Goal: Task Accomplishment & Management: Complete application form

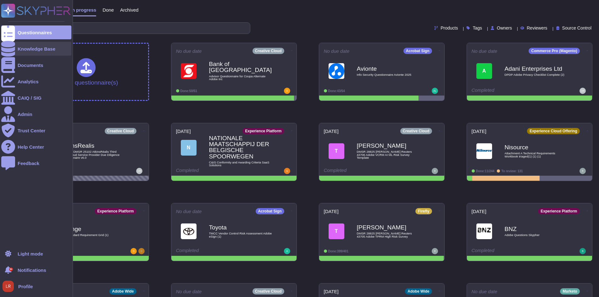
click at [15, 48] on div "Knowledge Base" at bounding box center [36, 49] width 70 height 14
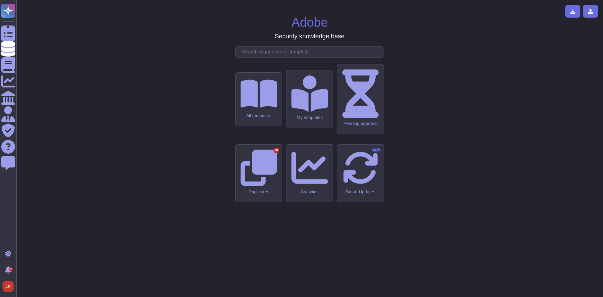
click at [265, 58] on input "text" at bounding box center [311, 52] width 145 height 11
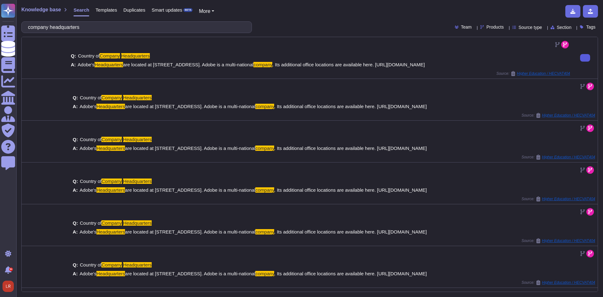
type input "company headquarters"
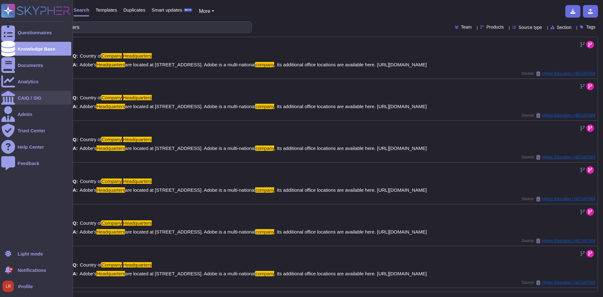
click at [13, 100] on div at bounding box center [8, 98] width 14 height 14
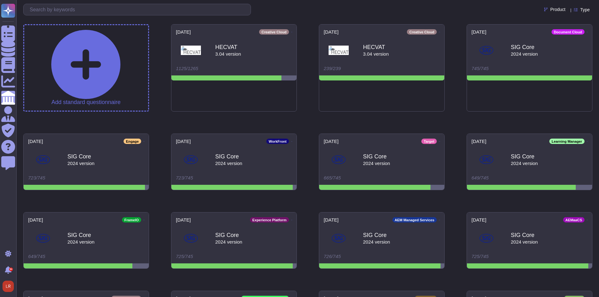
click at [587, 9] on div "Type" at bounding box center [583, 9] width 18 height 5
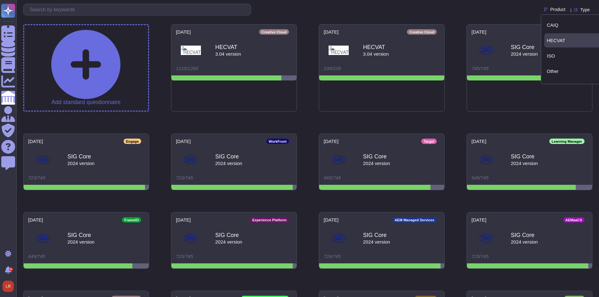
click at [579, 38] on div "HECVAT" at bounding box center [572, 41] width 51 height 6
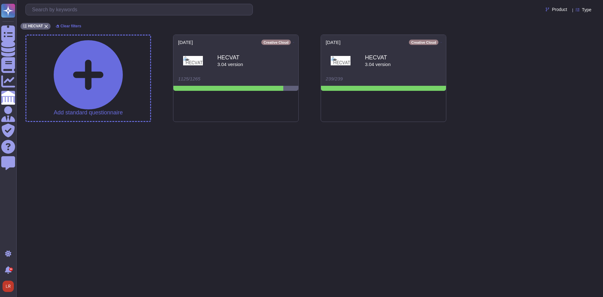
click at [301, 126] on html "Questionnaires Knowledge Base Documents Analytics CAIQ / SIG Admin Trust Center…" at bounding box center [301, 66] width 603 height 133
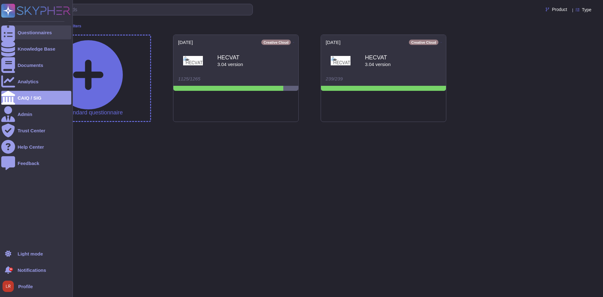
click at [30, 32] on div "Questionnaires" at bounding box center [35, 32] width 34 height 5
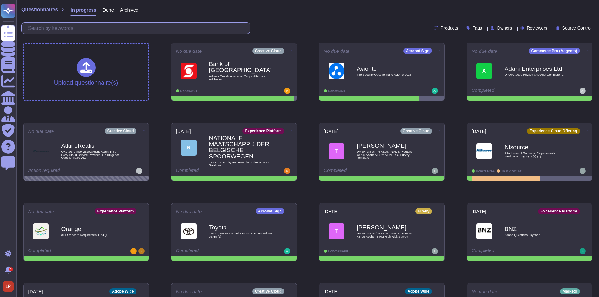
click at [179, 31] on input "text" at bounding box center [137, 28] width 225 height 11
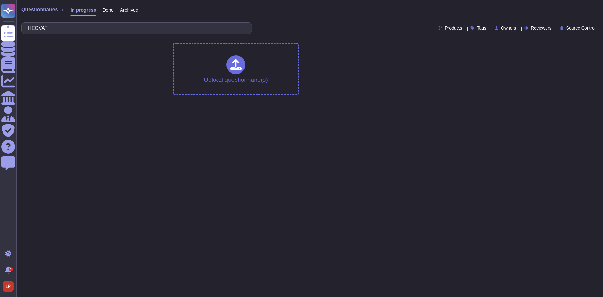
type input "HECVAT"
click at [109, 8] on span "Done" at bounding box center [107, 10] width 11 height 5
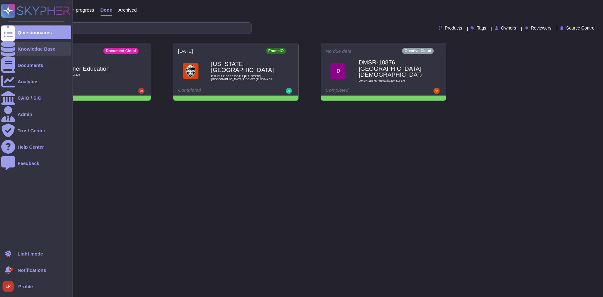
click at [16, 50] on div "Knowledge Base" at bounding box center [36, 49] width 70 height 14
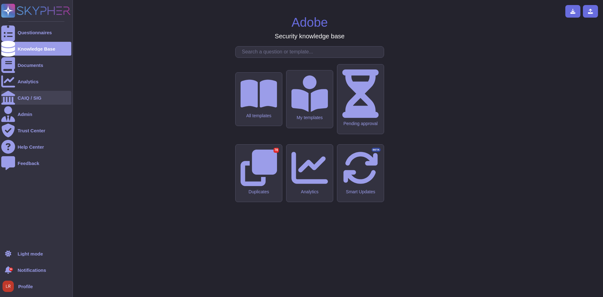
click at [27, 94] on div "CAIQ / SIG" at bounding box center [36, 98] width 70 height 14
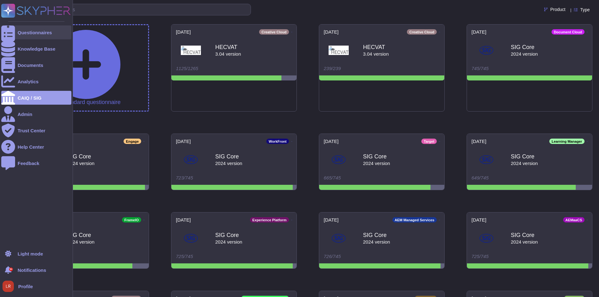
click at [34, 36] on div "Questionnaires" at bounding box center [36, 32] width 70 height 14
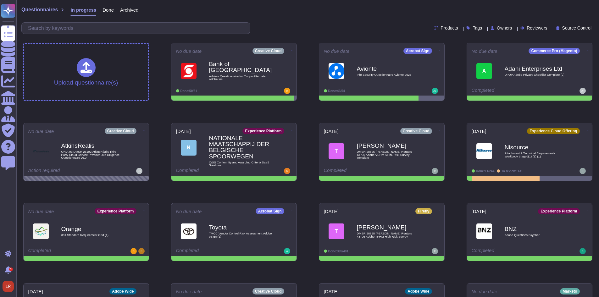
click at [108, 10] on span "Done" at bounding box center [107, 10] width 11 height 5
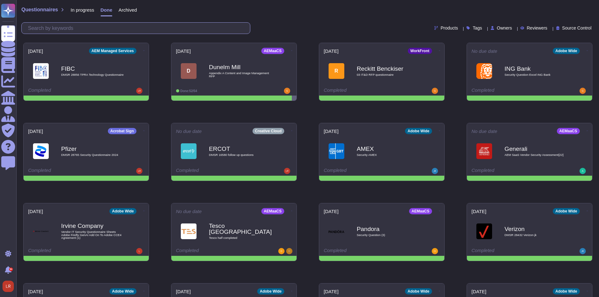
click at [99, 31] on input "text" at bounding box center [137, 28] width 225 height 11
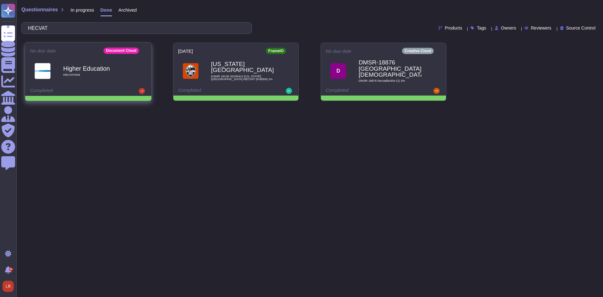
type input "HECVAT"
click at [115, 68] on b "Higher Education" at bounding box center [94, 68] width 63 height 6
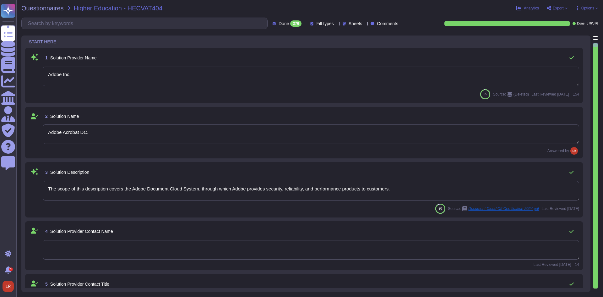
type textarea "Adobe Inc."
type textarea "Adobe Acrobat DC."
type textarea "The scope of this description covers the Adobe Document Cloud System, through w…"
type textarea "Adobe's Headquarters are located at 345 Park Avenue, San Jose, CA 95110. Adobe …"
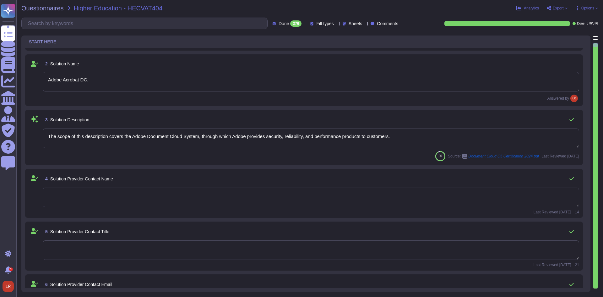
type textarea "Adobe maintains offices around the world and implements processes and procedure…"
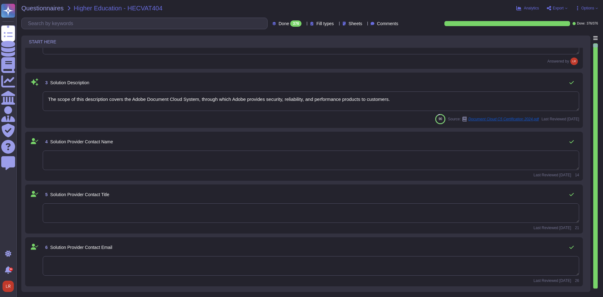
scroll to position [105, 0]
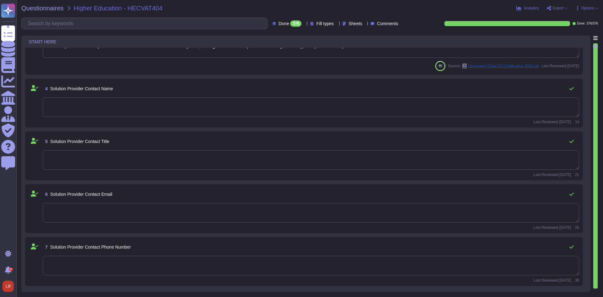
type textarea "Adobe has an application security team that works with product and service team…"
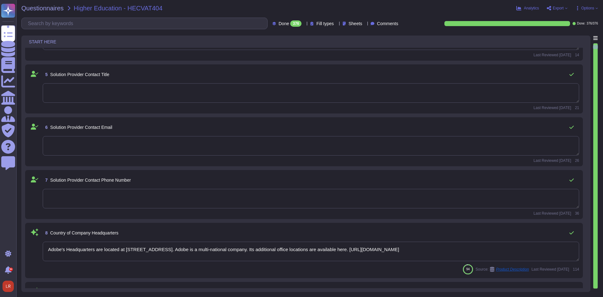
type textarea "Adobe has been a leader in innovation for over 40 years, transforming how indiv…"
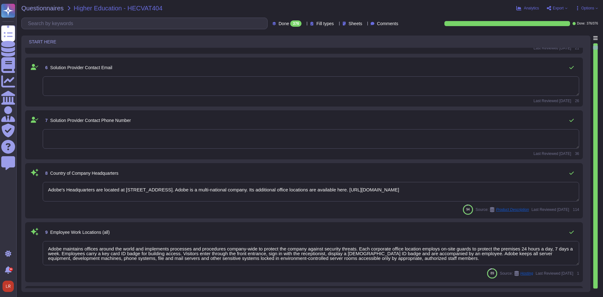
type textarea "The Adobe Service Commitments page describes Adobe’s service availability for t…"
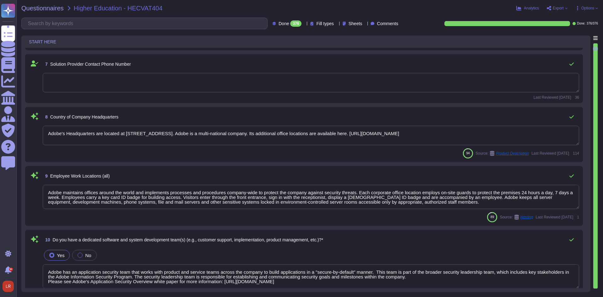
type textarea "Adobe coordinates all security efforts under the CSO. Adobe has a Chief Securit…"
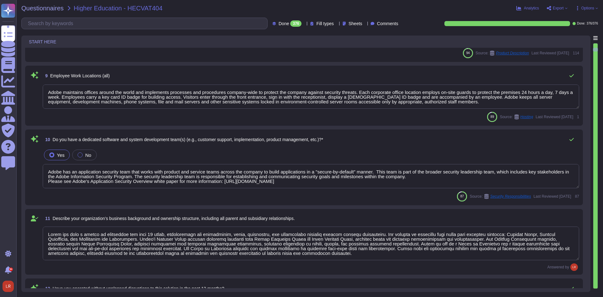
scroll to position [419, 0]
type textarea "All of our information, including current white papers, SOC2 reports, pen test …"
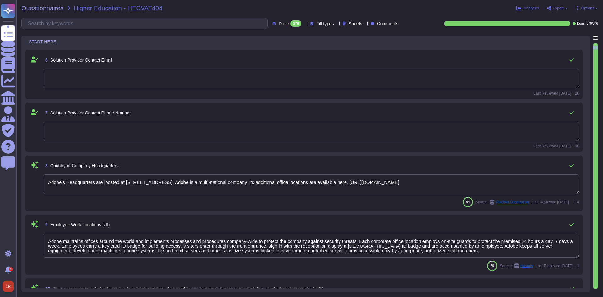
type textarea "The scope of this description covers the Adobe Document Cloud System, through w…"
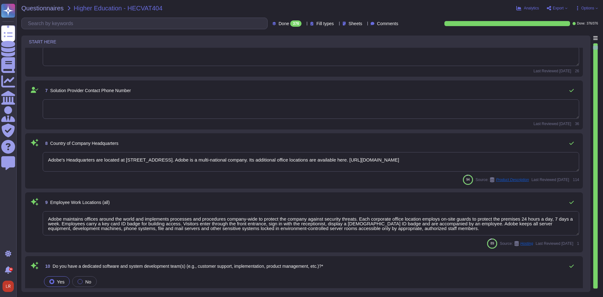
scroll to position [314, 0]
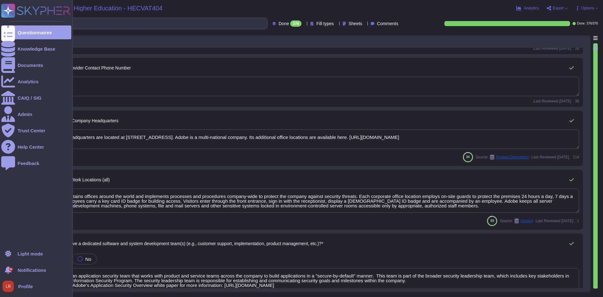
drag, startPoint x: 126, startPoint y: 138, endPoint x: 0, endPoint y: 138, distance: 126.0
click at [3, 140] on div "Questionnaires Knowledge Base Documents Analytics CAIQ / SIG Admin Trust Center…" at bounding box center [301, 148] width 603 height 297
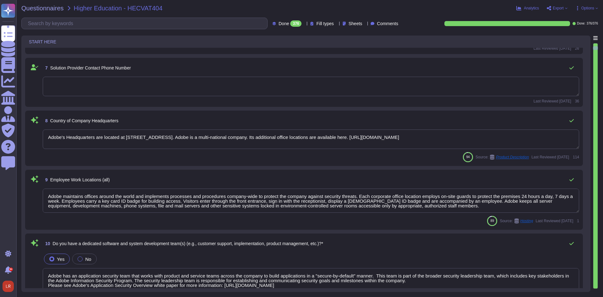
click at [144, 140] on textarea "Adobe's Headquarters are located at 345 Park Avenue, San Jose, CA 95110. Adobe …" at bounding box center [311, 138] width 537 height 19
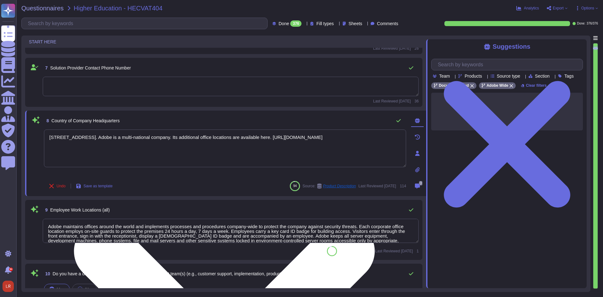
click at [130, 137] on textarea "345 Park Avenue, San Jose, CA 95110. Adobe is a multi-national company. Its add…" at bounding box center [225, 148] width 362 height 38
click at [128, 136] on textarea "345 Park Avenue, San Jose, CA 95110. Adobe is a multi-national company. Its add…" at bounding box center [225, 148] width 362 height 38
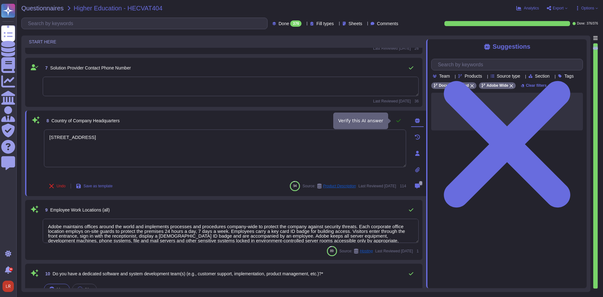
type textarea "345 Park Avenue, San Jose, CA 95110"
click at [399, 119] on icon at bounding box center [398, 120] width 5 height 5
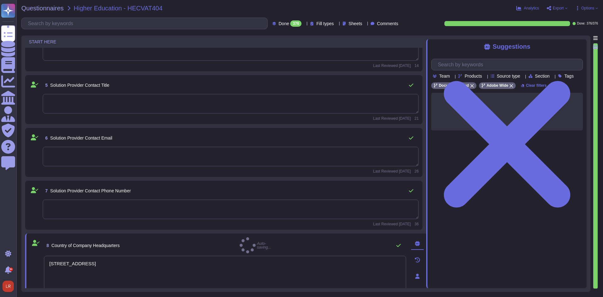
type textarea "Adobe Inc."
type textarea "Adobe Acrobat DC."
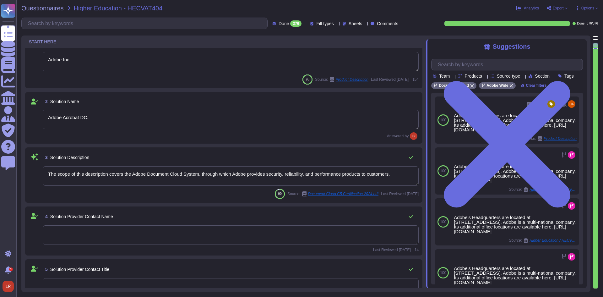
scroll to position [0, 0]
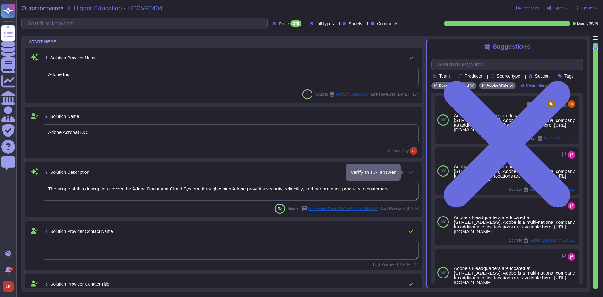
click at [412, 173] on icon at bounding box center [411, 172] width 5 height 5
click at [403, 117] on div "2 Solution Name" at bounding box center [231, 116] width 376 height 11
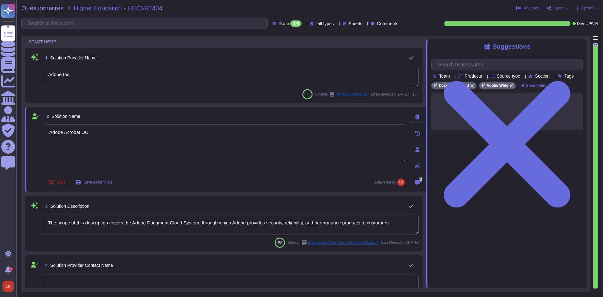
click at [400, 118] on div "2 Solution Name" at bounding box center [225, 116] width 362 height 11
click at [410, 59] on icon at bounding box center [411, 57] width 4 height 3
click at [412, 58] on icon at bounding box center [411, 57] width 4 height 3
click at [411, 57] on icon at bounding box center [411, 57] width 5 height 5
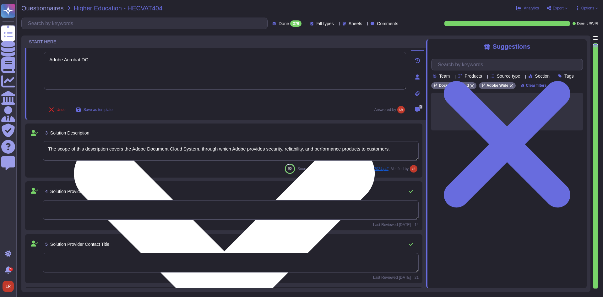
type textarea "345 Park Avenue, San Jose, CA 95110"
type textarea "Adobe maintains offices around the world and implements processes and procedure…"
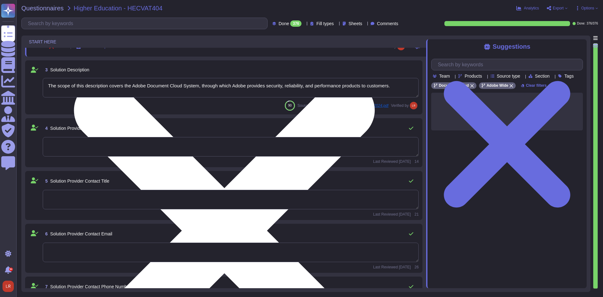
scroll to position [157, 0]
type textarea "Adobe has an application security team that works with product and service team…"
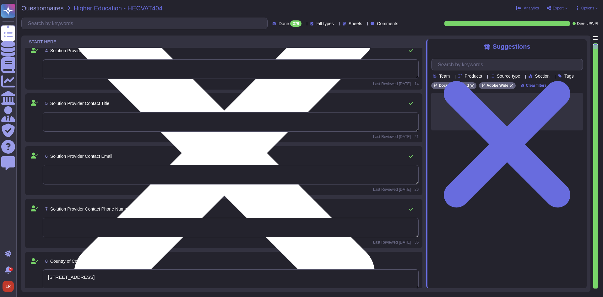
type textarea "Adobe has been a leader in innovation for over 40 years, transforming how indiv…"
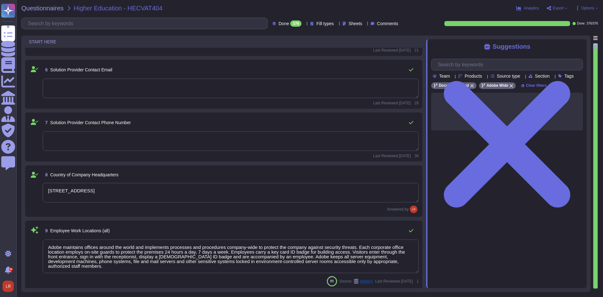
type textarea "The Adobe Service Commitments page describes Adobe’s service availability for t…"
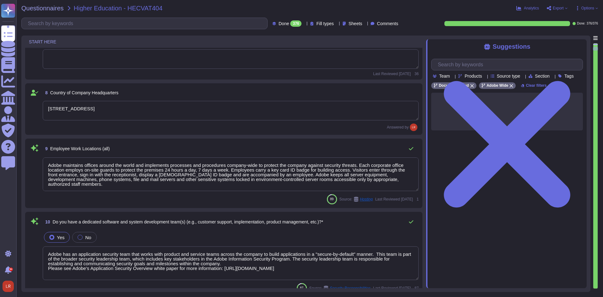
type textarea "Adobe coordinates all security efforts under the CSO. Adobe has a Chief Securit…"
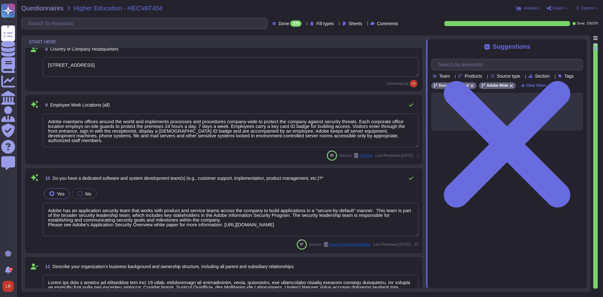
scroll to position [419, 0]
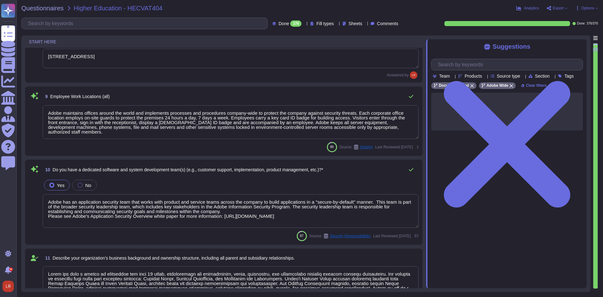
drag, startPoint x: 80, startPoint y: 131, endPoint x: 22, endPoint y: 101, distance: 65.5
click at [29, 106] on div "9 Employee Work Locations (all) Adobe maintains offices around the world and im…" at bounding box center [224, 120] width 398 height 69
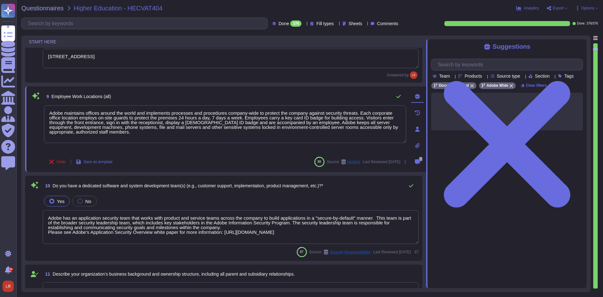
paste textarea "Adobe is a multi-national company. Its additional office locations are availabl…"
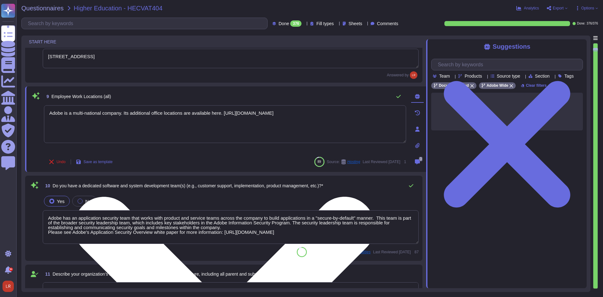
click at [255, 152] on div "Adobe is a multi-national company. Its additional office locations are availabl…" at bounding box center [225, 129] width 362 height 48
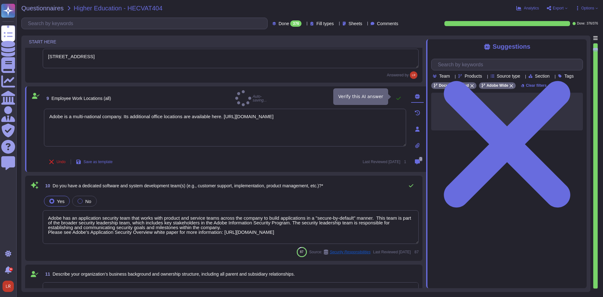
click at [399, 96] on icon at bounding box center [398, 98] width 5 height 5
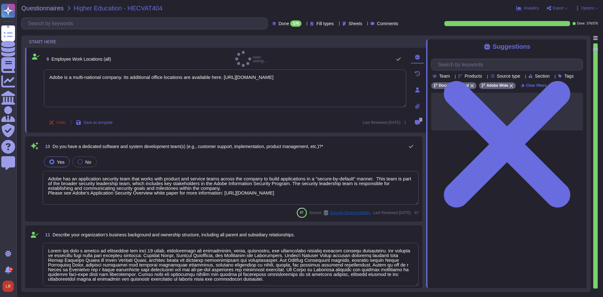
scroll to position [471, 0]
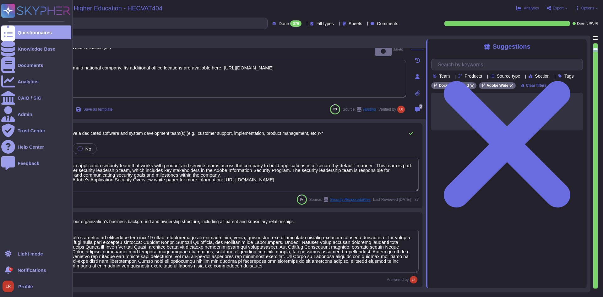
type textarea "Adobe maintains offices around the world and implements processes and procedure…"
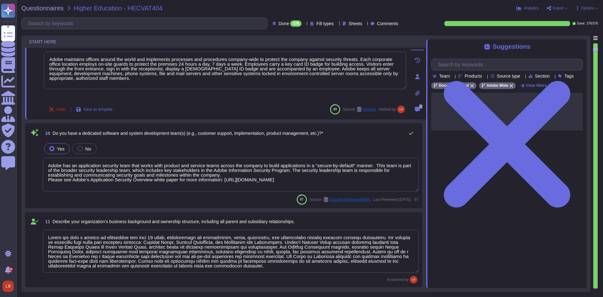
scroll to position [1, 0]
click at [413, 133] on icon at bounding box center [411, 133] width 4 height 3
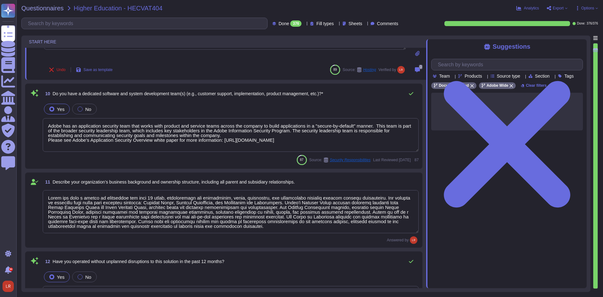
type textarea "All of our information, including current white papers, SOC2 reports, pen test …"
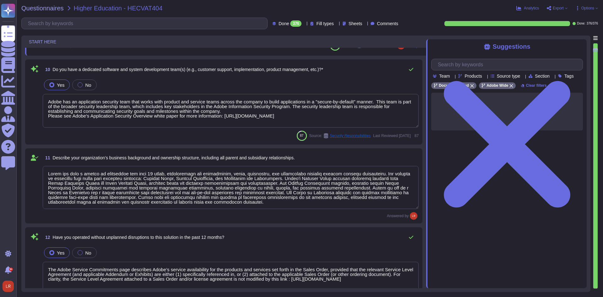
type textarea "Adobe Acrobat is offered as part of the Adobe Document Cloud portfolio, which i…"
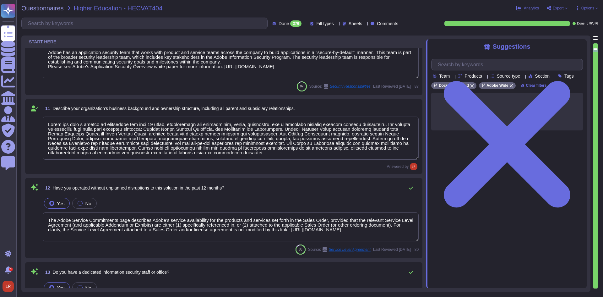
scroll to position [576, 0]
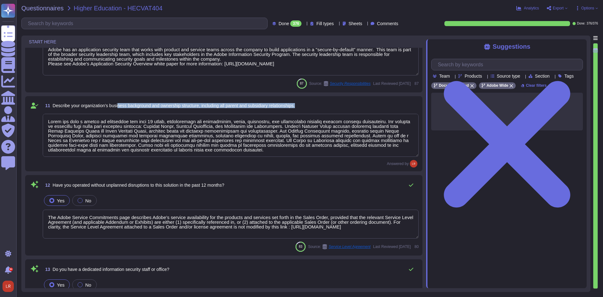
drag, startPoint x: 120, startPoint y: 108, endPoint x: 301, endPoint y: 110, distance: 181.4
click at [301, 110] on div "11 Describe your organization’s business background and ownership structure, in…" at bounding box center [231, 105] width 376 height 11
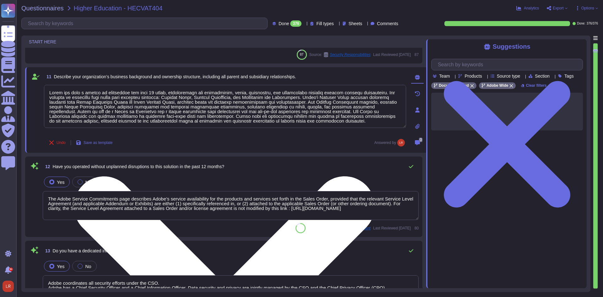
scroll to position [629, 0]
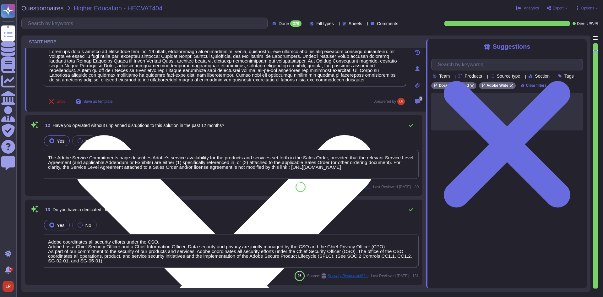
type textarea "Desktop Application, Web interface, and API."
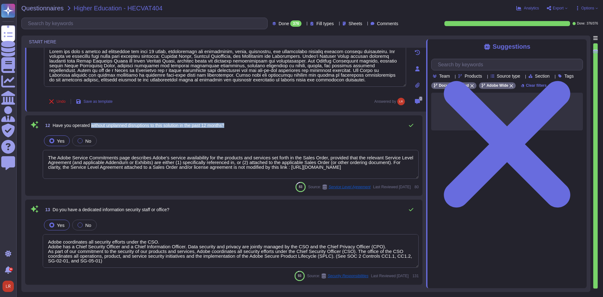
drag, startPoint x: 92, startPoint y: 127, endPoint x: 237, endPoint y: 126, distance: 144.9
click at [237, 126] on div "12 Have you operated without unplanned disruptions to this solution in the past…" at bounding box center [231, 125] width 376 height 13
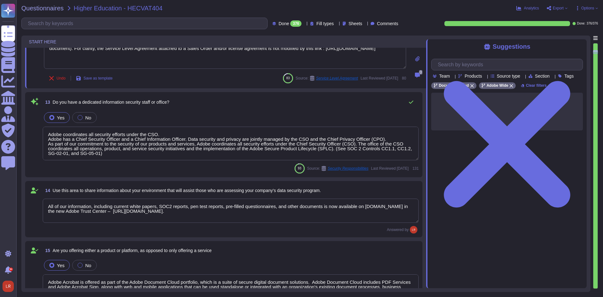
scroll to position [1, 0]
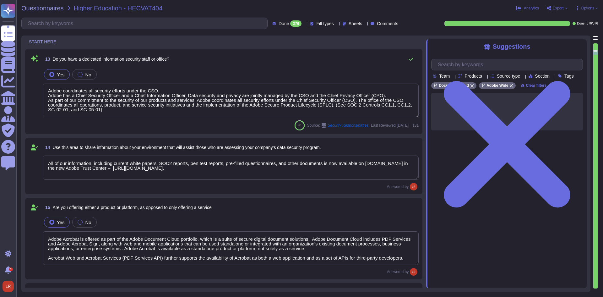
type textarea "Adobe Acrobat AI Assistant is a generative AI feature integrated into Adobe Acr…"
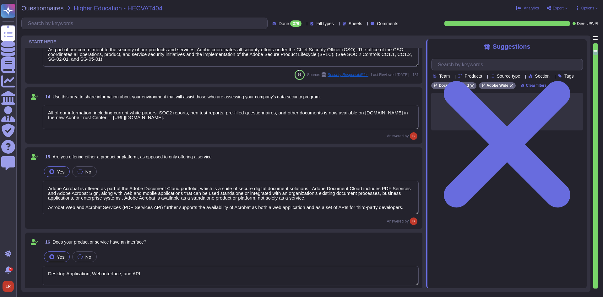
scroll to position [838, 0]
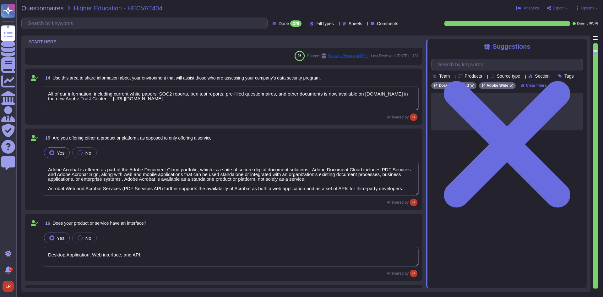
type textarea "Adobe offers certain products and services as “HIPAA-Ready,” which means that c…"
drag, startPoint x: 208, startPoint y: 100, endPoint x: 45, endPoint y: 93, distance: 163.3
click at [45, 93] on textarea "All of our information, including current white papers, SOC2 reports, pen test …" at bounding box center [231, 98] width 376 height 24
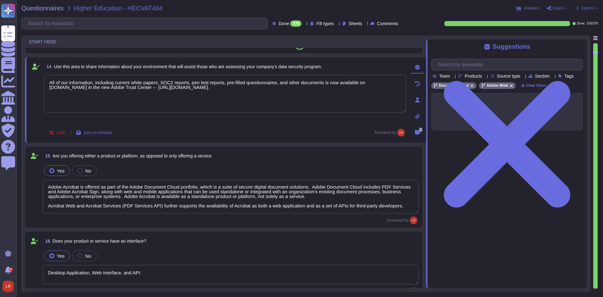
click at [215, 169] on div "Yes No" at bounding box center [231, 170] width 376 height 13
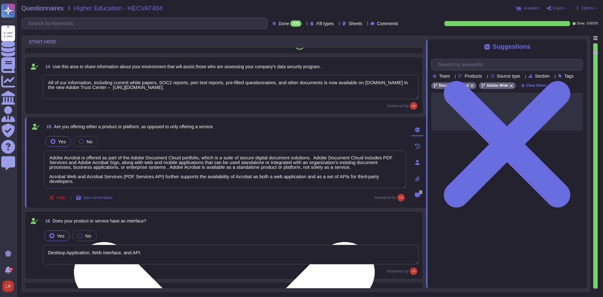
type textarea "Adobe offers certain products and services as “HIPAA-Ready,” which means that c…"
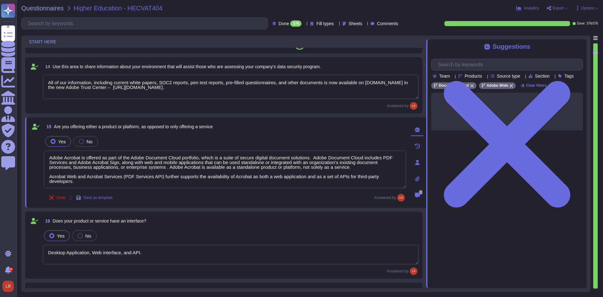
click at [178, 126] on span "Are you offering either a product or platform, as opposed to only offering a se…" at bounding box center [133, 126] width 159 height 5
copy span "Are you offering either a product or platform, as opposed to only offering a se…"
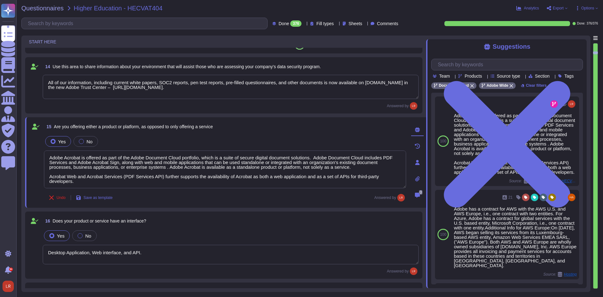
click at [186, 140] on div "Yes No" at bounding box center [225, 141] width 362 height 13
drag, startPoint x: 86, startPoint y: 127, endPoint x: 231, endPoint y: 129, distance: 145.5
click at [231, 129] on div "15 Are you offering either a product or platform, as opposed to only offering a…" at bounding box center [225, 126] width 362 height 11
copy span "either a product or platform, as opposed to only offering a service"
click at [48, 9] on span "Questionnaires" at bounding box center [42, 8] width 42 height 6
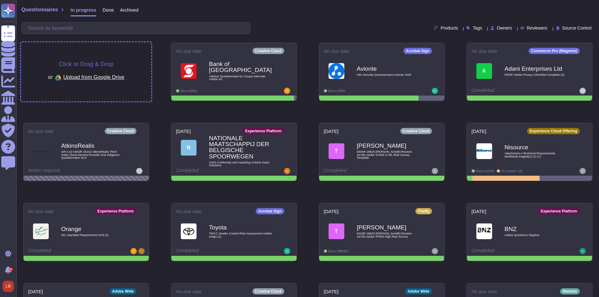
click at [83, 64] on span "Click or Drag & Drop" at bounding box center [86, 64] width 54 height 6
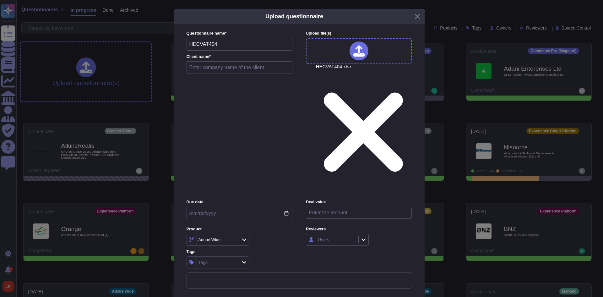
click at [232, 74] on input "text" at bounding box center [240, 67] width 106 height 13
type input "Adobe"
click at [233, 240] on icon at bounding box center [233, 240] width 0 height 0
click at [242, 237] on icon at bounding box center [244, 239] width 5 height 5
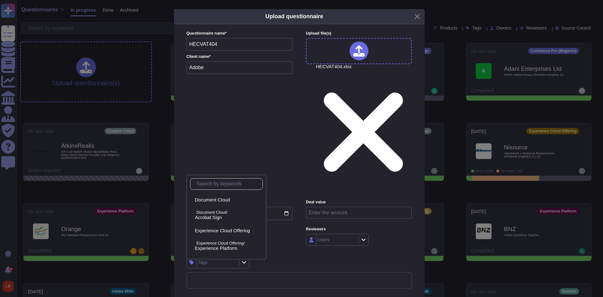
click at [237, 185] on input "text" at bounding box center [228, 184] width 69 height 11
type input "crea"
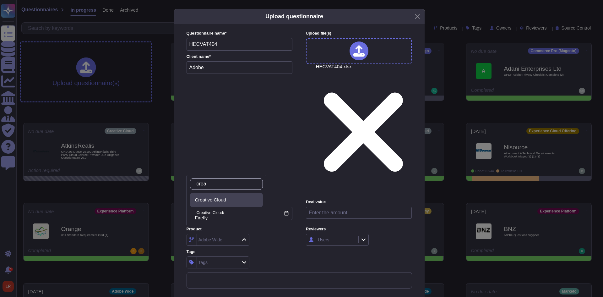
click at [232, 198] on div "Creative Cloud" at bounding box center [227, 200] width 65 height 6
click at [276, 256] on div "Tags" at bounding box center [240, 262] width 106 height 12
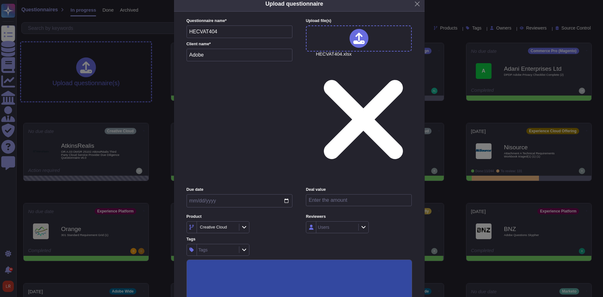
scroll to position [22, 0]
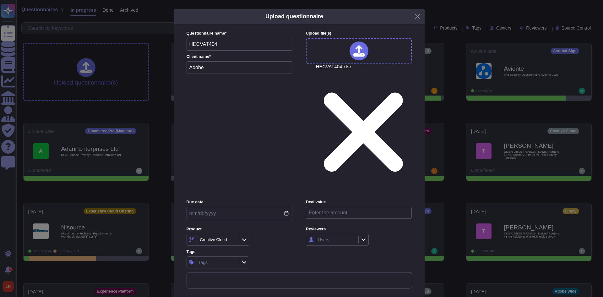
click at [292, 198] on form "Questionnaire name * HECVAT404 Client name * Adobe Upload file (s) HECVAT404.xl…" at bounding box center [300, 159] width 226 height 258
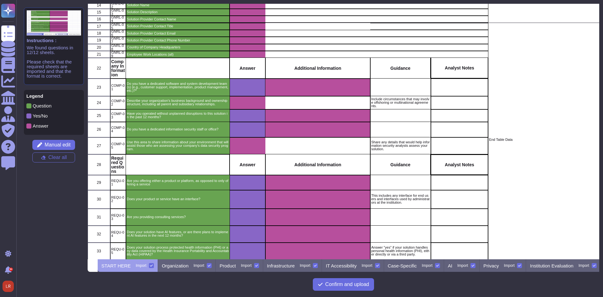
scroll to position [157, 0]
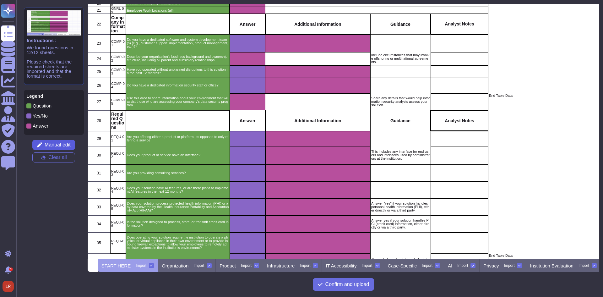
click at [63, 145] on span "Manual edit" at bounding box center [58, 144] width 26 height 5
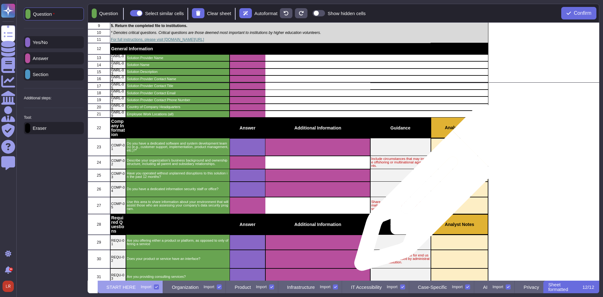
scroll to position [105, 0]
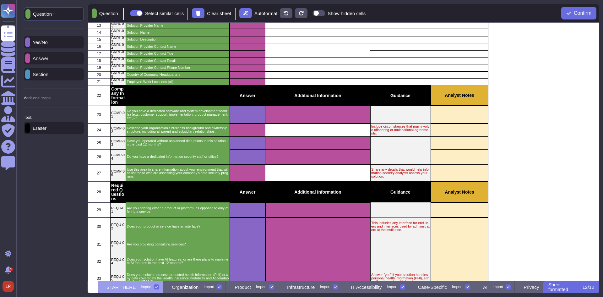
click at [84, 98] on icon at bounding box center [84, 98] width 0 height 0
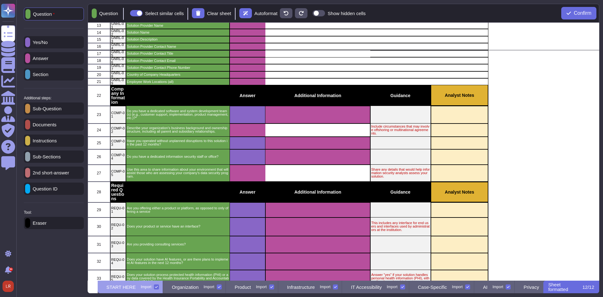
click at [56, 142] on p "Instructions" at bounding box center [43, 140] width 27 height 5
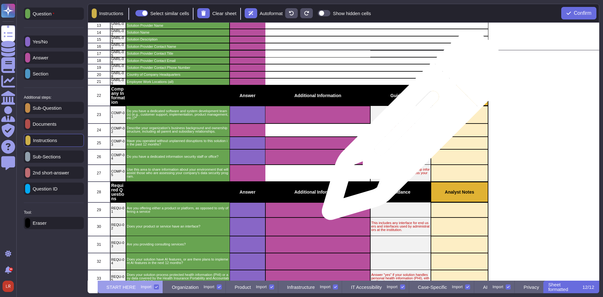
click at [413, 129] on p "Include circumstances that may involve offshoring or multinational agreements." at bounding box center [401, 130] width 59 height 10
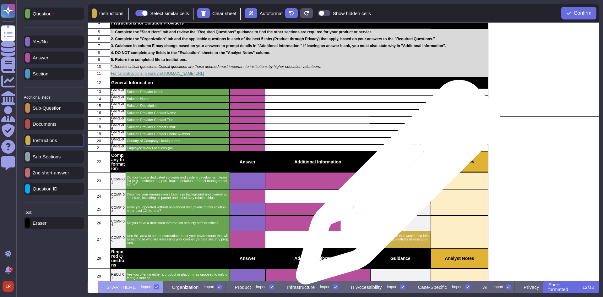
scroll to position [52, 0]
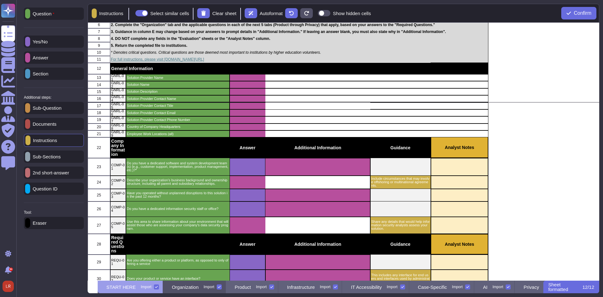
click at [199, 286] on p "Organization" at bounding box center [185, 287] width 27 height 5
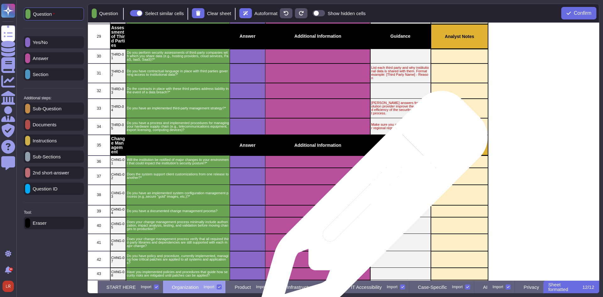
scroll to position [314, 0]
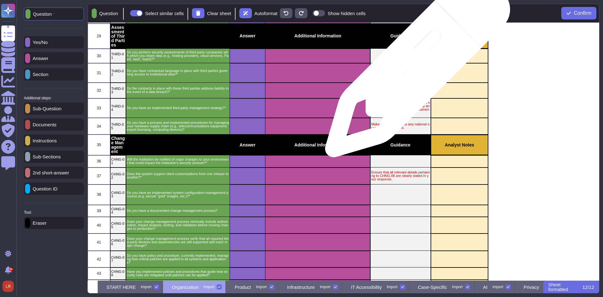
click at [416, 68] on p "List each third party and why institutional data is shared with them. Format ex…" at bounding box center [401, 73] width 59 height 14
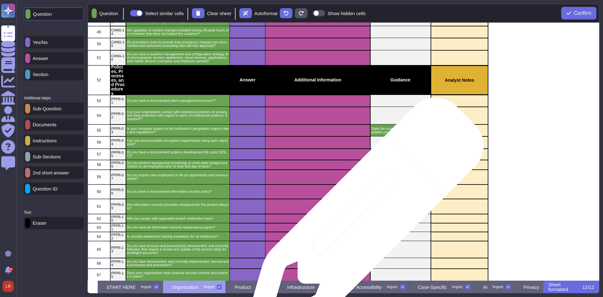
scroll to position [682, 0]
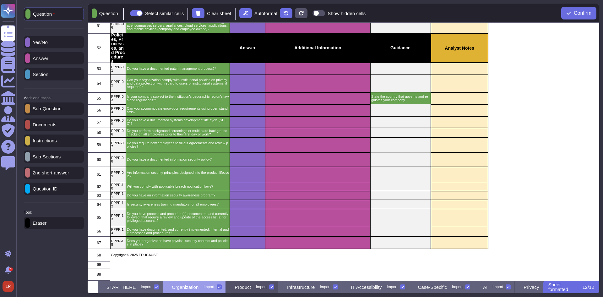
click at [251, 286] on p "Product" at bounding box center [243, 287] width 16 height 5
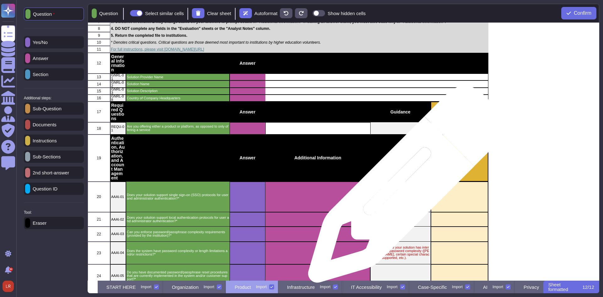
scroll to position [105, 0]
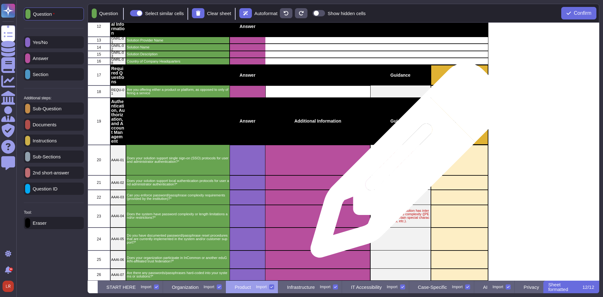
click at [406, 163] on p "Answer "yes" only if user AND administrator authentication is supported. If par…" at bounding box center [401, 159] width 59 height 17
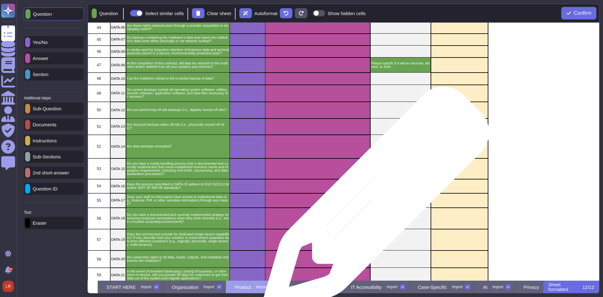
scroll to position [770, 0]
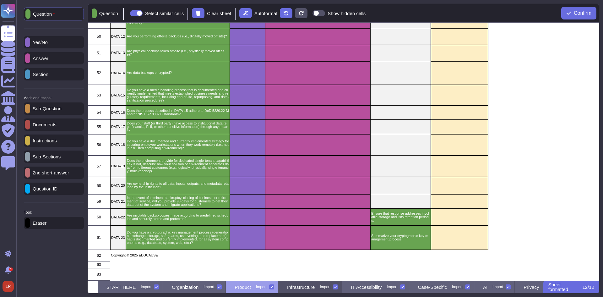
click at [315, 286] on p "Infrastructure" at bounding box center [301, 287] width 28 height 5
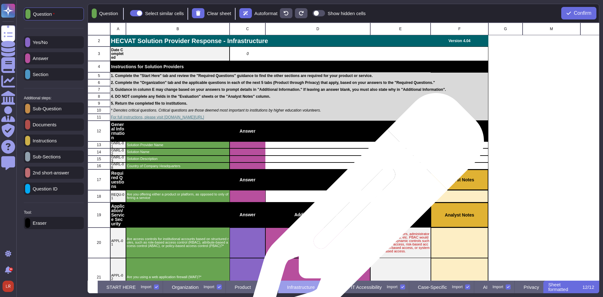
scroll to position [0, 15]
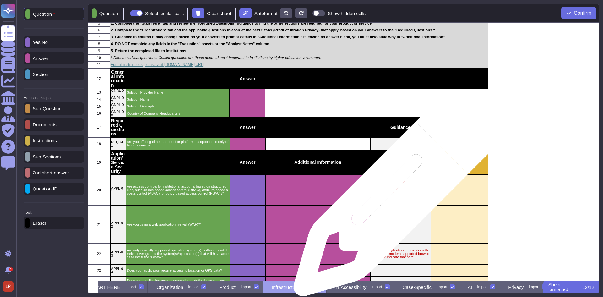
click at [394, 196] on p "This includes end users, administrators, service accounts, etc. PBAC would incl…" at bounding box center [401, 190] width 59 height 21
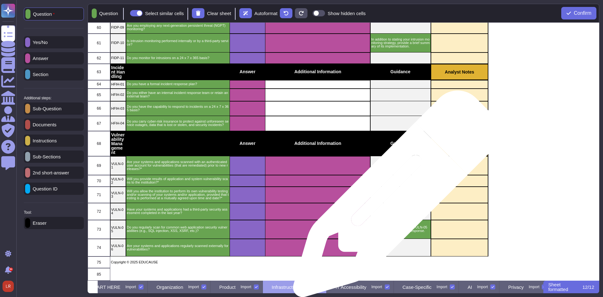
scroll to position [905, 0]
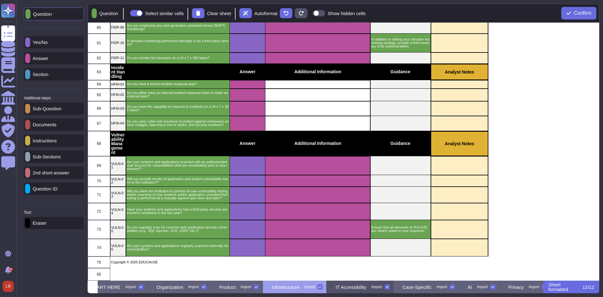
click at [366, 286] on p "IT Accessibility" at bounding box center [351, 287] width 31 height 5
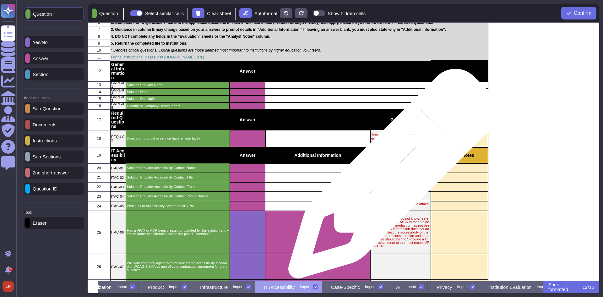
scroll to position [7, 0]
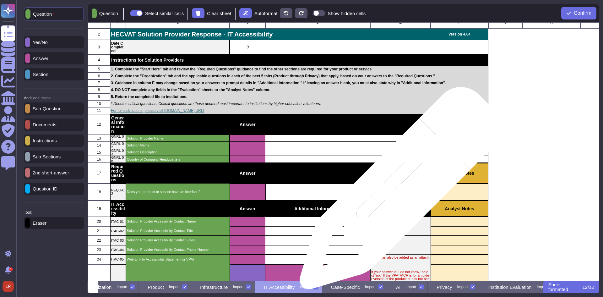
click at [399, 191] on p "This includes any interface for end users and interfaces used by administrators…" at bounding box center [401, 192] width 59 height 10
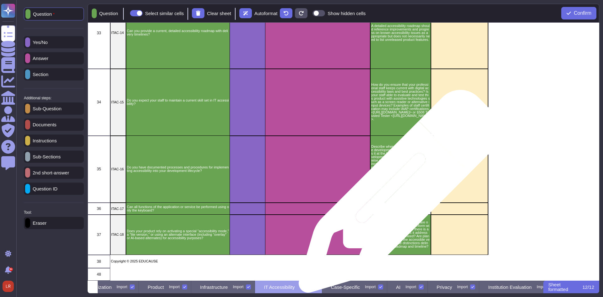
scroll to position [565, 0]
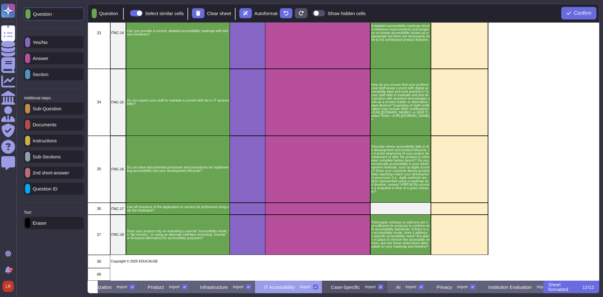
click at [361, 285] on p "Case-Specific" at bounding box center [345, 287] width 29 height 5
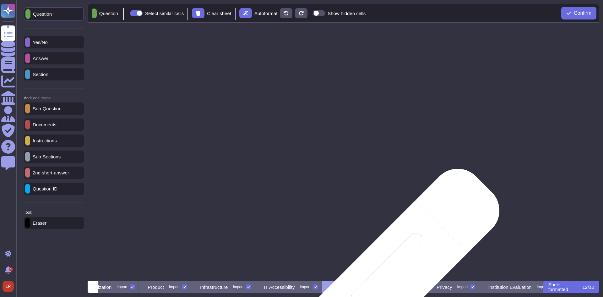
scroll to position [0, 158]
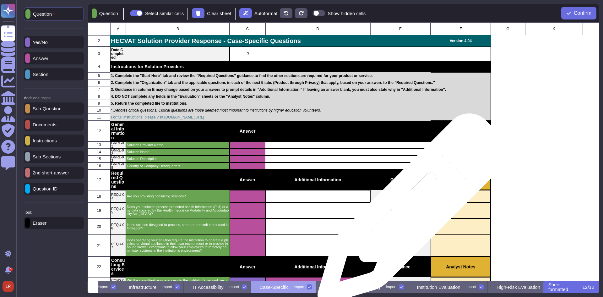
click at [410, 212] on p "Answer "yes" if your solution handles personal health information (PHI), either…" at bounding box center [401, 210] width 59 height 10
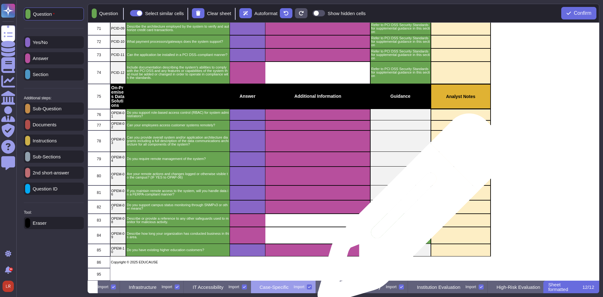
scroll to position [974, 0]
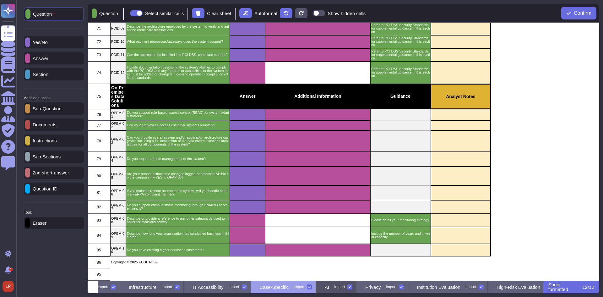
click at [345, 286] on div "Import" at bounding box center [339, 287] width 11 height 4
click at [0, 0] on input "Import" at bounding box center [0, 0] width 0 height 0
click at [348, 286] on div at bounding box center [345, 286] width 5 height 5
click at [0, 0] on input "Import" at bounding box center [0, 0] width 0 height 0
click at [345, 286] on div "Import" at bounding box center [339, 287] width 11 height 4
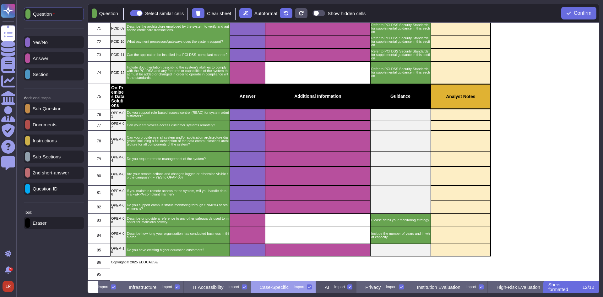
click at [0, 0] on input "Import" at bounding box center [0, 0] width 0 height 0
click at [348, 286] on div at bounding box center [345, 286] width 5 height 5
click at [0, 0] on input "Import" at bounding box center [0, 0] width 0 height 0
click at [329, 286] on p "AI" at bounding box center [327, 287] width 4 height 5
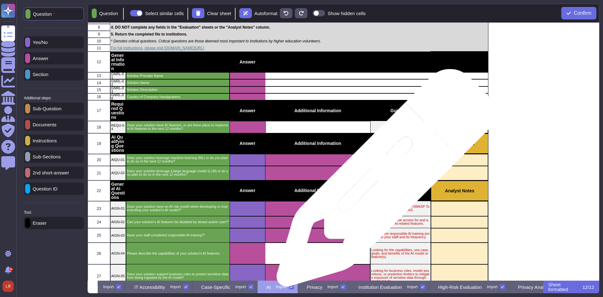
scroll to position [105, 0]
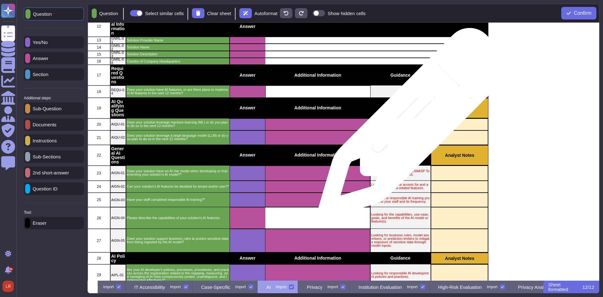
click at [412, 125] on p "Trigger for ML Questions" at bounding box center [401, 124] width 59 height 3
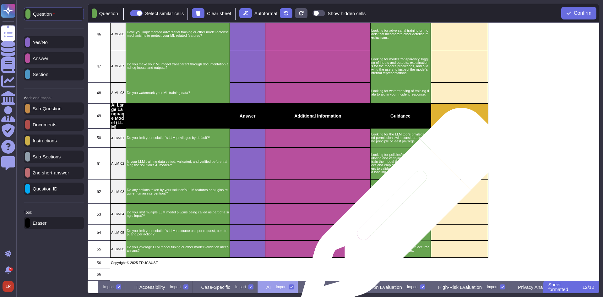
scroll to position [740, 0]
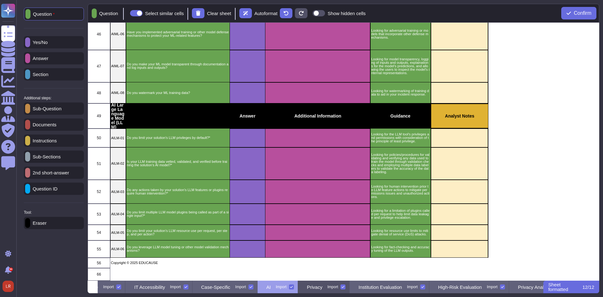
click at [322, 285] on p "Privacy" at bounding box center [314, 287] width 15 height 5
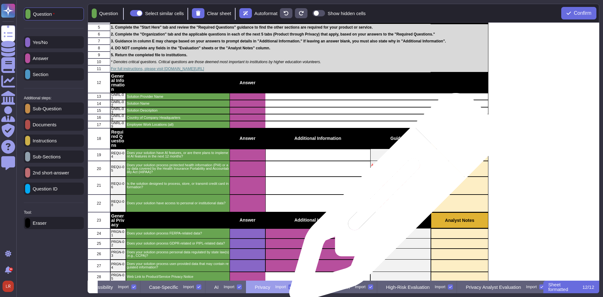
scroll to position [52, 0]
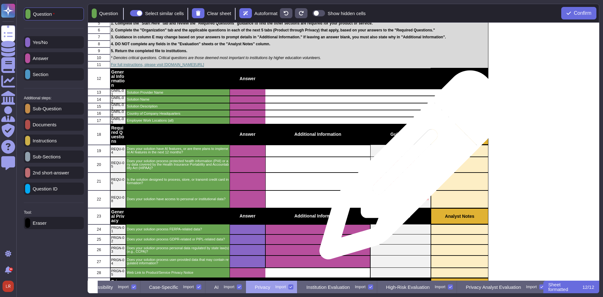
click at [413, 166] on p "Answer "yes" if your solution handles personal health information (PHI), either…" at bounding box center [401, 164] width 59 height 10
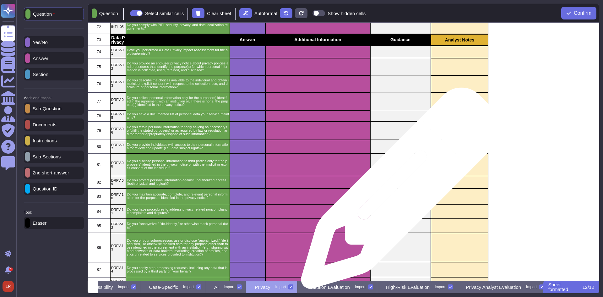
scroll to position [1128, 0]
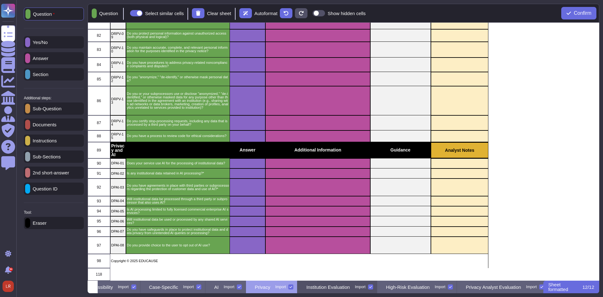
click at [350, 286] on p "Institution Evaluation" at bounding box center [327, 287] width 43 height 5
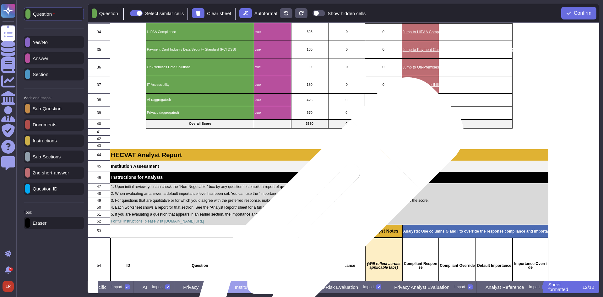
scroll to position [419, 0]
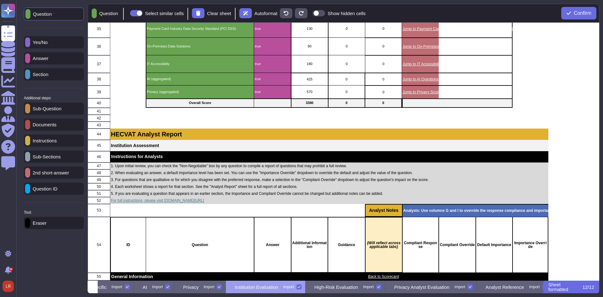
click at [302, 286] on div at bounding box center [299, 286] width 5 height 5
click at [0, 0] on input "Import" at bounding box center [0, 0] width 0 height 0
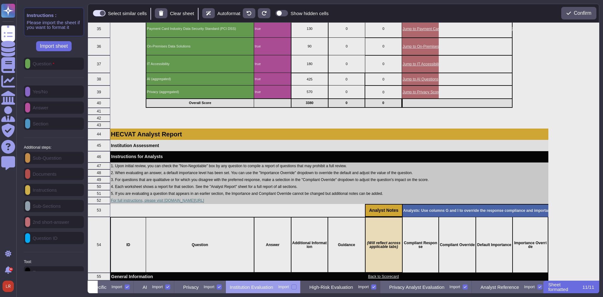
click at [353, 286] on p "High-Risk Evaluation" at bounding box center [332, 287] width 44 height 5
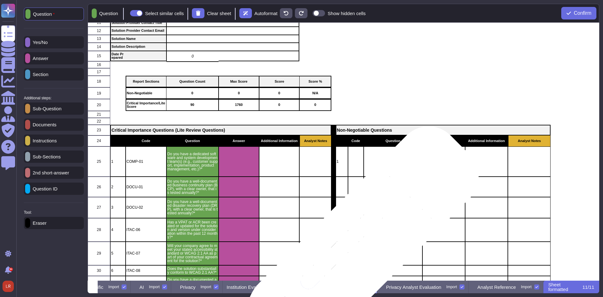
scroll to position [105, 0]
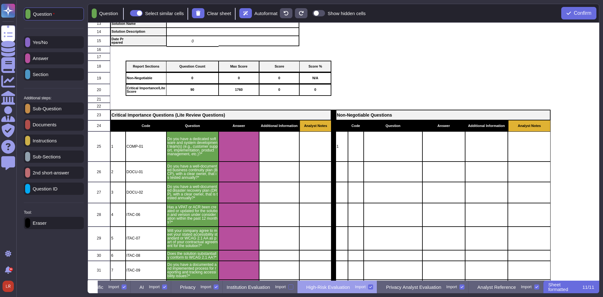
click at [369, 286] on icon at bounding box center [370, 286] width 3 height 3
click at [0, 0] on input "Import" at bounding box center [0, 0] width 0 height 0
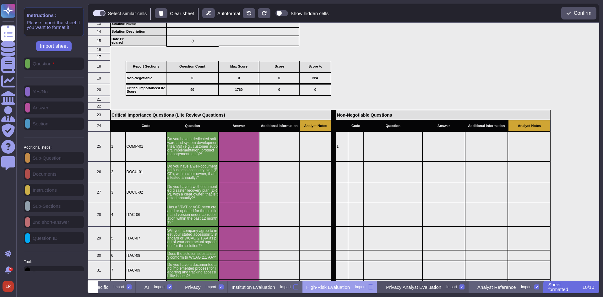
click at [425, 285] on p "Privacy Analyst Evaluation" at bounding box center [413, 287] width 55 height 5
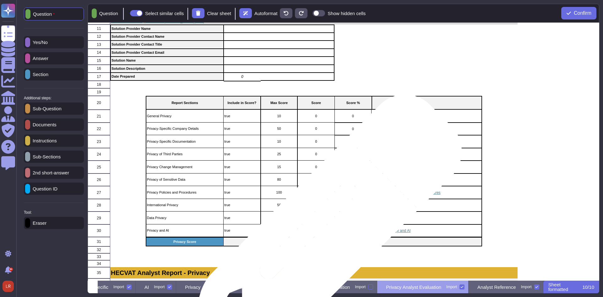
scroll to position [105, 0]
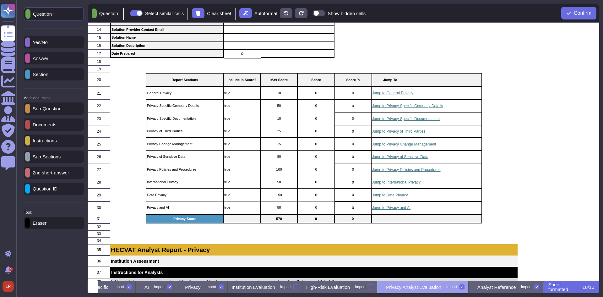
click at [461, 286] on icon at bounding box center [462, 286] width 3 height 3
click at [0, 0] on input "Import" at bounding box center [0, 0] width 0 height 0
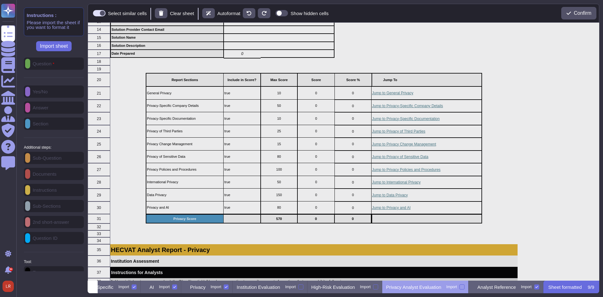
scroll to position [0, 397]
click at [506, 286] on p "Analyst Reference" at bounding box center [497, 287] width 39 height 5
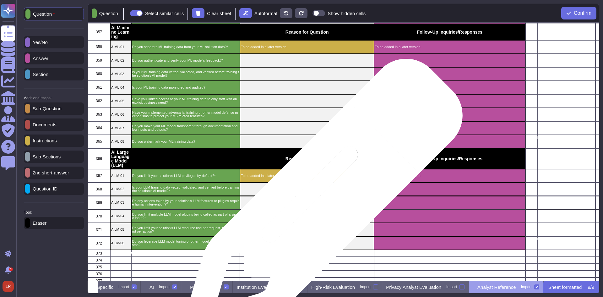
scroll to position [5791, 0]
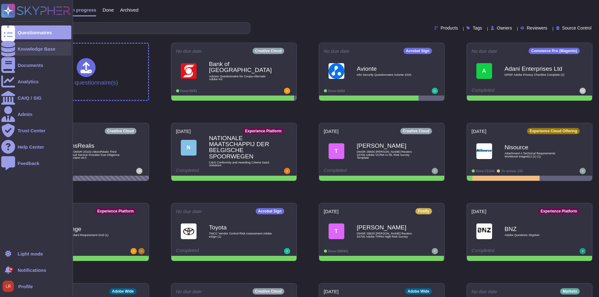
click at [22, 49] on div "Knowledge Base" at bounding box center [37, 49] width 38 height 5
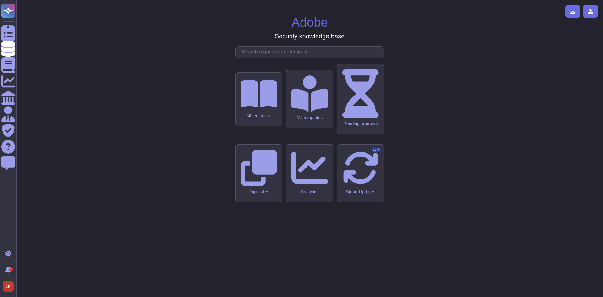
click at [266, 58] on input "text" at bounding box center [311, 52] width 145 height 11
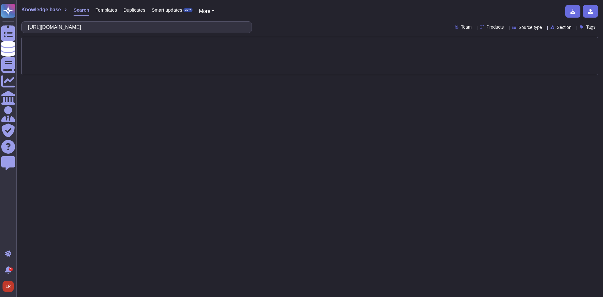
drag, startPoint x: 141, startPoint y: 25, endPoint x: -74, endPoint y: 23, distance: 214.7
click at [0, 23] on html "Questionnaires Knowledge Base Documents Analytics CAIQ / SIG Admin Trust Center…" at bounding box center [301, 148] width 603 height 297
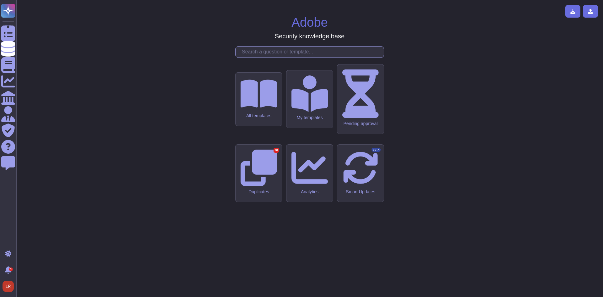
click at [262, 58] on input "text" at bounding box center [311, 52] width 145 height 11
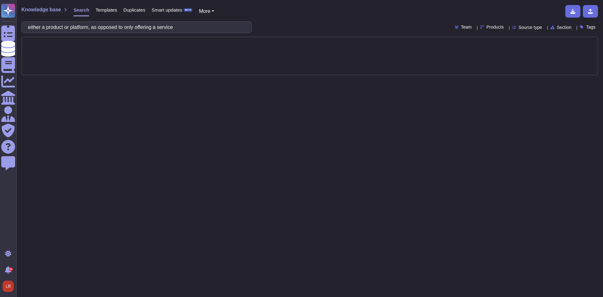
click at [490, 26] on div "Products" at bounding box center [494, 27] width 26 height 5
type input "cre"
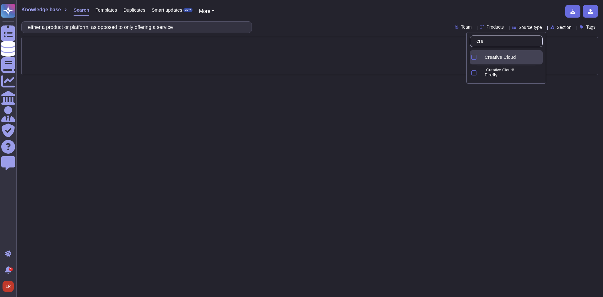
click at [499, 56] on span "Creative Cloud" at bounding box center [500, 57] width 31 height 6
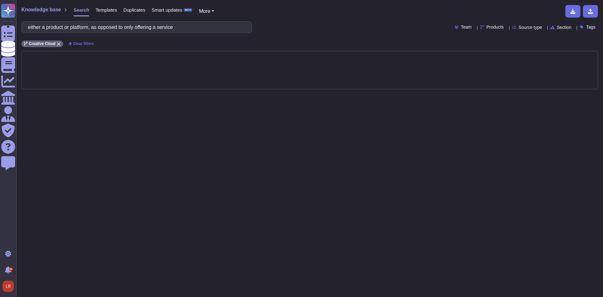
click at [316, 28] on div "either a product or platform, as opposed to only offering a service Team Produc…" at bounding box center [309, 27] width 577 height 12
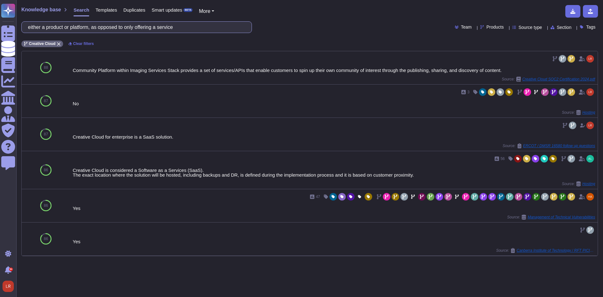
drag, startPoint x: 194, startPoint y: 28, endPoint x: -63, endPoint y: 28, distance: 256.5
click at [0, 28] on html "Questionnaires Knowledge Base Documents Analytics CAIQ / SIG Admin Trust Center…" at bounding box center [301, 148] width 603 height 297
paste input "Can access be restricted based on source IP address?*"
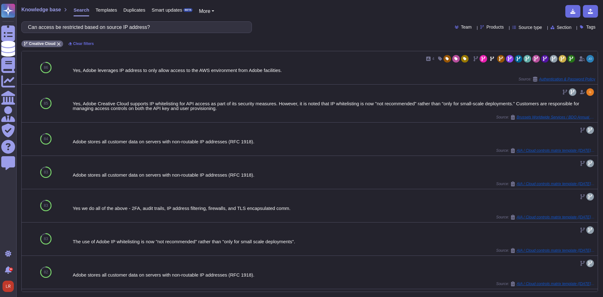
click at [559, 28] on span "Section" at bounding box center [564, 27] width 15 height 4
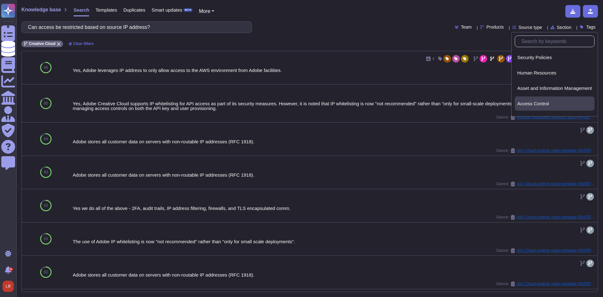
click at [543, 102] on span "Access Control" at bounding box center [534, 104] width 32 height 6
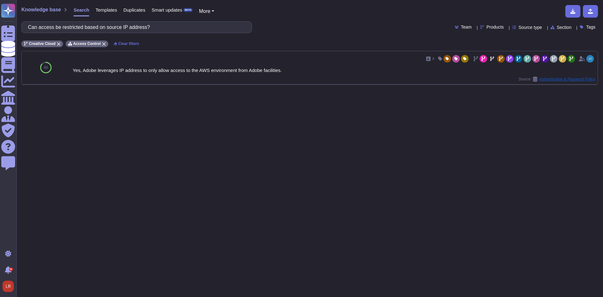
click at [285, 100] on div "Knowledge base Search Templates Duplicates Smart updates BETA More Can access b…" at bounding box center [309, 148] width 587 height 297
click at [57, 44] on icon at bounding box center [59, 44] width 4 height 4
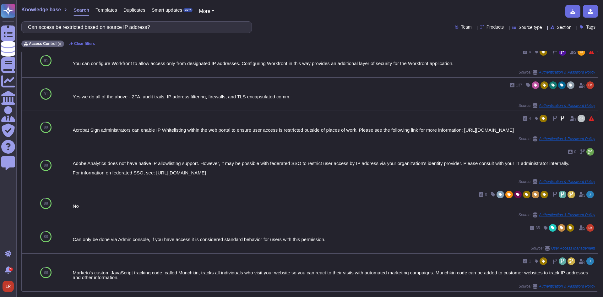
scroll to position [111, 0]
click at [201, 238] on div "Can only be done via Admin console, if you have access it is considered standar…" at bounding box center [321, 239] width 500 height 5
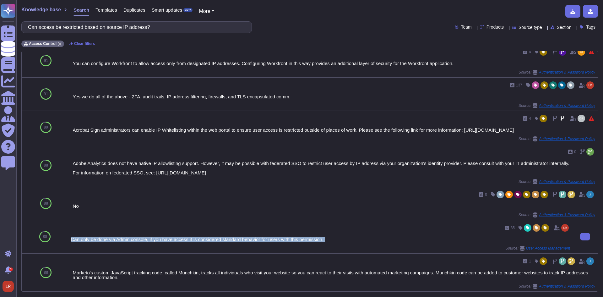
click at [201, 238] on div "Can only be done via Admin console, if you have access it is considered standar…" at bounding box center [321, 239] width 500 height 5
copy div "Can only be done via Admin console, if you have access it is considered standar…"
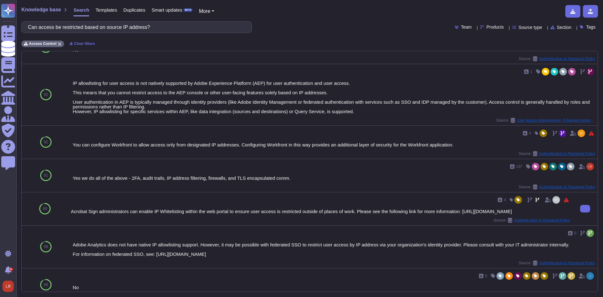
scroll to position [0, 0]
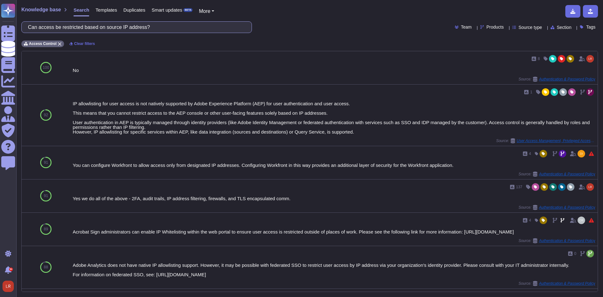
drag, startPoint x: 152, startPoint y: 28, endPoint x: -47, endPoint y: 24, distance: 199.0
click at [0, 24] on html "Questionnaires Knowledge Base Documents Analytics CAIQ / SIG Admin Trust Center…" at bounding box center [301, 148] width 603 height 297
paste input "upport local authentication protocols for user and administrator authentication"
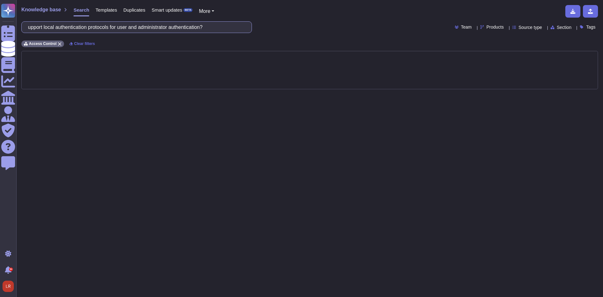
click at [34, 28] on input "upport local authentication protocols for user and administrator authentication?" at bounding box center [135, 27] width 221 height 11
type input "support local authentication protocols for user and administrator authenticatio…"
click at [59, 42] on icon at bounding box center [59, 43] width 3 height 3
click at [491, 25] on div "Products" at bounding box center [494, 27] width 26 height 5
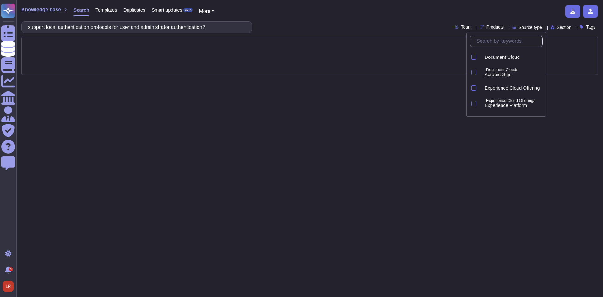
click at [491, 43] on input "text" at bounding box center [508, 41] width 69 height 11
type input "crea"
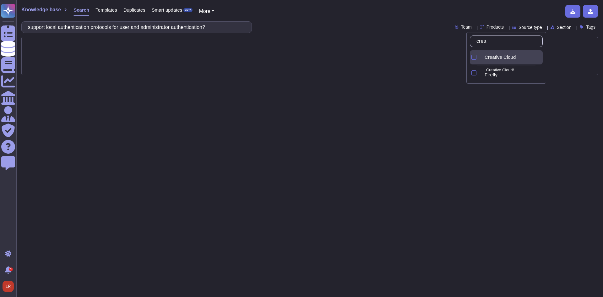
click at [497, 54] on div "Creative Cloud" at bounding box center [511, 57] width 63 height 14
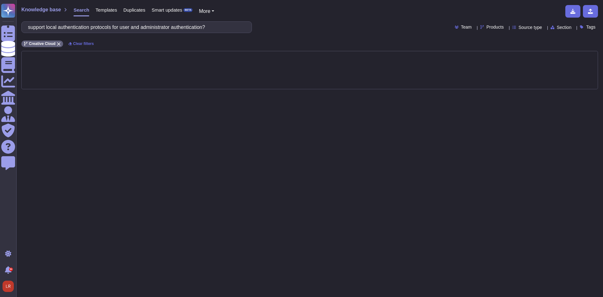
click at [365, 34] on div "Knowledge base Search Templates Duplicates Smart updates BETA More support loca…" at bounding box center [309, 148] width 587 height 297
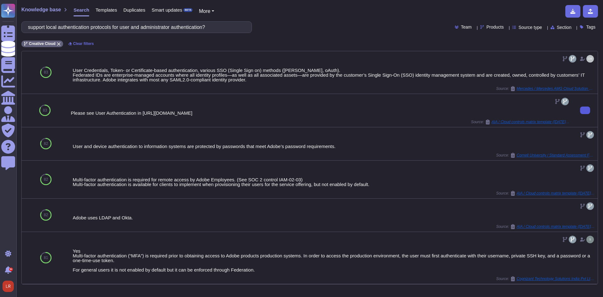
click at [584, 108] on button at bounding box center [586, 111] width 10 height 8
click at [101, 26] on input "support local authentication protocols for user and administrator authenticatio…" at bounding box center [135, 27] width 221 height 11
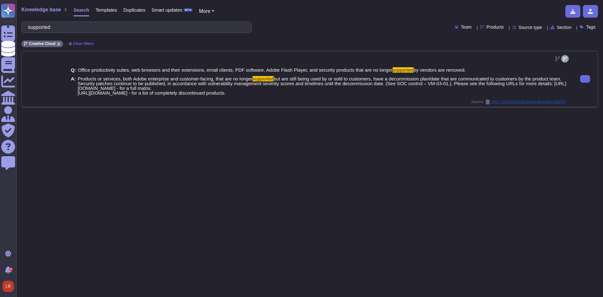
click at [245, 90] on span "but are still being used by or sold to customers, have a decommission plan/date…" at bounding box center [322, 85] width 489 height 19
drag, startPoint x: 245, startPoint y: 90, endPoint x: 78, endPoint y: 91, distance: 167.2
click at [78, 91] on span "but are still being used by or sold to customers, have a decommission plan/date…" at bounding box center [322, 85] width 489 height 19
click at [321, 81] on span "but are still being used by or sold to customers, have a decommission plan/date…" at bounding box center [322, 85] width 489 height 19
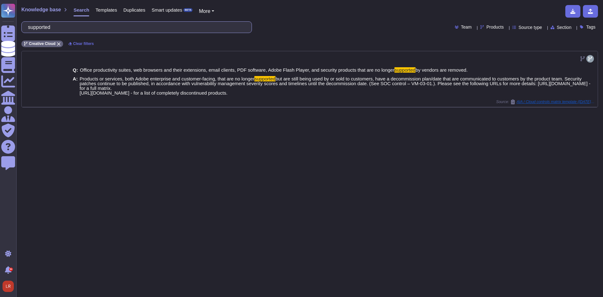
drag, startPoint x: 72, startPoint y: 28, endPoint x: -5, endPoint y: 25, distance: 77.1
click at [0, 25] on html "Questionnaires Knowledge Base Documents Analytics CAIQ / SIG Admin Trust Center…" at bounding box center [301, 148] width 603 height 297
paste input "Is your company subject to the institution's geographic region's laws and regul…"
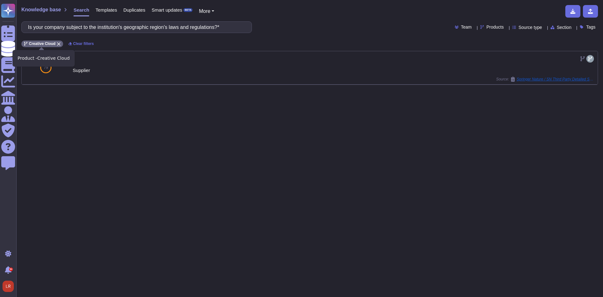
drag, startPoint x: 58, startPoint y: 42, endPoint x: 58, endPoint y: 38, distance: 4.4
click at [58, 41] on div "Creative Cloud" at bounding box center [42, 44] width 42 height 7
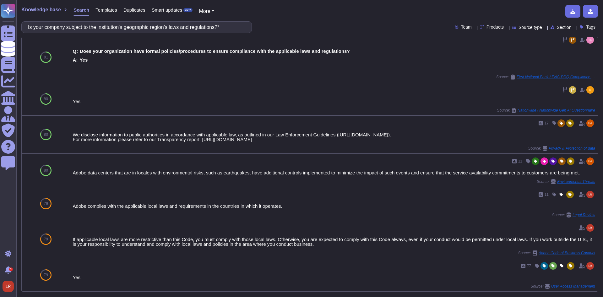
scroll to position [300, 0]
drag, startPoint x: 236, startPoint y: 25, endPoint x: -24, endPoint y: 19, distance: 260.7
click at [0, 19] on html "Questionnaires Knowledge Base Documents Analytics CAIQ / SIG Admin Trust Center…" at bounding box center [301, 148] width 603 height 297
paste input "Provide a general summary of how full and partial backups of data can be extrac…"
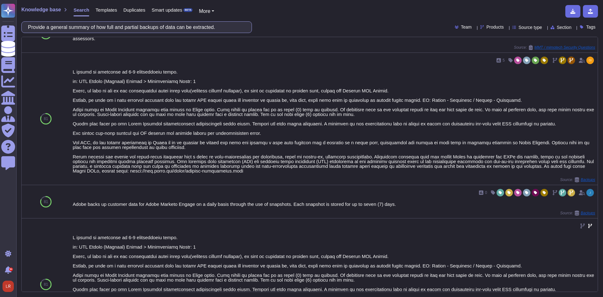
scroll to position [545, 0]
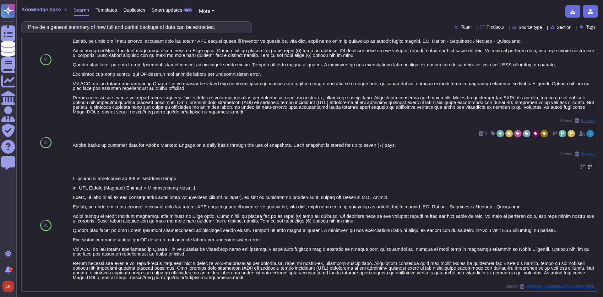
type input "Provide a general summary of how full and partial backups of data can be extrac…"
click at [487, 26] on span "Products" at bounding box center [495, 27] width 17 height 4
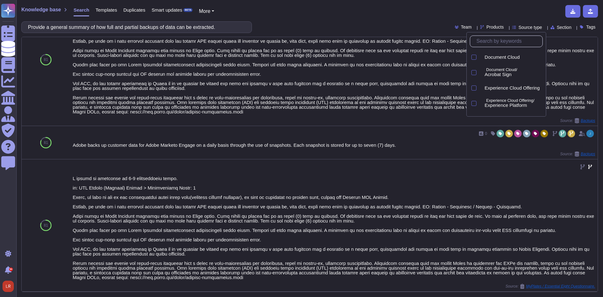
click at [493, 43] on input "text" at bounding box center [508, 41] width 69 height 11
type input "cre"
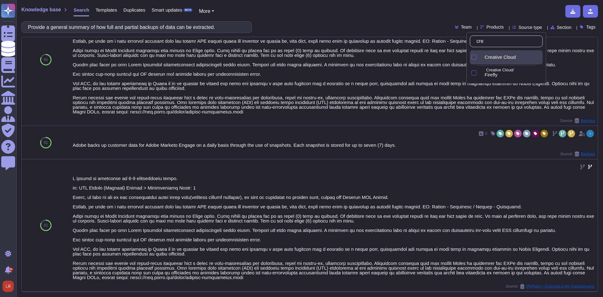
click at [497, 56] on span "Creative Cloud" at bounding box center [500, 57] width 31 height 6
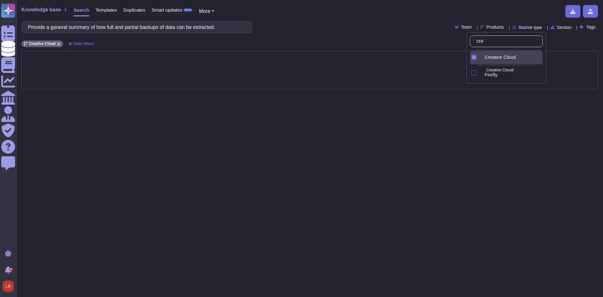
scroll to position [0, 0]
click at [337, 30] on div "Provide a general summary of how full and partial backups of data can be extrac…" at bounding box center [309, 27] width 577 height 12
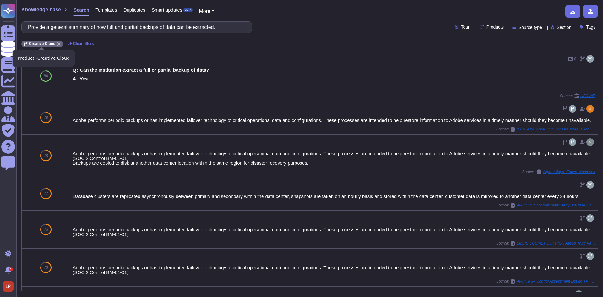
click at [57, 41] on div "Creative Cloud" at bounding box center [42, 44] width 42 height 7
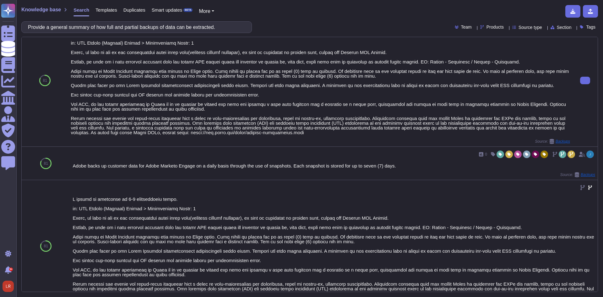
scroll to position [545, 0]
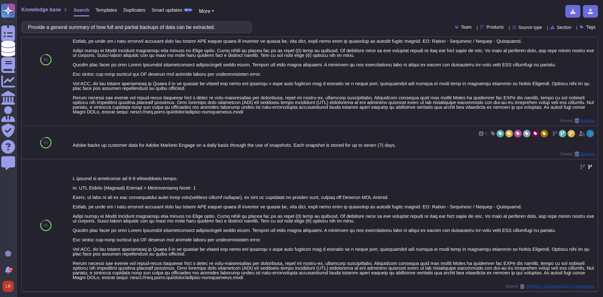
click at [524, 30] on span "Source type" at bounding box center [531, 27] width 24 height 4
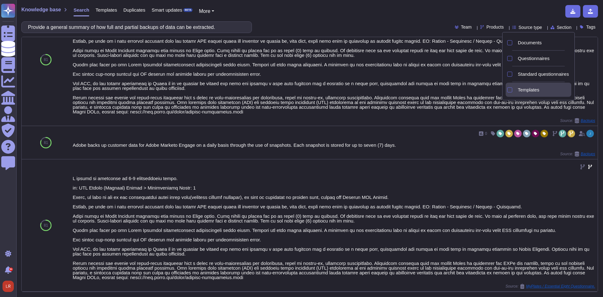
click at [528, 85] on div "Templates" at bounding box center [544, 90] width 56 height 14
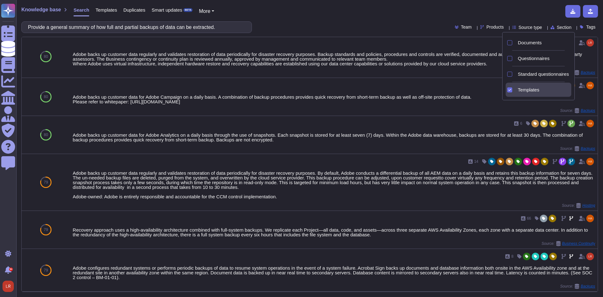
scroll to position [300, 0]
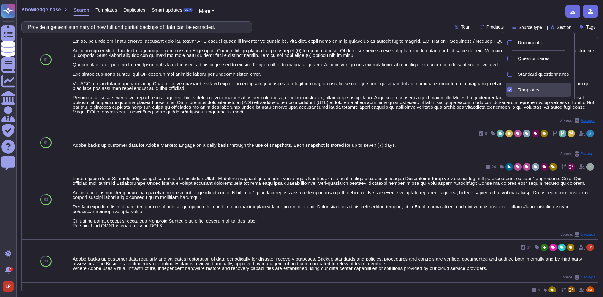
click at [318, 23] on div "Provide a general summary of how full and partial backups of data can be extrac…" at bounding box center [309, 27] width 577 height 12
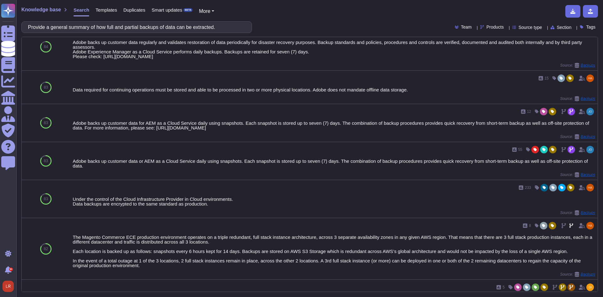
scroll to position [0, 0]
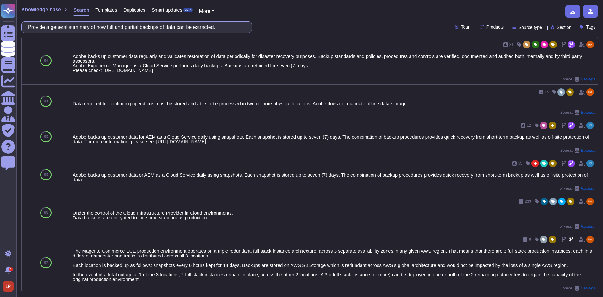
click at [119, 27] on input "Provide a general summary of how full and partial backups of data can be extrac…" at bounding box center [135, 27] width 221 height 11
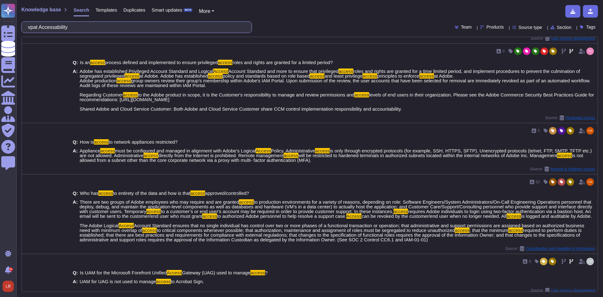
scroll to position [589, 0]
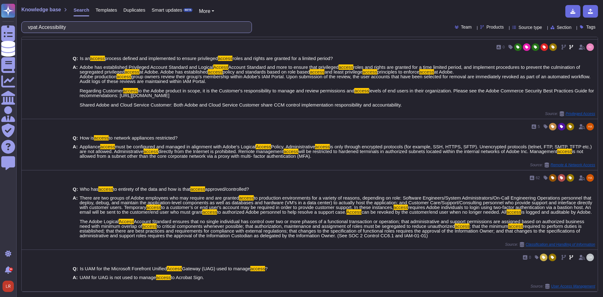
drag, startPoint x: 101, startPoint y: 28, endPoint x: -96, endPoint y: 27, distance: 197.1
click at [0, 27] on html "Questionnaires Knowledge Base Documents Analytics CAIQ / SIG Admin Trust Center…" at bounding box center [301, 148] width 603 height 297
paste input "Does your solution have an AI risk model when developing or implementing your s…"
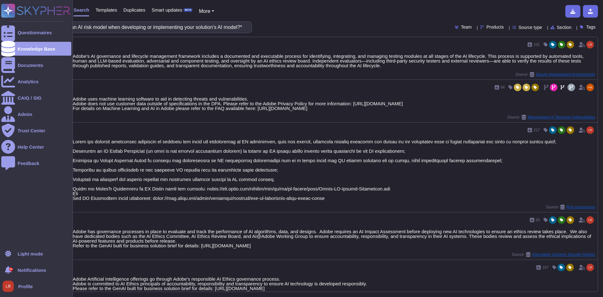
scroll to position [0, 0]
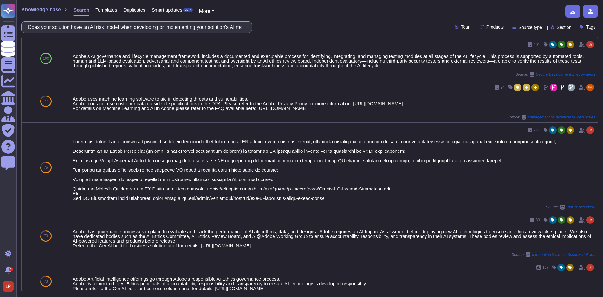
click at [118, 25] on input "Does your solution have an AI risk model when developing or implementing your s…" at bounding box center [135, 27] width 221 height 11
paste input "Have your staff completed responsible AI training"
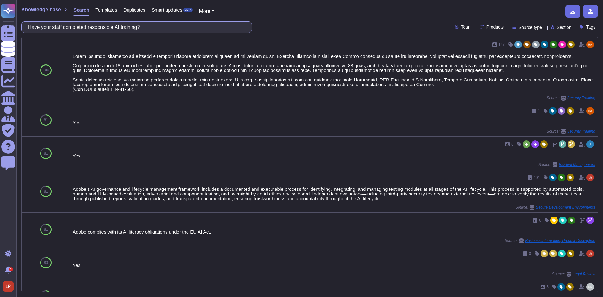
drag, startPoint x: 159, startPoint y: 27, endPoint x: -90, endPoint y: 12, distance: 249.4
click at [0, 12] on html "Questionnaires Knowledge Base Documents Analytics CAIQ / SIG Admin Trust Center…" at bounding box center [301, 148] width 603 height 297
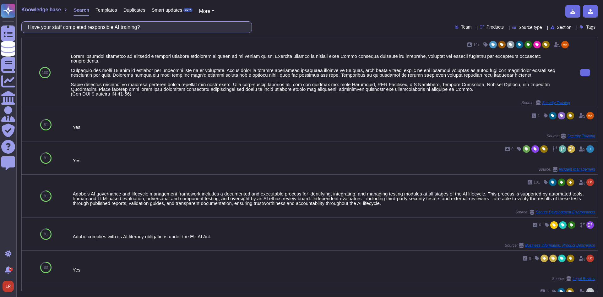
paste input "identified and measured AI risks?*"
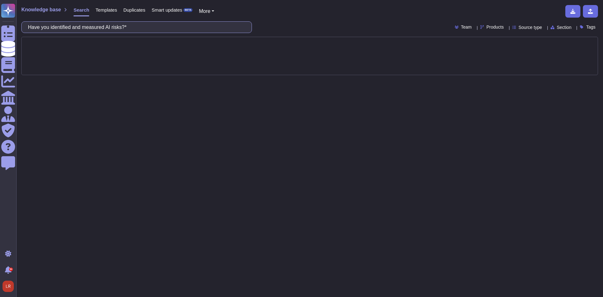
click at [142, 26] on input "Have you identified and measured AI risks?*" at bounding box center [135, 27] width 221 height 11
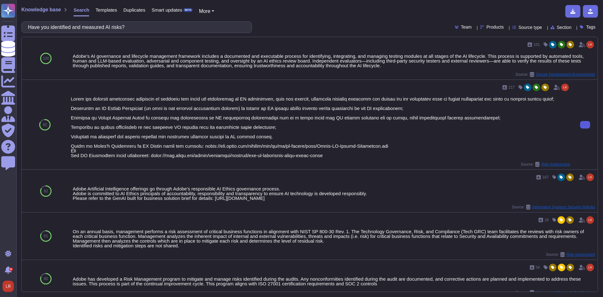
drag, startPoint x: 72, startPoint y: 28, endPoint x: -49, endPoint y: 28, distance: 121.6
click at [0, 28] on html "Questionnaires Knowledge Base Documents Analytics CAIQ / SIG Admin Trust Center…" at bounding box center [301, 148] width 603 height 297
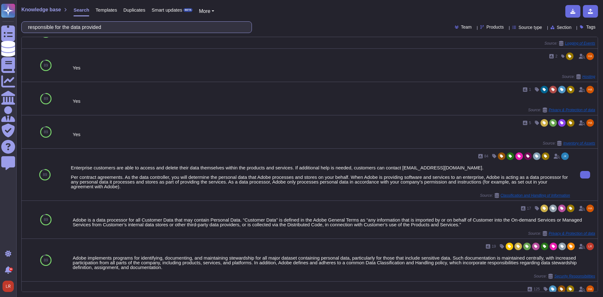
scroll to position [173, 0]
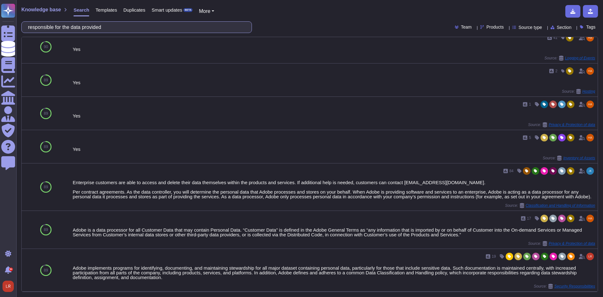
drag, startPoint x: 97, startPoint y: 26, endPoint x: -164, endPoint y: 34, distance: 261.0
click at [0, 34] on html "Questionnaires Knowledge Base Documents Analytics CAIQ / SIG Admin Trust Center…" at bounding box center [301, 148] width 603 height 297
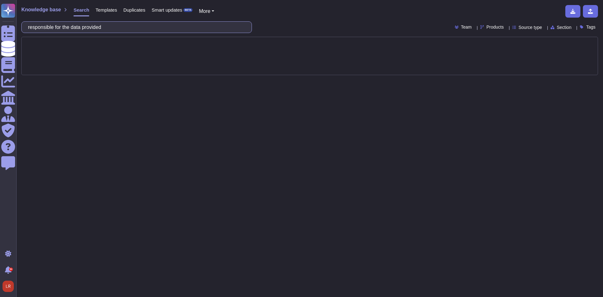
scroll to position [0, 0]
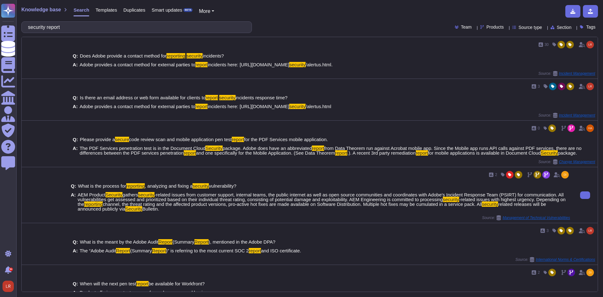
click at [289, 179] on div "2" at bounding box center [321, 175] width 500 height 10
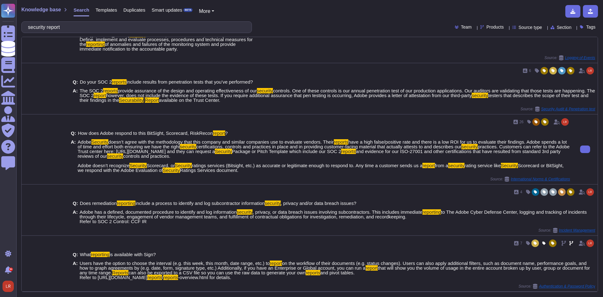
scroll to position [589, 0]
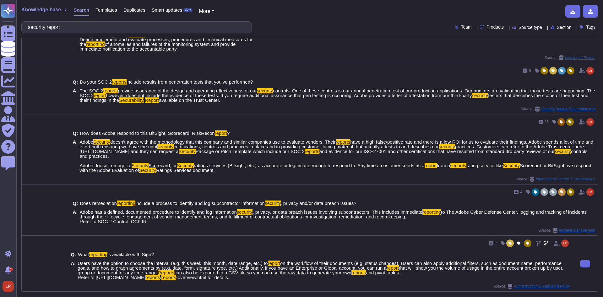
click at [302, 278] on span "Users have the option to choose the interval (e.g. this week, this month, date …" at bounding box center [324, 270] width 493 height 19
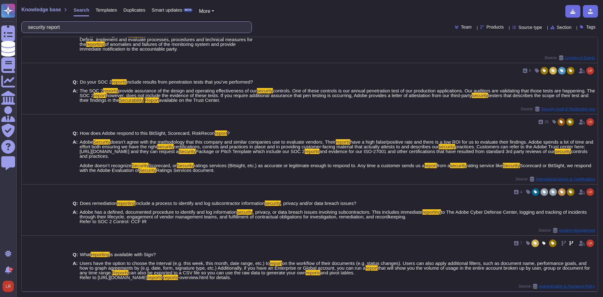
click at [84, 30] on input "security report" at bounding box center [135, 27] width 221 height 11
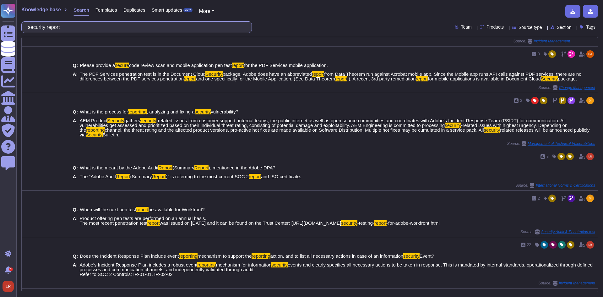
scroll to position [0, 0]
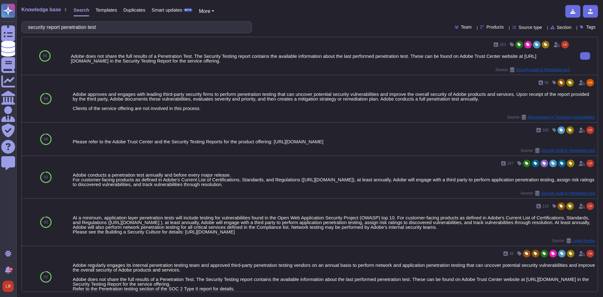
click at [268, 60] on div "Adobe does not share the full results of a Penetration Test. The Security Testi…" at bounding box center [321, 58] width 500 height 9
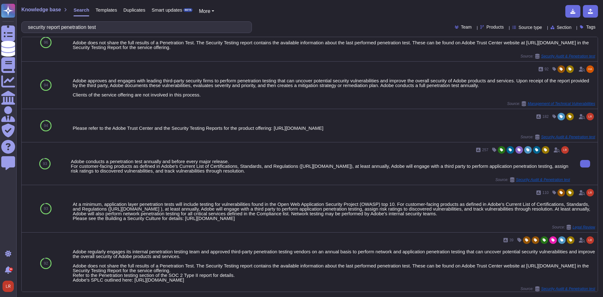
scroll to position [21, 0]
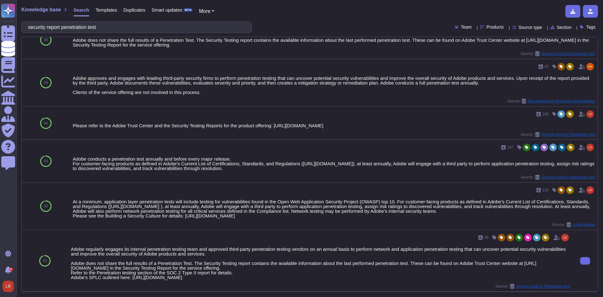
click at [273, 253] on div "Adobe regularly engages its internal penetration testing team and approved thir…" at bounding box center [321, 263] width 500 height 33
click at [585, 257] on button at bounding box center [586, 261] width 10 height 8
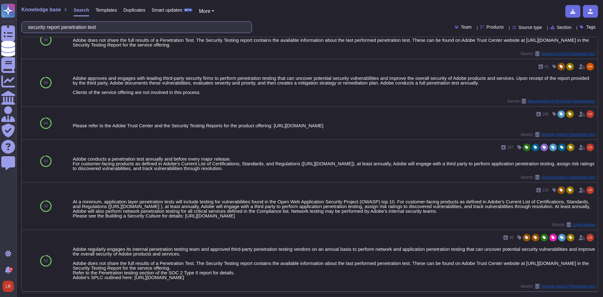
drag, startPoint x: 117, startPoint y: 27, endPoint x: -37, endPoint y: 21, distance: 153.5
click at [0, 21] on html "Questionnaires Knowledge Base Documents Analytics CAIQ / SIG Admin Trust Center…" at bounding box center [301, 148] width 603 height 297
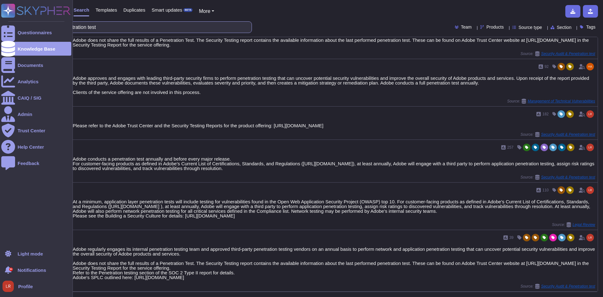
paste input "Have you implemented adversarial training or other model defense mechanisms to …"
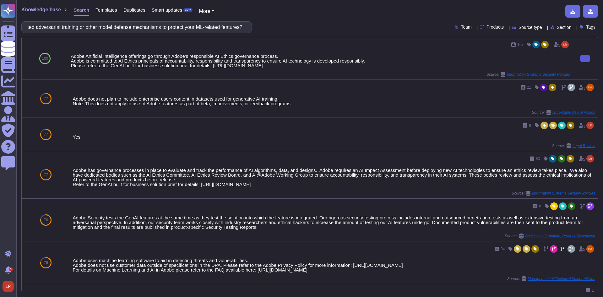
click at [586, 58] on icon at bounding box center [586, 58] width 0 height 0
click at [171, 28] on input "Have you implemented adversarial training or other model defense mechanisms to …" at bounding box center [135, 27] width 221 height 11
paste input "Is your LLM training data vetted, validated, and verified before training the s…"
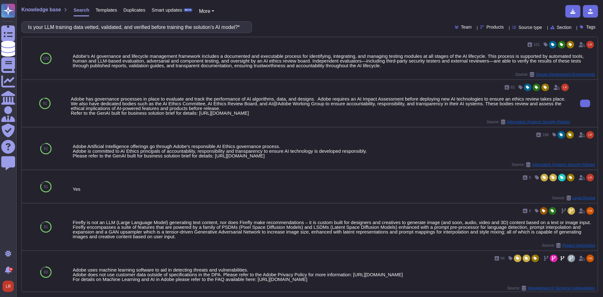
drag, startPoint x: 577, startPoint y: 104, endPoint x: 560, endPoint y: 100, distance: 18.1
click at [581, 104] on button at bounding box center [586, 104] width 10 height 8
click at [111, 27] on input "Is your LLM training data vetted, validated, and verified before training the s…" at bounding box center [135, 27] width 221 height 11
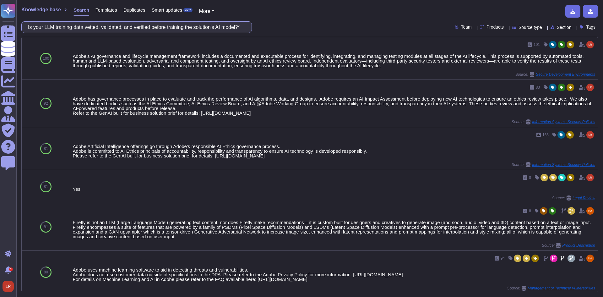
click at [111, 27] on input "Is your LLM training data vetted, validated, and verified before training the s…" at bounding box center [135, 27] width 221 height 11
paste input "Do you limit multiple LLM model plugins being called as part of a single input"
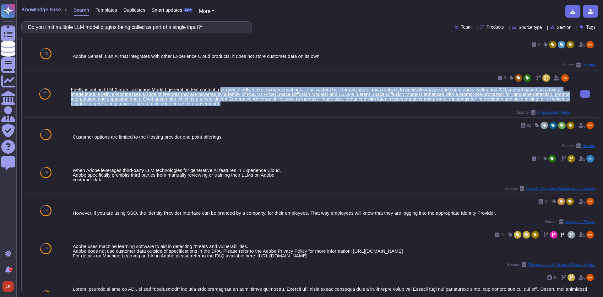
drag, startPoint x: 220, startPoint y: 90, endPoint x: 225, endPoint y: 103, distance: 14.3
click at [225, 103] on div "Firefly is not an LLM (Large Language Model) generating text content, nor does …" at bounding box center [321, 96] width 500 height 19
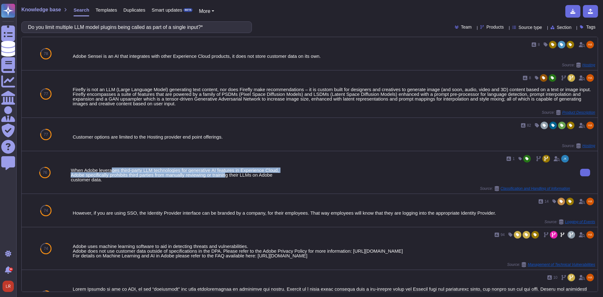
drag, startPoint x: 113, startPoint y: 166, endPoint x: 226, endPoint y: 177, distance: 113.7
click at [226, 177] on div "1 When Adobe leverages third-party LLM technologies for generative AI features …" at bounding box center [321, 172] width 500 height 37
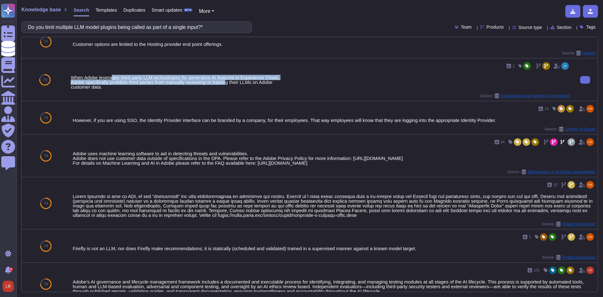
scroll to position [105, 0]
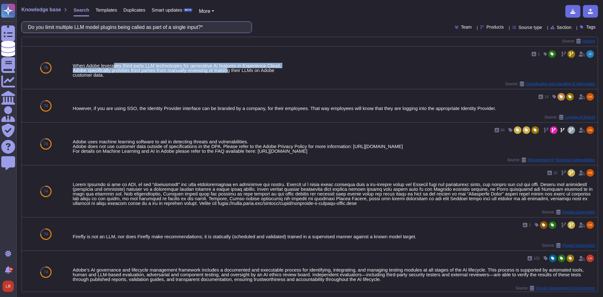
click at [129, 26] on input "Do you limit multiple LLM model plugins being called as part of a single input?*" at bounding box center [135, 27] width 221 height 11
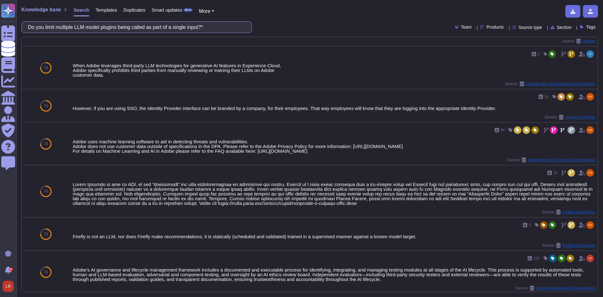
click at [129, 26] on input "Do you limit multiple LLM model plugins being called as part of a single input?*" at bounding box center [135, 27] width 221 height 11
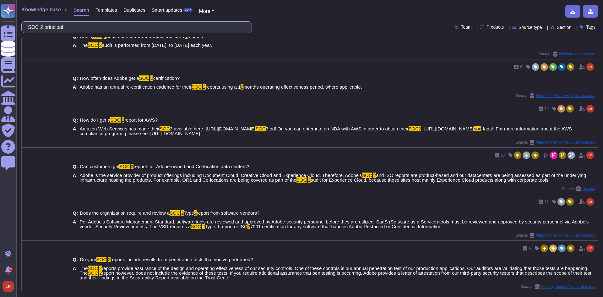
scroll to position [314, 0]
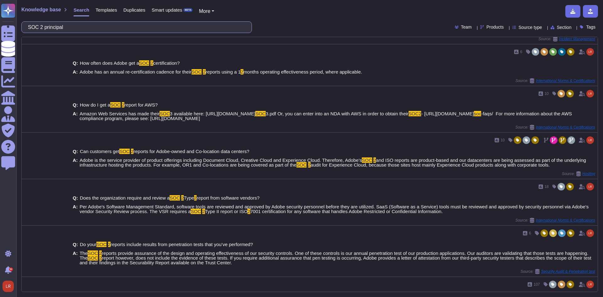
drag, startPoint x: 69, startPoint y: 29, endPoint x: -49, endPoint y: 24, distance: 118.3
click at [0, 24] on html "Questionnaires Knowledge Base Documents Analytics CAIQ / SIG Admin Trust Center…" at bounding box center [301, 148] width 603 height 297
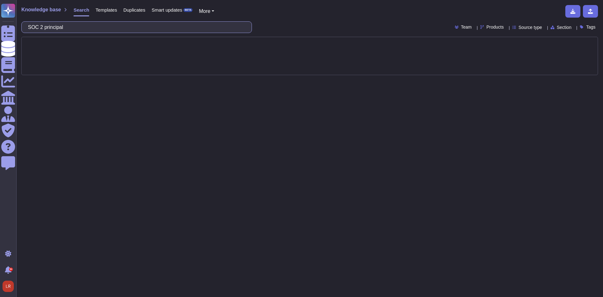
scroll to position [0, 0]
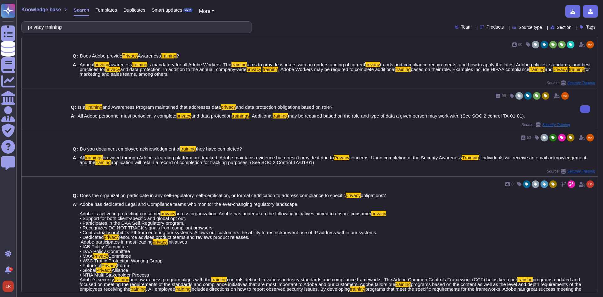
click at [586, 109] on icon at bounding box center [586, 109] width 0 height 0
drag, startPoint x: 161, startPoint y: 22, endPoint x: -69, endPoint y: 17, distance: 229.8
click at [0, 17] on html "Questionnaires Knowledge Base Documents Analytics CAIQ / SIG Admin Trust Center…" at bounding box center [301, 148] width 603 height 297
paste input "Will institutional data be processed through a third party or subprocessor that…"
type input "Will institutional data be processed through a third party or subprocessor that…"
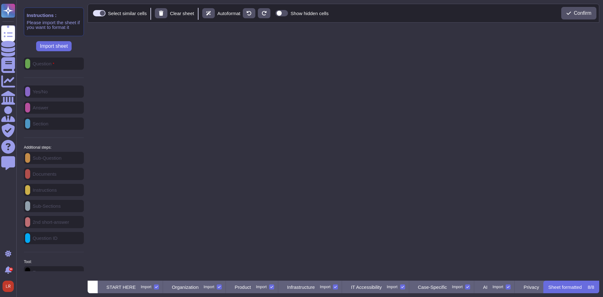
scroll to position [253, 507]
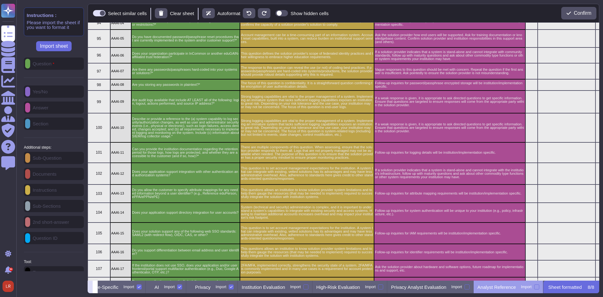
click at [93, 289] on button at bounding box center [90, 287] width 5 height 13
click at [90, 288] on icon at bounding box center [90, 288] width 0 height 0
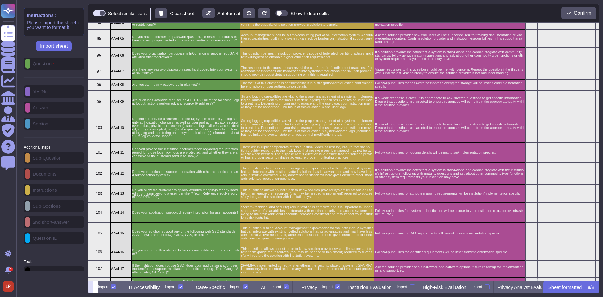
click at [90, 288] on icon at bounding box center [90, 288] width 0 height 0
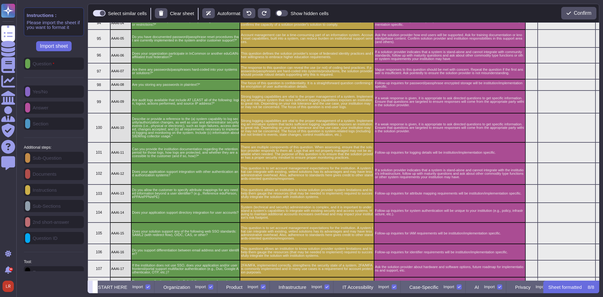
click at [90, 288] on icon at bounding box center [90, 288] width 0 height 0
click at [147, 290] on div "START HERE Import" at bounding box center [130, 287] width 65 height 13
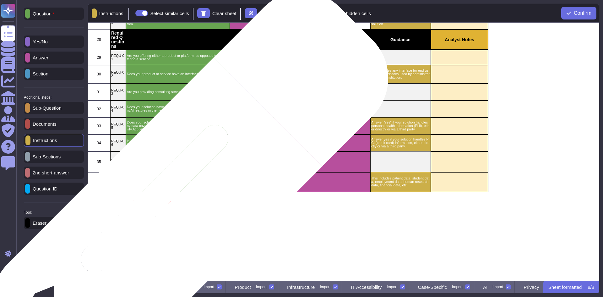
scroll to position [262, 0]
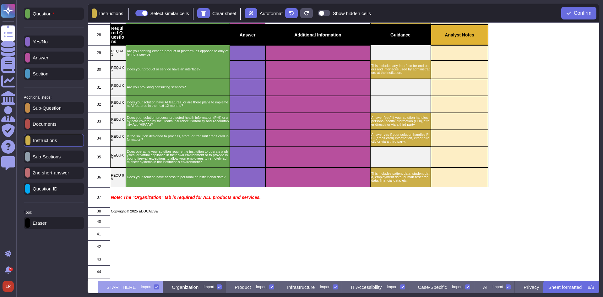
click at [199, 289] on p "Organization" at bounding box center [185, 287] width 27 height 5
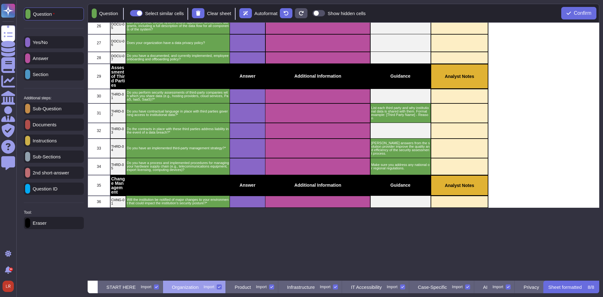
scroll to position [0, 0]
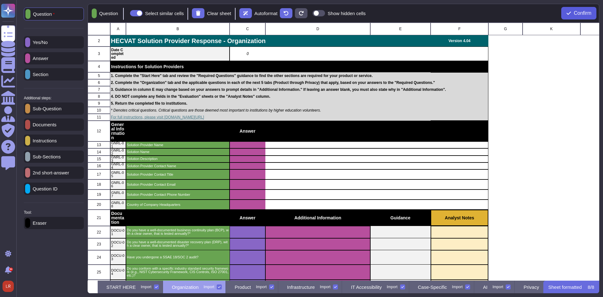
click at [574, 14] on span "Confirm" at bounding box center [583, 13] width 18 height 5
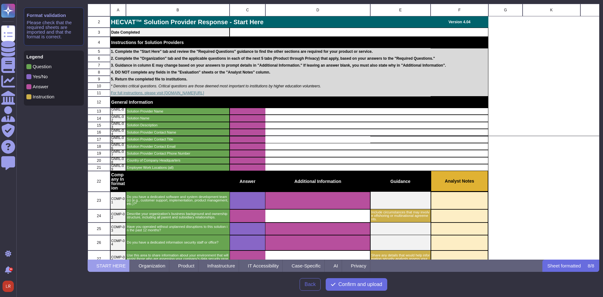
scroll to position [251, 507]
click at [362, 284] on span "Confirm and upload" at bounding box center [361, 284] width 44 height 5
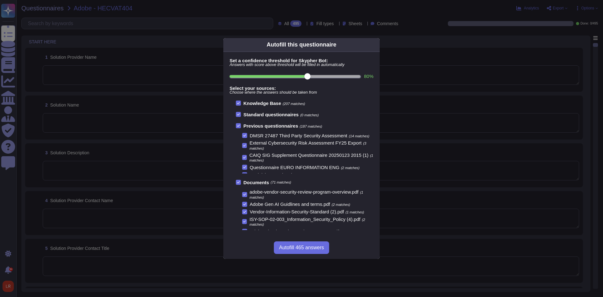
click at [350, 76] on input "80 %" at bounding box center [295, 76] width 131 height 3
type input "100"
click at [304, 249] on span "Autofill 14 answers" at bounding box center [302, 247] width 42 height 5
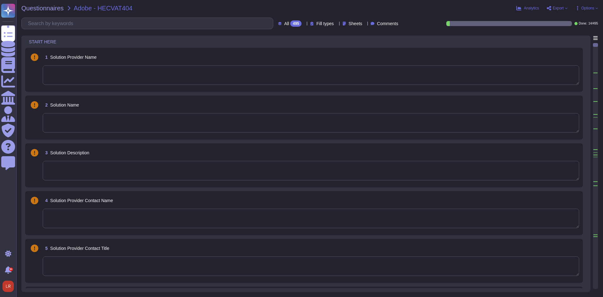
click at [597, 72] on div at bounding box center [596, 57] width 4 height 29
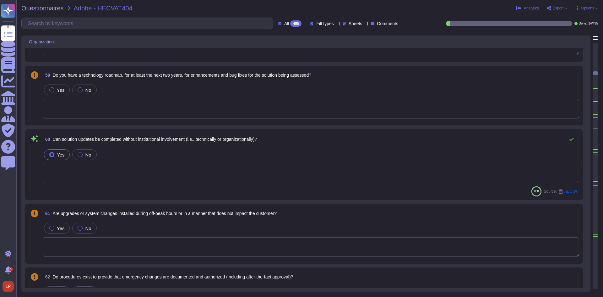
scroll to position [2998, 0]
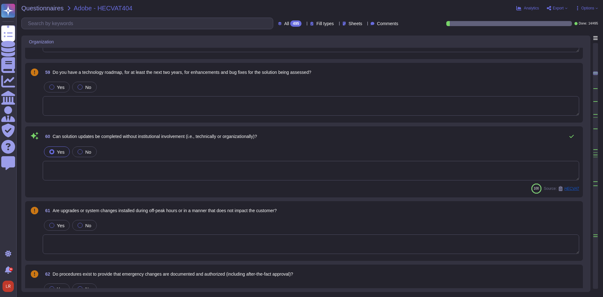
click at [164, 141] on span "60 Can solution updates be completed without institutional involvement (i.e., t…" at bounding box center [150, 136] width 214 height 11
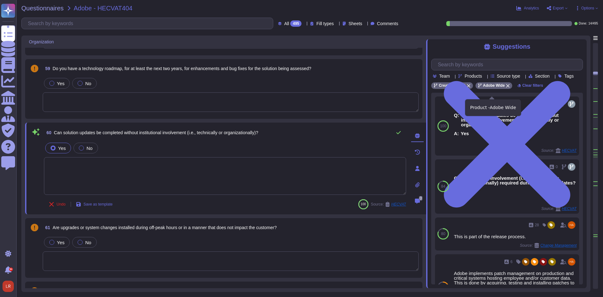
click at [508, 88] on icon at bounding box center [508, 86] width 4 height 4
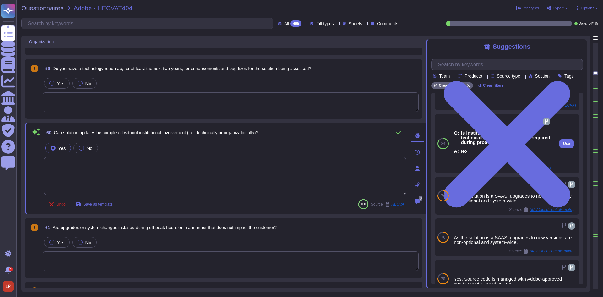
scroll to position [0, 0]
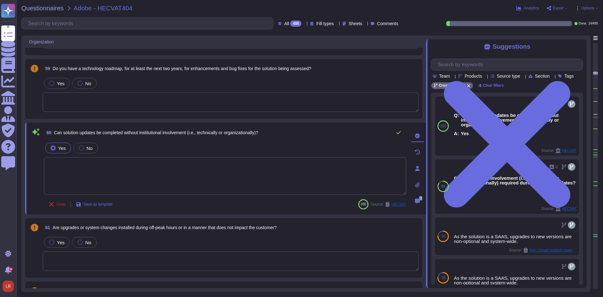
click at [596, 89] on div at bounding box center [596, 95] width 4 height 12
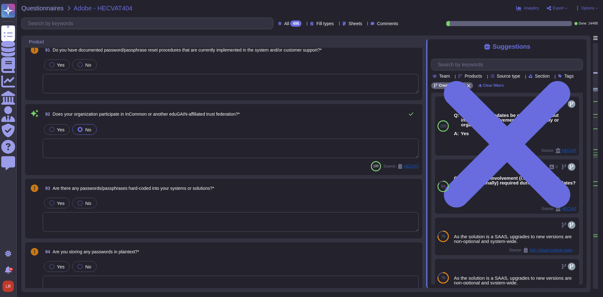
scroll to position [4748, 0]
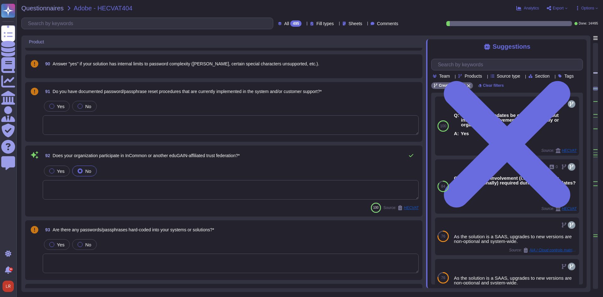
click at [188, 158] on span "Does your organization participate in InCommon or another eduGAIN-affiliated tr…" at bounding box center [146, 155] width 187 height 5
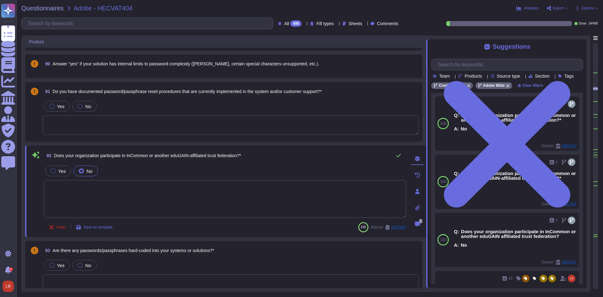
click at [596, 102] on div at bounding box center [596, 108] width 4 height 12
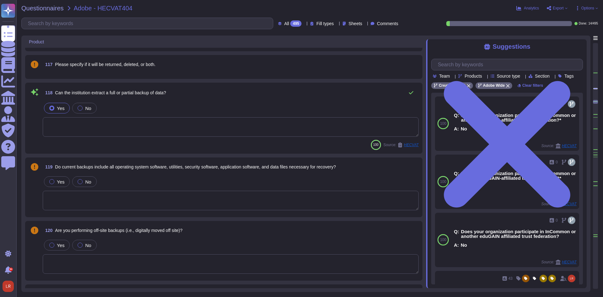
scroll to position [6221, 0]
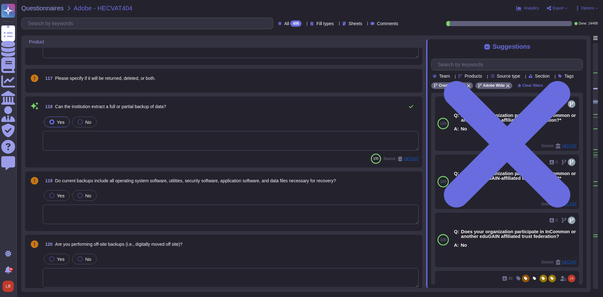
click at [145, 106] on span "Can the institution extract a full or partial backup of data?" at bounding box center [110, 106] width 111 height 5
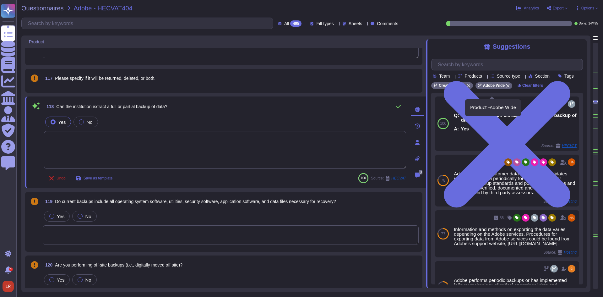
click at [507, 88] on icon at bounding box center [508, 85] width 3 height 3
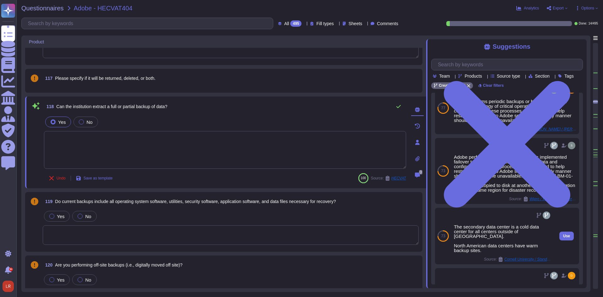
scroll to position [0, 0]
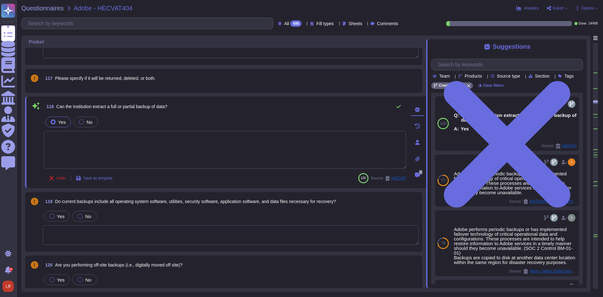
click at [595, 114] on div at bounding box center [596, 108] width 4 height 12
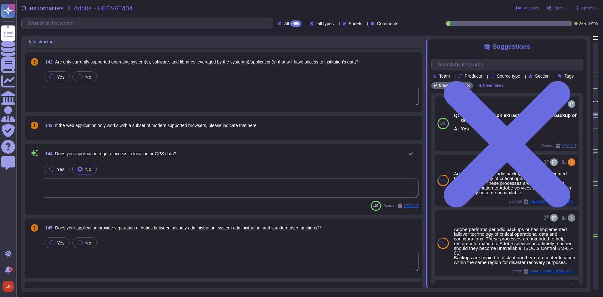
scroll to position [7606, 0]
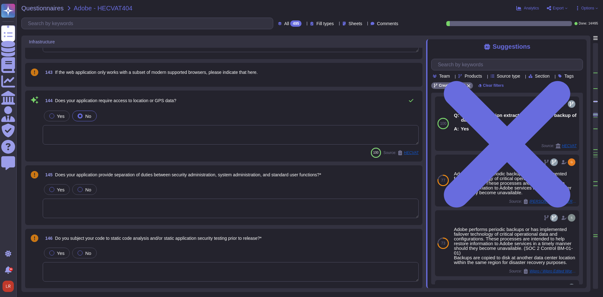
click at [125, 102] on span "Does your application require access to location or GPS data?" at bounding box center [115, 100] width 121 height 5
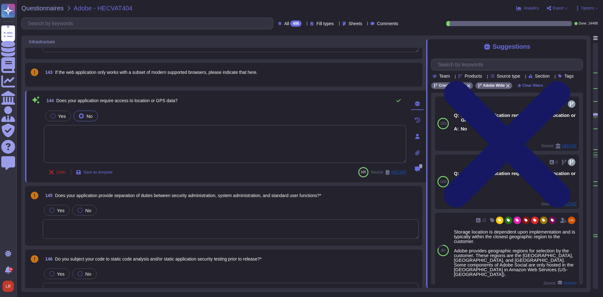
click at [581, 47] on icon at bounding box center [508, 144] width 152 height 202
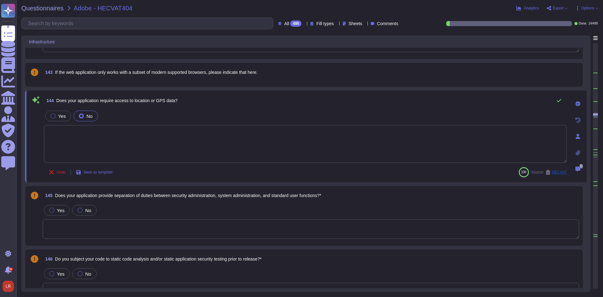
click at [590, 8] on span "Options" at bounding box center [588, 8] width 13 height 4
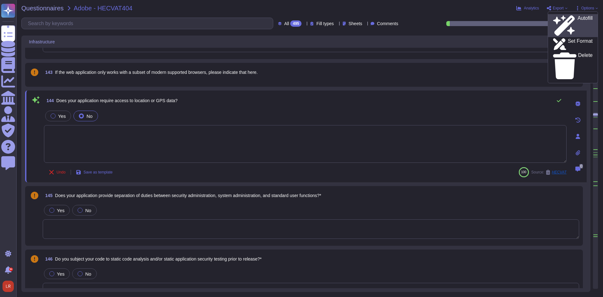
click at [584, 17] on div "Autofill" at bounding box center [573, 25] width 40 height 20
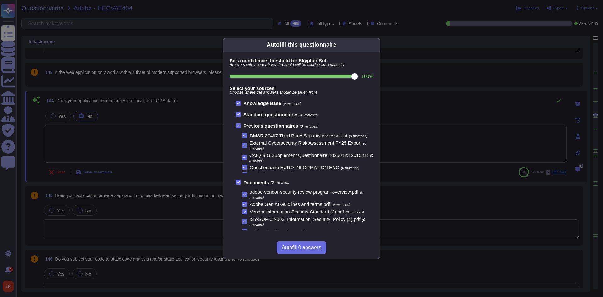
click at [345, 75] on input "100 %" at bounding box center [294, 76] width 128 height 3
click at [336, 77] on input "90 %" at bounding box center [295, 76] width 131 height 3
type input "90"
click at [245, 136] on icon at bounding box center [244, 135] width 3 height 3
click at [0, 0] on input "DMSR 27487 Third Party Security Assessment (1 matches)" at bounding box center [0, 0] width 0 height 0
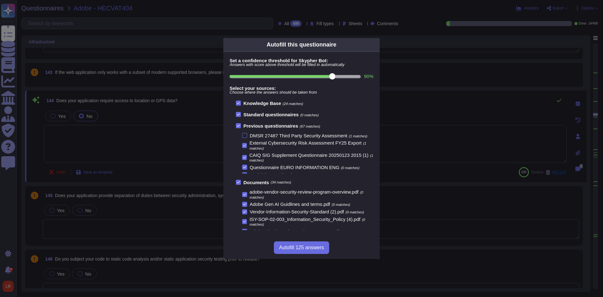
click at [244, 145] on icon at bounding box center [244, 145] width 3 height 3
click at [0, 0] on input "External Cybersecurity Risk Assessment FY25 Export (1 matches)" at bounding box center [0, 0] width 0 height 0
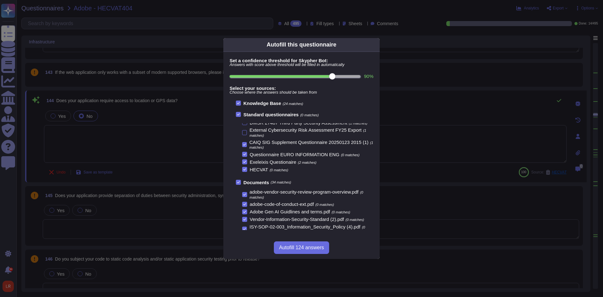
scroll to position [0, 0]
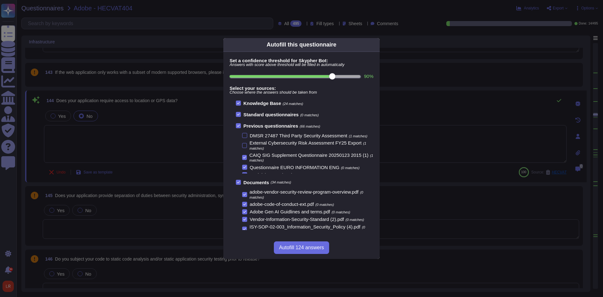
click at [238, 127] on icon at bounding box center [238, 126] width 3 height 2
click at [0, 0] on input "Previous questionnaires (66 matches)" at bounding box center [0, 0] width 0 height 0
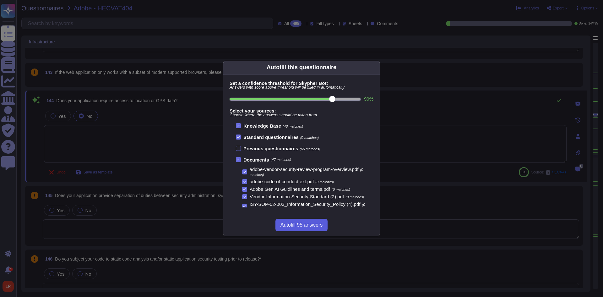
click at [305, 224] on span "Autofill 95 answers" at bounding box center [302, 225] width 42 height 5
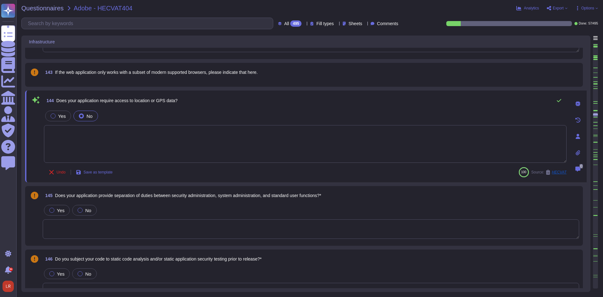
click at [589, 9] on span "Options" at bounding box center [588, 8] width 13 height 4
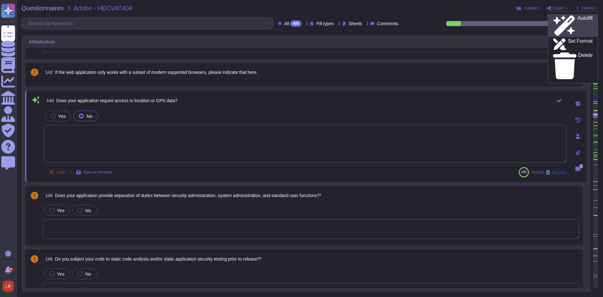
click at [578, 19] on p "Autofill" at bounding box center [585, 26] width 15 height 20
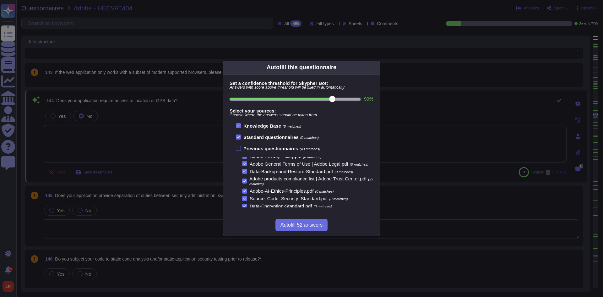
scroll to position [105, 0]
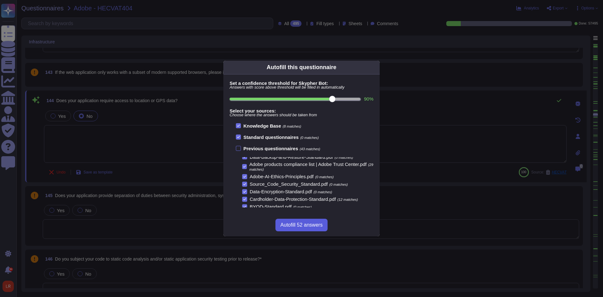
click at [304, 227] on span "Autofill 52 answers" at bounding box center [302, 225] width 42 height 5
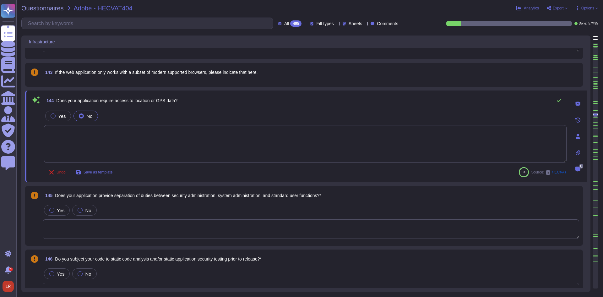
click at [304, 24] on icon at bounding box center [304, 24] width 0 height 0
click at [291, 55] on div "To do 438" at bounding box center [295, 55] width 51 height 7
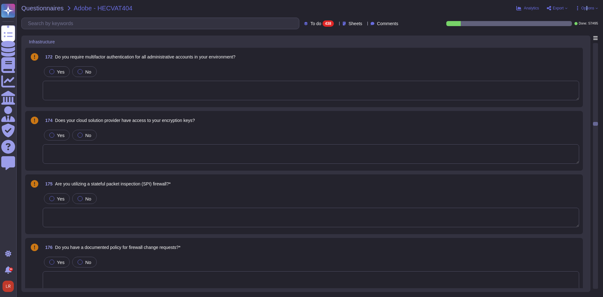
click at [588, 8] on span "Options" at bounding box center [588, 8] width 13 height 4
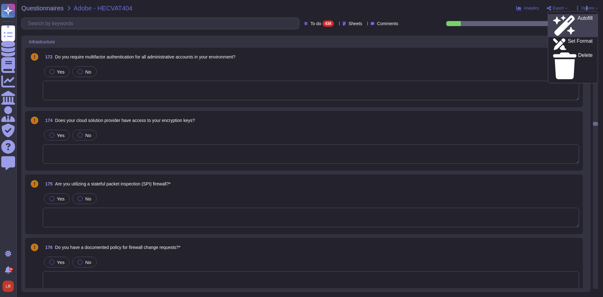
click at [581, 18] on div "Autofill" at bounding box center [573, 25] width 40 height 20
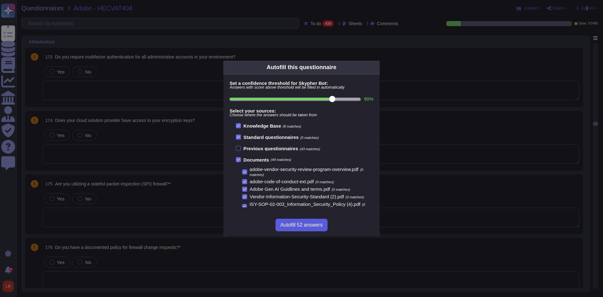
click at [305, 224] on span "Autofill 52 answers" at bounding box center [302, 225] width 42 height 5
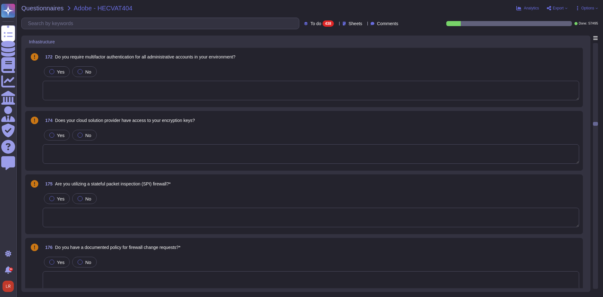
click at [365, 24] on icon at bounding box center [365, 24] width 0 height 0
click at [401, 24] on icon at bounding box center [401, 24] width 0 height 0
click at [337, 24] on icon at bounding box center [337, 24] width 0 height 0
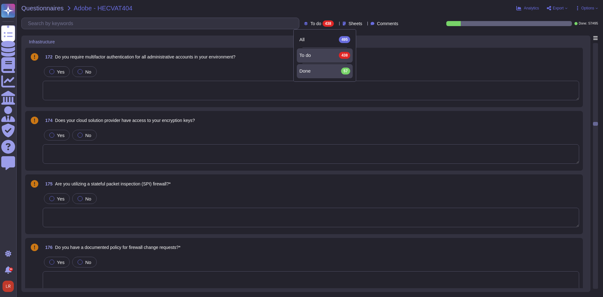
click at [324, 69] on div "Done 57" at bounding box center [325, 71] width 51 height 7
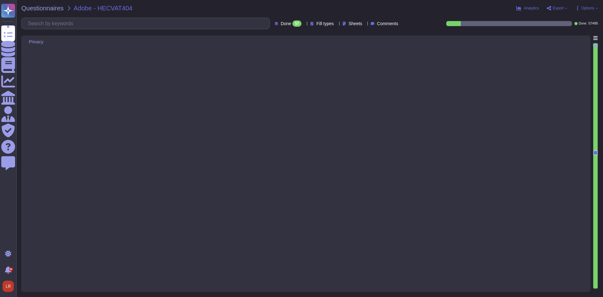
scroll to position [3077, 0]
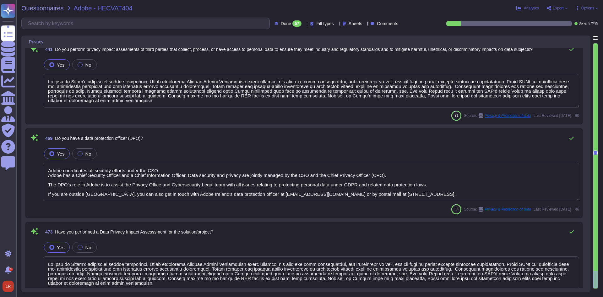
type textarea "Adobe's headquarters is in San Jose, California, USA."
type textarea "Please refer to the privacy policy available here: http://www.adobe.com/privacy…"
type textarea "We encourage you to periodically review the Adobe Privacy Center and our Adobe …"
type textarea "As part of Adobe's privacy by design philosophy, Adobe undertakes Privacy Impac…"
type textarea "Adobe coordinates all security efforts under the CSO. Adobe has a Chief Securit…"
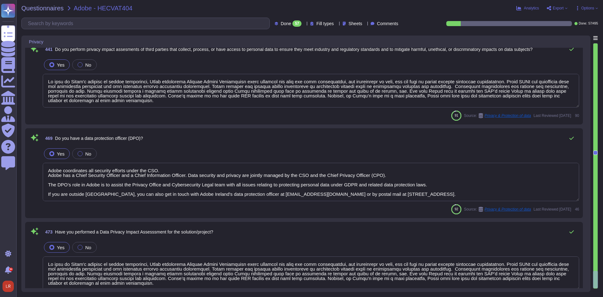
type textarea "As part of Adobe's privacy by design philosophy, Adobe undertakes Privacy Impac…"
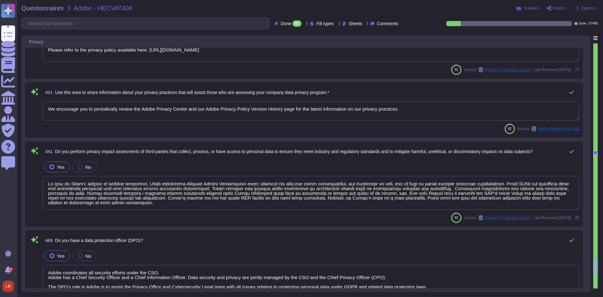
type textarea "Founded in 1982, Adobe Inc. is one of the largest and most diversified software…"
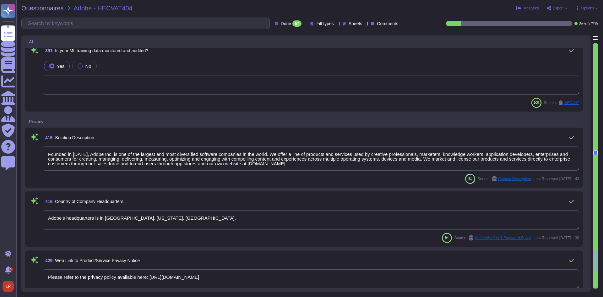
type textarea "Adobe's headquarters is in San Jose, California, USA."
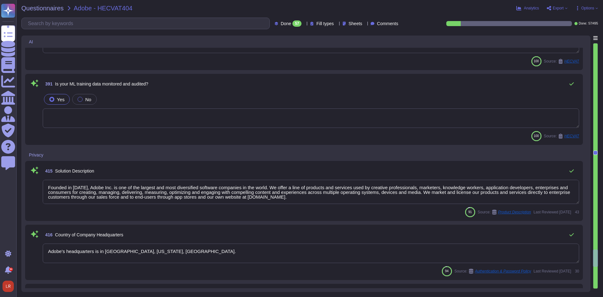
type textarea "Founded in 1982, Adobe Inc. is one of the largest and most diversified software…"
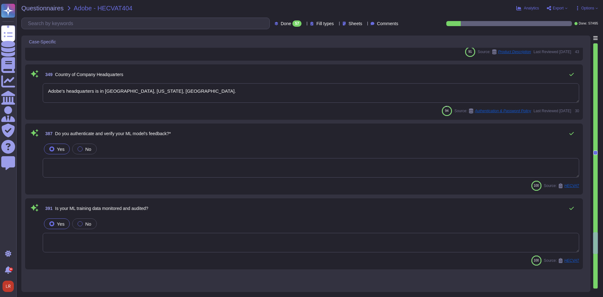
scroll to position [2426, 0]
type textarea "Determined by the clients IdP"
type textarea "Adobe retains access logs for Adobe office’s and owned locations for 1 year. Lo…"
type textarea "The Cardholder Data Protection Standard establishes the requirements that Adobe…"
type textarea "For a PCI DSS requirement for which there is no existing governing document in …"
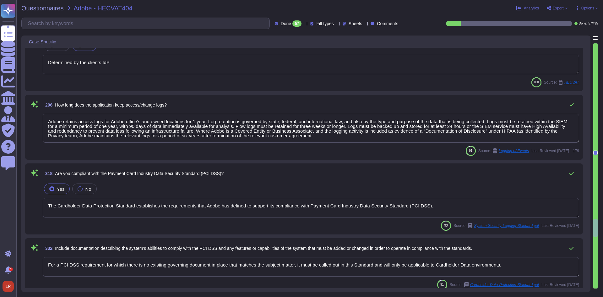
type textarea "Adobe's headquarters is in San Jose, California, USA."
type textarea "Yes we do all of the above - 2FA, audit trails, IP address filtering, firewalls…"
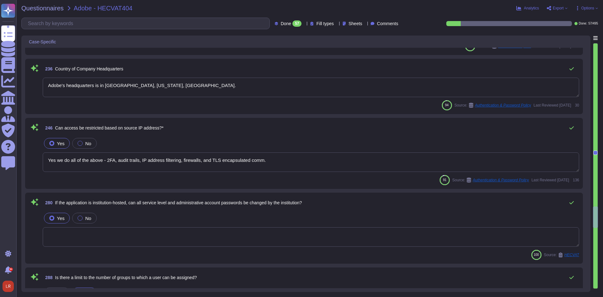
scroll to position [2190, 0]
type textarea "Founded in 1982, Adobe Inc. is one of the largest and most diversified software…"
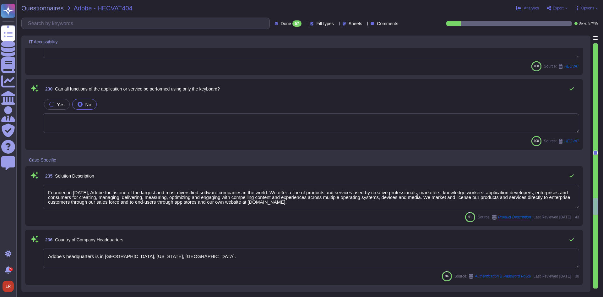
scroll to position [2067, 0]
type textarea "Determined by the clients IdP"
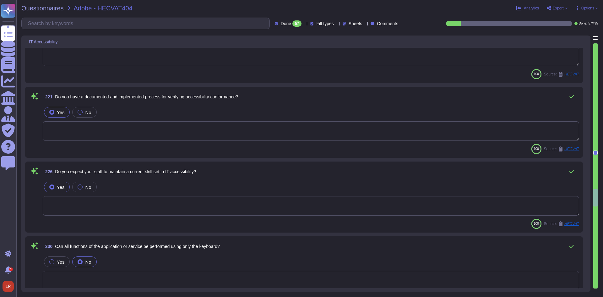
type textarea "Founded in 1982, Adobe Inc. is one of the largest and most diversified software…"
type textarea "Adobe's headquarters is in San Jose, California, USA."
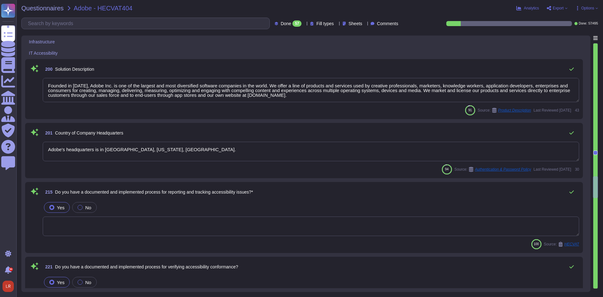
type textarea "Daily. Adobe has a SIEM in place to monitor security logs"
type textarea "Adobe provides a contact method for external parties to report incidents here: …"
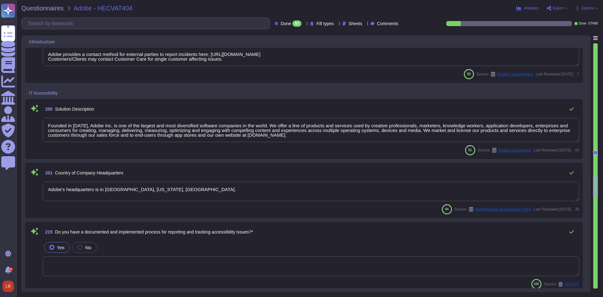
scroll to position [1683, 0]
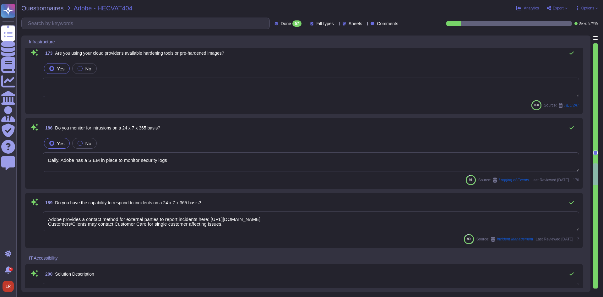
type textarea "Our controls for products hosted in OR1 are covered in the current SOC 2, where…"
type textarea "All data center facilities, colocations, and cloud service providers must meet …"
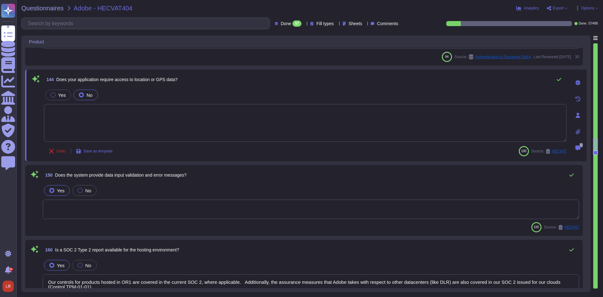
type textarea "Under the control of the Cloud Infrastructure Provider in Cloud environments. D…"
type textarea "Founded in 1982, Adobe Inc. is one of the largest and most diversified software…"
type textarea "Adobe's headquarters is in San Jose, California, USA."
type textarea "Our controls for products hosted in OR1 are covered in the current SOC 2, where…"
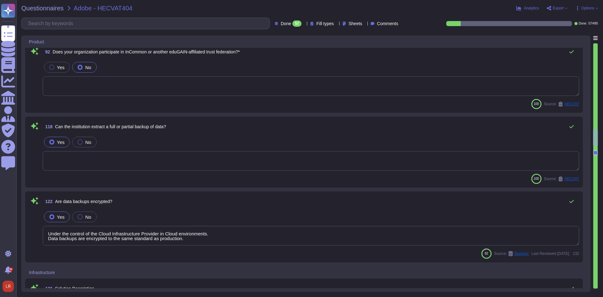
type textarea "Adobe's headquarters is in San Jose, California, USA."
type textarea "Password policies are dependent upon the authentication option chosen by the cu…"
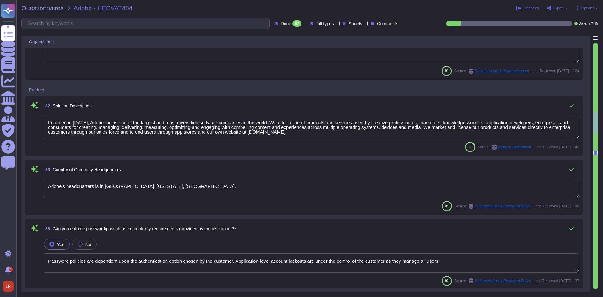
type textarea "Adobe is committed to providing secure products and services to its customers. …"
type textarea "Adobe has a Technology Governance, Risk and Compliance (TechGRC) team which wil…"
type textarea "Founded in 1982, Adobe Inc. is one of the largest and most diversified software…"
type textarea "Under the control of the Cloud Infrastructure Provider in Cloud environments. D…"
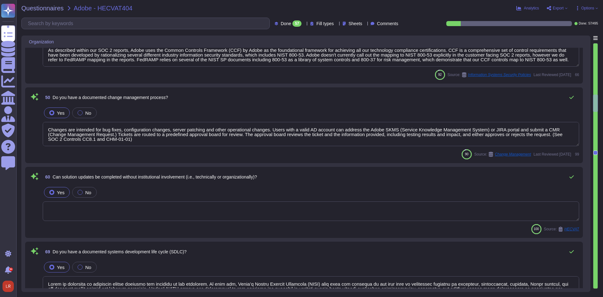
type textarea "The Business continuity plan is documented and reviewed annually and attested b…"
type textarea "Currently, there is no movement to achieve SOC 3 certification for Adobe produc…"
type textarea "As described within our SOC 2 reports, Adobe uses the Common Controls Framework…"
type textarea "Changes are intended for bug fixes, configuration changes, server patching and …"
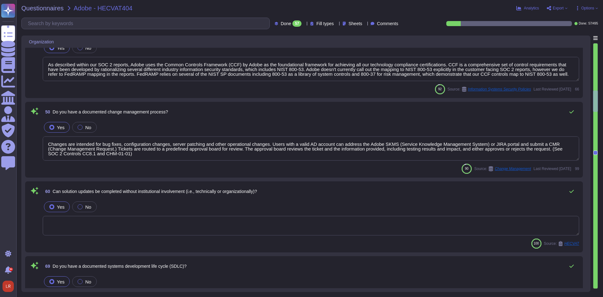
type textarea "DUNS # 98-546-1461"
type textarea "Adobe's headquarters is in San Jose, California, USA."
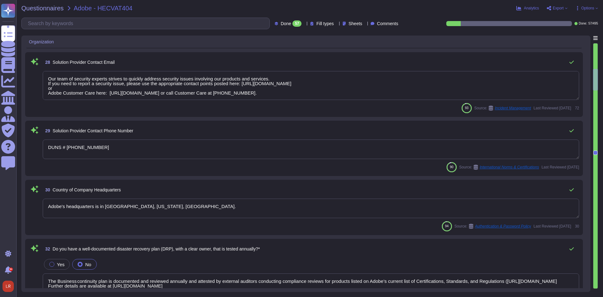
type textarea "Founded in 1982, Adobe Inc. is one of the largest and most diversified software…"
type textarea "Yes"
type textarea "Our team of security experts strives to quickly address security issues involvi…"
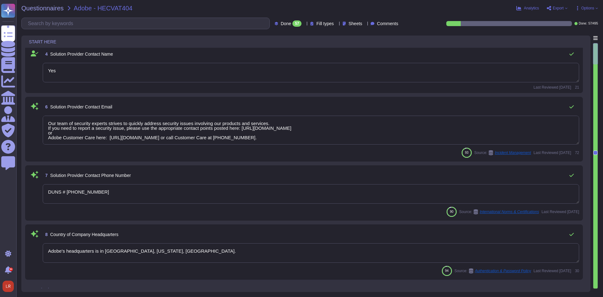
type textarea "Founded in 1982, Adobe Inc. is one of the largest and most diversified software…"
type textarea "Yes"
type textarea "Our team of security experts strives to quickly address security issues involvi…"
type textarea "DUNS # 98-546-1461"
type textarea "Adobe's headquarters is in San Jose, California, USA."
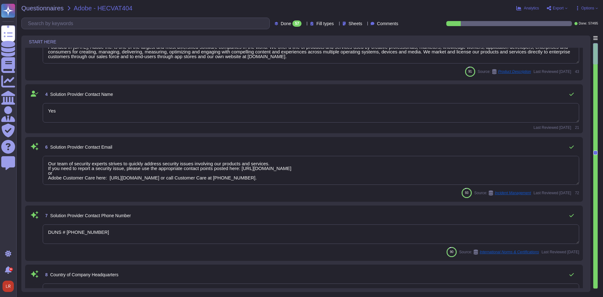
scroll to position [0, 0]
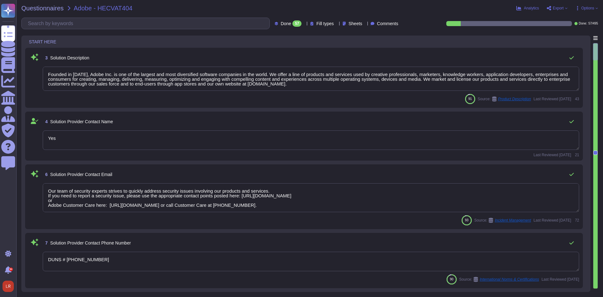
click at [226, 85] on textarea "Founded in 1982, Adobe Inc. is one of the largest and most diversified software…" at bounding box center [311, 79] width 537 height 24
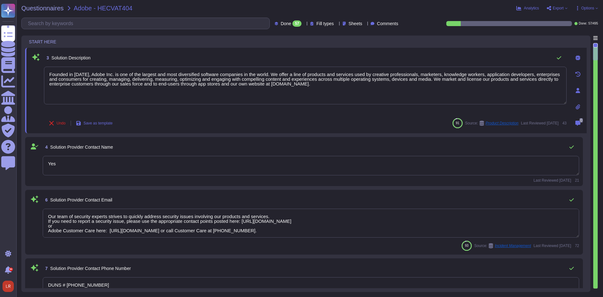
click at [577, 58] on icon at bounding box center [578, 57] width 5 height 5
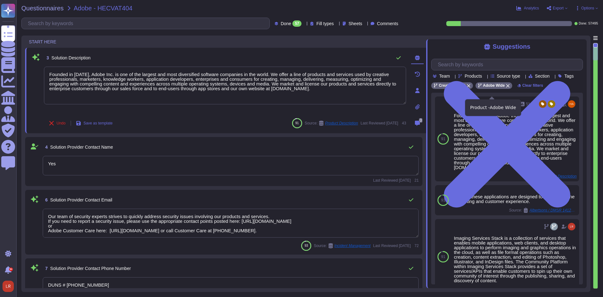
click at [506, 88] on icon at bounding box center [508, 86] width 4 height 4
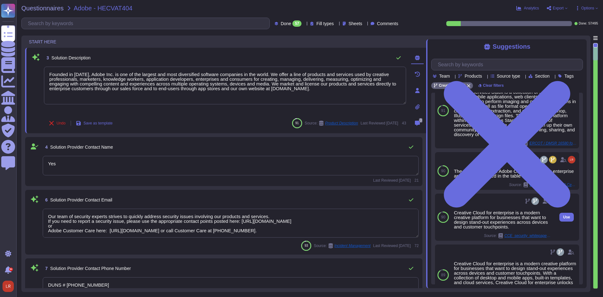
scroll to position [97, 0]
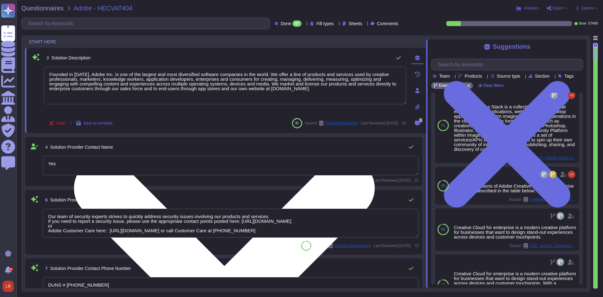
click at [295, 85] on textarea "Founded in 1982, Adobe Inc. is one of the largest and most diversified software…" at bounding box center [225, 86] width 362 height 38
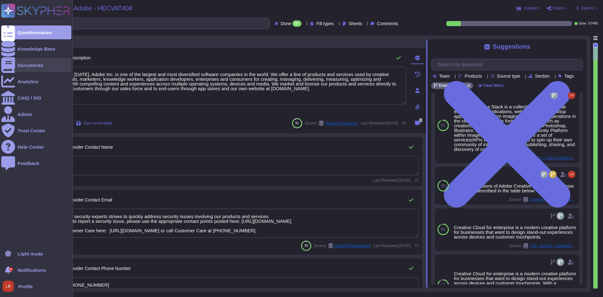
drag, startPoint x: 293, startPoint y: 90, endPoint x: 11, endPoint y: 60, distance: 283.8
click at [11, 61] on div "Questionnaires Knowledge Base Documents Analytics CAIQ / SIG Admin Trust Center…" at bounding box center [301, 148] width 603 height 297
paste textarea "Adobe Creative Cloud for Enterprise is a comprehensive creative platform design…"
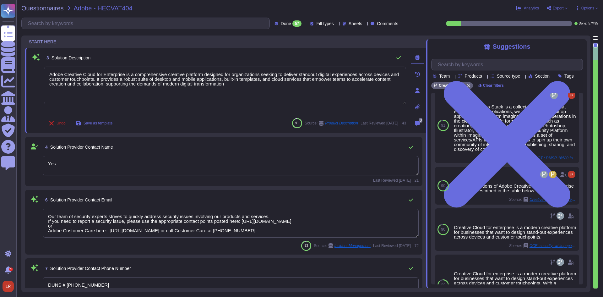
click at [188, 123] on div "Undo Save as template 91 Source: Product Description Last Reviewed 2025-05-29 43" at bounding box center [225, 123] width 362 height 13
type textarea "Adobe Creative Cloud for Enterprise is a comprehensive creative platform design…"
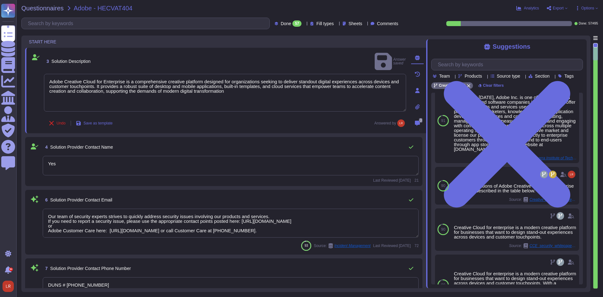
click at [201, 147] on div "4 Solution Provider Contact Name" at bounding box center [231, 147] width 376 height 13
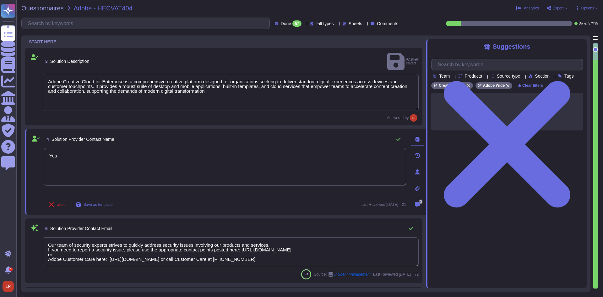
scroll to position [0, 0]
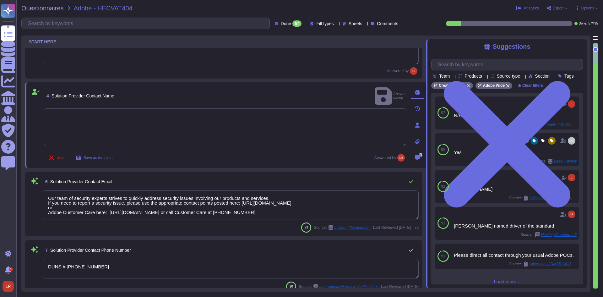
type textarea "Yes"
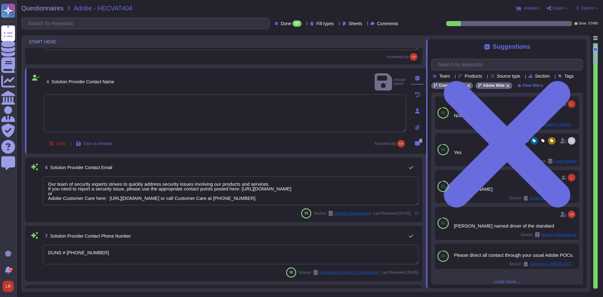
scroll to position [1, 0]
click at [399, 187] on textarea "Our team of security experts strives to quickly address security issues involvi…" at bounding box center [231, 190] width 376 height 29
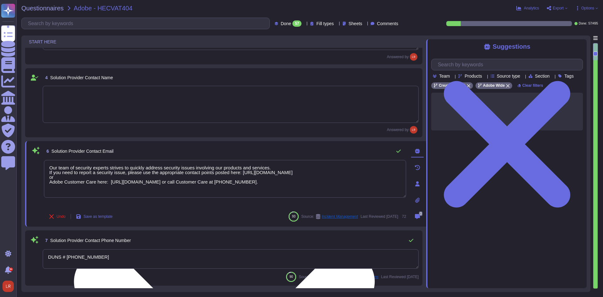
scroll to position [0, 0]
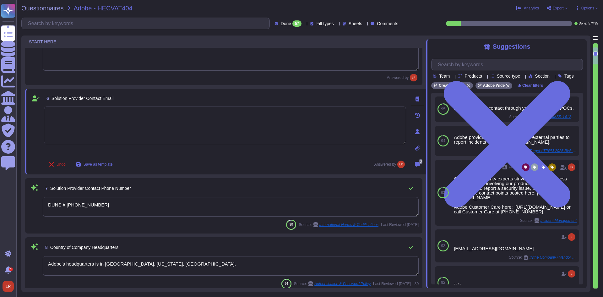
type textarea "Our team of security experts strives to quickly address security issues involvi…"
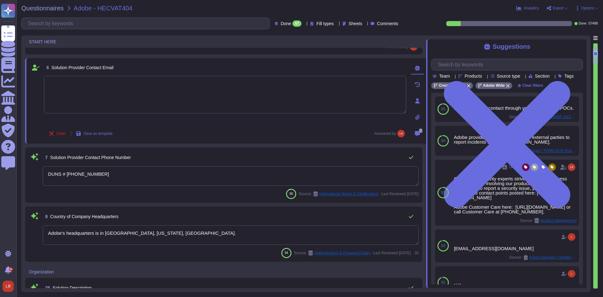
scroll to position [157, 0]
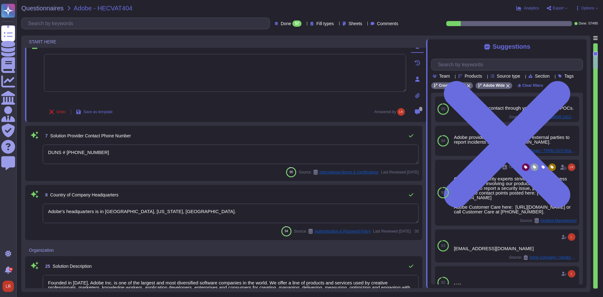
type textarea "DUNS # 98-546-1461"
click at [411, 135] on icon at bounding box center [411, 135] width 5 height 5
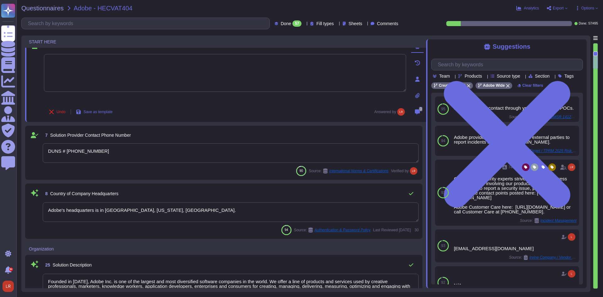
click at [402, 148] on textarea "DUNS # 98-546-1461" at bounding box center [231, 152] width 376 height 19
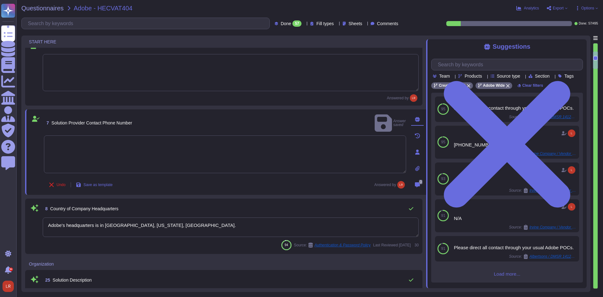
click at [297, 183] on div "Undo Save as template Answered by" at bounding box center [225, 185] width 362 height 13
type textarea "DUNS # 98-546-1461"
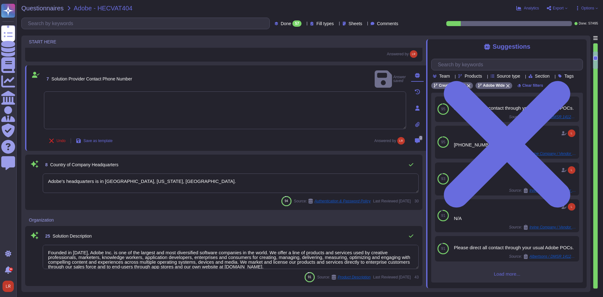
scroll to position [210, 0]
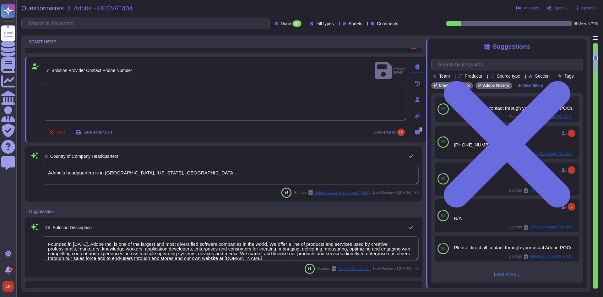
click at [216, 192] on div "94 Source: Authentication & Password Policy Last Reviewed 2025-07-17 30" at bounding box center [231, 193] width 376 height 10
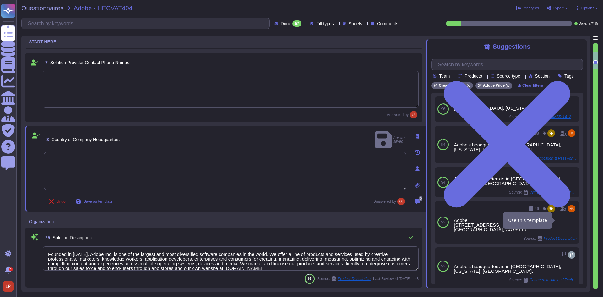
drag, startPoint x: 566, startPoint y: 218, endPoint x: 560, endPoint y: 213, distance: 7.8
click at [572, 219] on button "Use" at bounding box center [579, 222] width 14 height 9
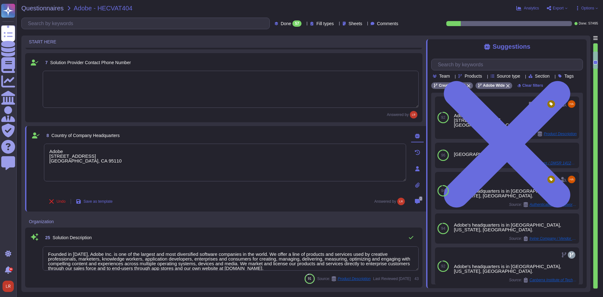
drag, startPoint x: 79, startPoint y: 150, endPoint x: 35, endPoint y: 145, distance: 44.6
click at [37, 147] on div "8 Country of Company Headquarters Adobe 345 Park Ave. San Jose, CA 95110 Undo S…" at bounding box center [218, 169] width 376 height 78
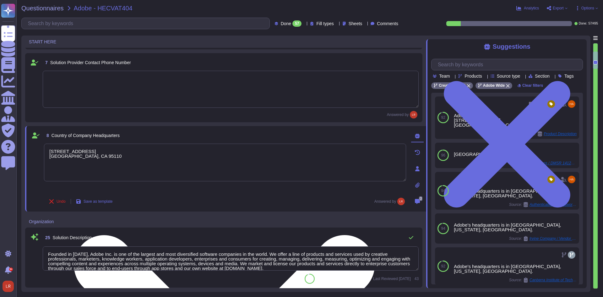
click at [95, 153] on textarea "345 Park Ave. San Jose, CA 95110" at bounding box center [225, 163] width 362 height 38
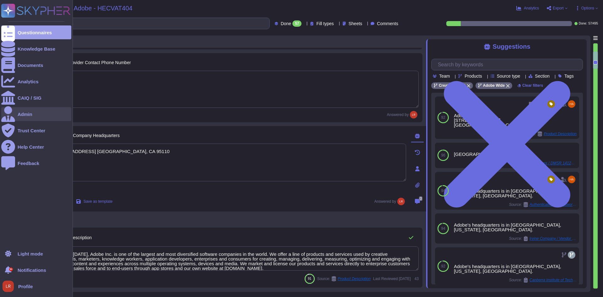
type textarea "345 Park Ave. San Jose, CA 95110"
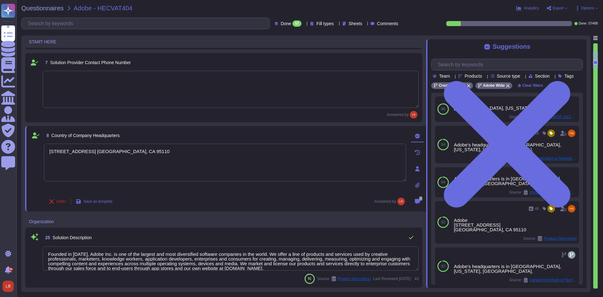
click at [152, 201] on div "Undo Save as template Answered by" at bounding box center [225, 201] width 362 height 13
type textarea "Adobe's headquarters is in San Jose, California, USA."
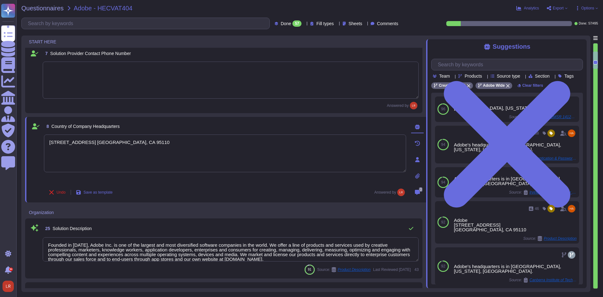
type textarea "Adobe Creative Cloud for Enterprise is a comprehensive creative platform design…"
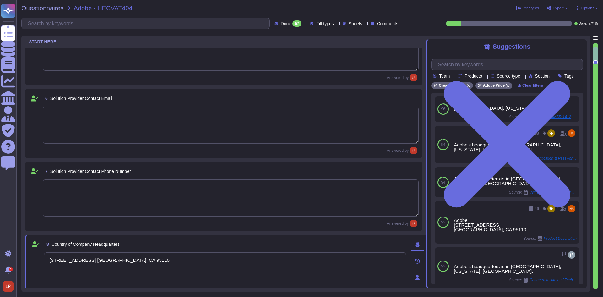
type textarea "Our team of security experts strives to quickly address security issues involvi…"
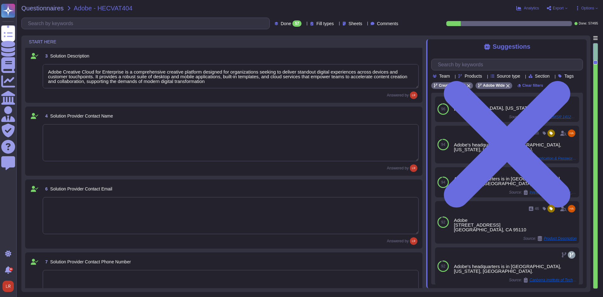
scroll to position [0, 0]
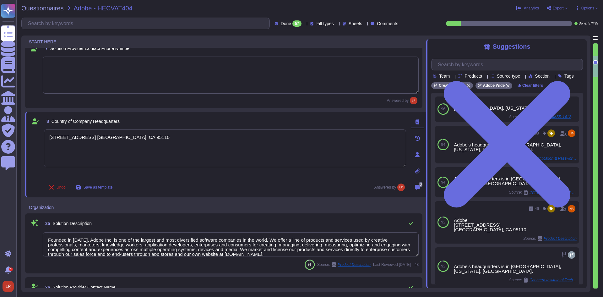
type textarea "Yes"
type textarea "Our team of security experts strives to quickly address security issues involvi…"
type textarea "DUNS # 98-546-1461"
type textarea "Adobe's headquarters is in San Jose, California, USA."
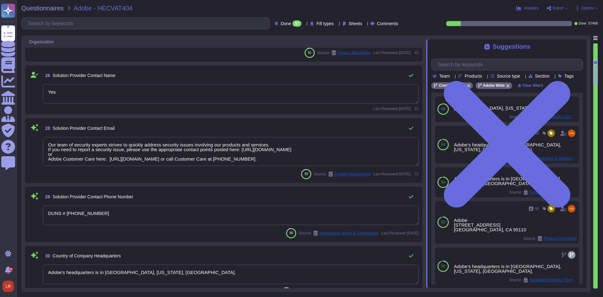
type textarea "The Business continuity plan is documented and reviewed annually and attested b…"
type textarea "Currently, there is no movement to achieve SOC 3 certification for Adobe produc…"
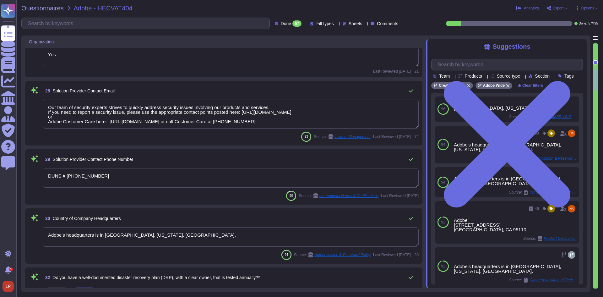
type textarea "As described within our SOC 2 reports, Adobe uses the Common Controls Framework…"
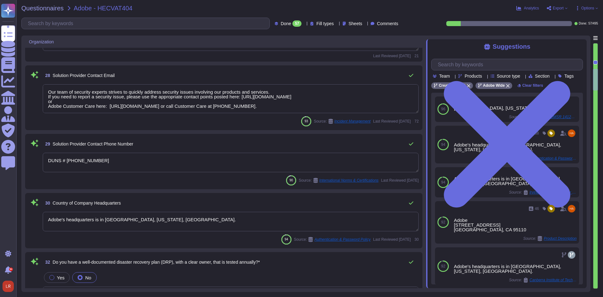
click at [379, 90] on textarea "Our team of security experts strives to quickly address security issues involvi…" at bounding box center [231, 98] width 376 height 29
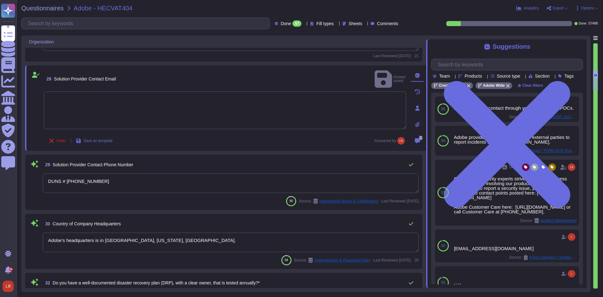
click at [214, 140] on div "Undo Save as template Answered by" at bounding box center [225, 141] width 362 height 13
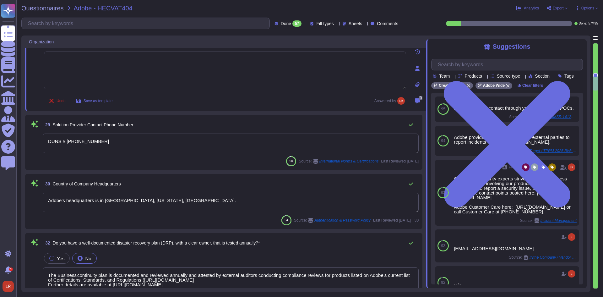
scroll to position [513, 0]
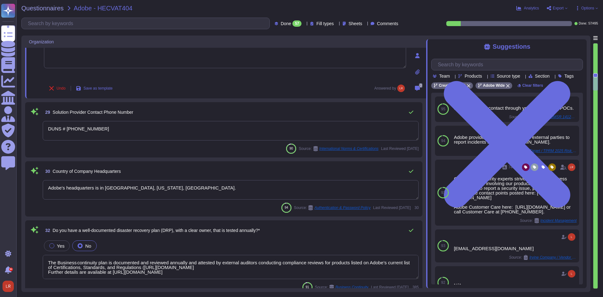
click at [397, 129] on textarea "DUNS # 98-546-1461" at bounding box center [231, 130] width 376 height 19
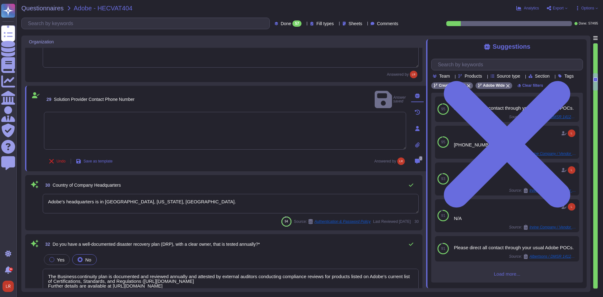
click at [221, 189] on div "30 Country of Company Headquarters" at bounding box center [231, 185] width 376 height 13
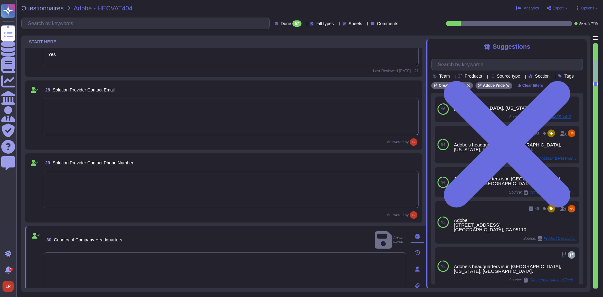
type textarea "345 Park Ave. San Jose, CA 95110"
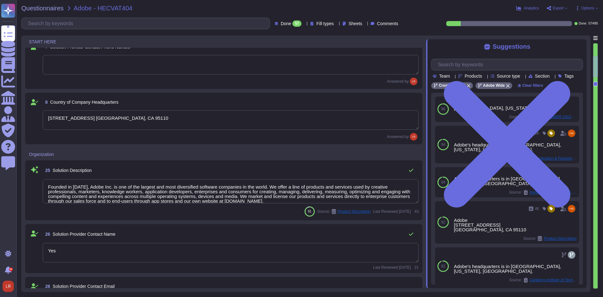
scroll to position [164, 0]
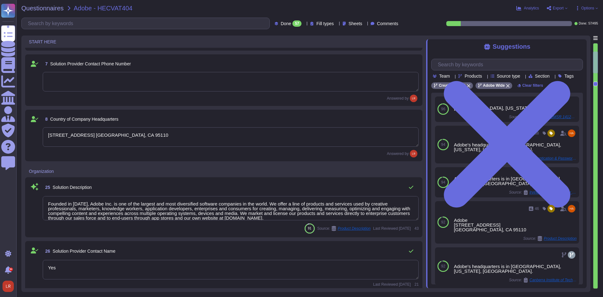
type textarea "Adobe Creative Cloud for Enterprise is a comprehensive creative platform design…"
drag, startPoint x: 136, startPoint y: 135, endPoint x: -11, endPoint y: 137, distance: 146.8
click at [0, 137] on html "Questionnaires Knowledge Base Documents Analytics CAIQ / SIG Admin Trust Center…" at bounding box center [301, 148] width 603 height 297
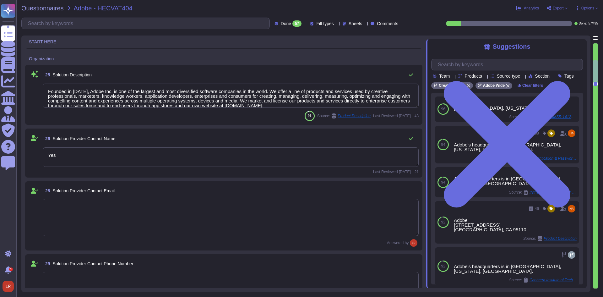
type textarea "The Business continuity plan is documented and reviewed annually and attested b…"
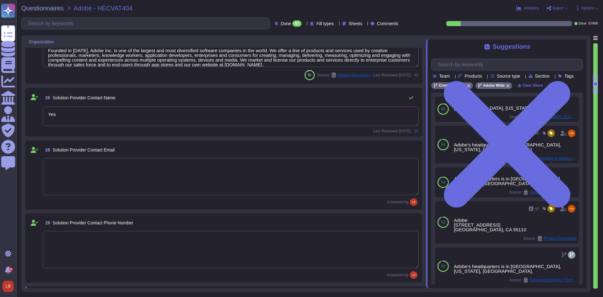
scroll to position [471, 0]
type textarea "Currently, there is no movement to achieve SOC 3 certification for Adobe produc…"
type textarea "As described within our SOC 2 reports, Adobe uses the Common Controls Framework…"
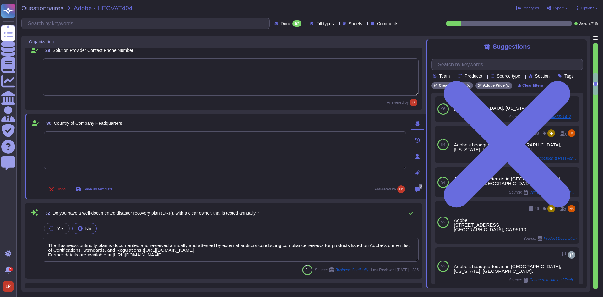
click at [93, 141] on textarea at bounding box center [225, 150] width 362 height 38
paste textarea "345 Park Ave. San Jose, CA 95110"
click at [156, 185] on div "Undo Save as template Answered by" at bounding box center [225, 189] width 362 height 13
type textarea "345 Park Ave. San Jose, CA 95110"
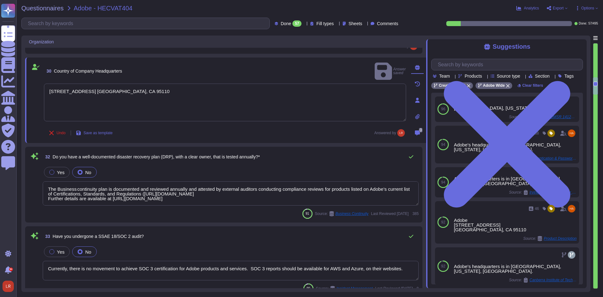
type textarea "Changes are intended for bug fixes, configuration changes, server patching and …"
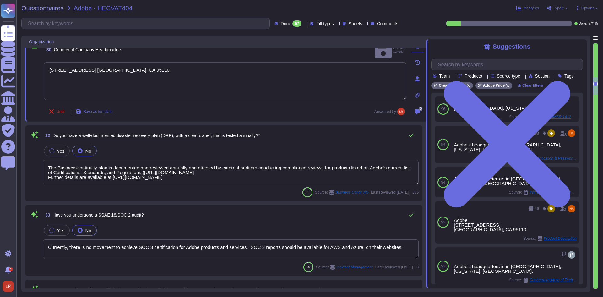
scroll to position [576, 0]
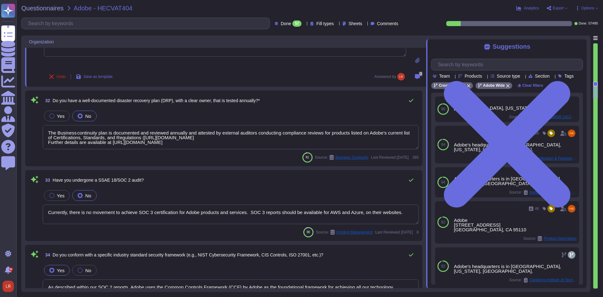
click at [212, 139] on textarea "The Business continuity plan is documented and reviewed annually and attested b…" at bounding box center [231, 137] width 376 height 24
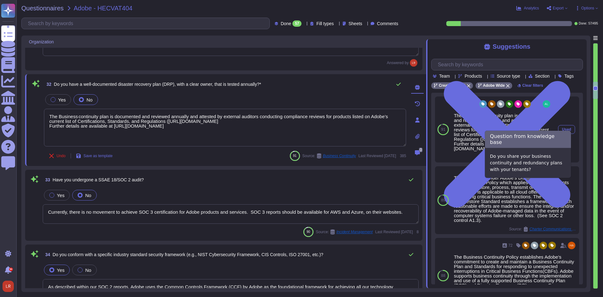
click at [513, 160] on icon at bounding box center [515, 157] width 4 height 5
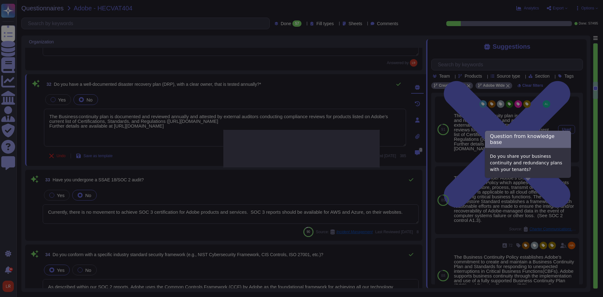
type textarea "Do you share your business continuity and redundancy plans with your tenants?"
type textarea "The Business continuity plan is documented and reviewed annually and attested b…"
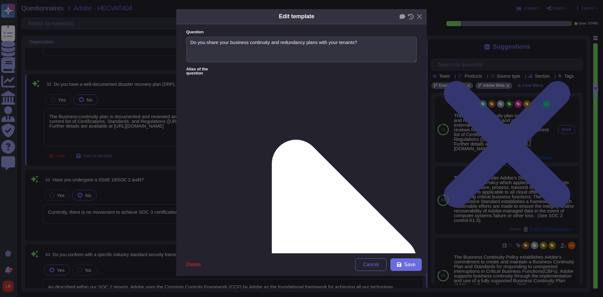
type textarea "Do you share your business continuity and redundancy plans with your tenants?"
type textarea "The Business continuity plan is documented and reviewed annually and attested b…"
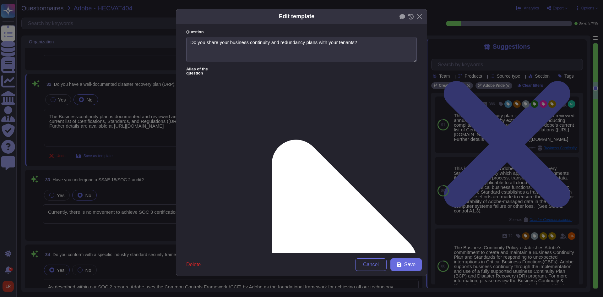
click at [413, 18] on icon at bounding box center [411, 17] width 6 height 6
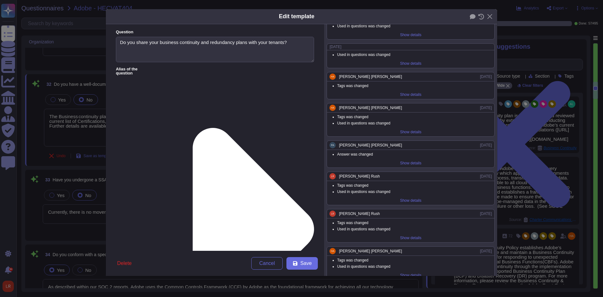
scroll to position [1414, 0]
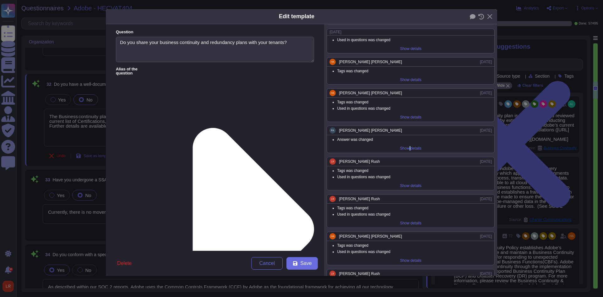
click at [408, 148] on div "Show details" at bounding box center [411, 148] width 26 height 9
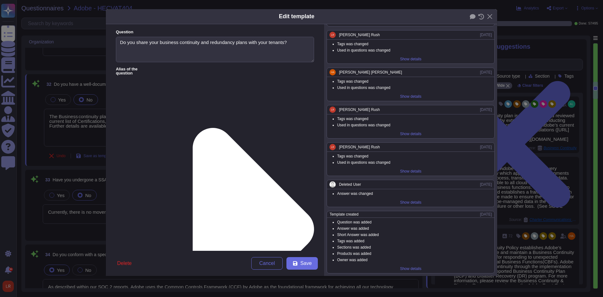
scroll to position [1737, 0]
click at [411, 198] on div "Show details" at bounding box center [411, 202] width 26 height 9
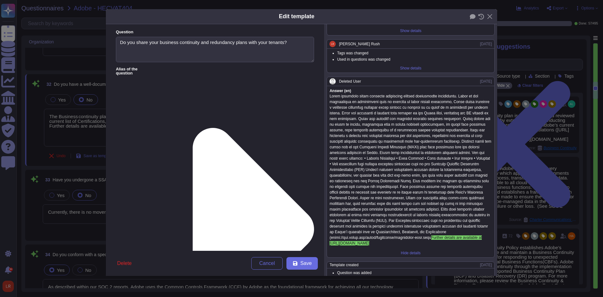
scroll to position [1841, 0]
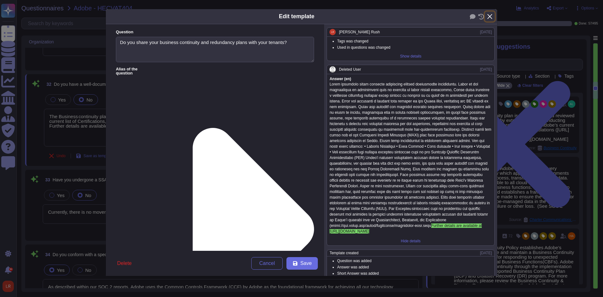
click at [489, 18] on button "Close" at bounding box center [490, 17] width 10 height 10
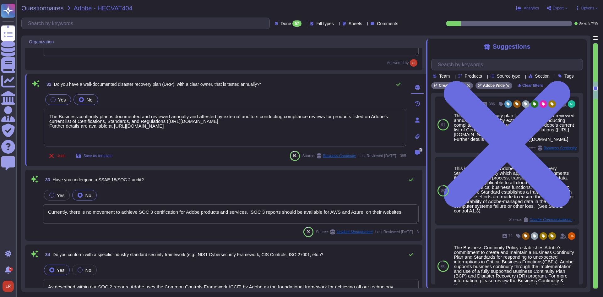
click at [51, 95] on div "Yes" at bounding box center [58, 99] width 26 height 11
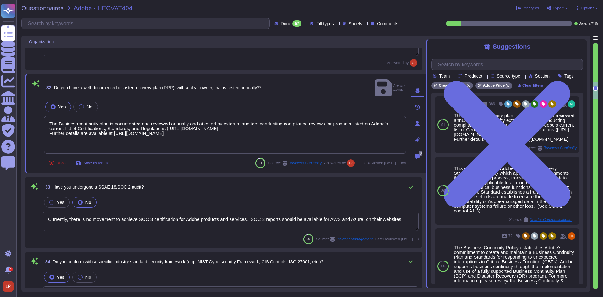
click at [210, 158] on div "Undo Save as template 91 Source: Business Continuity Answered by Last Reviewed …" at bounding box center [225, 163] width 362 height 13
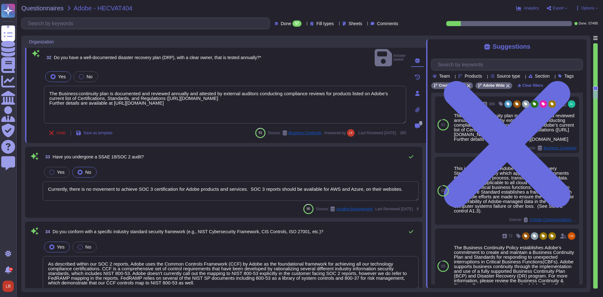
scroll to position [628, 0]
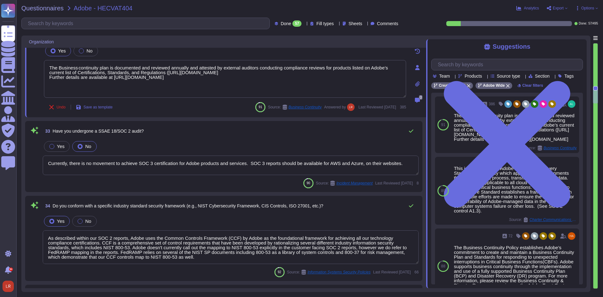
type textarea "Adobe is committed to providing secure products and services to its customers. …"
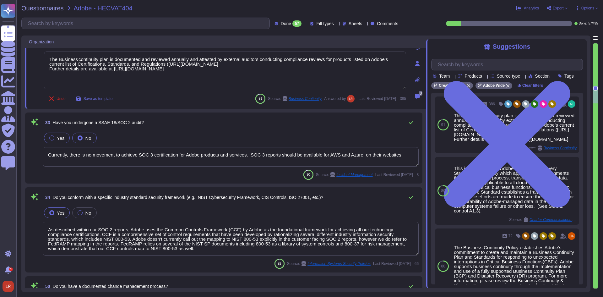
click at [60, 139] on span "Yes" at bounding box center [61, 137] width 8 height 5
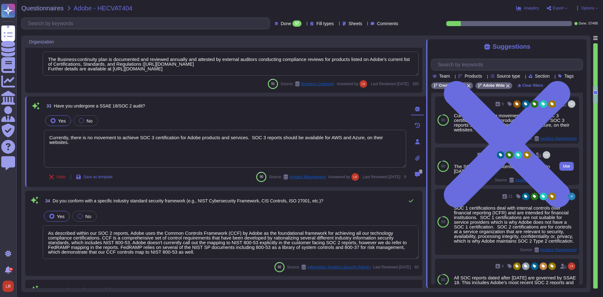
click at [495, 173] on div "The SOC 2 audit is performed from November 1st to October 31st each year." at bounding box center [503, 168] width 98 height 9
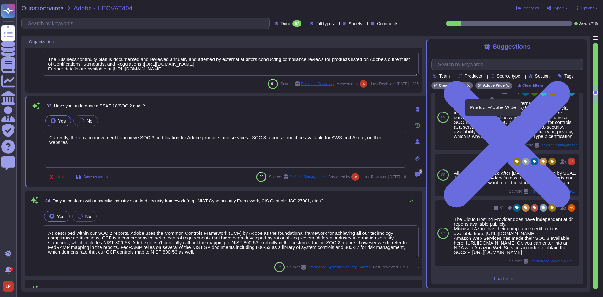
scroll to position [100, 0]
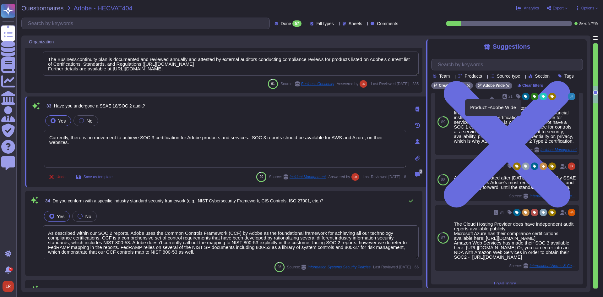
click at [508, 88] on icon at bounding box center [508, 86] width 4 height 4
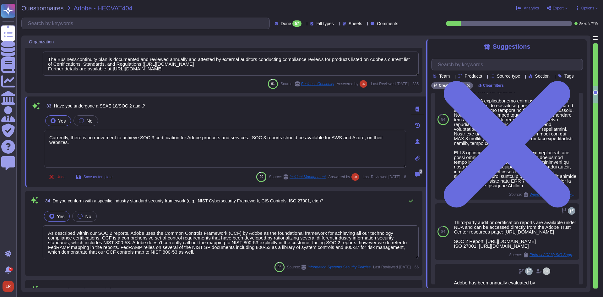
scroll to position [0, 0]
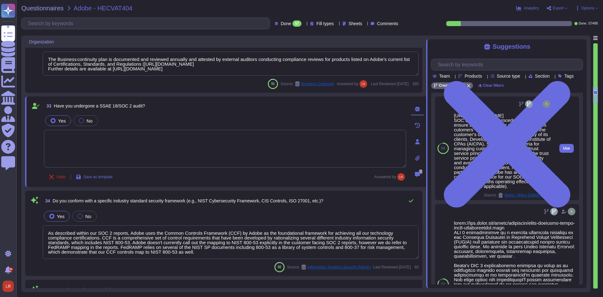
click at [525, 162] on div "https://www.adobe.com/trust/resources/adobe-creative-cloud-soc2-certification.h…" at bounding box center [503, 150] width 98 height 75
click at [564, 150] on span "Use" at bounding box center [567, 148] width 7 height 4
type textarea "https://www.adobe.com/trust/resources/adobe-creative-cloud-soc2-certification.h…"
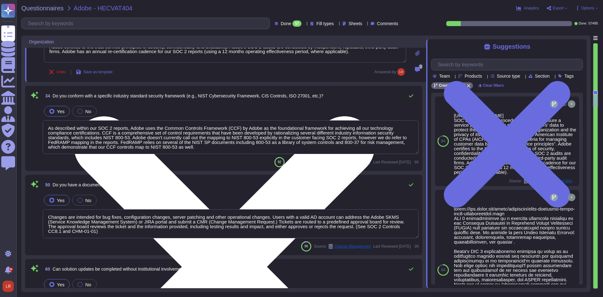
type textarea "Adobe has a Technology Governance, Risk and Compliance (TechGRC) team which wil…"
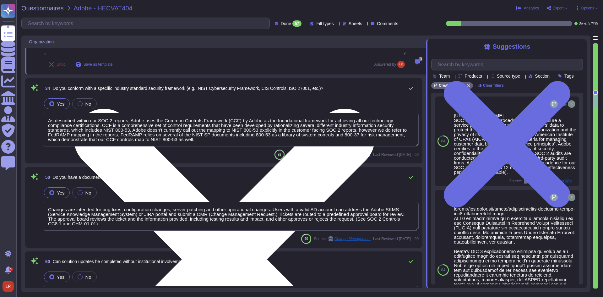
click at [212, 87] on span "Do you conform with a specific industry standard security framework (e.g., NIST…" at bounding box center [188, 88] width 271 height 5
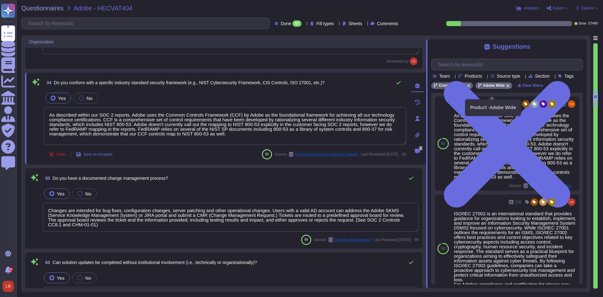
click at [506, 88] on icon at bounding box center [508, 86] width 4 height 4
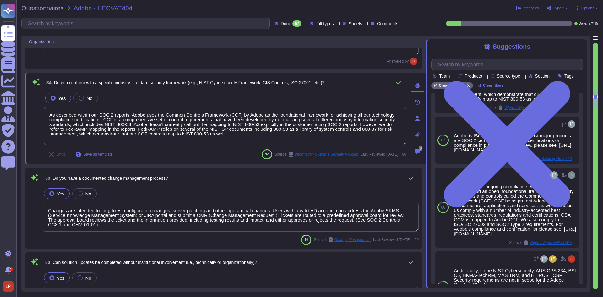
scroll to position [105, 0]
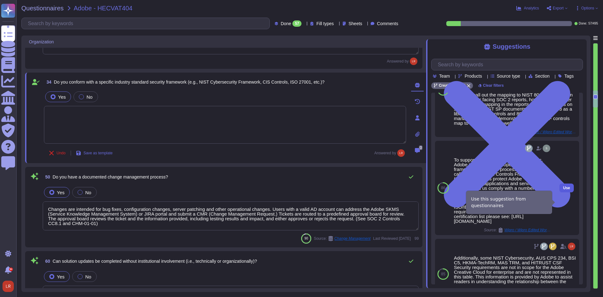
click at [568, 192] on button "Use" at bounding box center [567, 188] width 14 height 9
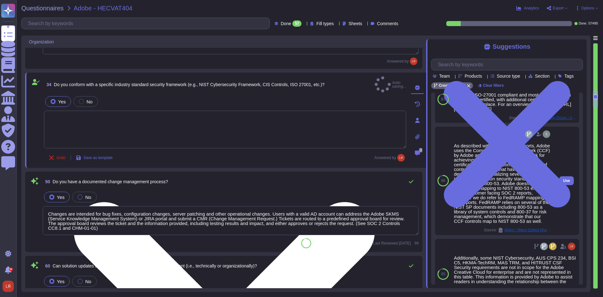
type textarea "To support our ongoing compliance efforts, Adobe implemented an open, foundatio…"
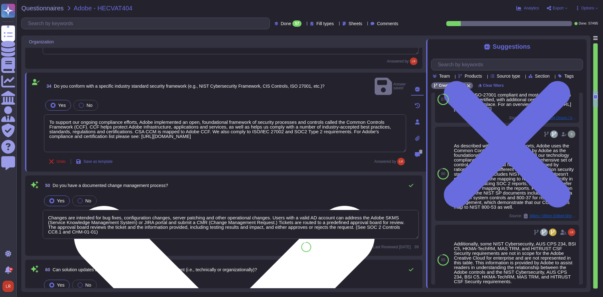
click at [240, 197] on div "Yes No" at bounding box center [231, 200] width 376 height 13
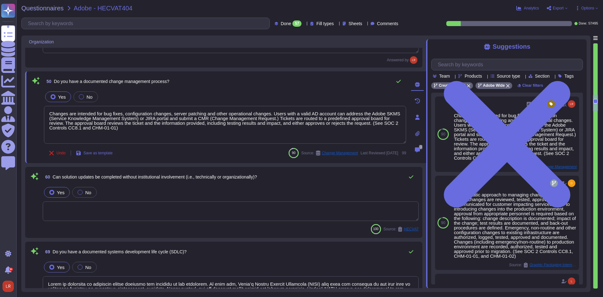
scroll to position [838, 0]
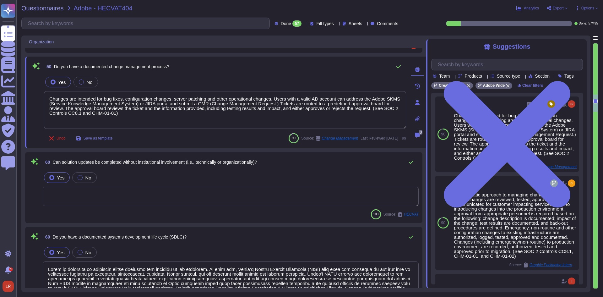
click at [134, 195] on textarea at bounding box center [231, 196] width 376 height 19
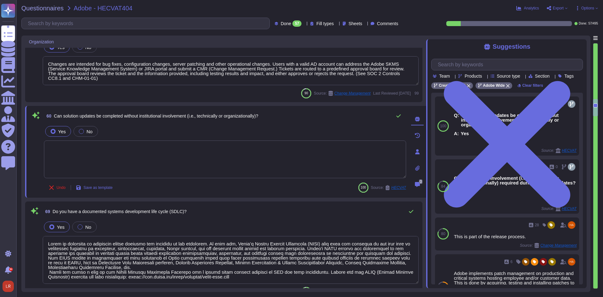
type textarea "Founded in 1982, Adobe Inc. is one of the largest and most diversified software…"
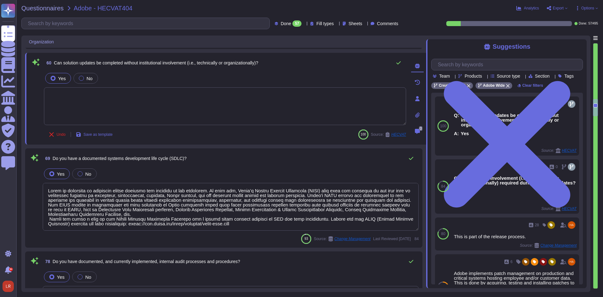
scroll to position [943, 0]
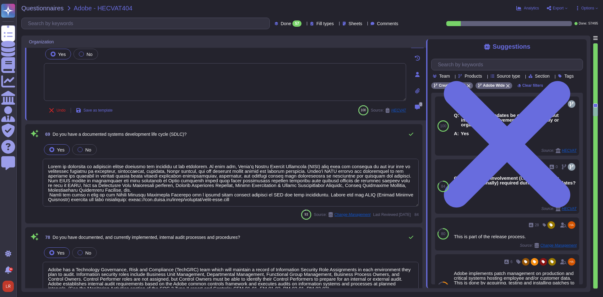
type textarea "Adobe's headquarters is in San Jose, California, USA."
drag, startPoint x: 134, startPoint y: 134, endPoint x: 186, endPoint y: 130, distance: 52.0
click at [186, 130] on span "69 Do you have a documented systems development life cycle (SDLC)?" at bounding box center [115, 134] width 144 height 11
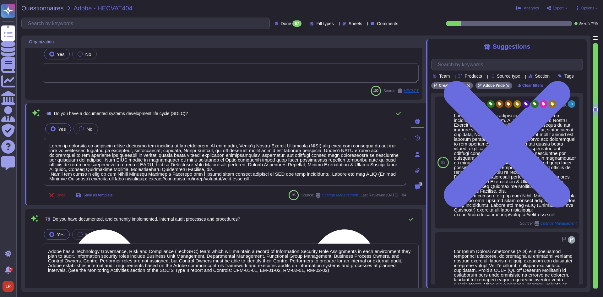
click at [193, 162] on textarea at bounding box center [225, 162] width 362 height 48
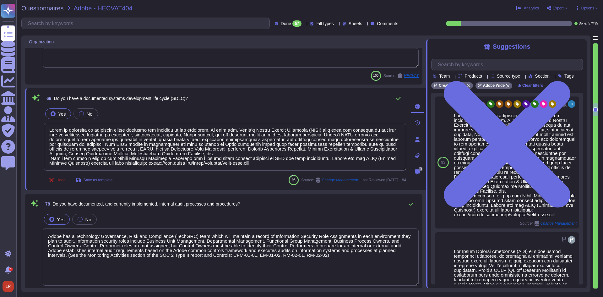
scroll to position [995, 0]
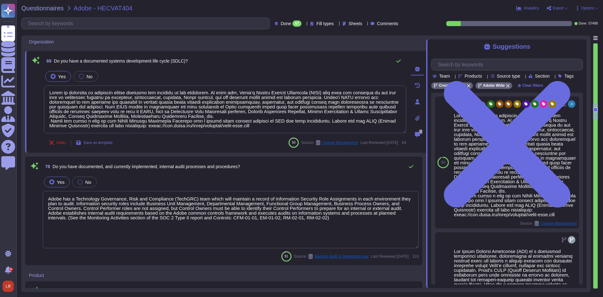
type textarea "Password policies are dependent upon the authentication option chosen by the cu…"
click at [175, 207] on textarea "Adobe has a Technology Governance, Risk and Compliance (TechGRC) team which wil…" at bounding box center [231, 219] width 376 height 57
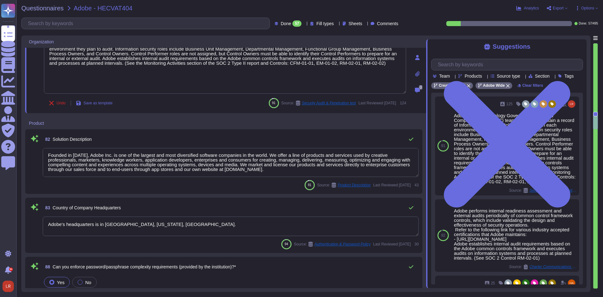
scroll to position [1152, 0]
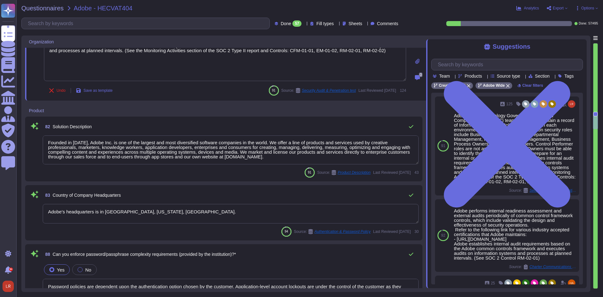
click at [192, 155] on textarea "Founded in 1982, Adobe Inc. is one of the largest and most diversified software…" at bounding box center [231, 149] width 376 height 29
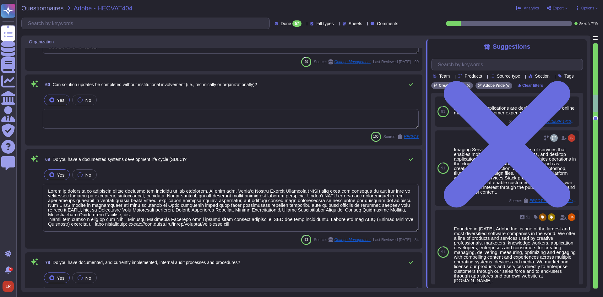
type textarea "https://www.adobe.com/trust/resources/adobe-creative-cloud-soc2-certification.h…"
type textarea "To support our ongoing compliance efforts, Adobe implemented an open, foundatio…"
type textarea "Changes are intended for bug fixes, configuration changes, server patching and …"
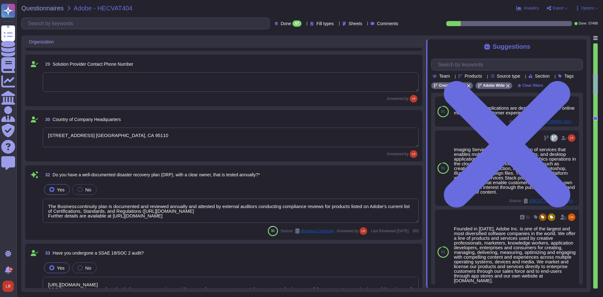
type textarea "Founded in 1982, Adobe Inc. is one of the largest and most diversified software…"
type textarea "Yes"
type textarea "345 Park Ave. San Jose, CA 95110"
type textarea "The Business continuity plan is documented and reviewed annually and attested b…"
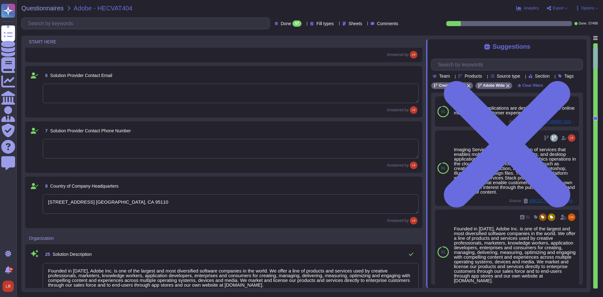
type textarea "Adobe Creative Cloud for Enterprise is a comprehensive creative platform design…"
type textarea "345 Park Ave. San Jose, CA 95110"
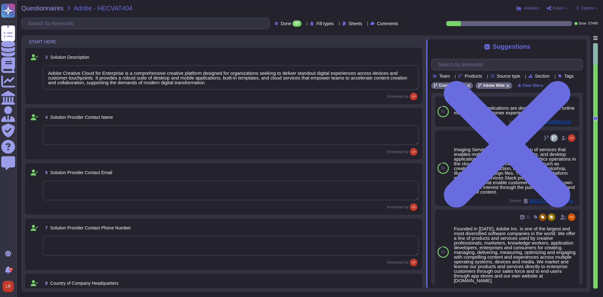
scroll to position [1, 0]
drag, startPoint x: 228, startPoint y: 81, endPoint x: -14, endPoint y: 74, distance: 241.5
click at [0, 74] on html "Questionnaires Knowledge Base Documents Analytics CAIQ / SIG Admin Trust Center…" at bounding box center [301, 148] width 603 height 297
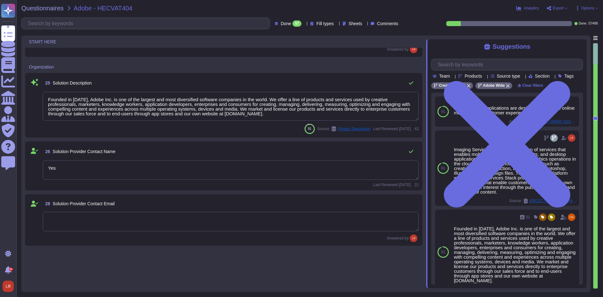
scroll to position [471, 0]
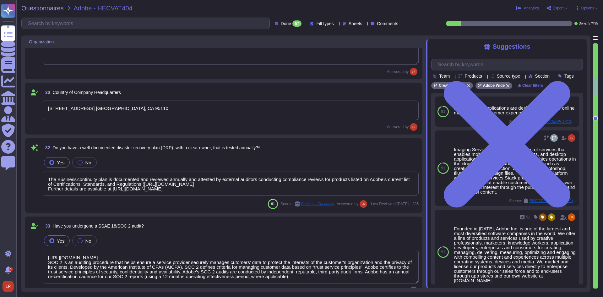
type textarea "345 Park Ave. San Jose, CA 95110"
type textarea "The Business continuity plan is documented and reviewed annually and attested b…"
type textarea "https://www.adobe.com/trust/resources/adobe-creative-cloud-soc2-certification.h…"
type textarea "To support our ongoing compliance efforts, Adobe implemented an open, foundatio…"
type textarea "Changes are intended for bug fixes, configuration changes, server patching and …"
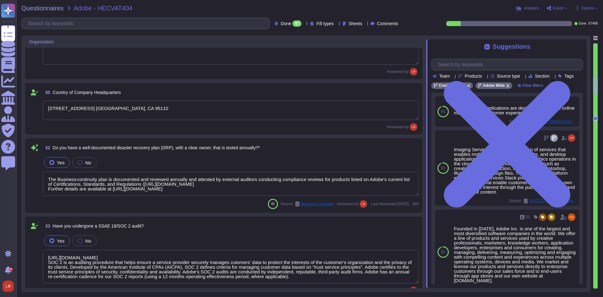
scroll to position [1, 0]
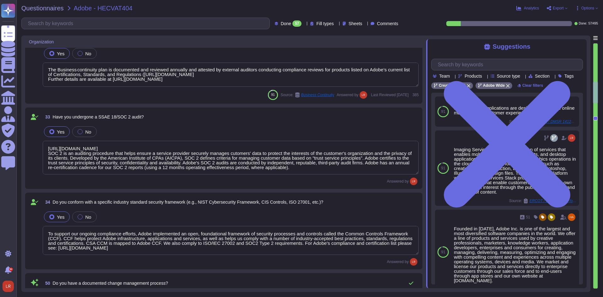
type textarea "Adobe is committed to providing secure products and services to its customers. …"
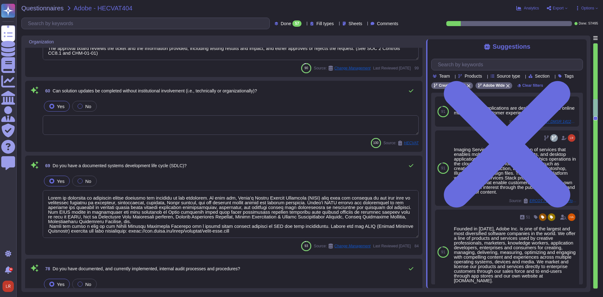
type textarea "Adobe has a Technology Governance, Risk and Compliance (TechGRC) team which wil…"
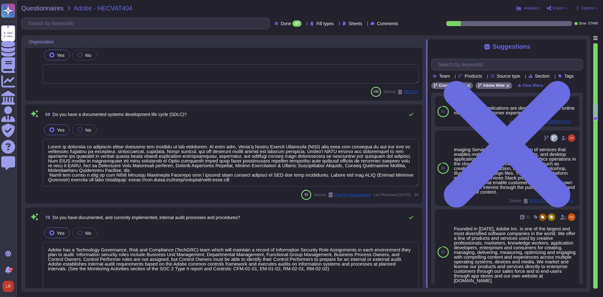
type textarea "Adobe's headquarters is in San Jose, California, USA."
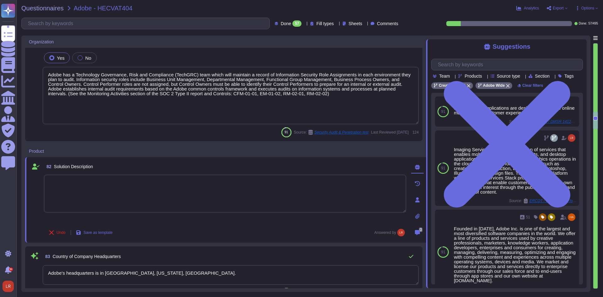
type textarea "Password policies are dependent upon the authentication option chosen by the cu…"
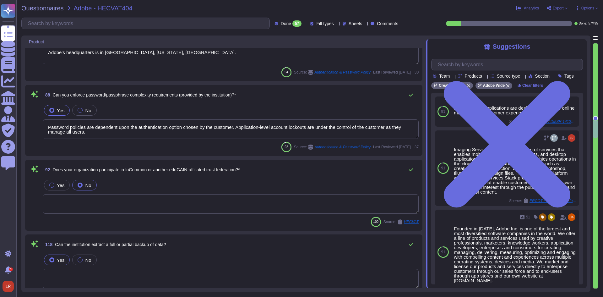
scroll to position [1260, 0]
type textarea "Under the control of the Cloud Infrastructure Provider in Cloud environments. D…"
type textarea "Founded in 1982, Adobe Inc. is one of the largest and most diversified software…"
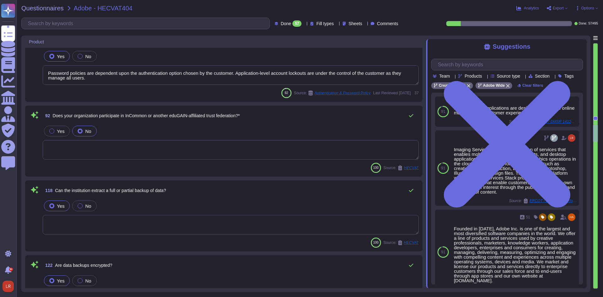
type textarea "Adobe's headquarters is in San Jose, California, USA."
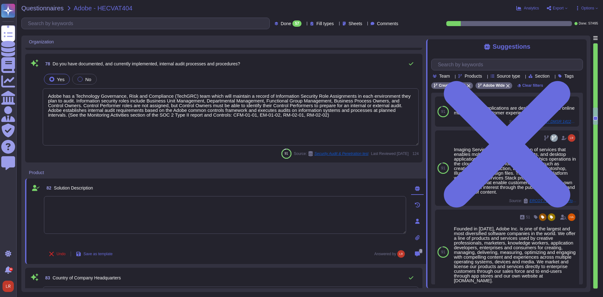
type textarea "Adobe is committed to providing secure products and services to its customers. …"
type textarea "Adobe has a Technology Governance, Risk and Compliance (TechGRC) team which wil…"
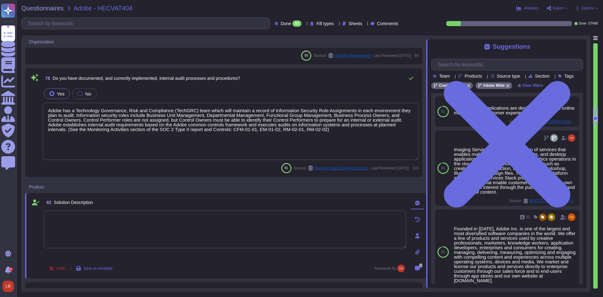
scroll to position [976, 0]
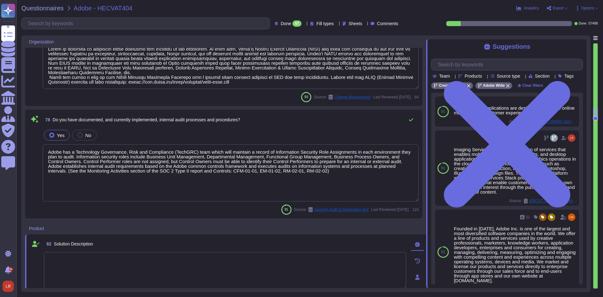
type textarea "Changes are intended for bug fixes, configuration changes, server patching and …"
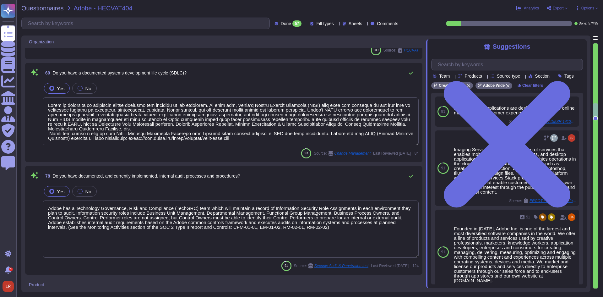
type textarea "To support our ongoing compliance efforts, Adobe implemented an open, foundatio…"
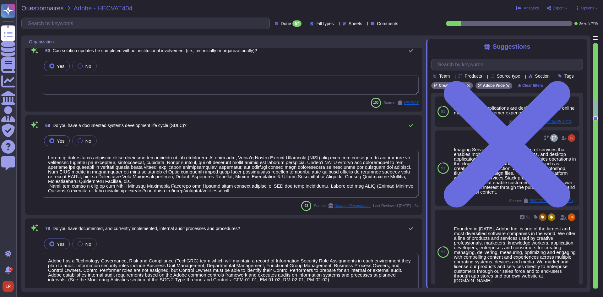
scroll to position [1, 0]
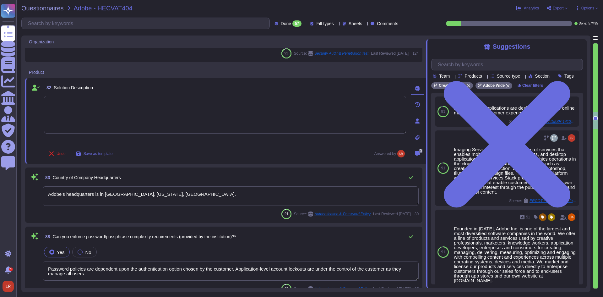
type textarea "Password policies are dependent upon the authentication option chosen by the cu…"
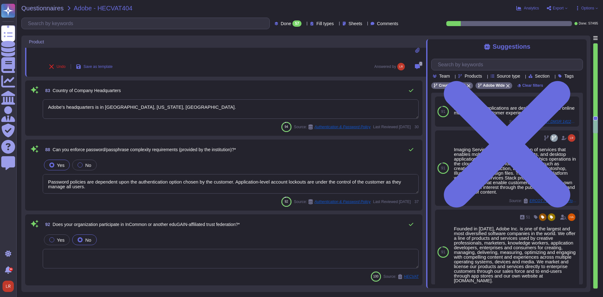
type textarea "Under the control of the Cloud Infrastructure Provider in Cloud environments. D…"
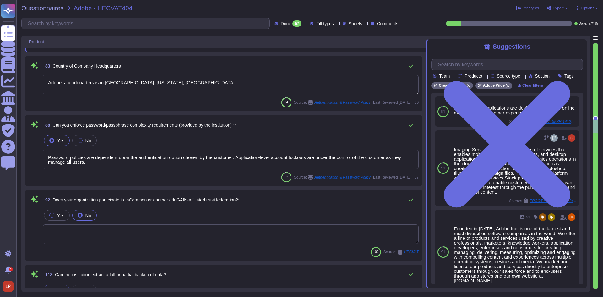
scroll to position [1229, 0]
type textarea "Founded in 1982, Adobe Inc. is one of the largest and most diversified software…"
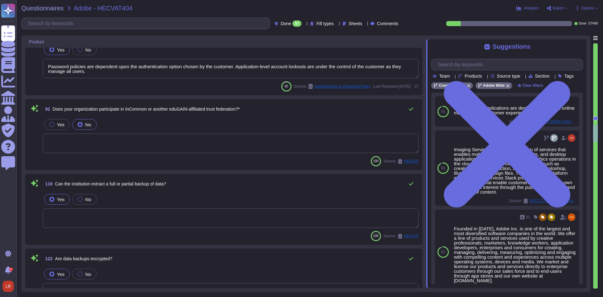
type textarea "Adobe's headquarters is in San Jose, California, USA."
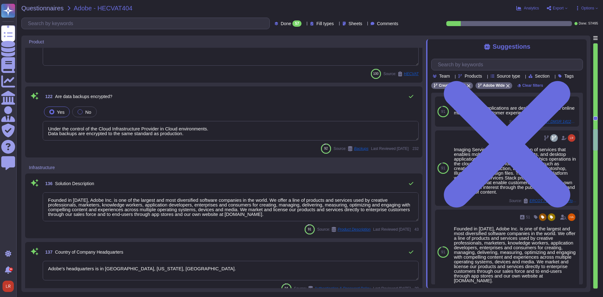
scroll to position [1491, 0]
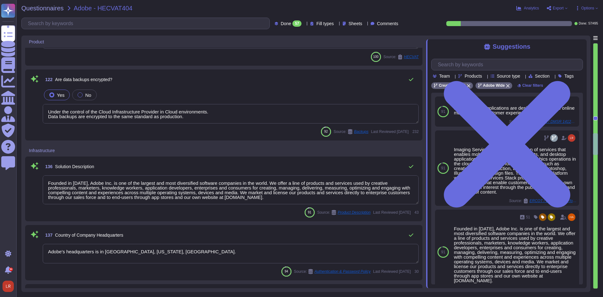
type textarea "Our controls for products hosted in OR1 are covered in the current SOC 2, where…"
click at [391, 185] on textarea "Founded in 1982, Adobe Inc. is one of the largest and most diversified software…" at bounding box center [231, 189] width 376 height 29
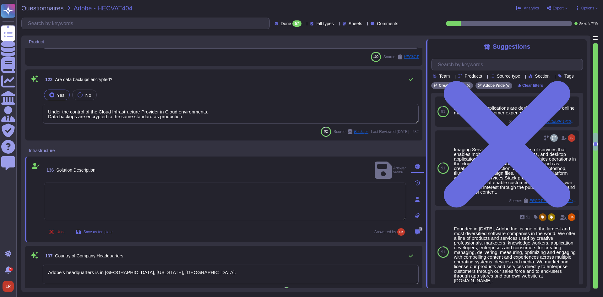
click at [114, 191] on textarea at bounding box center [225, 202] width 362 height 38
paste textarea "Adobe Creative Cloud for Enterprise is a comprehensive creative platform design…"
type textarea "Adobe Creative Cloud for Enterprise is a comprehensive creative platform design…"
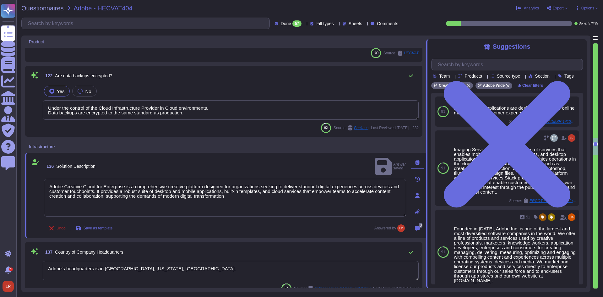
type textarea "Our controls for products hosted in OR1 are covered in the current SOC 2, where…"
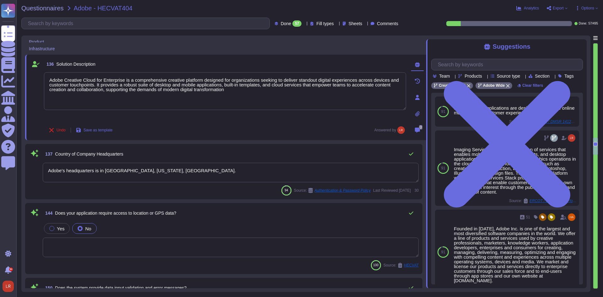
scroll to position [1596, 0]
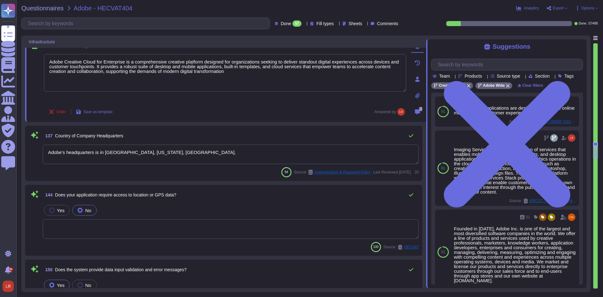
type textarea "All data center facilities, colocations, and cloud service providers must meet …"
type textarea "Adobe Creative Cloud for Enterprise is a comprehensive creative platform design…"
click at [397, 152] on textarea "Adobe's headquarters is in San Jose, California, USA." at bounding box center [231, 154] width 376 height 19
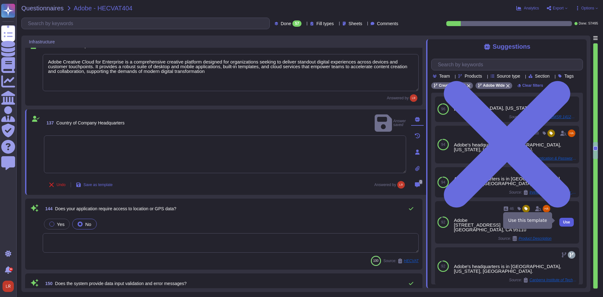
click at [567, 219] on button "Use" at bounding box center [567, 222] width 14 height 9
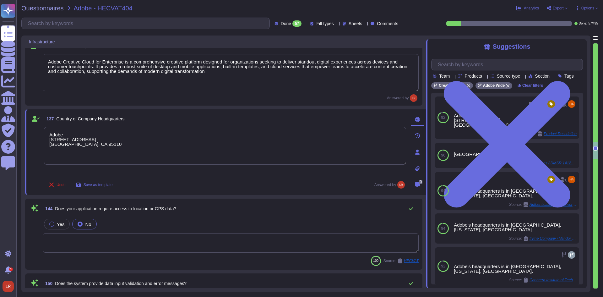
drag, startPoint x: 70, startPoint y: 134, endPoint x: 21, endPoint y: 131, distance: 48.8
click at [25, 141] on div "Infrastructure 136 Solution Description Adobe Creative Cloud for Enterprise is …" at bounding box center [306, 164] width 570 height 256
click at [274, 181] on div "Undo Save as template Answered by" at bounding box center [225, 185] width 362 height 13
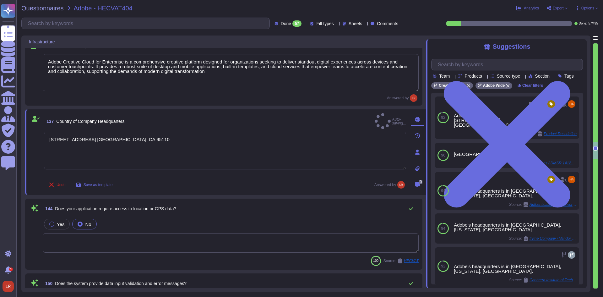
type textarea "345 Park Ave. San Jose, CA 95110"
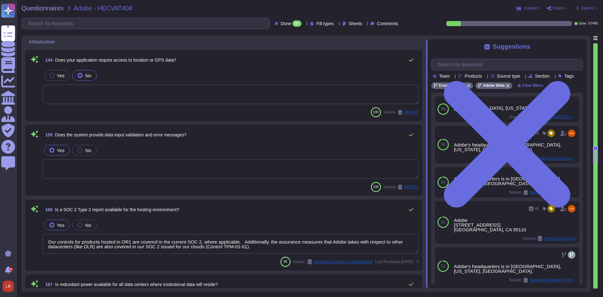
scroll to position [1753, 0]
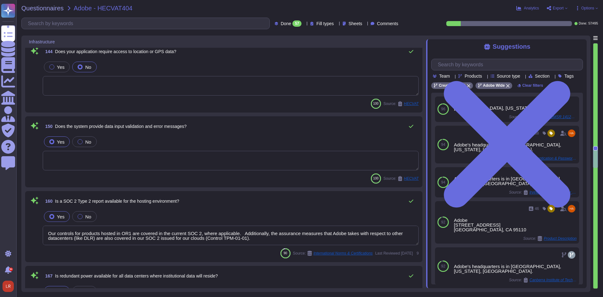
type textarea "Daily. Adobe has a SIEM in place to monitor security logs"
click at [238, 134] on div "150 Does the system provide data input validation and error messages? Yes No 10…" at bounding box center [224, 151] width 390 height 63
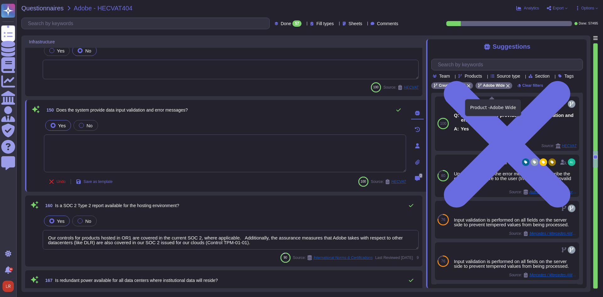
click at [507, 88] on icon at bounding box center [508, 85] width 3 height 3
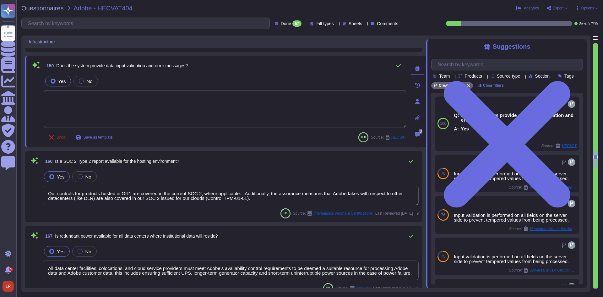
scroll to position [1805, 0]
type textarea "Adobe provides a contact method for external parties to report incidents here: …"
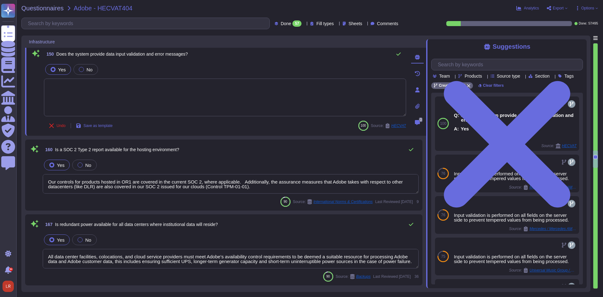
click at [228, 156] on div "160 Is a SOC 2 Type 2 report available for the hosting environment?" at bounding box center [231, 149] width 376 height 13
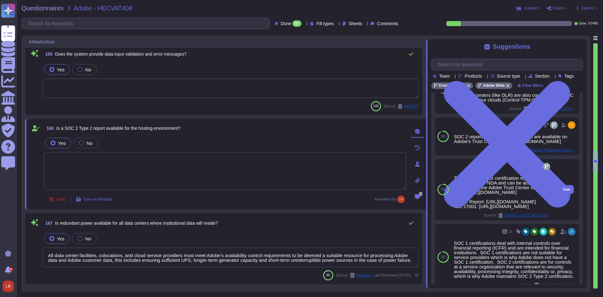
scroll to position [52, 0]
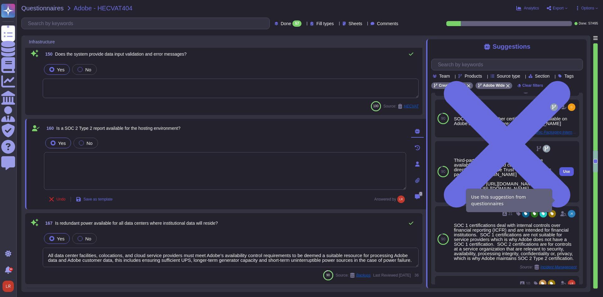
click at [564, 173] on span "Use" at bounding box center [567, 172] width 7 height 4
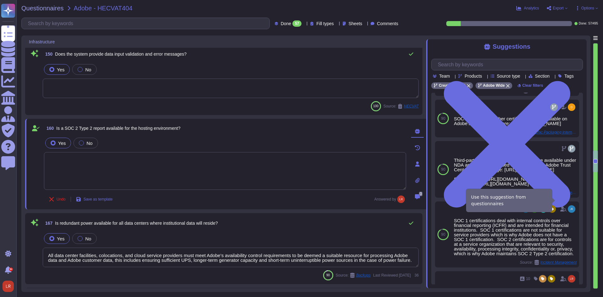
type textarea "Third-party audit or certification reports are available under NDA and can be a…"
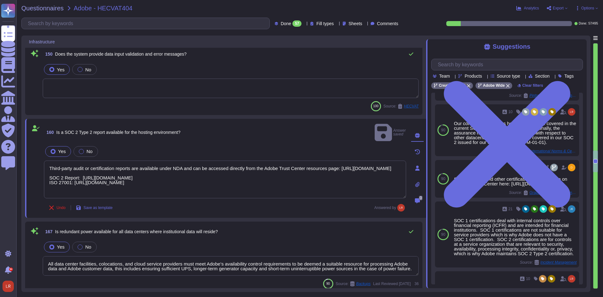
click at [252, 201] on div "Undo Save as template Answered by" at bounding box center [225, 207] width 362 height 13
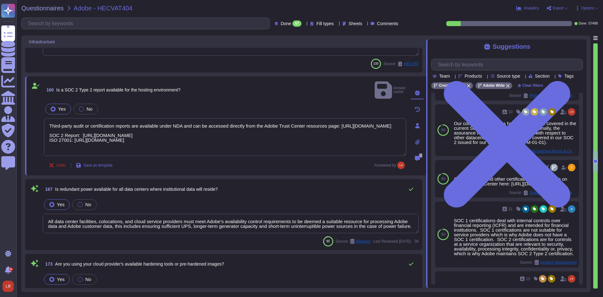
scroll to position [1858, 0]
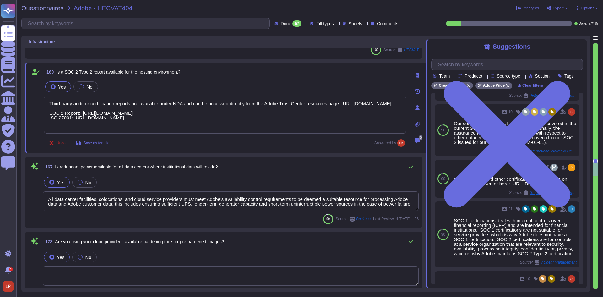
type textarea "Founded in 1982, Adobe Inc. is one of the largest and most diversified software…"
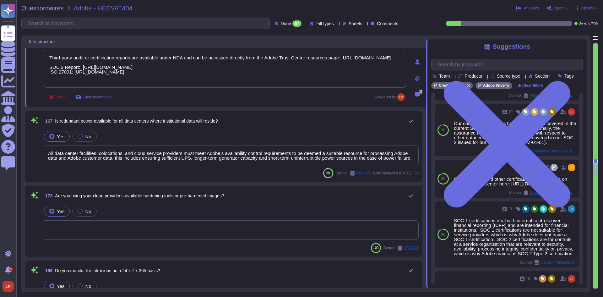
scroll to position [1910, 0]
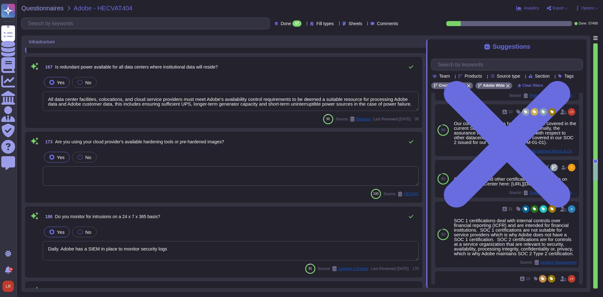
type textarea "Adobe's headquarters is in San Jose, California, USA."
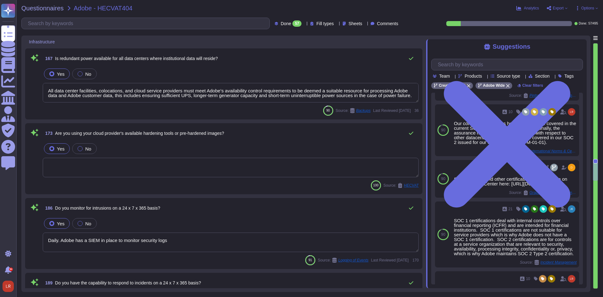
click at [220, 168] on textarea at bounding box center [231, 167] width 376 height 19
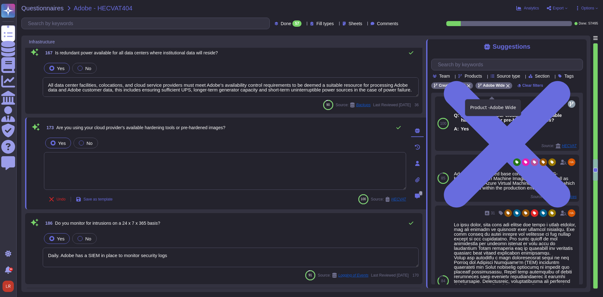
click at [508, 88] on icon at bounding box center [508, 86] width 4 height 4
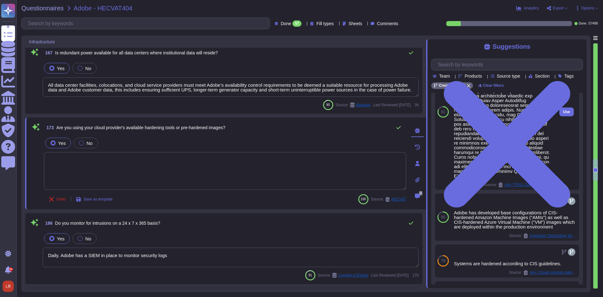
scroll to position [157, 0]
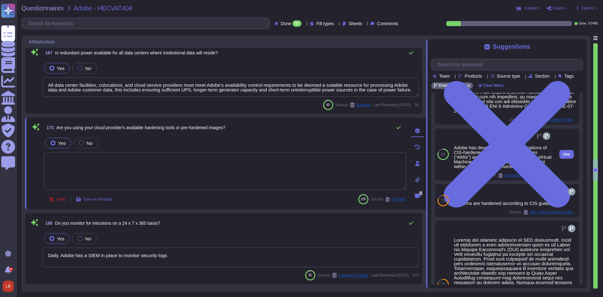
click at [535, 161] on div "Adobe has developed base configurations of CIS-hardened Amazon Machine Images (…" at bounding box center [503, 157] width 98 height 24
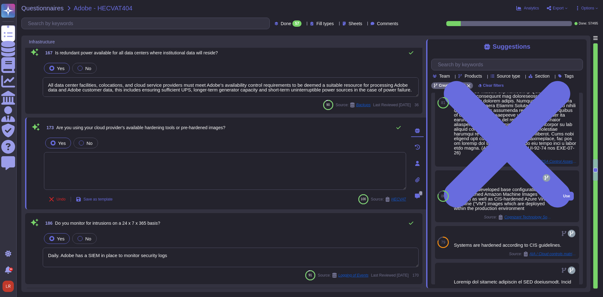
scroll to position [118, 0]
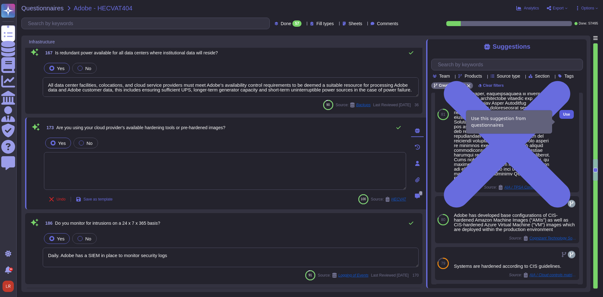
click at [564, 116] on span "Use" at bounding box center [567, 115] width 7 height 4
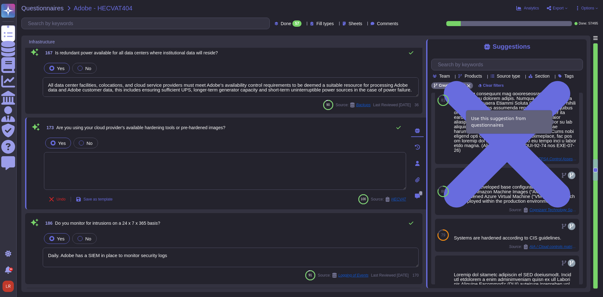
type textarea "Systems are hardened according to CIS guidelines. Adobe has developed a base co…"
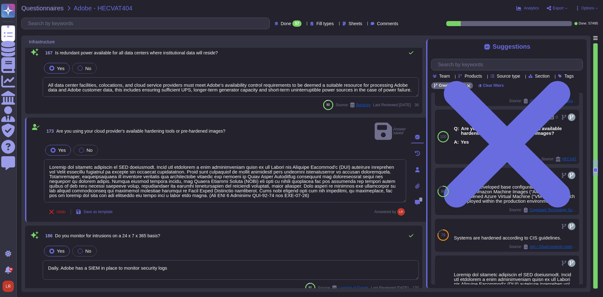
click at [262, 235] on div "186 Do you monitor for intrusions on a 24 x 7 x 365 basis? Yes No Daily. Adobe …" at bounding box center [224, 260] width 390 height 63
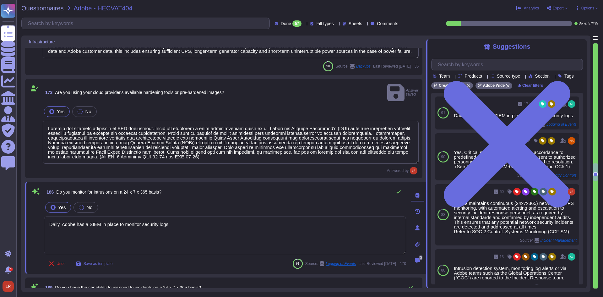
type textarea "Adobe's headquarters is in San Jose, California, USA."
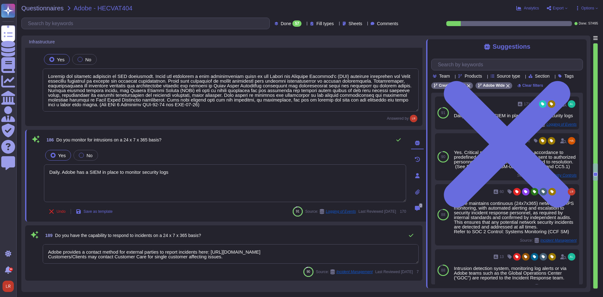
scroll to position [2068, 0]
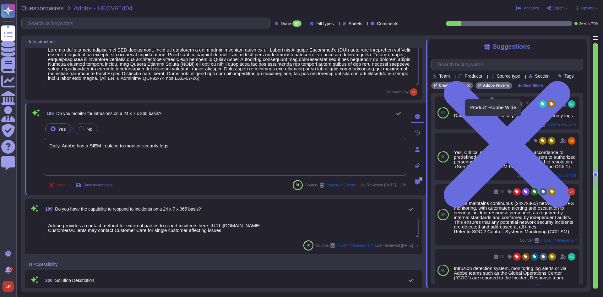
click at [506, 88] on icon at bounding box center [508, 86] width 4 height 4
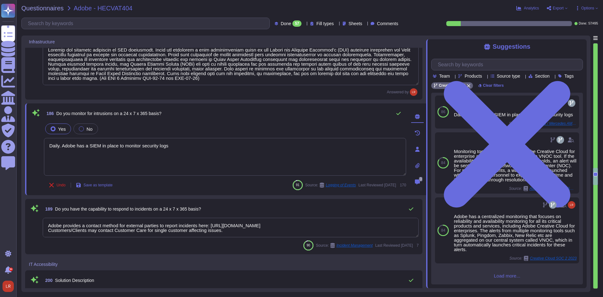
scroll to position [105, 0]
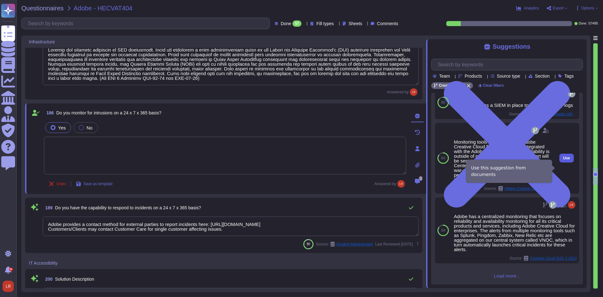
click at [565, 160] on span "Use" at bounding box center [567, 158] width 7 height 4
type textarea "Monitoring tools used to support Adobe Creative Cloud for enterprise are integr…"
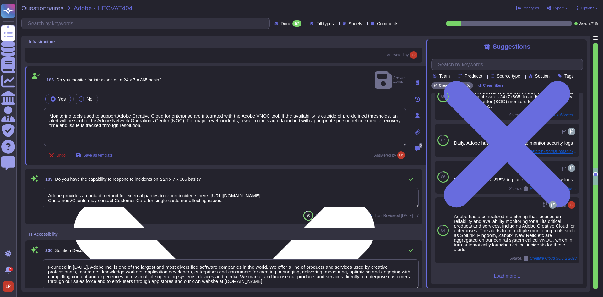
scroll to position [2120, 0]
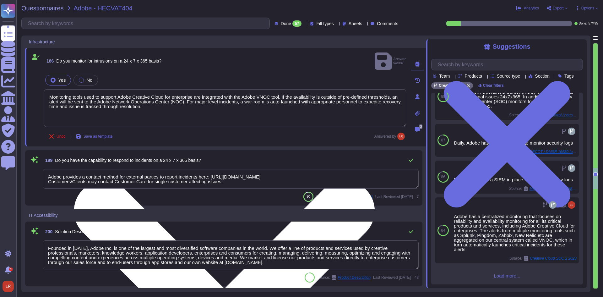
click at [236, 173] on textarea "Adobe provides a contact method for external parties to report incidents here: …" at bounding box center [231, 178] width 376 height 19
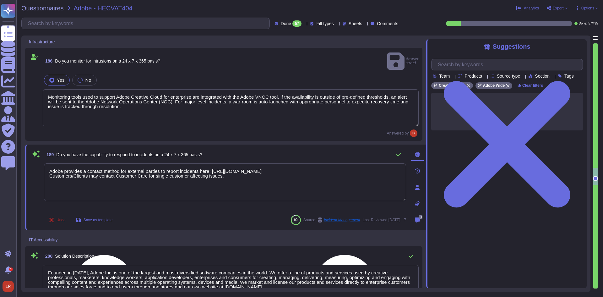
scroll to position [0, 0]
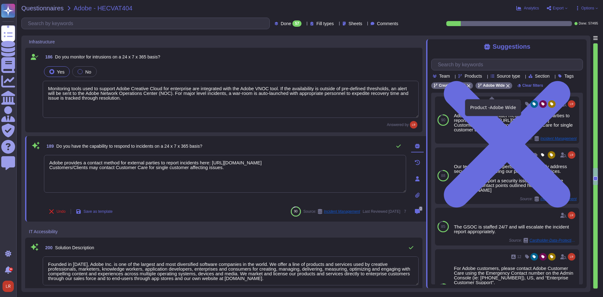
click at [506, 88] on icon at bounding box center [508, 86] width 4 height 4
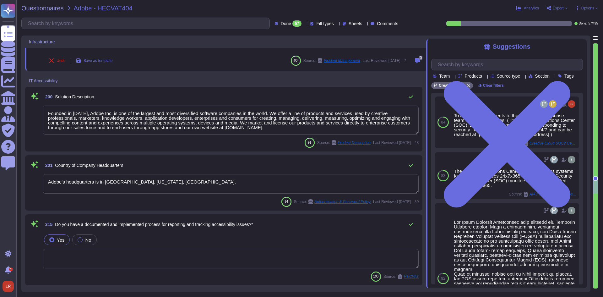
scroll to position [2277, 0]
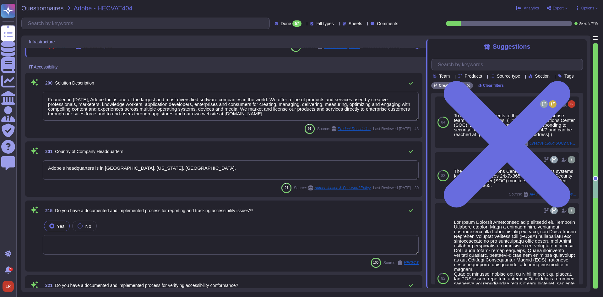
click at [248, 128] on div "91 Source: Product Description Last Reviewed 2025-05-29 43" at bounding box center [231, 129] width 376 height 10
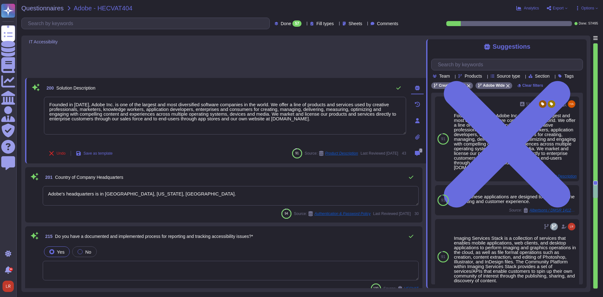
scroll to position [2212, 0]
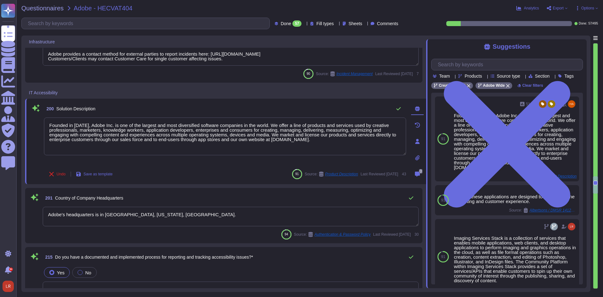
type textarea "Systems are hardened according to CIS guidelines. Adobe has developed a base co…"
type textarea "Monitoring tools used to support Adobe Creative Cloud for enterprise are integr…"
type textarea "Adobe provides a contact method for external parties to report incidents here: …"
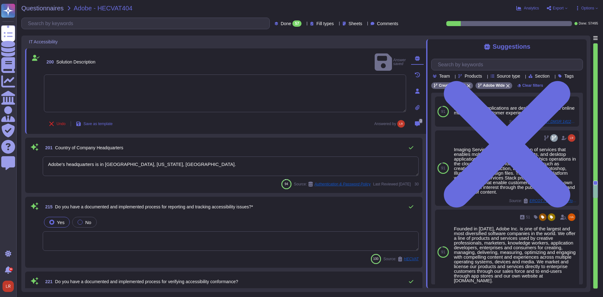
scroll to position [2264, 0]
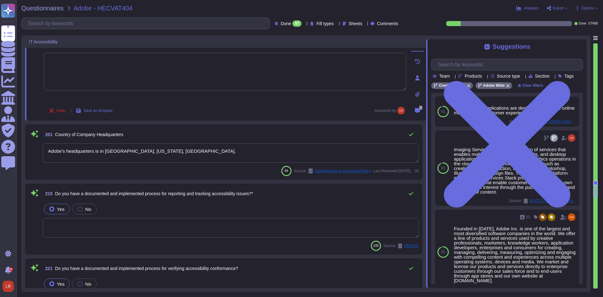
click at [410, 147] on textarea "Adobe's headquarters is in San Jose, California, USA." at bounding box center [231, 152] width 376 height 19
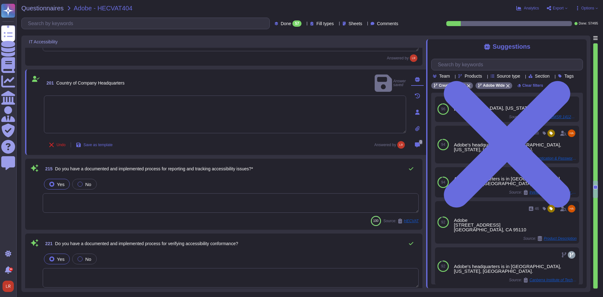
scroll to position [2316, 0]
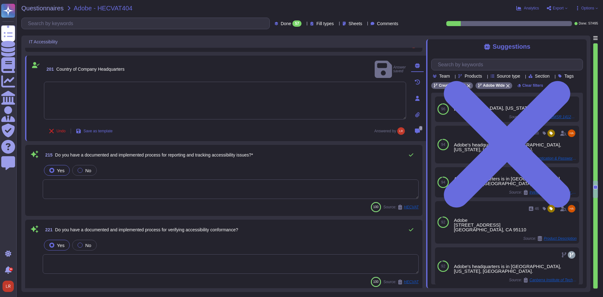
click at [218, 191] on textarea at bounding box center [231, 188] width 376 height 19
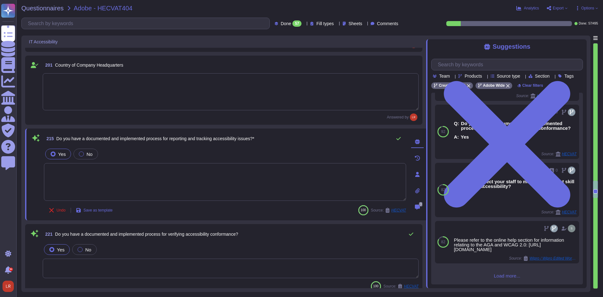
scroll to position [125, 0]
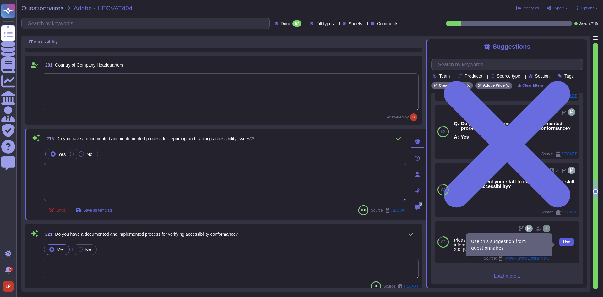
click at [564, 244] on span "Use" at bounding box center [567, 242] width 7 height 4
type textarea "Please refer to the online help section for information relating to the AGA and…"
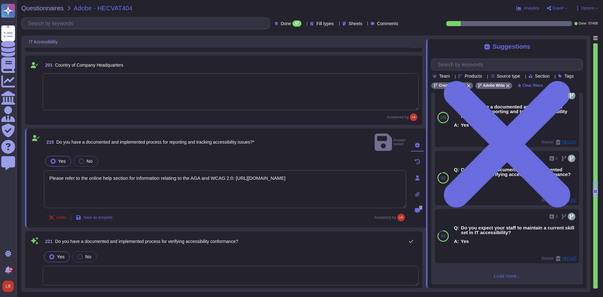
click at [339, 212] on div "Undo Save as template Answered by" at bounding box center [225, 217] width 362 height 13
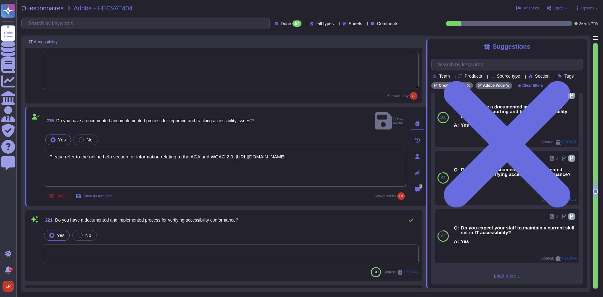
scroll to position [2369, 0]
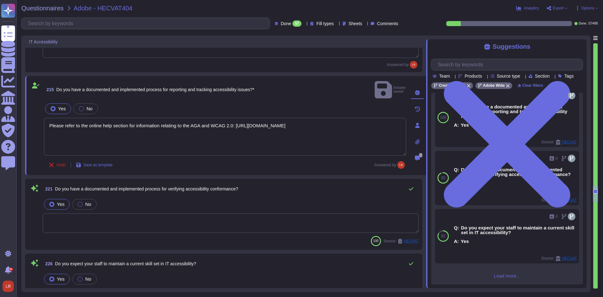
type textarea "Founded in 1982, Adobe Inc. is one of the largest and most diversified software…"
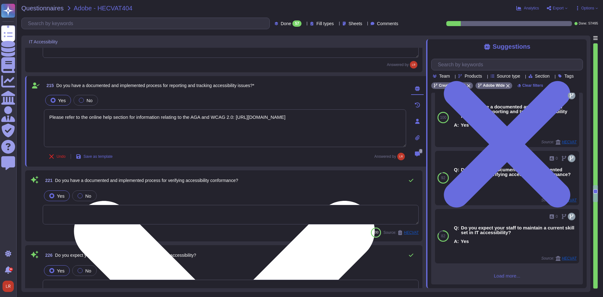
click at [174, 120] on textarea "Please refer to the online help section for information relating to the AGA and…" at bounding box center [225, 128] width 362 height 38
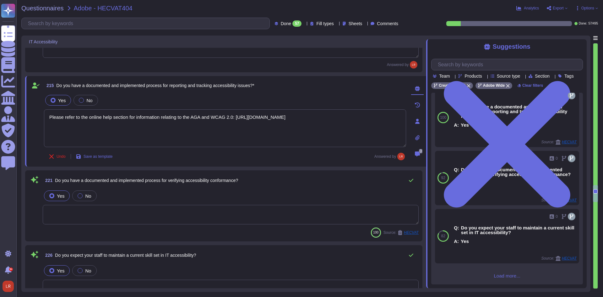
click at [96, 211] on textarea at bounding box center [231, 214] width 376 height 19
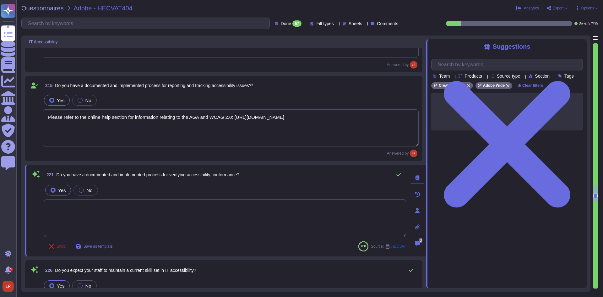
scroll to position [0, 0]
paste textarea "Please refer to the online help section for information relating to the AGA and…"
type textarea "Please refer to the online help section for information relating to the AGA and…"
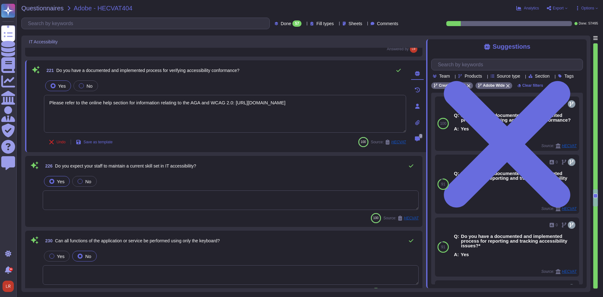
type textarea "Adobe's headquarters is in San Jose, California, USA."
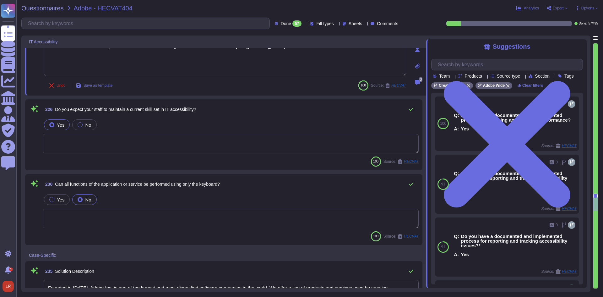
type textarea "Yes we do all of the above - 2FA, audit trails, IP address filtering, firewalls…"
click at [139, 142] on textarea at bounding box center [231, 143] width 376 height 19
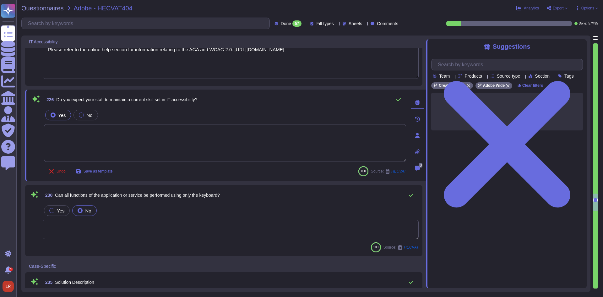
type textarea "Please refer to the online help section for information relating to the AGA and…"
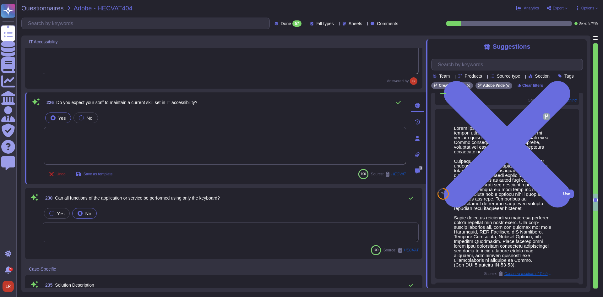
scroll to position [105, 0]
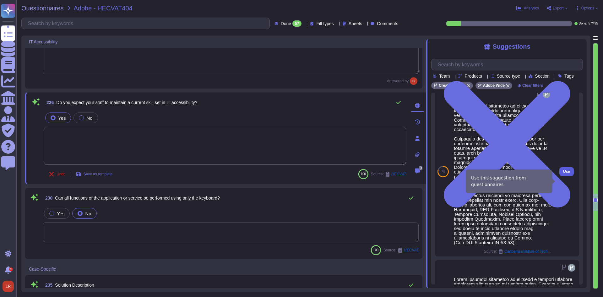
click at [565, 176] on button "Use" at bounding box center [567, 171] width 14 height 9
type textarea "Adobe requires employees to complete a general security awareness training on a…"
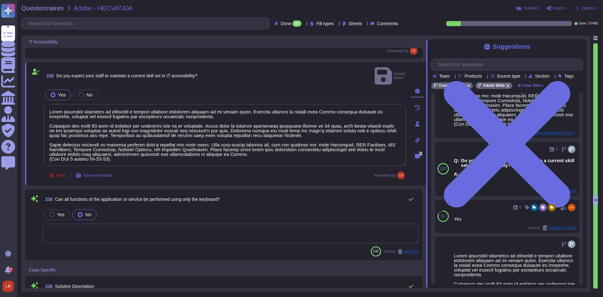
scroll to position [2578, 0]
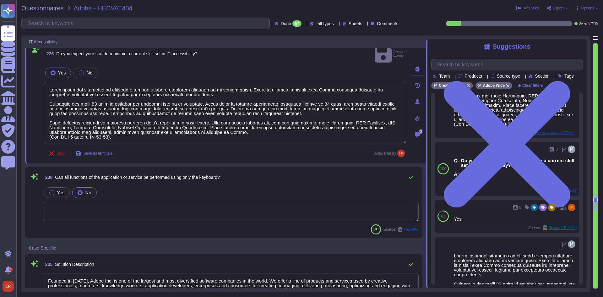
click at [152, 202] on textarea at bounding box center [231, 211] width 376 height 19
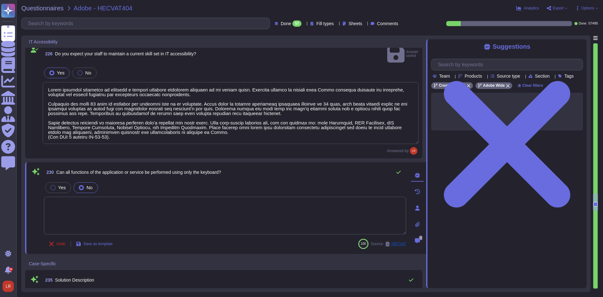
scroll to position [0, 0]
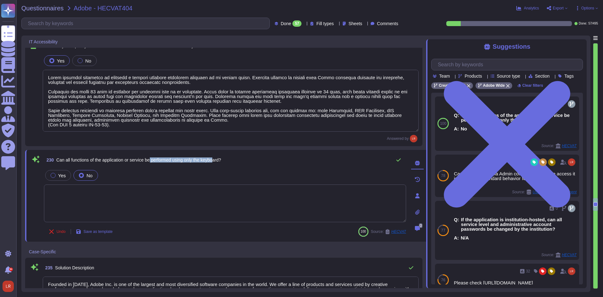
drag, startPoint x: 153, startPoint y: 162, endPoint x: 219, endPoint y: 159, distance: 65.4
click at [219, 159] on span "Can all functions of the application or service be performed using only the key…" at bounding box center [138, 159] width 165 height 5
click at [230, 161] on div "230 Can all functions of the application or service be performed using only the…" at bounding box center [225, 160] width 362 height 13
click at [202, 203] on textarea at bounding box center [225, 203] width 362 height 38
click at [388, 198] on textarea at bounding box center [225, 203] width 362 height 38
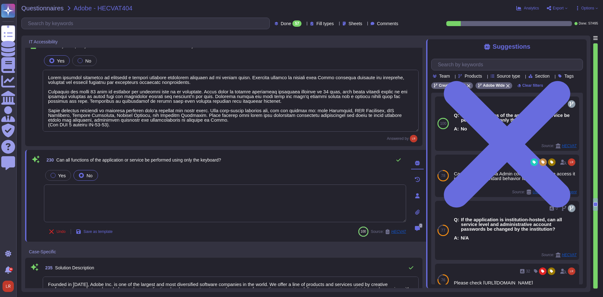
click at [245, 171] on div "Yes No" at bounding box center [225, 175] width 362 height 13
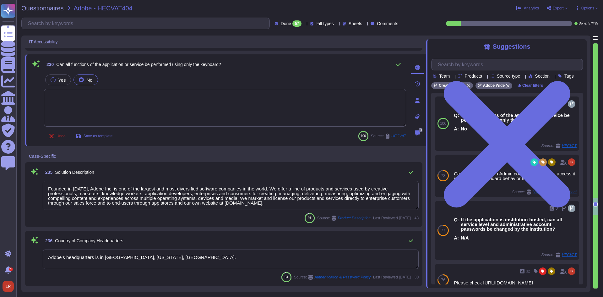
scroll to position [2683, 0]
type textarea "Determined by the clients IdP"
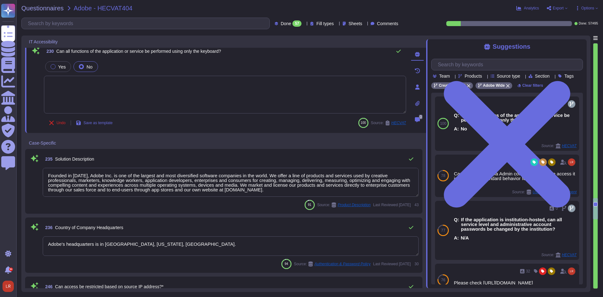
click at [385, 187] on textarea "Founded in 1982, Adobe Inc. is one of the largest and most diversified software…" at bounding box center [231, 182] width 376 height 29
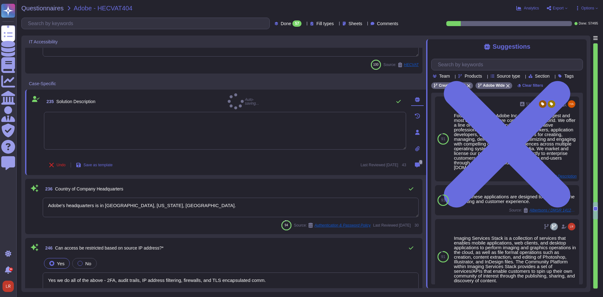
scroll to position [2735, 0]
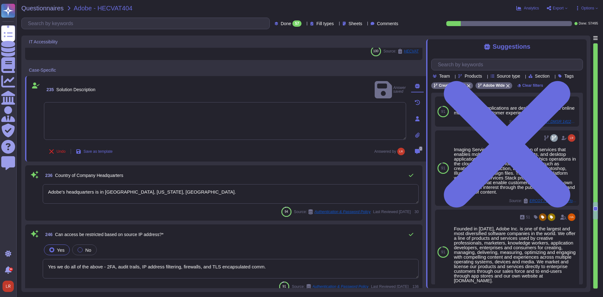
click at [389, 196] on textarea "Adobe's headquarters is in San Jose, California, USA." at bounding box center [231, 193] width 376 height 19
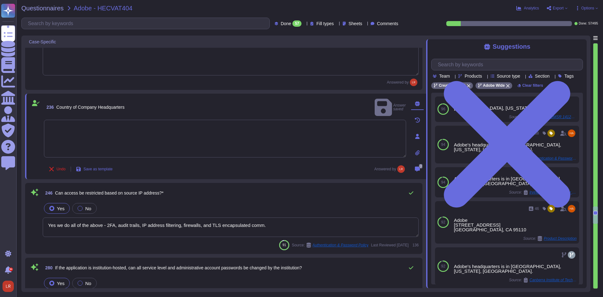
type textarea "Adobe retains access logs for Adobe office’s and owned locations for 1 year. Lo…"
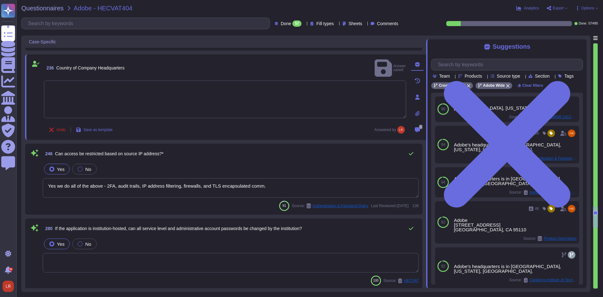
type textarea "The Cardholder Data Protection Standard establishes the requirements that Adobe…"
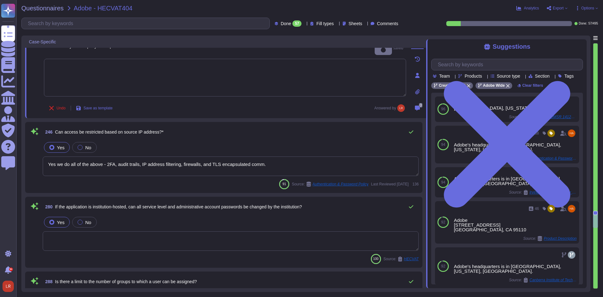
click at [206, 165] on textarea "Yes we do all of the above - 2FA, audit trails, IP address filtering, firewalls…" at bounding box center [231, 166] width 376 height 19
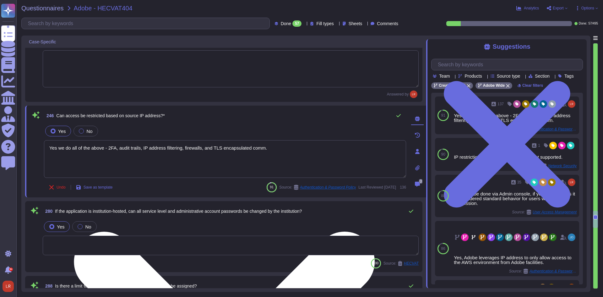
click at [312, 157] on textarea "Yes we do all of the above - 2FA, audit trails, IP address filtering, firewalls…" at bounding box center [225, 159] width 362 height 38
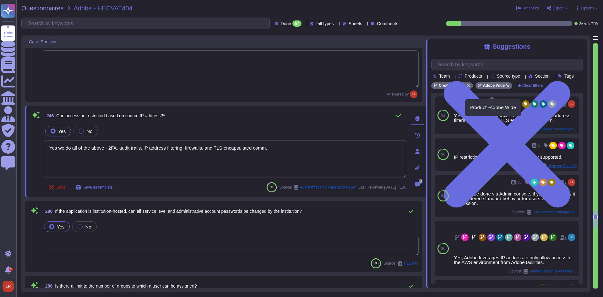
click at [507, 88] on icon at bounding box center [508, 85] width 3 height 3
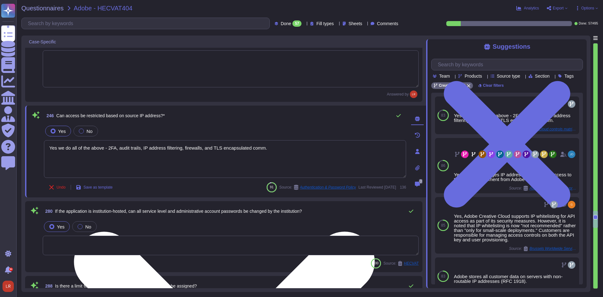
click at [308, 151] on textarea "Yes we do all of the above - 2FA, audit trails, IP address filtering, firewalls…" at bounding box center [225, 159] width 362 height 38
drag, startPoint x: 403, startPoint y: 143, endPoint x: 398, endPoint y: 141, distance: 5.4
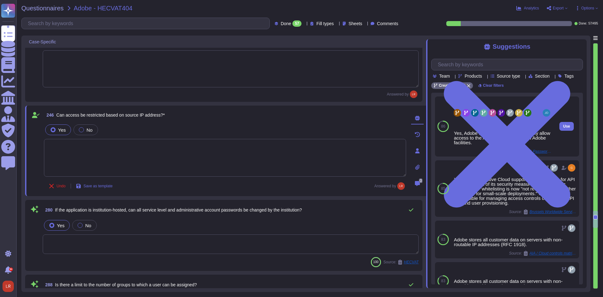
click at [495, 145] on div "Yes, Adobe leverages IP address to only allow access to the AWS environment fro…" at bounding box center [503, 138] width 98 height 14
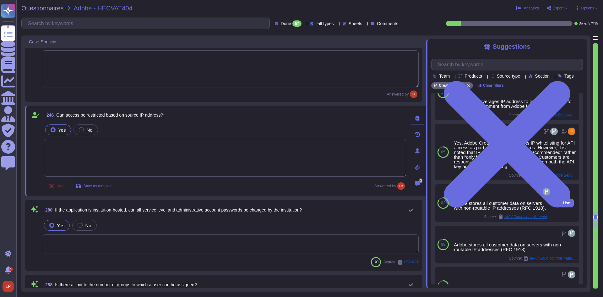
scroll to position [0, 0]
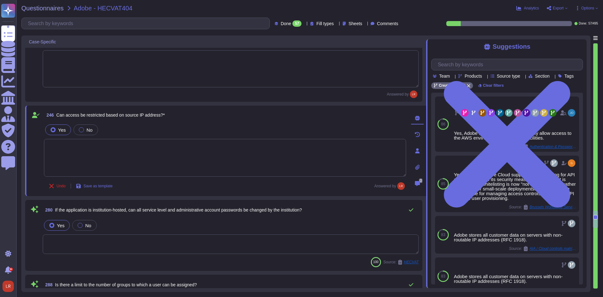
click at [164, 154] on textarea at bounding box center [225, 158] width 362 height 38
click at [80, 115] on span "Can access be restricted based on source IP address?*" at bounding box center [110, 115] width 108 height 5
copy span "Can access be restricted based on source IP address?*"
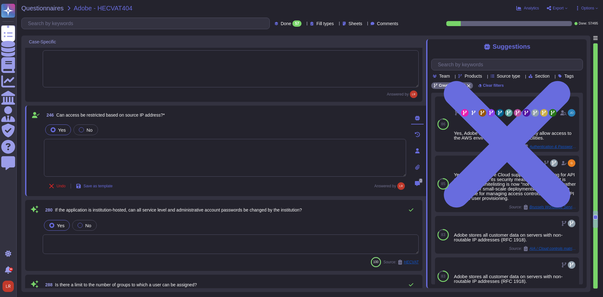
click at [93, 149] on textarea at bounding box center [225, 158] width 362 height 38
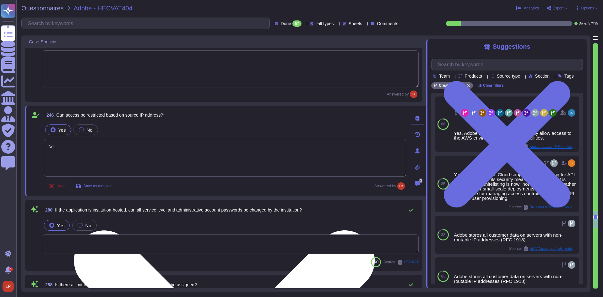
type textarea "V"
type textarea "p"
click at [164, 145] on textarea "Possible via the Admin Console and Federated ID's" at bounding box center [225, 158] width 362 height 38
click at [191, 146] on textarea "Possible via the Admin Console and Federated ID's. Refer to the" at bounding box center [225, 158] width 362 height 38
click at [190, 145] on textarea "Possible via the Admin Console and Federated ID's. Refer to the" at bounding box center [225, 158] width 362 height 38
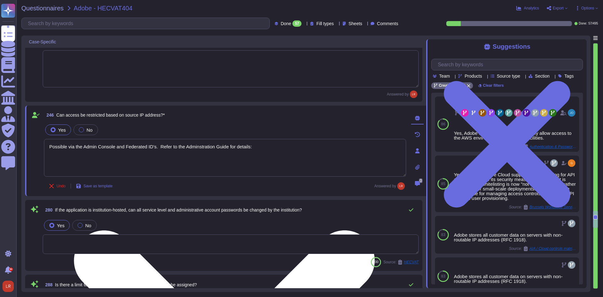
paste textarea "https://helpx.adobe.com/enterprise/using/set-up-identity.html"
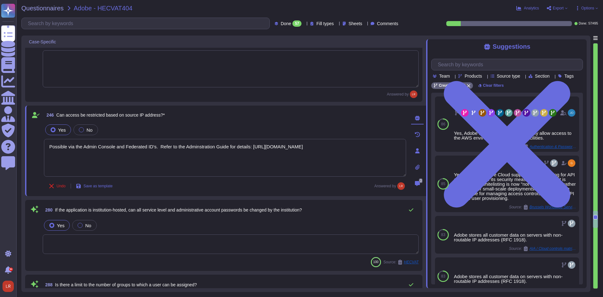
click at [294, 192] on div "Undo Save as template Answered by" at bounding box center [225, 186] width 362 height 13
type textarea "Possible via the Admin Console and Federated ID's. Refer to the Administration …"
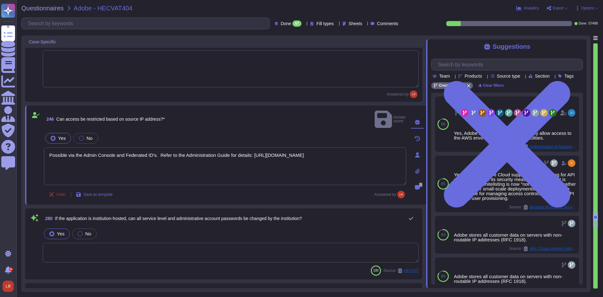
scroll to position [2893, 0]
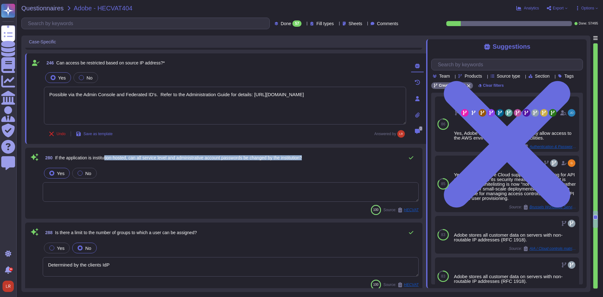
drag, startPoint x: 107, startPoint y: 157, endPoint x: 311, endPoint y: 160, distance: 204.3
click at [311, 160] on div "280 If the application is institution-hosted, can all service level and adminis…" at bounding box center [231, 157] width 376 height 13
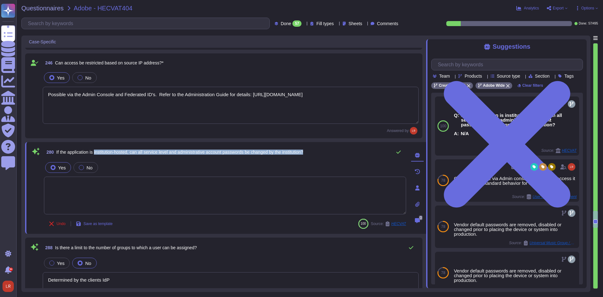
drag, startPoint x: 96, startPoint y: 151, endPoint x: 320, endPoint y: 151, distance: 223.5
click at [320, 151] on div "280 If the application is institution-hosted, can all service level and adminis…" at bounding box center [225, 152] width 362 height 13
click at [318, 154] on div "280 If the application is institution-hosted, can all service level and adminis…" at bounding box center [225, 152] width 362 height 13
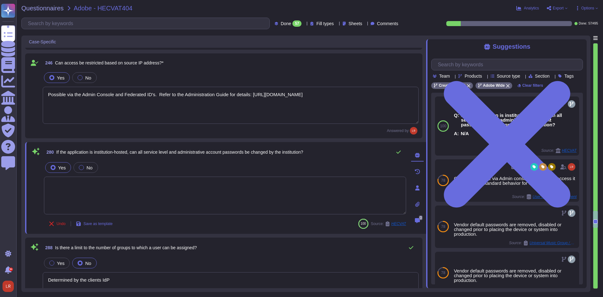
click at [303, 153] on span "If the application is institution-hosted, can all service level and administrat…" at bounding box center [179, 152] width 247 height 5
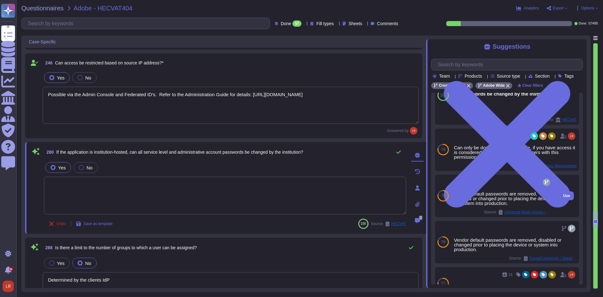
scroll to position [0, 0]
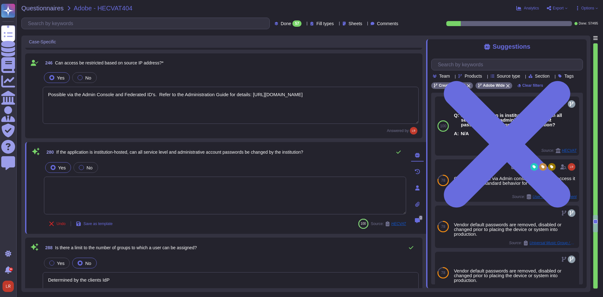
type textarea "For a PCI DSS requirement for which there is no existing governing document in …"
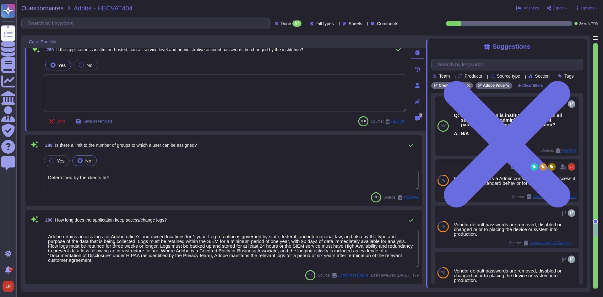
scroll to position [2998, 0]
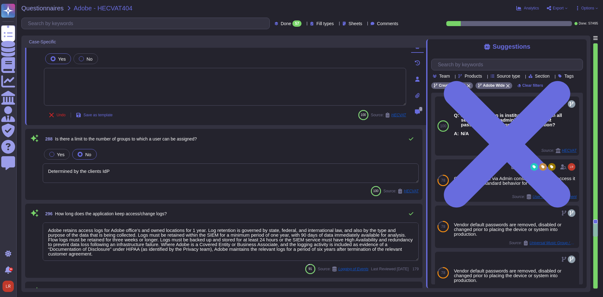
type textarea "Founded in 1982, Adobe Inc. is one of the largest and most diversified software…"
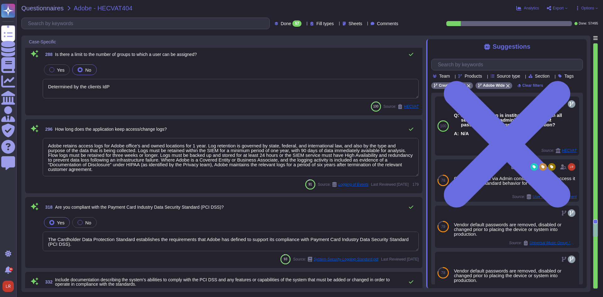
scroll to position [3102, 0]
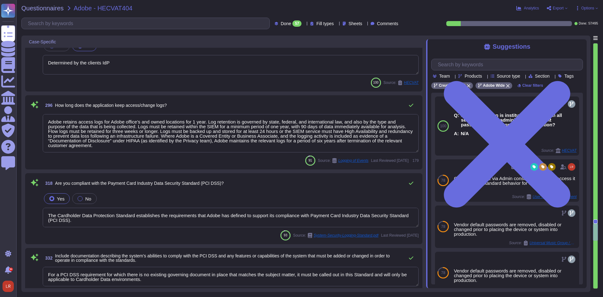
type textarea "Adobe's headquarters is in San Jose, California, USA."
click at [108, 145] on textarea "Adobe retains access logs for Adobe office’s and owned locations for 1 year. Lo…" at bounding box center [231, 133] width 376 height 38
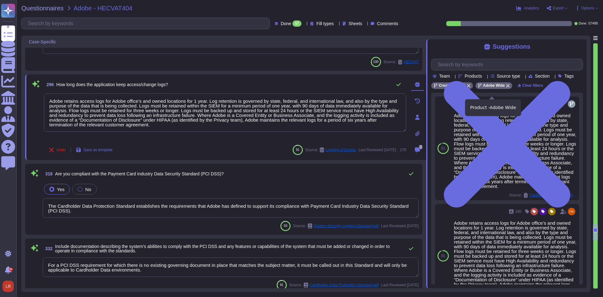
click at [506, 88] on icon at bounding box center [508, 86] width 4 height 4
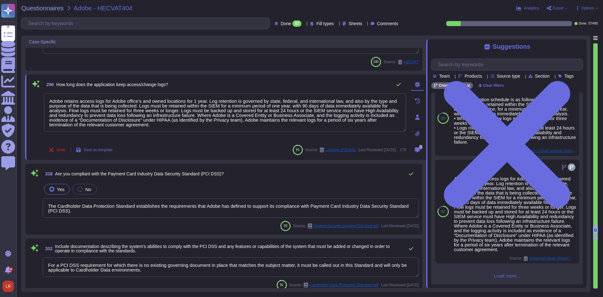
scroll to position [346, 0]
click at [517, 77] on span "Source type" at bounding box center [509, 76] width 24 height 4
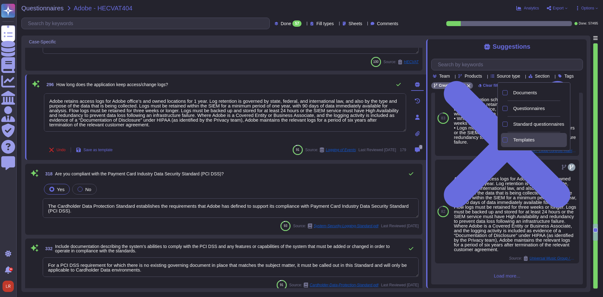
click at [505, 140] on div at bounding box center [505, 139] width 5 height 5
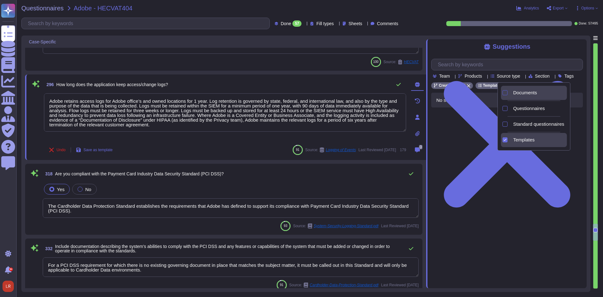
click at [507, 92] on div at bounding box center [505, 92] width 5 height 5
click at [509, 123] on div "Standard questionnaires" at bounding box center [534, 124] width 66 height 14
click at [470, 56] on div "Team Products Source type Section Tags Creative Cloud Templates Documents Stand…" at bounding box center [508, 85] width 152 height 63
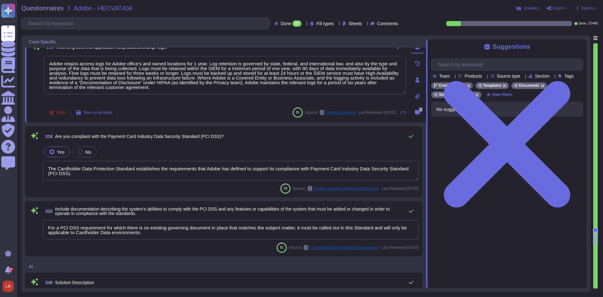
scroll to position [3155, 0]
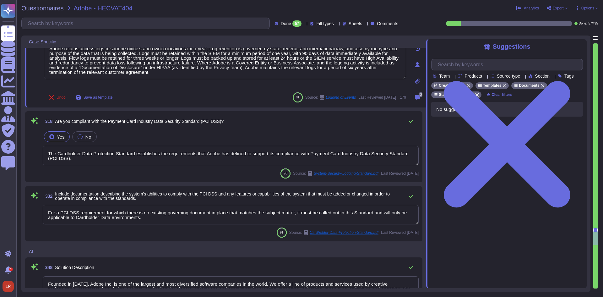
click at [399, 155] on textarea "The Cardholder Data Protection Standard establishes the requirements that Adobe…" at bounding box center [231, 155] width 376 height 19
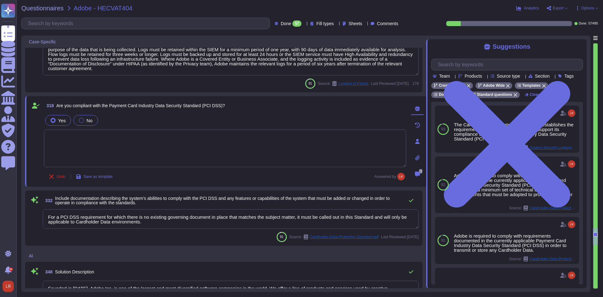
click at [86, 119] on span "No" at bounding box center [89, 120] width 6 height 5
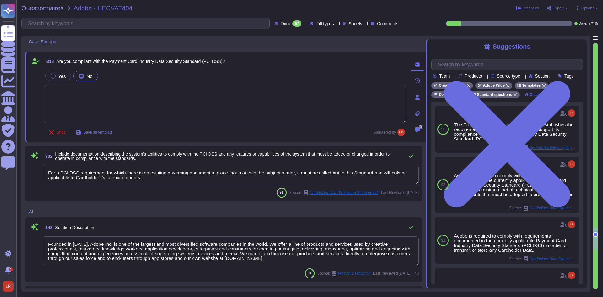
scroll to position [3207, 0]
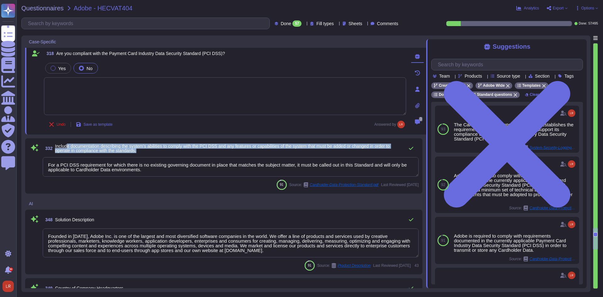
drag, startPoint x: 69, startPoint y: 147, endPoint x: 149, endPoint y: 152, distance: 80.6
click at [149, 152] on span "Include documentation describing the system's abilities to comply with the PCI …" at bounding box center [228, 148] width 346 height 9
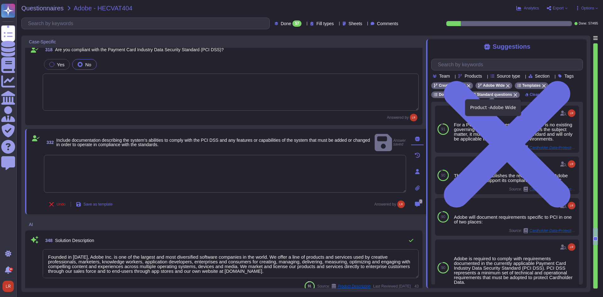
click at [506, 88] on icon at bounding box center [508, 86] width 4 height 4
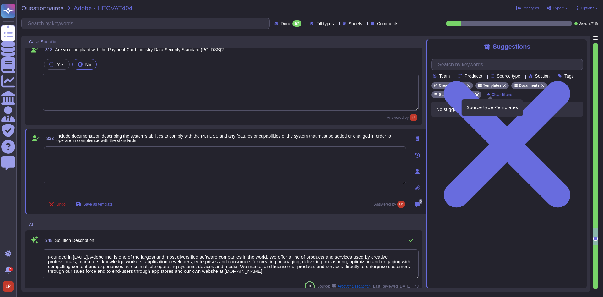
click at [503, 88] on icon at bounding box center [505, 86] width 4 height 4
click at [505, 88] on icon at bounding box center [507, 86] width 4 height 4
click at [520, 88] on icon at bounding box center [521, 85] width 3 height 3
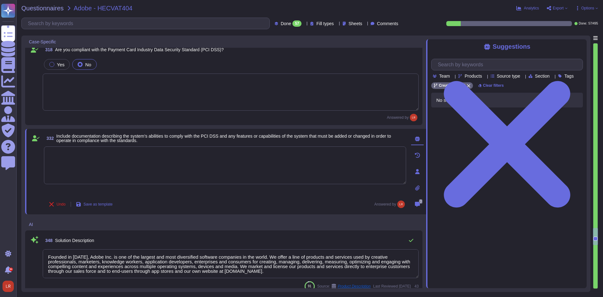
click at [126, 138] on span "Include documentation describing the system's abilities to comply with the PCI …" at bounding box center [223, 138] width 335 height 9
click at [128, 164] on textarea at bounding box center [225, 165] width 362 height 38
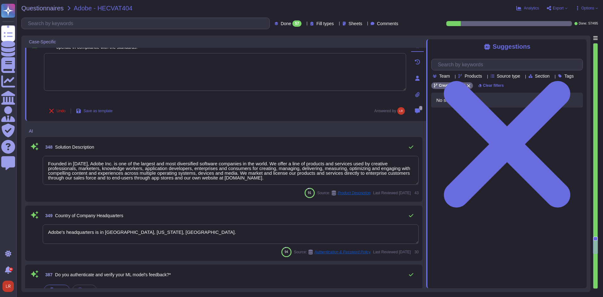
type textarea "Founded in 1982, Adobe Inc. is one of the largest and most diversified software…"
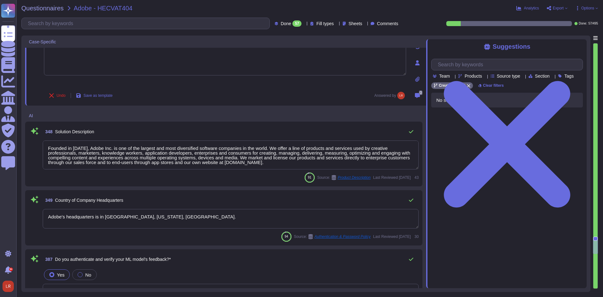
click at [402, 151] on textarea "Founded in 1982, Adobe Inc. is one of the largest and most diversified software…" at bounding box center [231, 154] width 376 height 29
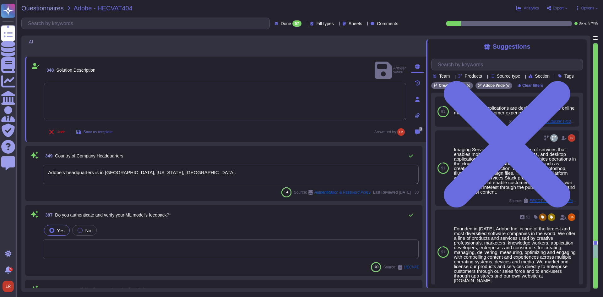
scroll to position [3364, 0]
type textarea "Adobe's headquarters is in San Jose, California, USA."
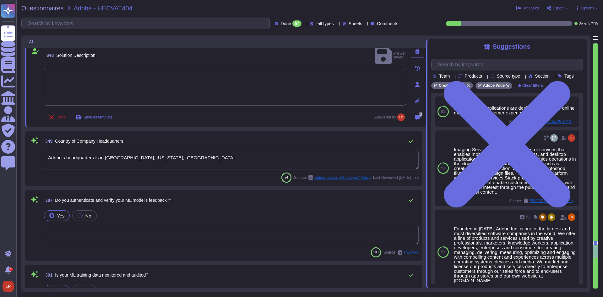
drag, startPoint x: 353, startPoint y: 157, endPoint x: 383, endPoint y: 151, distance: 31.0
click at [354, 157] on textarea "Adobe's headquarters is in San Jose, California, USA." at bounding box center [231, 159] width 376 height 19
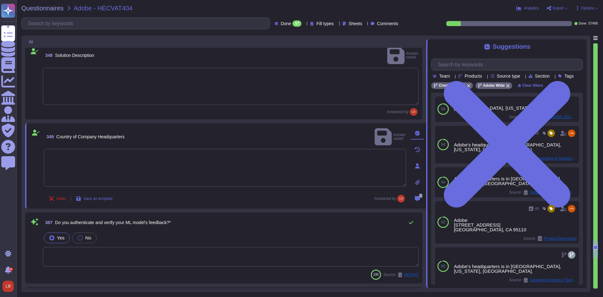
type textarea "Adobe's headquarters is in San Jose, California, USA."
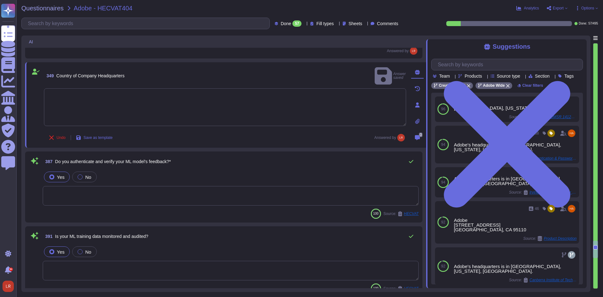
type textarea "Please refer to the privacy policy available here: http://www.adobe.com/privacy…"
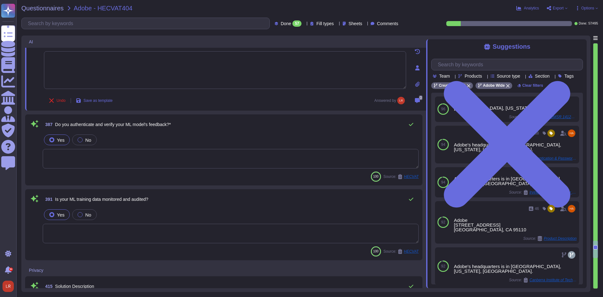
scroll to position [3469, 0]
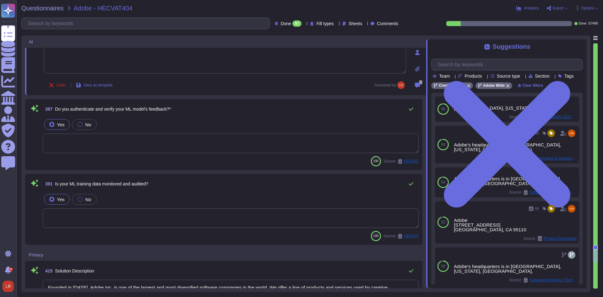
click at [244, 145] on textarea at bounding box center [231, 143] width 376 height 19
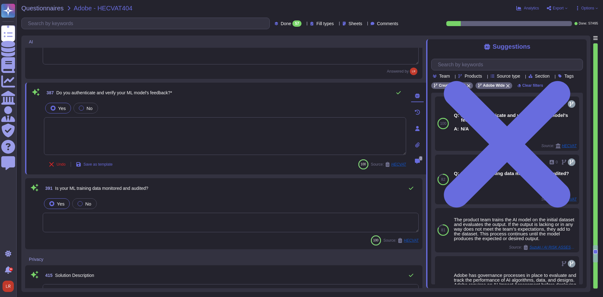
click at [155, 128] on textarea at bounding box center [225, 136] width 362 height 38
click at [124, 94] on span "Do you authenticate and verify your ML model's feedback?*" at bounding box center [114, 92] width 116 height 5
copy div "Do you authenticate and verify your ML model's feedback?*"
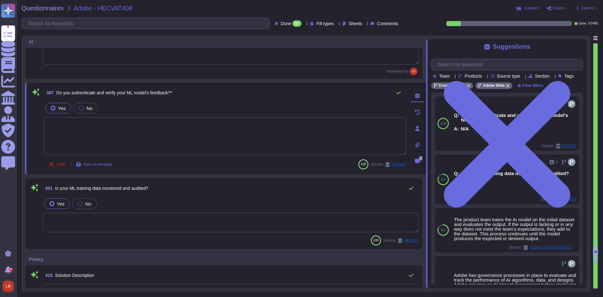
click at [76, 127] on textarea at bounding box center [225, 136] width 362 height 38
paste textarea "Adobe does not authenticate or verify the feedback generated by machine learnin…"
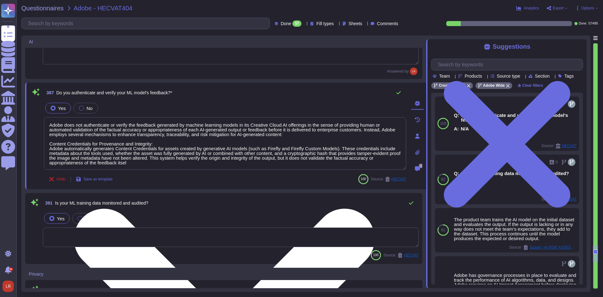
click at [289, 135] on textarea "Adobe does not authenticate or verify the feedback generated by machine learnin…" at bounding box center [225, 143] width 362 height 52
click at [75, 135] on textarea "Adobe does not authenticate or verify the feedback generated by machine learnin…" at bounding box center [225, 143] width 362 height 52
click at [276, 133] on textarea "Adobe does not authenticate or verify the feedback generated by machine learnin…" at bounding box center [225, 143] width 362 height 52
drag, startPoint x: 158, startPoint y: 142, endPoint x: 47, endPoint y: 144, distance: 110.7
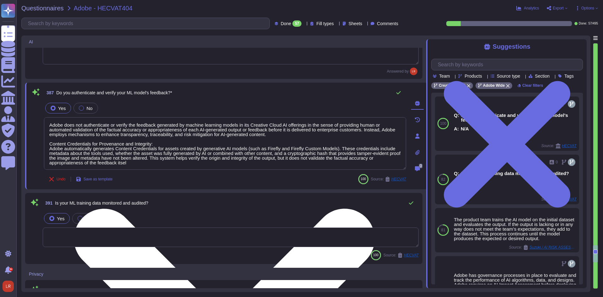
click at [47, 144] on textarea "Adobe does not authenticate or verify the feedback generated by machine learnin…" at bounding box center [225, 143] width 362 height 52
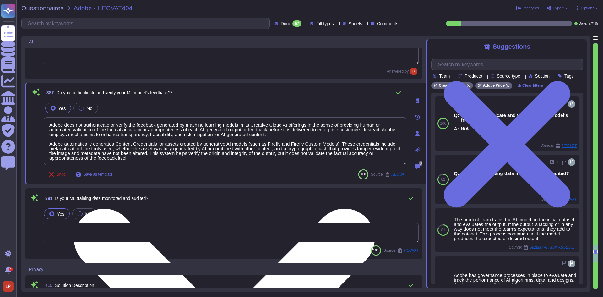
drag, startPoint x: 262, startPoint y: 150, endPoint x: 215, endPoint y: 151, distance: 46.8
click at [226, 151] on textarea "Adobe does not authenticate or verify the feedback generated by machine learnin…" at bounding box center [225, 141] width 362 height 48
click at [179, 154] on textarea "Adobe does not authenticate or verify the feedback generated by machine learnin…" at bounding box center [225, 141] width 362 height 48
click at [175, 155] on textarea "Adobe does not authenticate or verify the feedback generated by machine learnin…" at bounding box center [225, 141] width 362 height 48
click at [150, 159] on textarea "Adobe does not authenticate or verify the feedback generated by machine learnin…" at bounding box center [225, 141] width 362 height 48
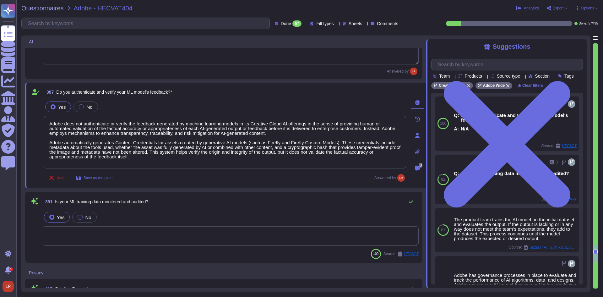
type textarea "Adobe does not authenticate or verify the feedback generated by machine learnin…"
click at [148, 205] on span "391 Is your ML training data monitored and audited?" at bounding box center [96, 201] width 106 height 11
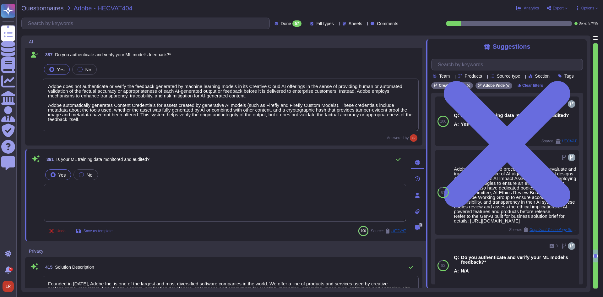
scroll to position [3521, 0]
type textarea "We encourage you to periodically review the Adobe Privacy Center and our Adobe …"
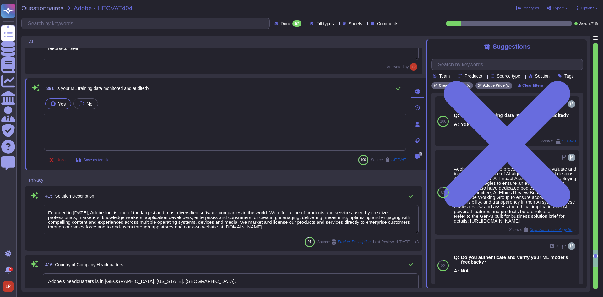
type textarea "As part of Adobe's privacy by design philosophy, Adobe undertakes Privacy Impac…"
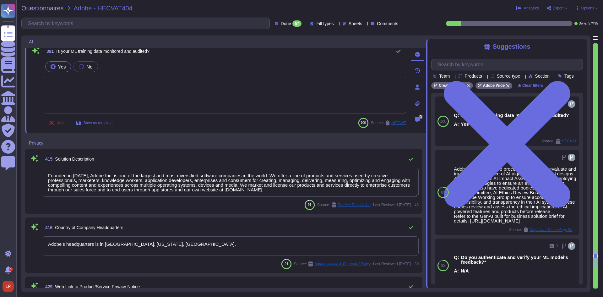
scroll to position [3626, 0]
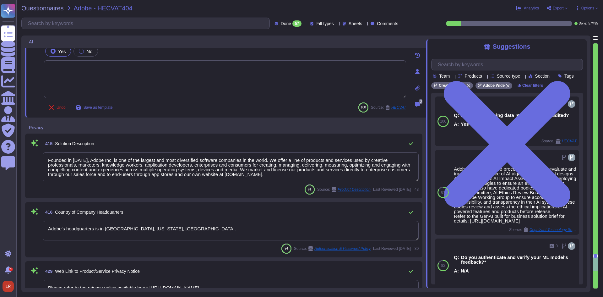
click at [405, 160] on textarea "Founded in 1982, Adobe Inc. is one of the largest and most diversified software…" at bounding box center [231, 166] width 376 height 29
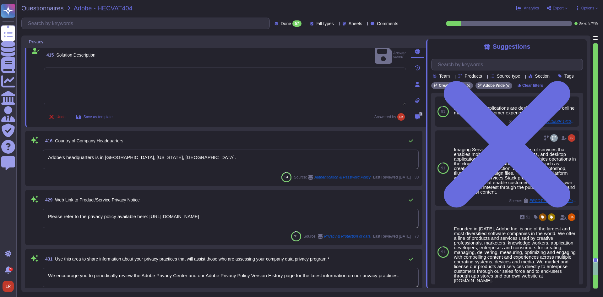
type textarea "Adobe coordinates all security efforts under the CSO. Adobe has a Chief Securit…"
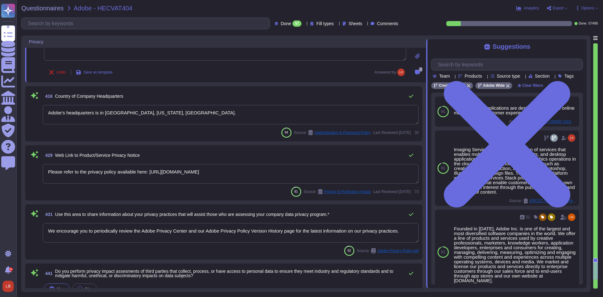
click at [405, 113] on textarea "Adobe's headquarters is in San Jose, California, USA." at bounding box center [231, 114] width 376 height 19
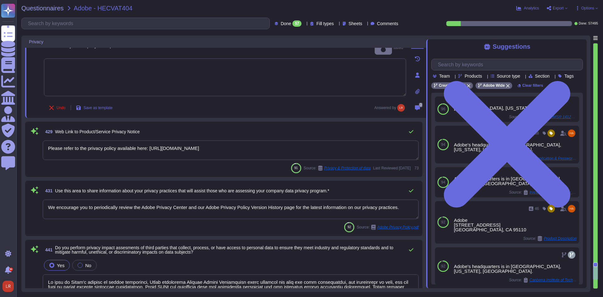
scroll to position [3783, 0]
type textarea "As part of Adobe's privacy by design philosophy, Adobe undertakes Privacy Impac…"
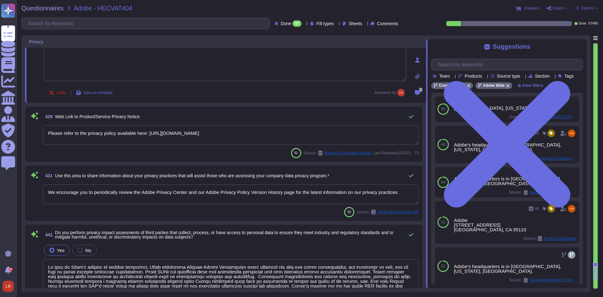
click at [302, 137] on textarea "Please refer to the privacy policy available here: http://www.adobe.com/privacy…" at bounding box center [231, 134] width 376 height 19
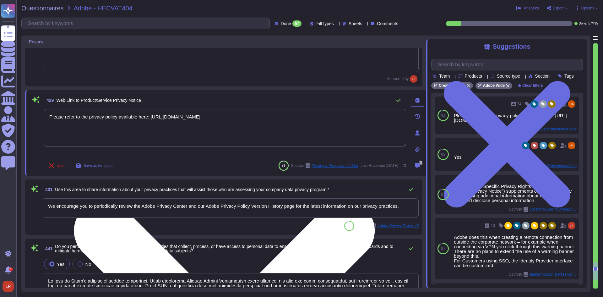
type textarea "As part of Adobe's privacy by design philosophy, Adobe undertakes Privacy Impac…"
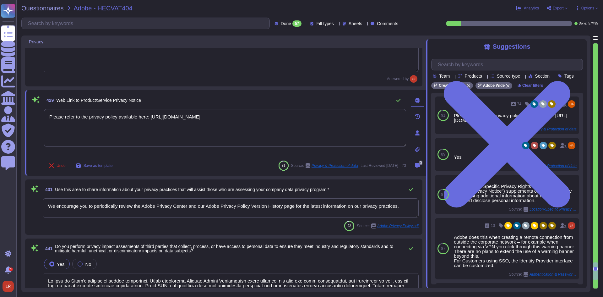
scroll to position [3835, 0]
type textarea "As part of Adobe's privacy by design philosophy, Adobe undertakes Privacy Impac…"
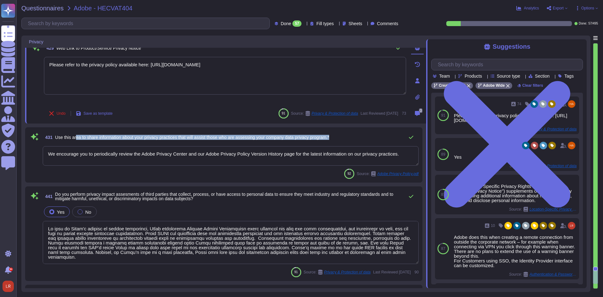
drag, startPoint x: 75, startPoint y: 138, endPoint x: 345, endPoint y: 138, distance: 269.4
click at [344, 138] on div "431 Use this area to share information about your privacy practices that will a…" at bounding box center [231, 137] width 376 height 13
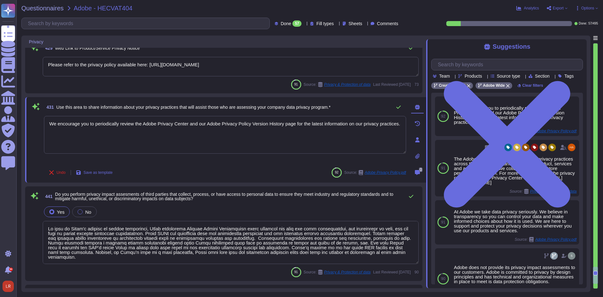
click at [190, 110] on span "431 Use this area to share information about your privacy practices that will a…" at bounding box center [187, 107] width 287 height 11
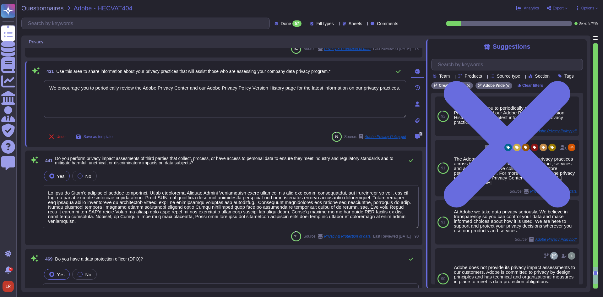
scroll to position [3888, 0]
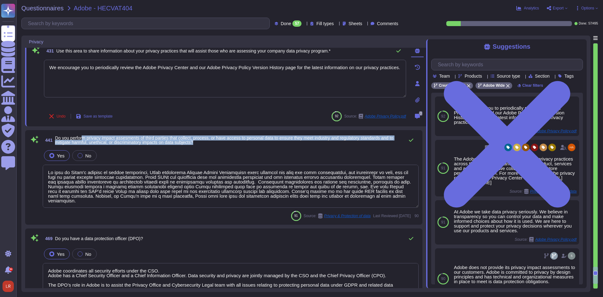
drag, startPoint x: 85, startPoint y: 138, endPoint x: 214, endPoint y: 145, distance: 129.7
click at [214, 145] on span "441 Do you perform privacy impact assesments of third parties that collect, pro…" at bounding box center [222, 140] width 359 height 11
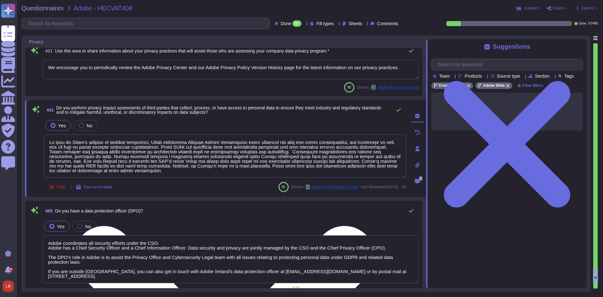
click at [214, 145] on textarea at bounding box center [225, 156] width 362 height 43
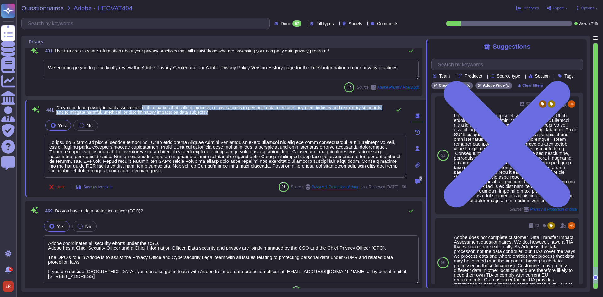
drag, startPoint x: 145, startPoint y: 110, endPoint x: 240, endPoint y: 116, distance: 95.1
click at [240, 116] on div "441 Do you perform privacy impact assesments of third parties that collect, pro…" at bounding box center [225, 110] width 362 height 13
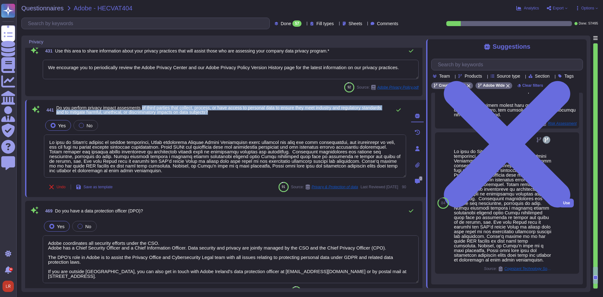
scroll to position [355, 0]
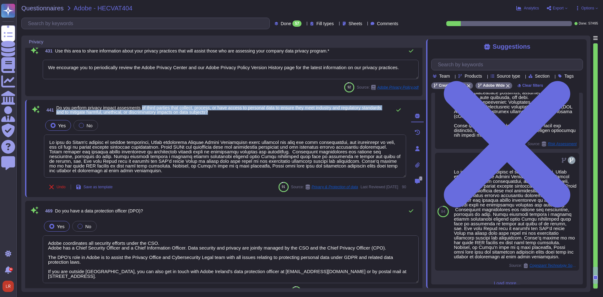
click at [137, 112] on span "Do you perform privacy impact assesments of third parties that collect, process…" at bounding box center [218, 109] width 325 height 9
drag, startPoint x: 146, startPoint y: 109, endPoint x: 233, endPoint y: 116, distance: 86.7
click at [233, 116] on div "441 Do you perform privacy impact assesments of third parties that collect, pro…" at bounding box center [225, 110] width 362 height 13
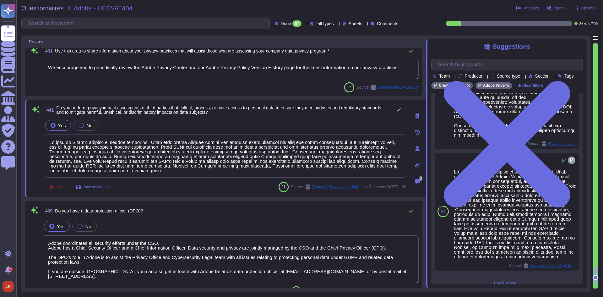
click at [245, 117] on div "441 Do you perform privacy impact assesments of third parties that collect, pro…" at bounding box center [218, 149] width 376 height 90
click at [190, 212] on div "469 Do you have a data protection officer (DPO)?" at bounding box center [231, 211] width 376 height 13
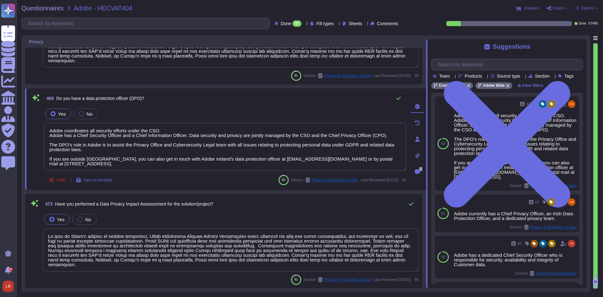
scroll to position [3995, 0]
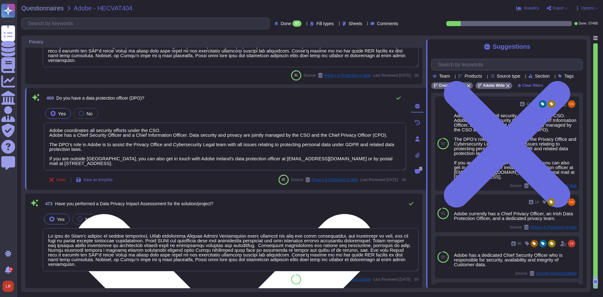
click at [231, 148] on textarea "Adobe coordinates all security efforts under the CSO. Adobe has a Chief Securit…" at bounding box center [225, 147] width 362 height 48
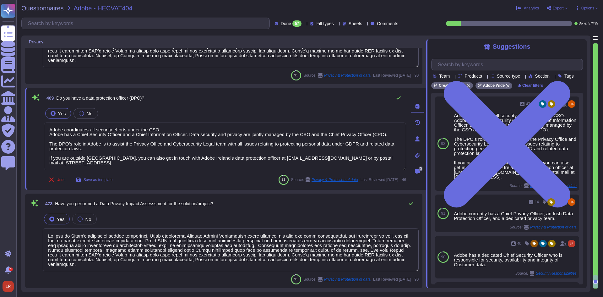
drag, startPoint x: 239, startPoint y: 203, endPoint x: 241, endPoint y: 207, distance: 4.0
click at [241, 206] on div "473 Have you performed a Data Privacy Impact Assesssment for the solution/proje…" at bounding box center [231, 203] width 376 height 13
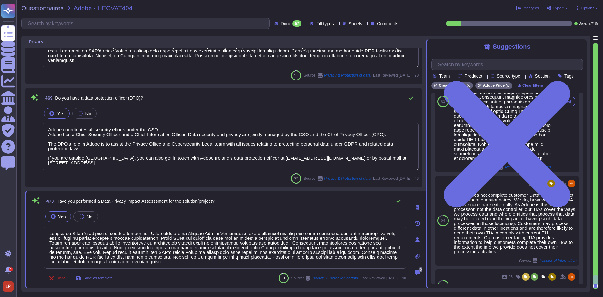
scroll to position [105, 0]
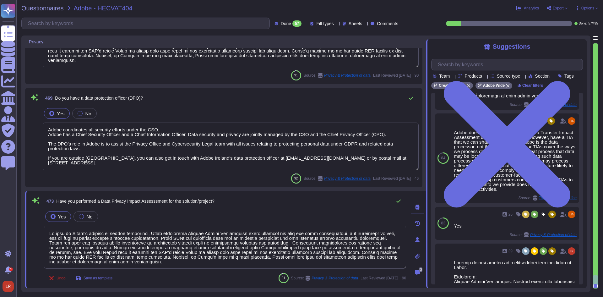
click at [198, 282] on div "Undo Save as template 91 Source: Privacy & Protection of data Last Reviewed 202…" at bounding box center [225, 278] width 362 height 13
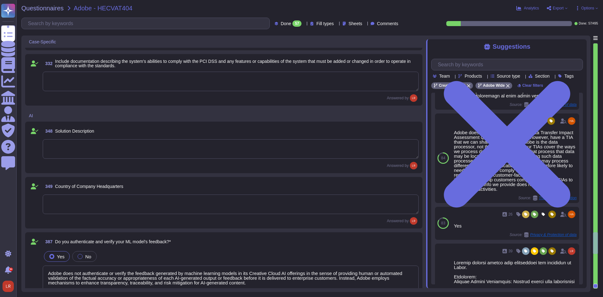
type textarea "Adobe retains access logs for Adobe office’s and owned locations for 1 year. Lo…"
type textarea "Adobe does not authenticate or verify the feedback generated by machine learnin…"
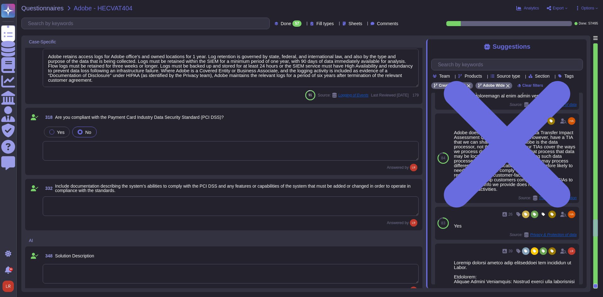
scroll to position [2963, 0]
type textarea "Possible via the Admin Console and Federated ID's. Refer to the Administration …"
type textarea "Determined by the clients IdP"
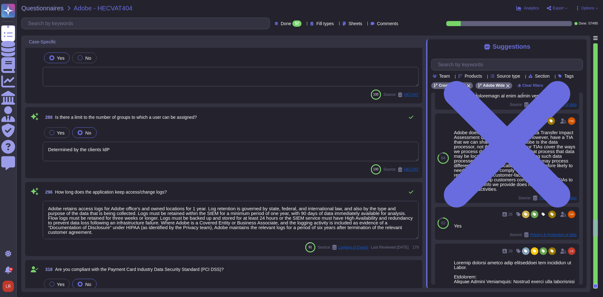
click at [304, 24] on icon at bounding box center [304, 24] width 0 height 0
click at [325, 119] on div "288 Is there a limit to the number of groups to which a user can be assigned?" at bounding box center [231, 117] width 376 height 13
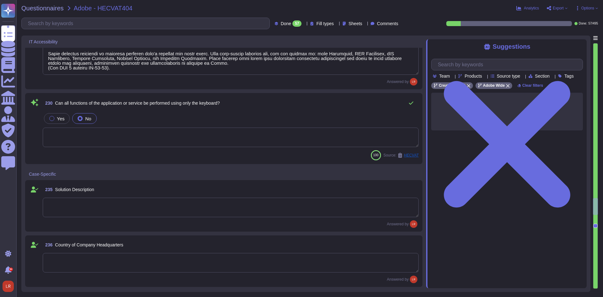
type textarea "Please refer to the online help section for information relating to the AGA and…"
type textarea "Adobe requires employees to complete a general security awareness training on a…"
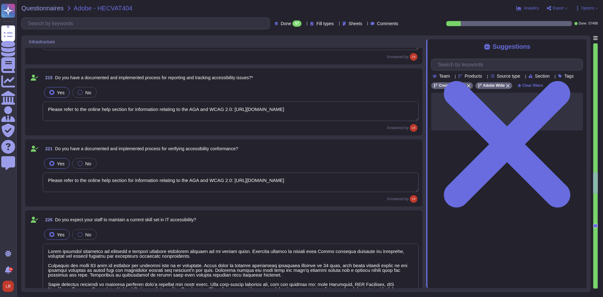
type textarea "Systems are hardened according to CIS guidelines. Adobe has developed a base co…"
type textarea "Monitoring tools used to support Adobe Creative Cloud for enterprise are integr…"
type textarea "Adobe provides a contact method for external parties to report incidents here: …"
type textarea "Please refer to the online help section for information relating to the AGA and…"
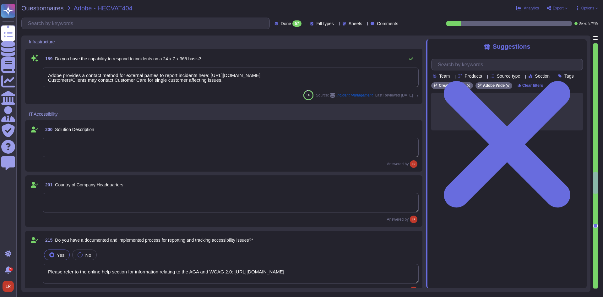
type textarea "All data center facilities, colocations, and cloud service providers must meet …"
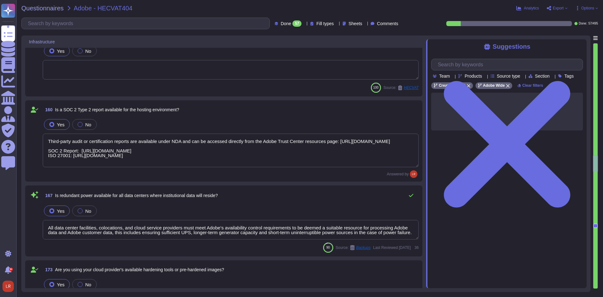
type textarea "345 Park Ave. San Jose, CA 95110"
type textarea "Third-party audit or certification reports are available under NDA and can be a…"
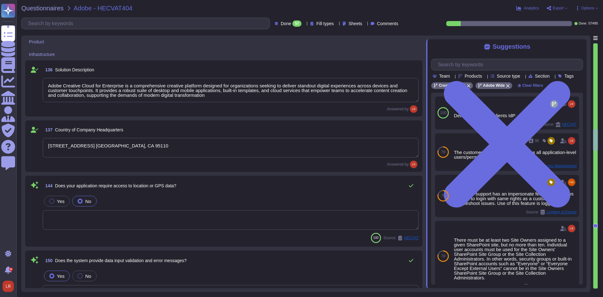
type textarea "Password policies are dependent upon the authentication option chosen by the cu…"
type textarea "Under the control of the Cloud Infrastructure Provider in Cloud environments. D…"
type textarea "Adobe Creative Cloud for Enterprise is a comprehensive creative platform design…"
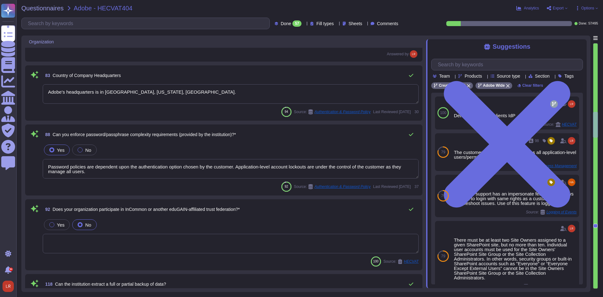
type textarea "Adobe is committed to providing secure products and services to its customers. …"
type textarea "Adobe has a Technology Governance, Risk and Compliance (TechGRC) team which wil…"
type textarea "Adobe's headquarters is in San Jose, California, USA."
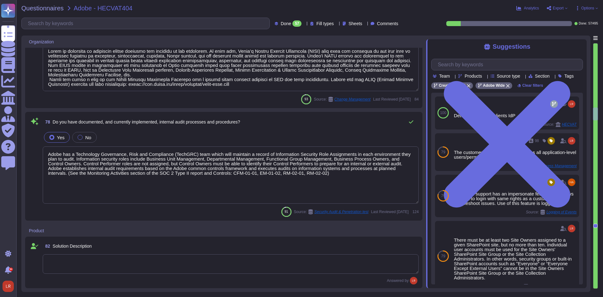
type textarea "Changes are intended for bug fixes, configuration changes, server patching and …"
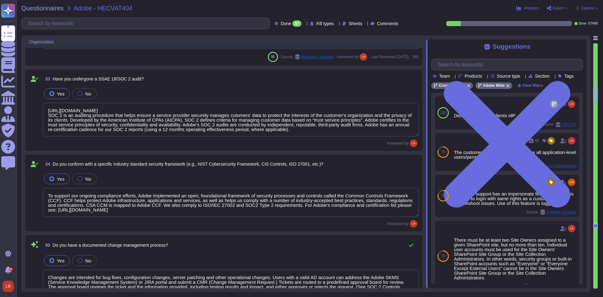
type textarea "345 Park Ave. San Jose, CA 95110"
type textarea "The Business continuity plan is documented and reviewed annually and attested b…"
type textarea "https://www.adobe.com/trust/resources/adobe-creative-cloud-soc2-certification.h…"
type textarea "To support our ongoing compliance efforts, Adobe implemented an open, foundatio…"
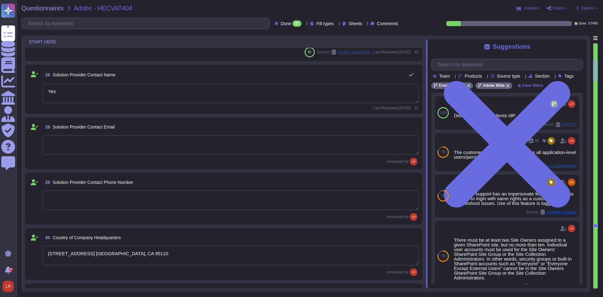
scroll to position [240, 0]
type textarea "345 Park Ave. San Jose, CA 95110"
type textarea "Founded in 1982, Adobe Inc. is one of the largest and most diversified software…"
type textarea "Yes"
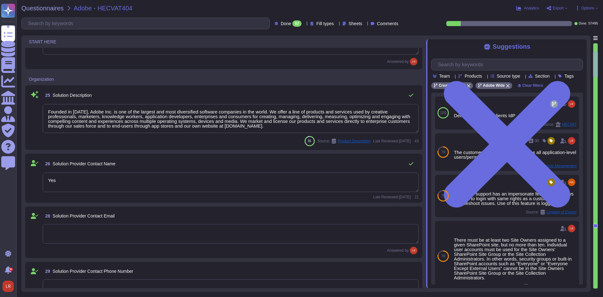
scroll to position [262, 0]
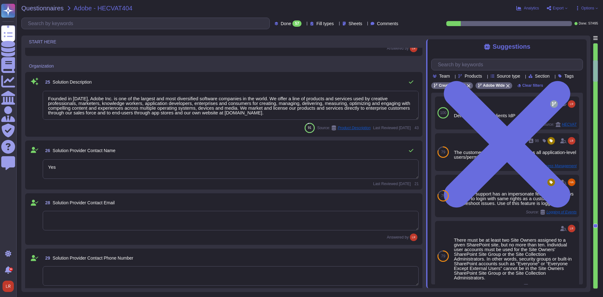
click at [396, 100] on textarea "Founded in 1982, Adobe Inc. is one of the largest and most diversified software…" at bounding box center [231, 105] width 376 height 29
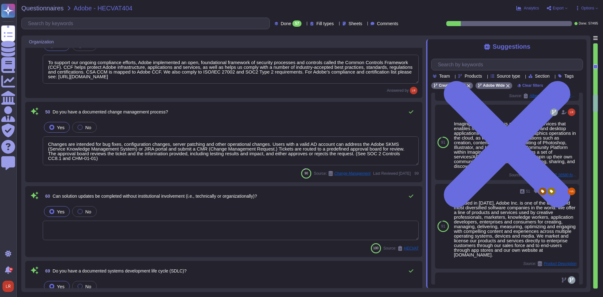
scroll to position [773, 0]
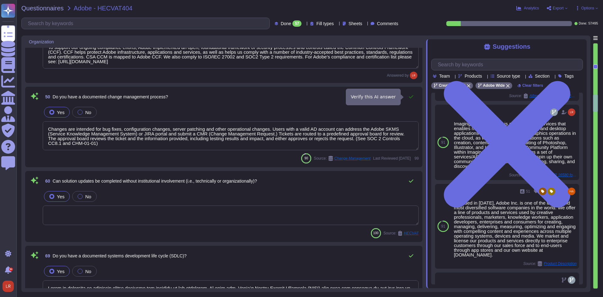
click at [410, 97] on icon at bounding box center [411, 96] width 4 height 3
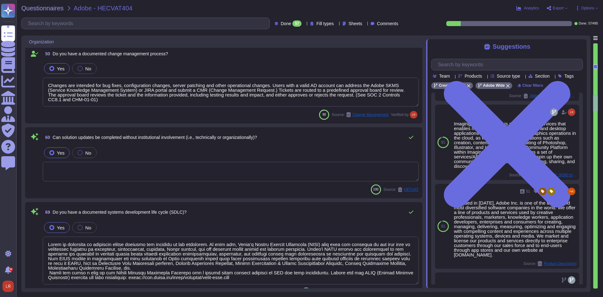
scroll to position [825, 0]
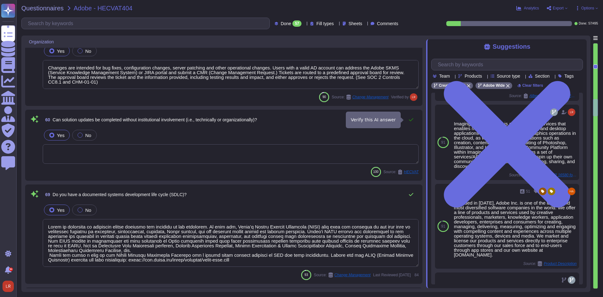
click at [409, 120] on icon at bounding box center [411, 119] width 5 height 5
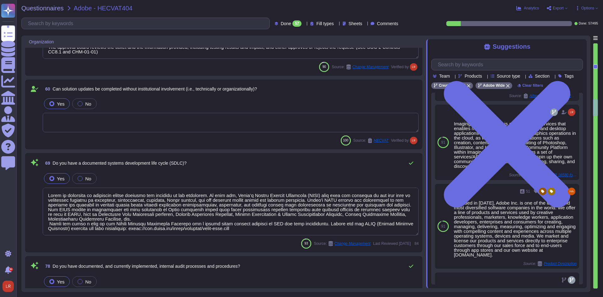
scroll to position [877, 0]
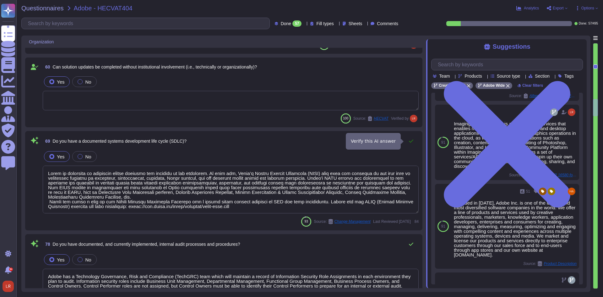
click at [412, 140] on icon at bounding box center [411, 141] width 5 height 5
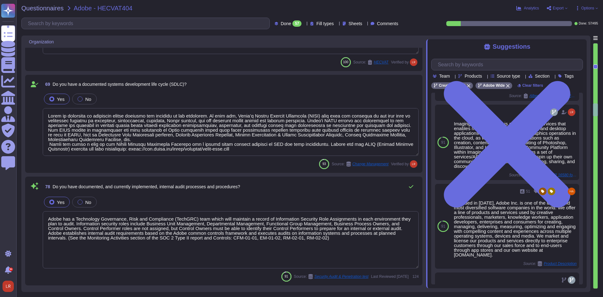
scroll to position [1, 0]
click at [411, 185] on icon at bounding box center [411, 186] width 5 height 5
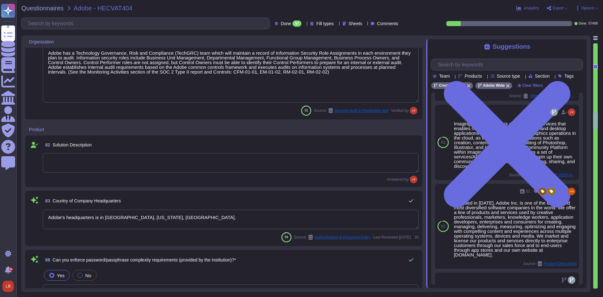
scroll to position [1139, 0]
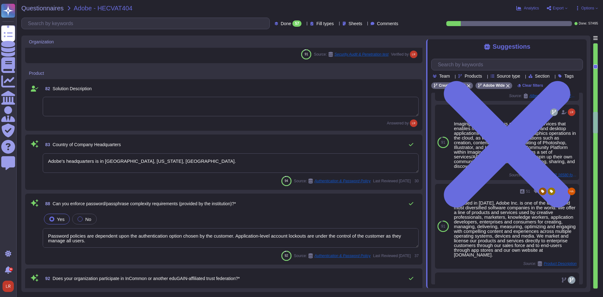
click at [405, 160] on textarea "Adobe's headquarters is in San Jose, California, USA." at bounding box center [231, 162] width 376 height 19
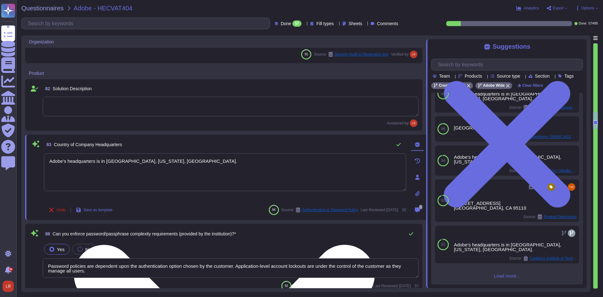
scroll to position [0, 0]
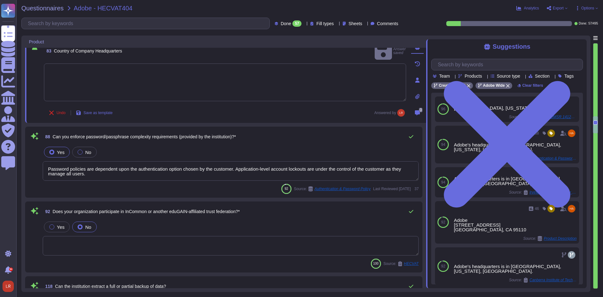
scroll to position [1244, 0]
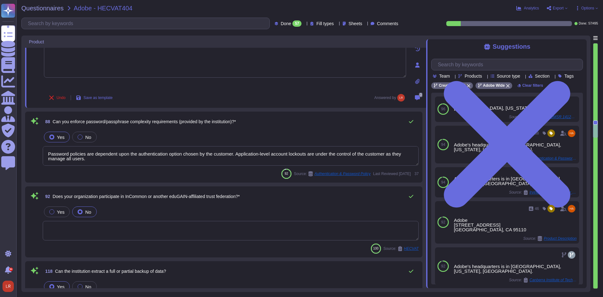
click at [293, 157] on textarea "Password policies are dependent upon the authentication option chosen by the cu…" at bounding box center [231, 155] width 376 height 19
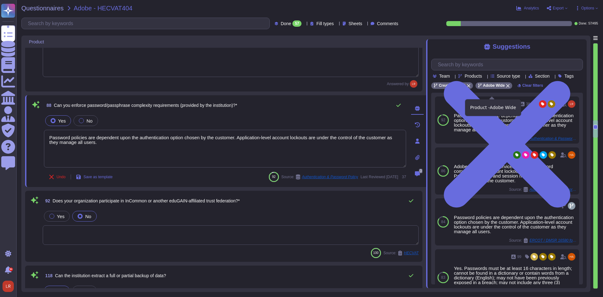
click at [507, 88] on icon at bounding box center [508, 86] width 4 height 4
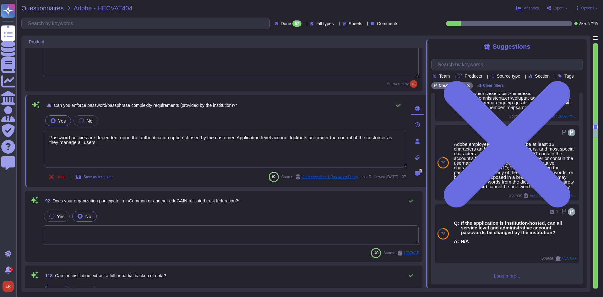
scroll to position [466, 0]
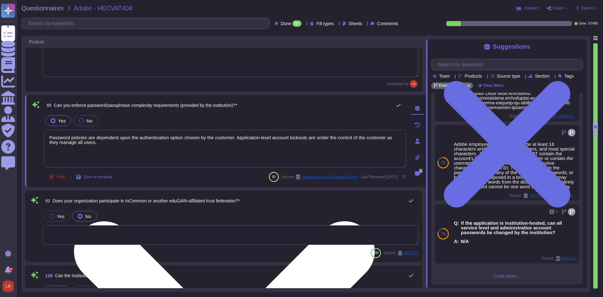
click at [143, 142] on textarea "Password policies are dependent upon the authentication option chosen by the cu…" at bounding box center [225, 149] width 362 height 38
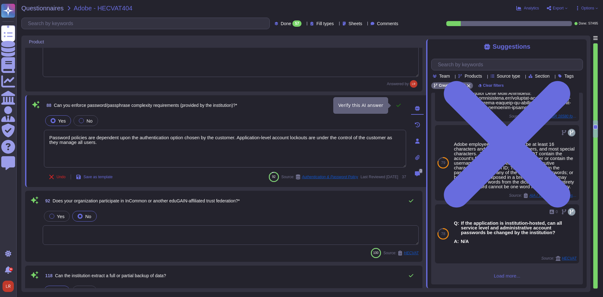
click at [399, 105] on icon at bounding box center [398, 105] width 5 height 5
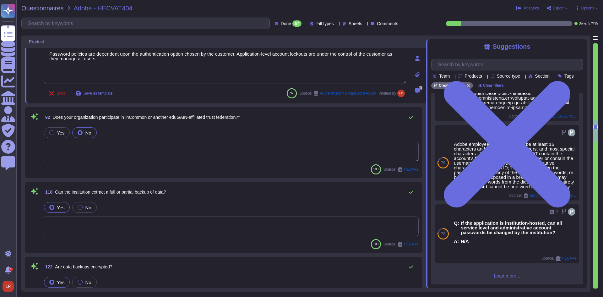
scroll to position [1349, 0]
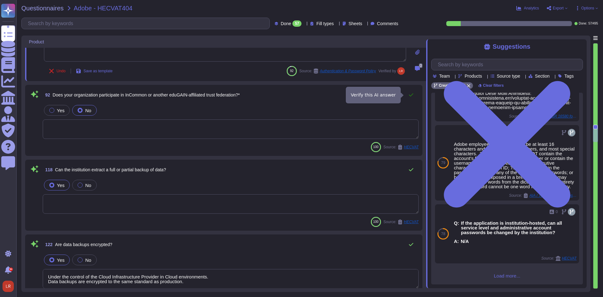
click at [412, 95] on icon at bounding box center [411, 94] width 4 height 3
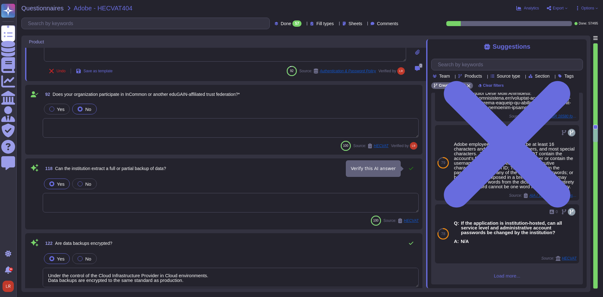
click at [412, 168] on icon at bounding box center [411, 168] width 5 height 5
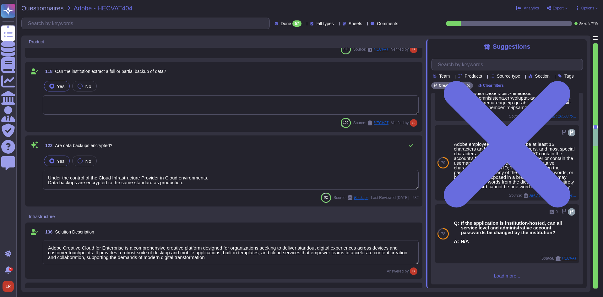
scroll to position [1454, 0]
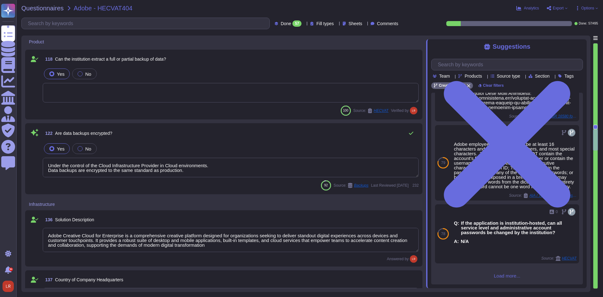
click at [290, 173] on textarea "Under the control of the Cloud Infrastructure Provider in Cloud environments. D…" at bounding box center [231, 167] width 376 height 19
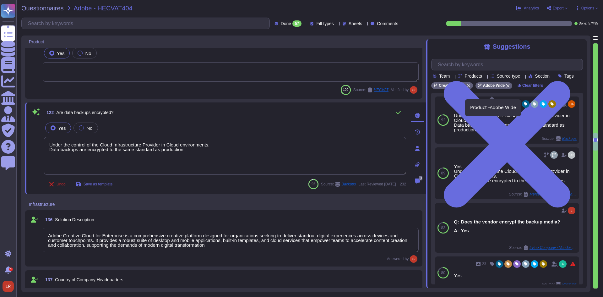
click at [507, 88] on icon at bounding box center [508, 85] width 3 height 3
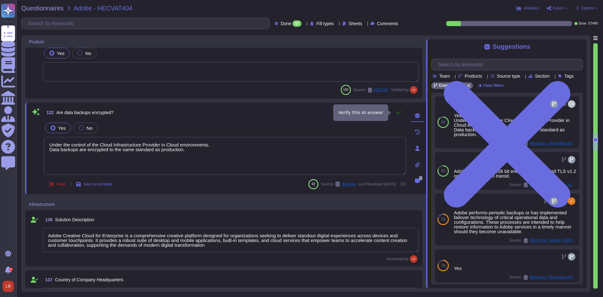
click at [397, 113] on icon at bounding box center [399, 112] width 4 height 3
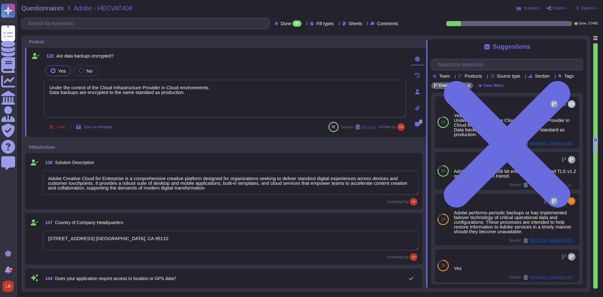
scroll to position [1558, 0]
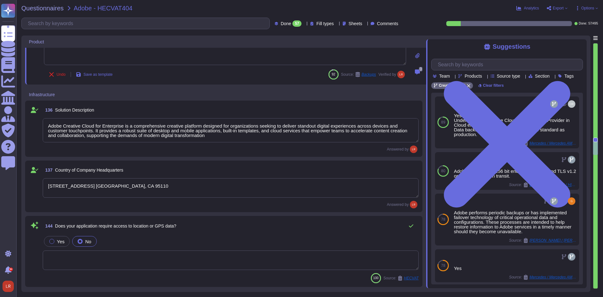
click at [392, 133] on textarea "Adobe Creative Cloud for Enterprise is a comprehensive creative platform design…" at bounding box center [231, 130] width 376 height 24
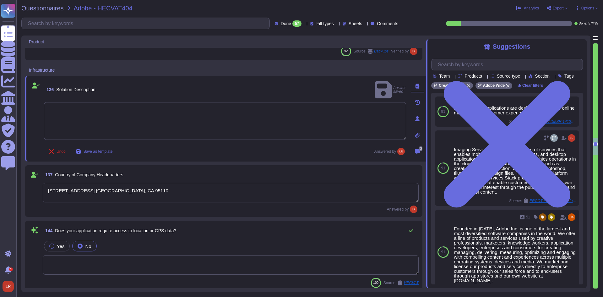
click at [364, 152] on div "Undo Save as template Answered by" at bounding box center [225, 151] width 362 height 13
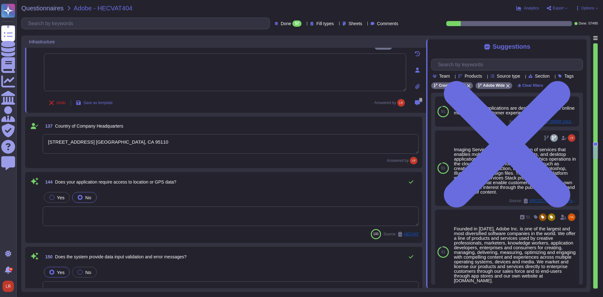
scroll to position [1611, 0]
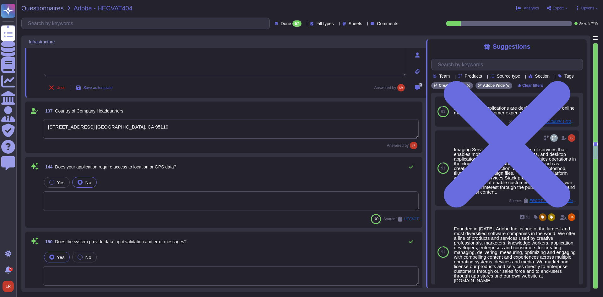
click at [394, 128] on textarea "345 Park Ave. San Jose, CA 95110" at bounding box center [231, 128] width 376 height 19
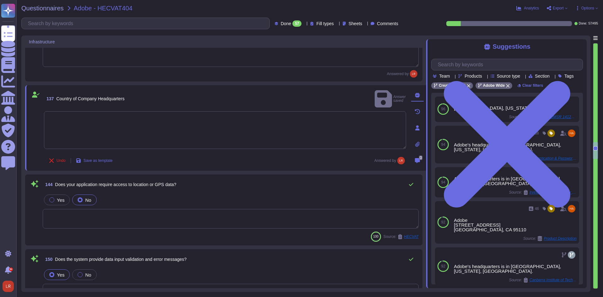
click at [318, 153] on div "137 Country of Company Headquarters Answer saved Undo Save as template Answered…" at bounding box center [218, 128] width 376 height 78
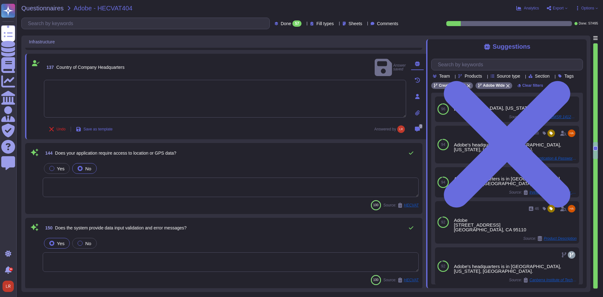
scroll to position [1663, 0]
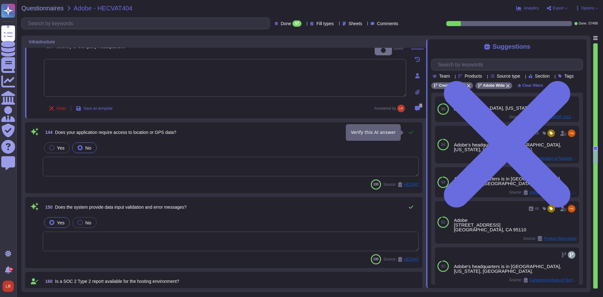
click at [411, 131] on icon at bounding box center [411, 132] width 5 height 5
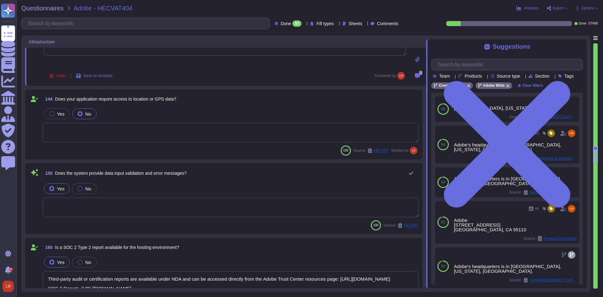
scroll to position [1715, 0]
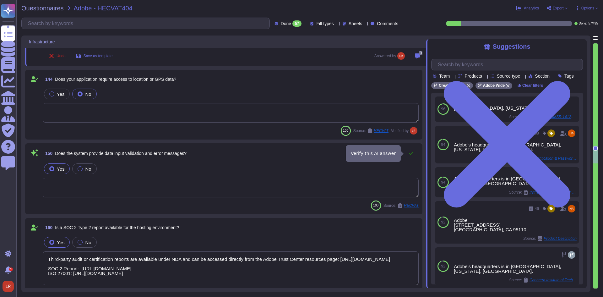
click at [412, 152] on icon at bounding box center [411, 153] width 5 height 5
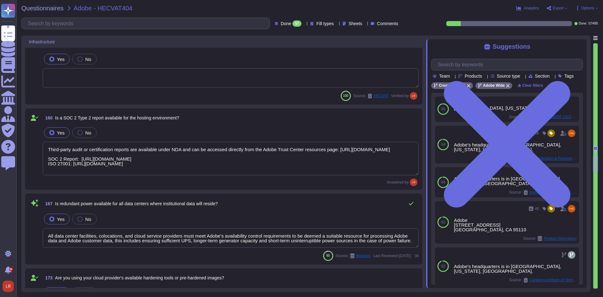
scroll to position [1, 0]
click at [411, 201] on icon at bounding box center [411, 203] width 5 height 5
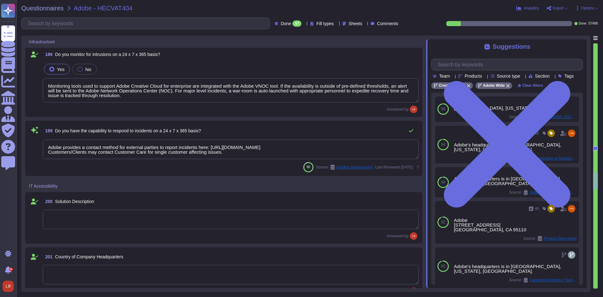
scroll to position [2134, 0]
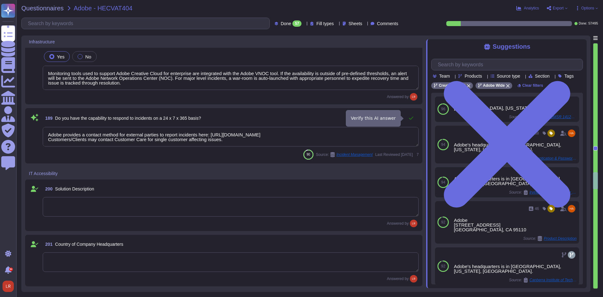
click at [409, 117] on icon at bounding box center [411, 118] width 5 height 5
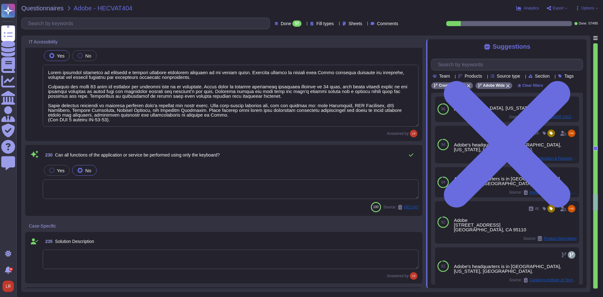
scroll to position [2554, 0]
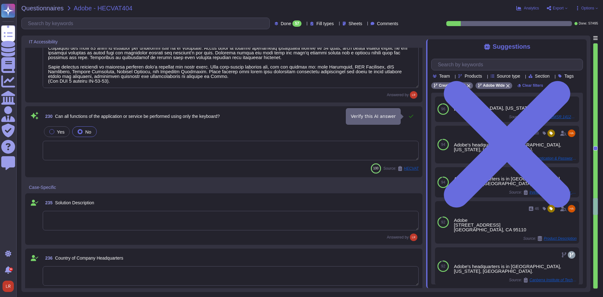
click at [413, 116] on icon at bounding box center [411, 116] width 5 height 5
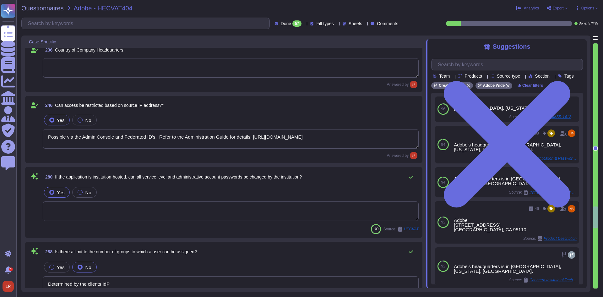
scroll to position [2763, 0]
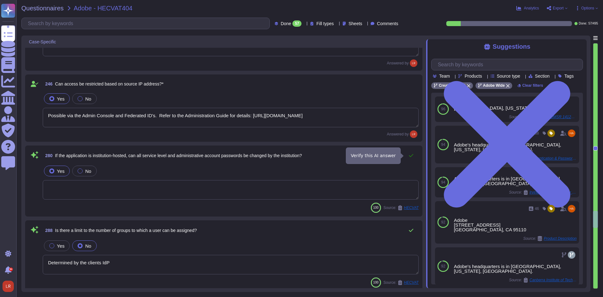
click at [413, 155] on icon at bounding box center [411, 155] width 5 height 5
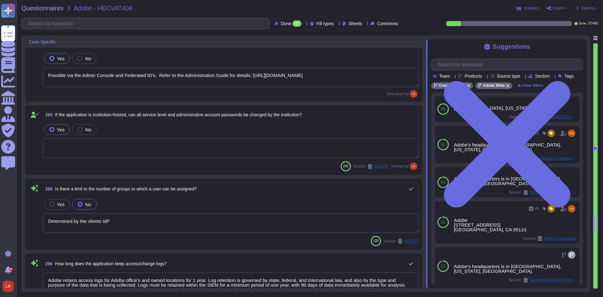
scroll to position [2816, 0]
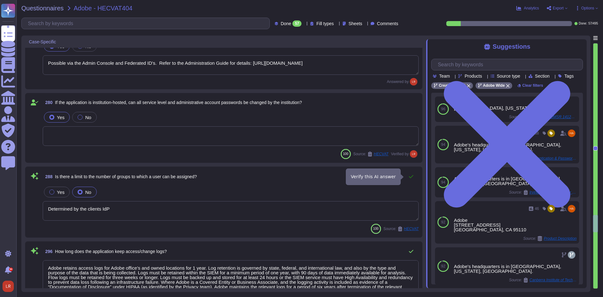
click at [412, 175] on icon at bounding box center [411, 176] width 5 height 5
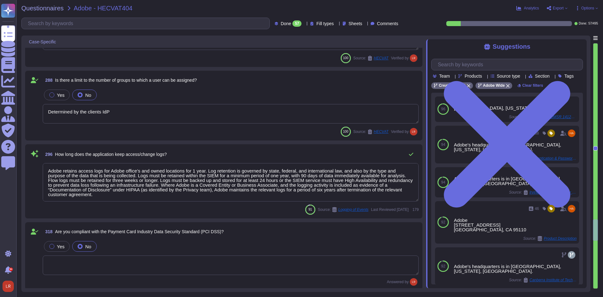
scroll to position [2920, 0]
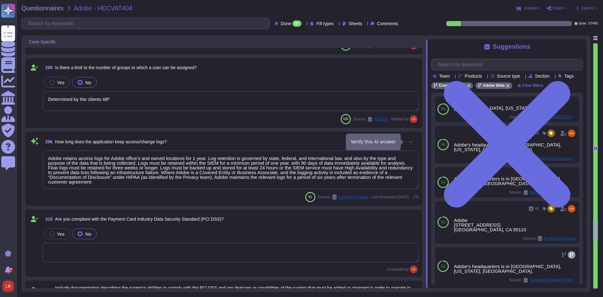
click at [412, 141] on icon at bounding box center [411, 141] width 5 height 5
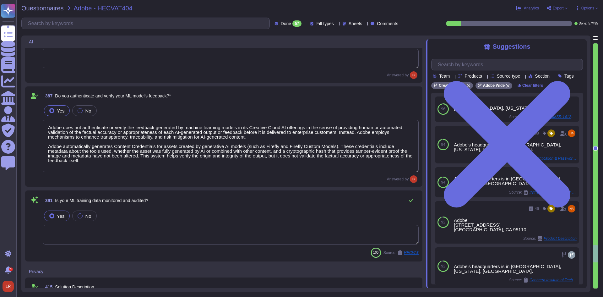
scroll to position [3287, 0]
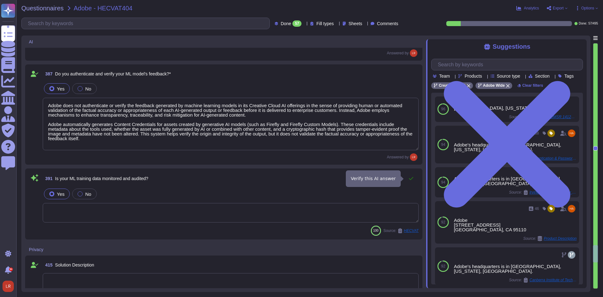
click at [412, 178] on icon at bounding box center [411, 178] width 5 height 5
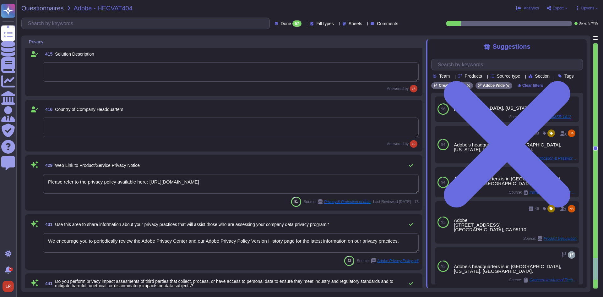
scroll to position [3497, 0]
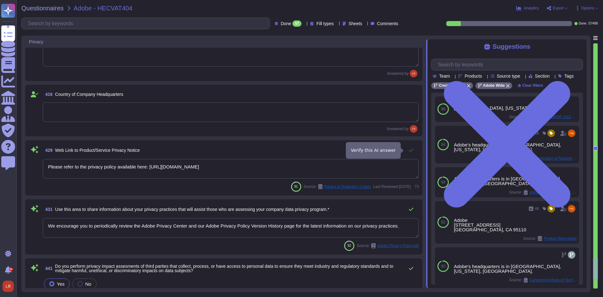
click at [412, 150] on icon at bounding box center [411, 150] width 4 height 3
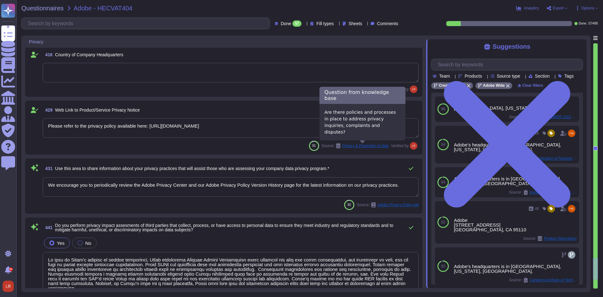
scroll to position [3549, 0]
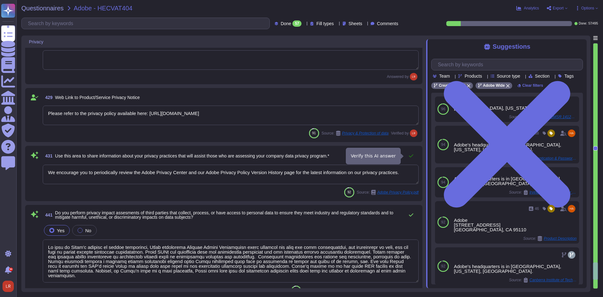
click at [411, 154] on icon at bounding box center [411, 155] width 5 height 5
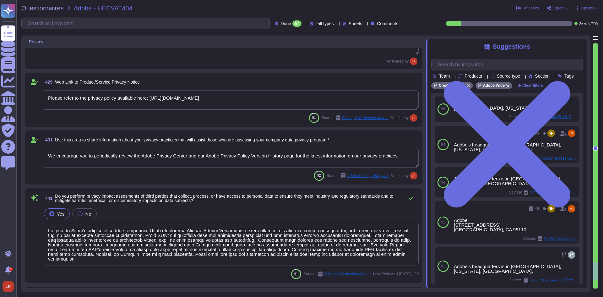
scroll to position [3601, 0]
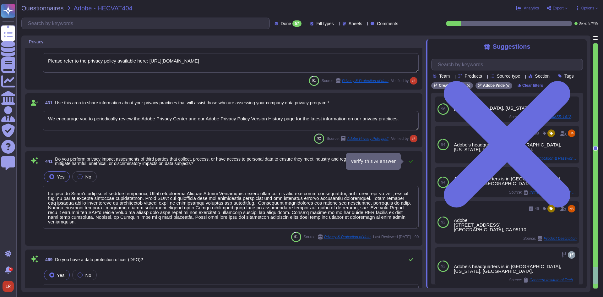
click at [409, 161] on button at bounding box center [411, 161] width 15 height 13
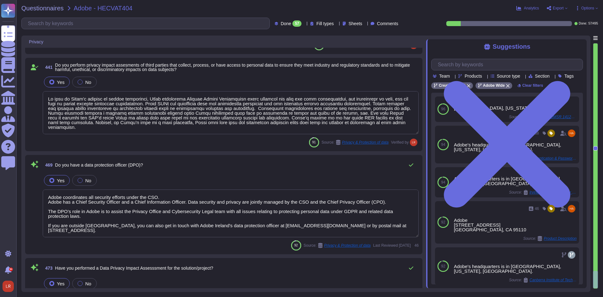
scroll to position [3706, 0]
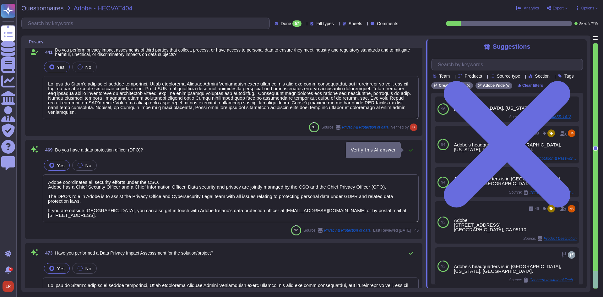
click at [410, 150] on icon at bounding box center [411, 149] width 5 height 5
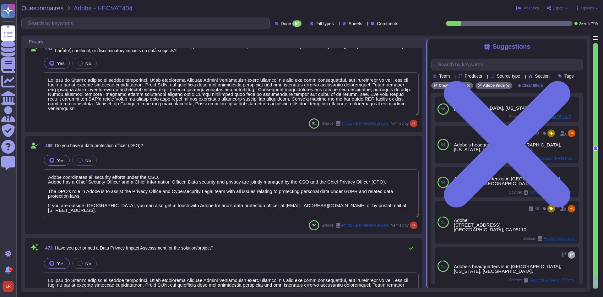
scroll to position [3750, 0]
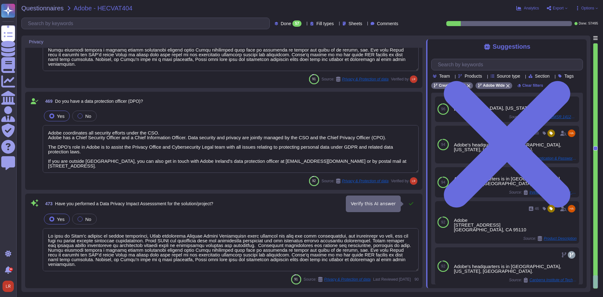
click at [410, 202] on icon at bounding box center [411, 203] width 5 height 5
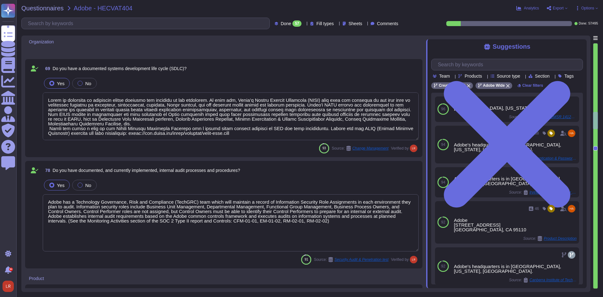
scroll to position [778, 0]
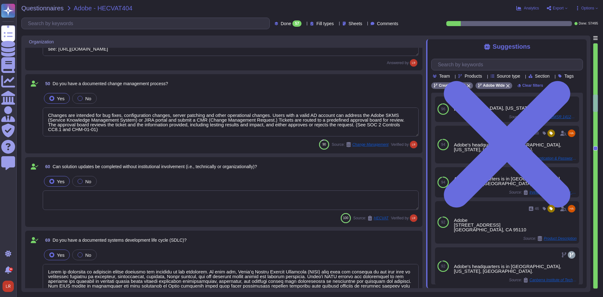
click at [304, 24] on icon at bounding box center [304, 24] width 0 height 0
click at [292, 57] on div "To do 438" at bounding box center [292, 55] width 51 height 7
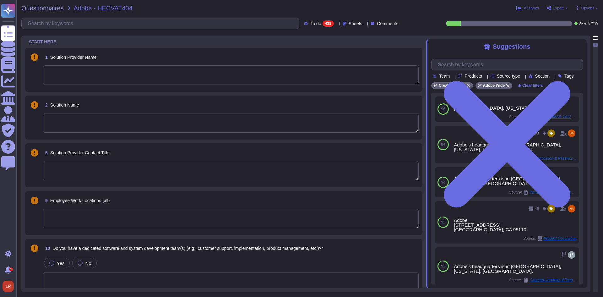
click at [586, 7] on span "Options" at bounding box center [588, 8] width 13 height 4
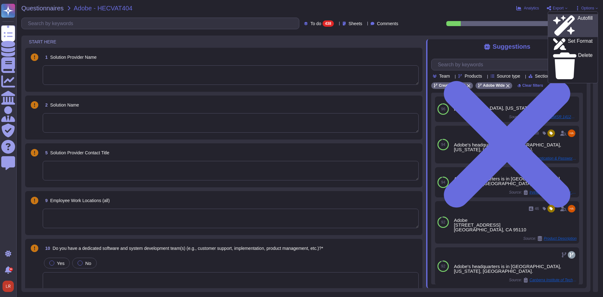
click at [578, 20] on p "Autofill" at bounding box center [585, 26] width 15 height 20
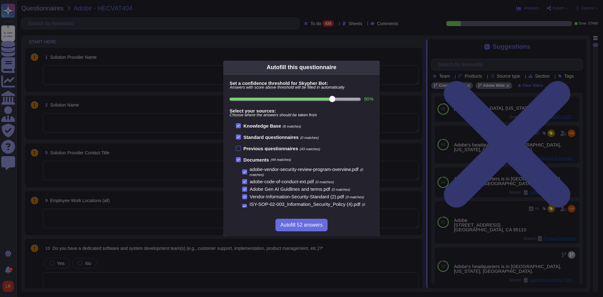
click at [320, 98] on input "90 %" at bounding box center [295, 99] width 131 height 3
click at [317, 99] on input "90 %" at bounding box center [295, 99] width 131 height 3
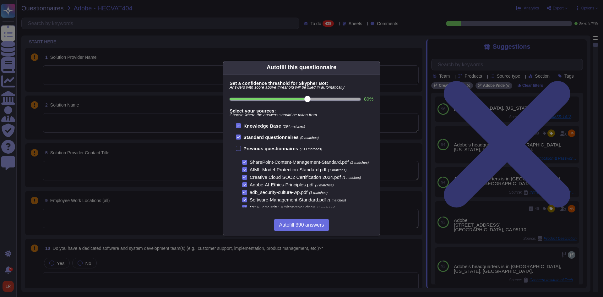
scroll to position [171, 0]
click at [313, 223] on span "Autofill 390 answers" at bounding box center [301, 225] width 45 height 5
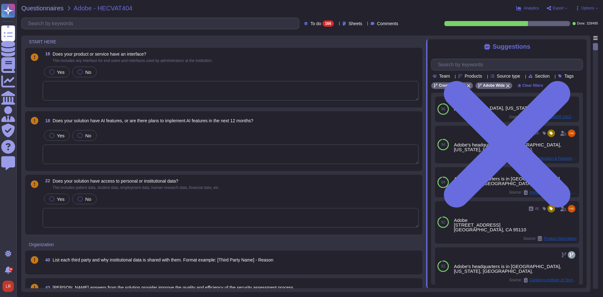
click at [337, 24] on icon at bounding box center [337, 24] width 0 height 0
click at [315, 70] on div "Done 329" at bounding box center [325, 71] width 51 height 7
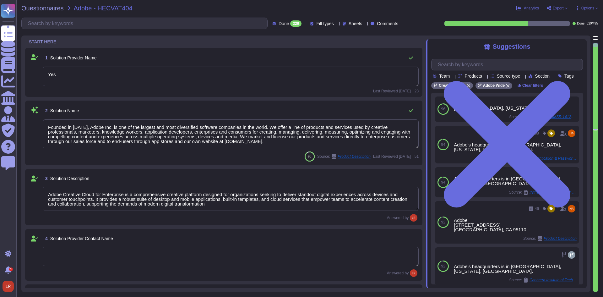
click at [322, 23] on span "Fill types" at bounding box center [325, 23] width 17 height 4
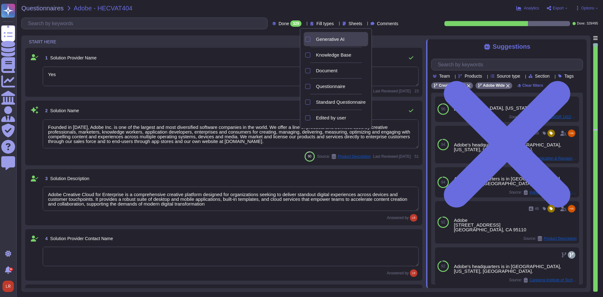
click at [322, 40] on span "Generative AI" at bounding box center [330, 39] width 29 height 6
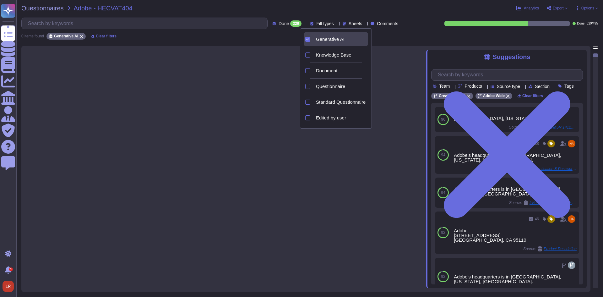
click at [262, 39] on div "0 items found Generative AI Clear filters" at bounding box center [309, 34] width 577 height 10
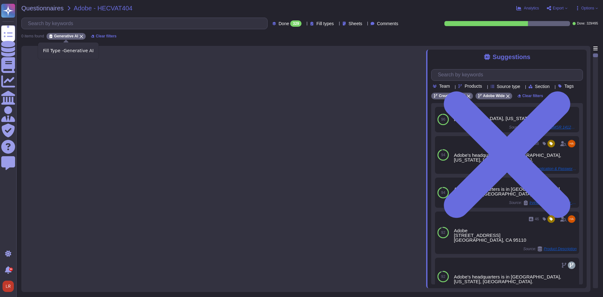
click at [82, 35] on icon at bounding box center [82, 37] width 4 height 4
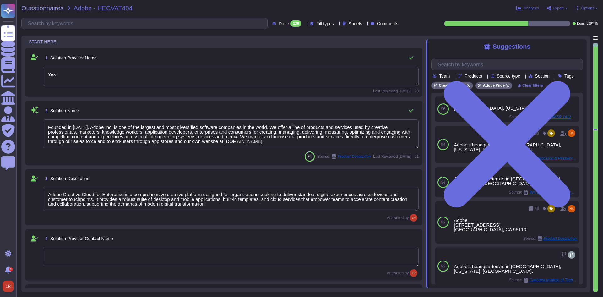
click at [337, 24] on icon at bounding box center [337, 24] width 0 height 0
click at [434, 18] on div "Done 329 Fill types Sheets Comments Done: 329 / 495" at bounding box center [309, 24] width 577 height 12
click at [160, 95] on div "1 Solution Provider Name Yes Last Reviewed 2024-08-13 23" at bounding box center [224, 72] width 398 height 49
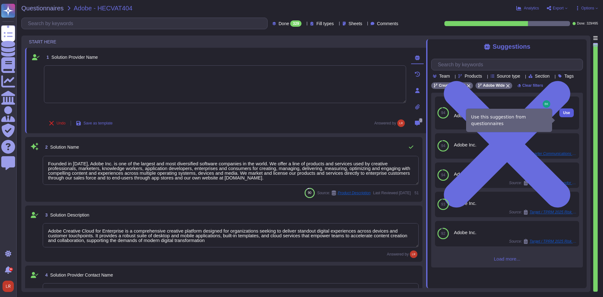
click at [564, 115] on span "Use" at bounding box center [567, 113] width 7 height 4
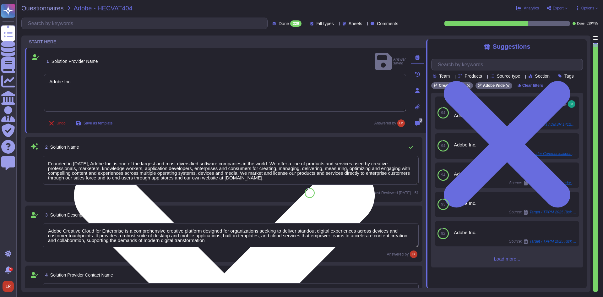
click at [342, 117] on div "Undo Save as template Answered by" at bounding box center [225, 123] width 362 height 13
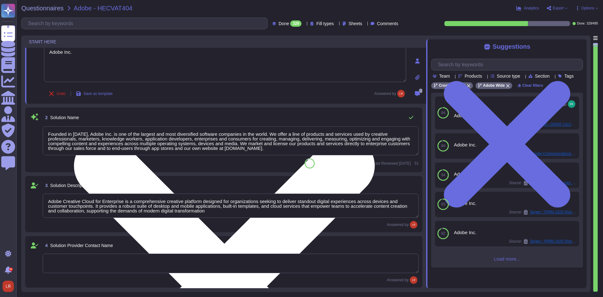
scroll to position [52, 0]
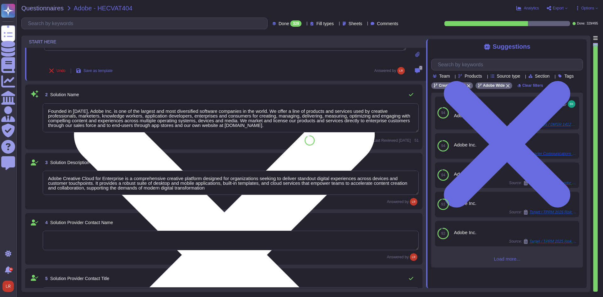
click at [384, 119] on textarea "Founded in 1982, Adobe Inc. is one of the largest and most diversified software…" at bounding box center [231, 117] width 376 height 29
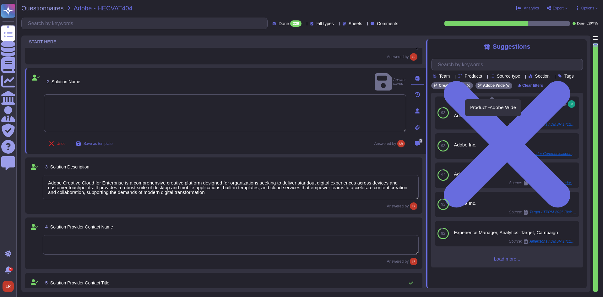
click at [503, 87] on span "Adobe Wide" at bounding box center [494, 86] width 22 height 4
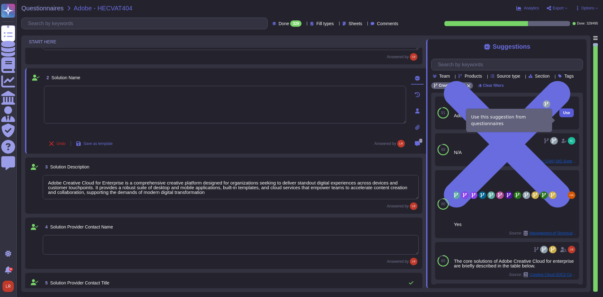
click at [564, 115] on span "Use" at bounding box center [567, 113] width 7 height 4
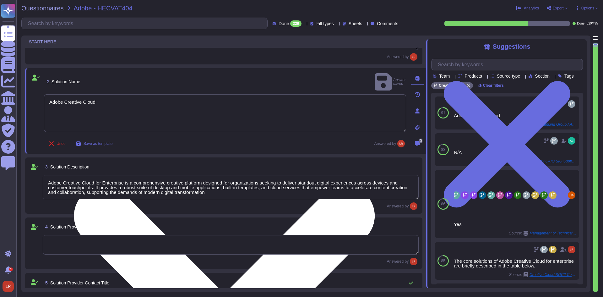
click at [300, 147] on div "Undo Save as template Answered by" at bounding box center [225, 143] width 362 height 13
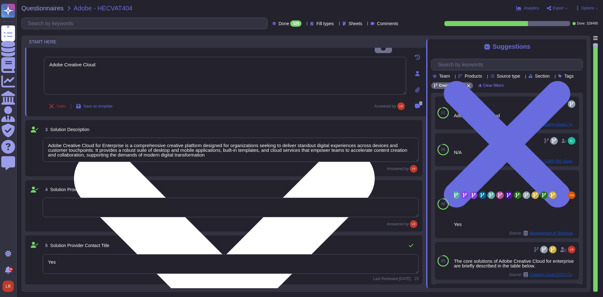
scroll to position [105, 0]
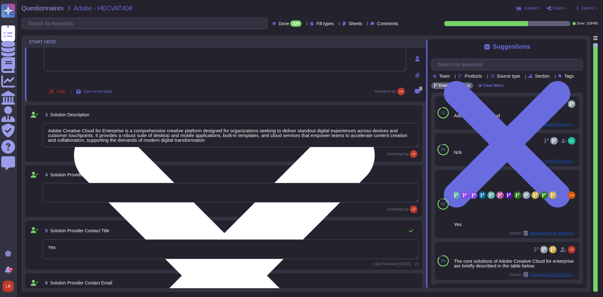
click at [244, 142] on textarea "Adobe Creative Cloud for Enterprise is a comprehensive creative platform design…" at bounding box center [231, 135] width 376 height 24
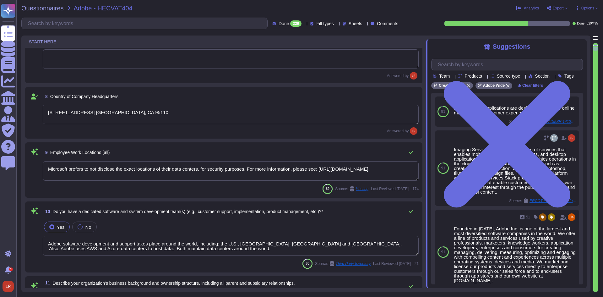
scroll to position [419, 0]
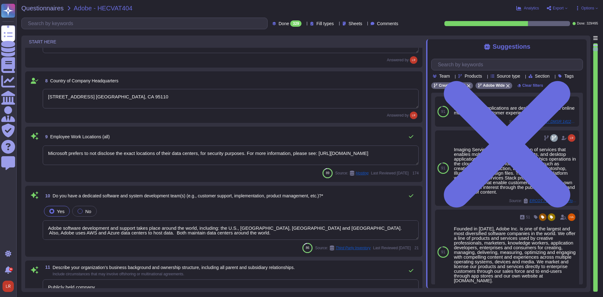
click at [190, 160] on textarea "Microsoft prefers to not disclose the exact locations of their data centers, fo…" at bounding box center [231, 155] width 376 height 19
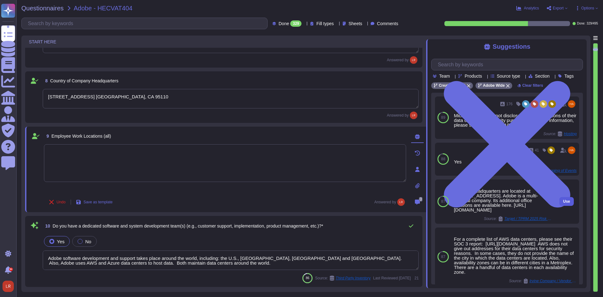
click at [564, 203] on span "Use" at bounding box center [567, 202] width 7 height 4
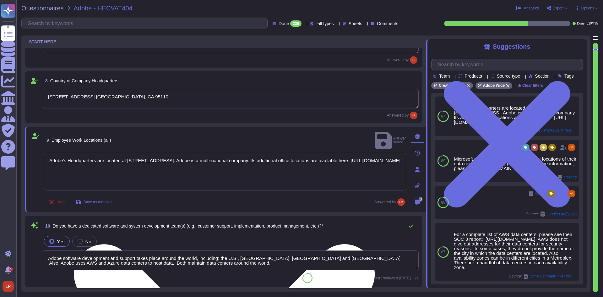
drag, startPoint x: 206, startPoint y: 151, endPoint x: 44, endPoint y: 149, distance: 161.2
click at [45, 153] on textarea "Adobe's Headquarters are located at 345 Park Avenue, San Jose, CA 95110. Adobe …" at bounding box center [225, 172] width 362 height 38
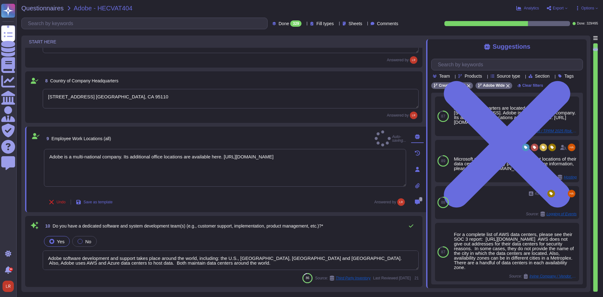
click at [257, 196] on div "Undo Save as template Answered by" at bounding box center [225, 202] width 362 height 13
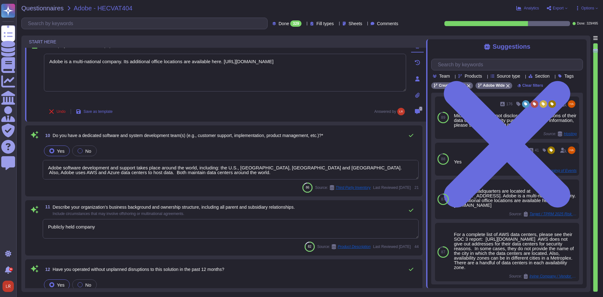
scroll to position [524, 0]
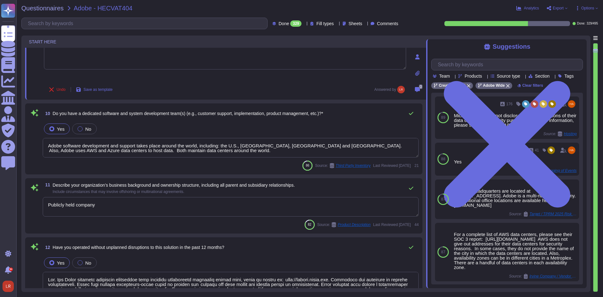
click at [192, 145] on textarea "Adobe software development and support takes place around the world, including:…" at bounding box center [231, 147] width 376 height 19
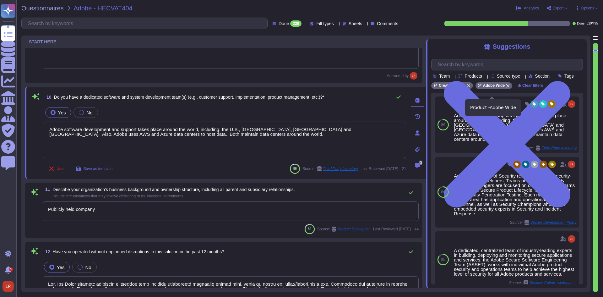
click at [507, 88] on icon at bounding box center [508, 86] width 4 height 4
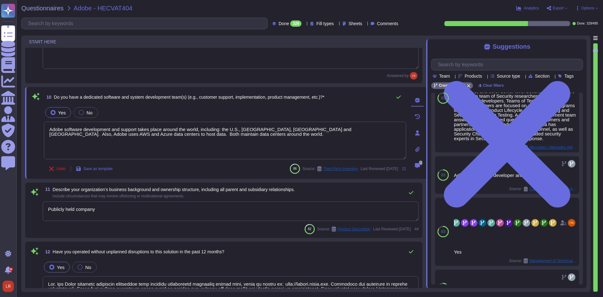
scroll to position [0, 0]
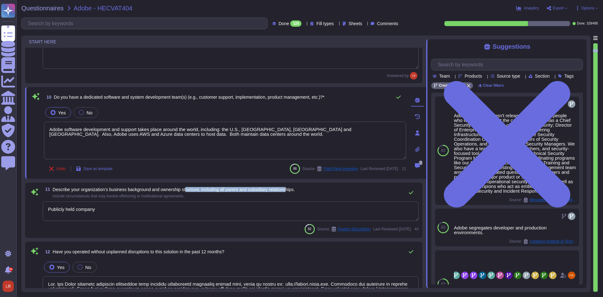
drag, startPoint x: 189, startPoint y: 190, endPoint x: 292, endPoint y: 191, distance: 103.4
click at [292, 191] on span "Describe your organization’s business background and ownership structure, inclu…" at bounding box center [174, 189] width 242 height 5
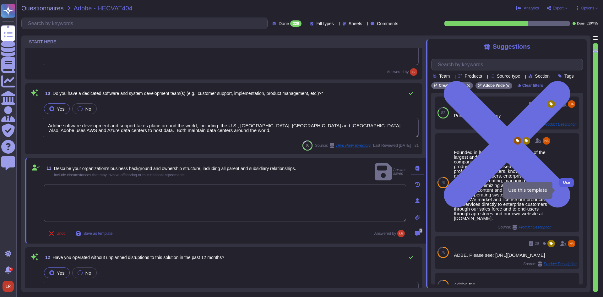
click at [566, 187] on button "Use" at bounding box center [567, 182] width 14 height 9
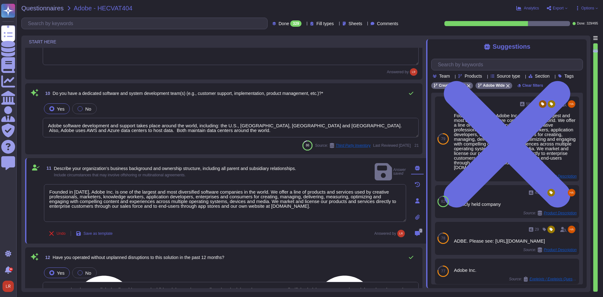
click at [279, 223] on div "Founded in 1982, Adobe Inc. is one of the largest and most diversified software…" at bounding box center [225, 204] width 362 height 41
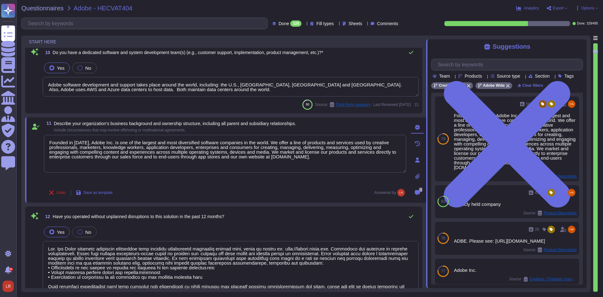
scroll to position [576, 0]
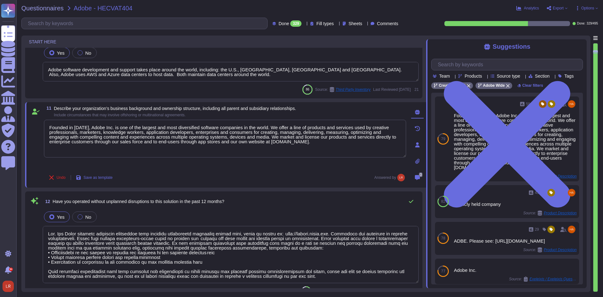
click at [255, 204] on div "12 Have you operated without unplanned disruptions to this solution in the past…" at bounding box center [231, 201] width 376 height 13
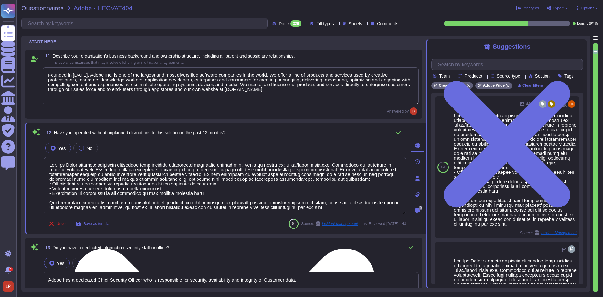
scroll to position [1, 0]
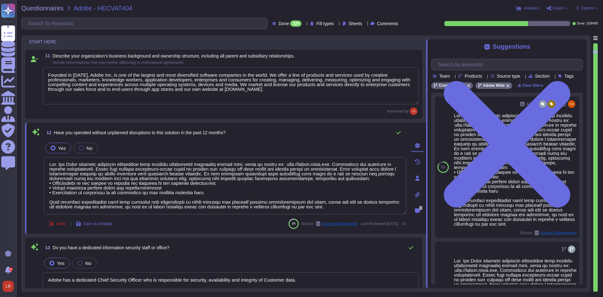
click at [221, 246] on div "13 Do you have a dedicated information security staff or office?" at bounding box center [231, 247] width 376 height 13
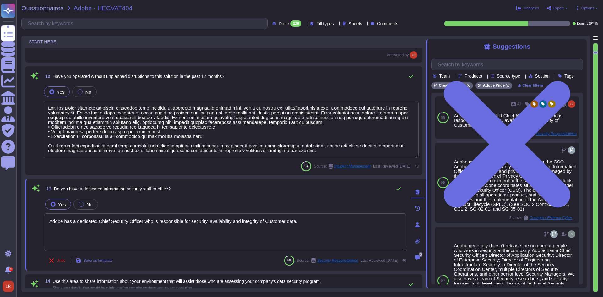
scroll to position [733, 0]
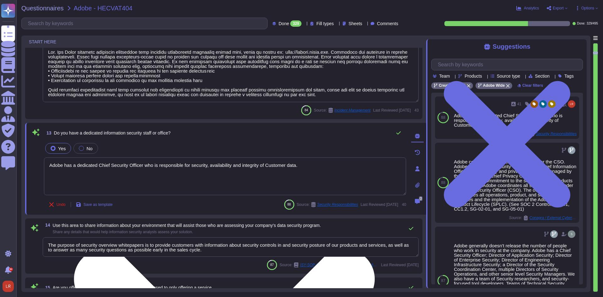
click at [308, 178] on textarea "Adobe has a dedicated Chief Security Officer who is responsible for security, a…" at bounding box center [225, 176] width 362 height 38
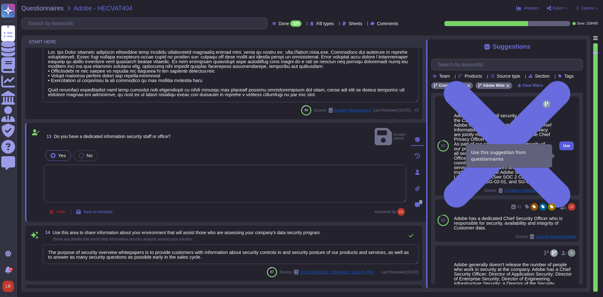
click at [566, 150] on button "Use" at bounding box center [567, 145] width 14 height 9
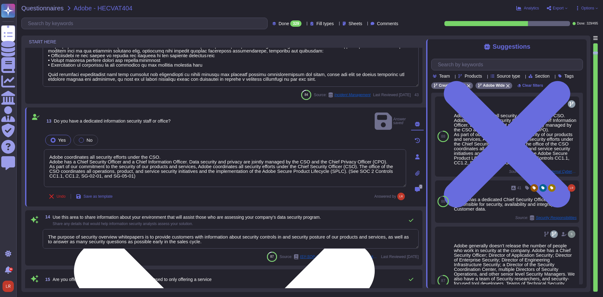
scroll to position [786, 0]
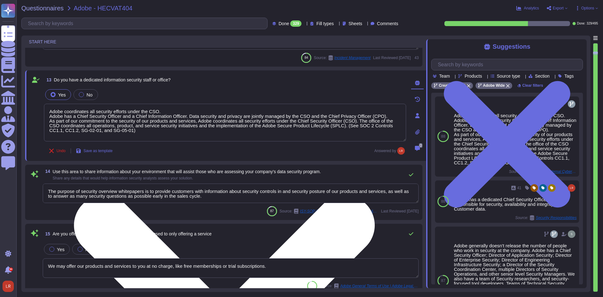
drag, startPoint x: 387, startPoint y: 189, endPoint x: 407, endPoint y: 193, distance: 20.8
click at [387, 189] on textarea "The purpose of security overview whitepapers is to provide customers with infor…" at bounding box center [231, 193] width 376 height 19
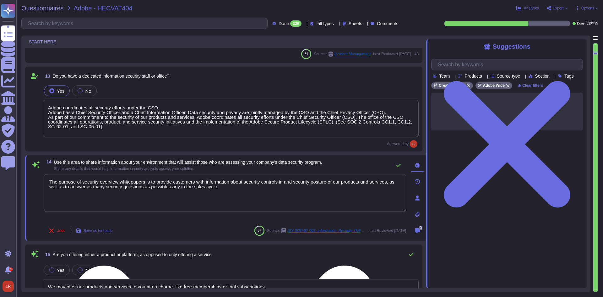
click at [403, 175] on textarea "The purpose of security overview whitepapers is to provide customers with infor…" at bounding box center [225, 193] width 362 height 38
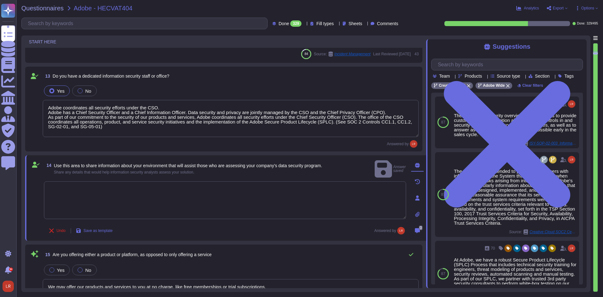
click at [252, 190] on textarea at bounding box center [225, 200] width 362 height 38
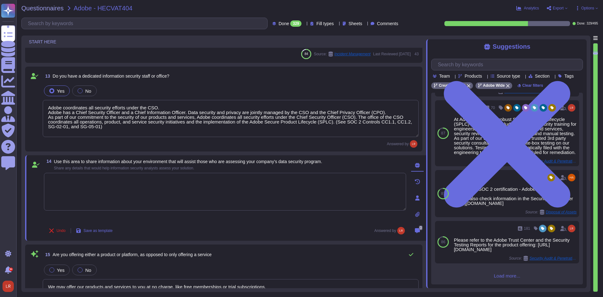
scroll to position [167, 0]
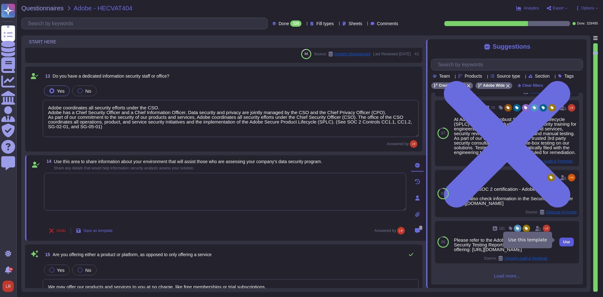
click at [567, 239] on button "Use" at bounding box center [567, 242] width 14 height 9
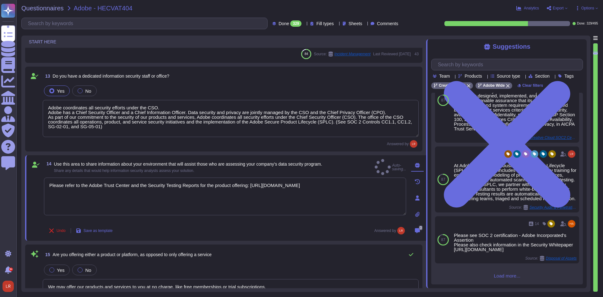
scroll to position [162, 0]
click at [305, 229] on div "Undo Save as template Answered by" at bounding box center [225, 230] width 362 height 13
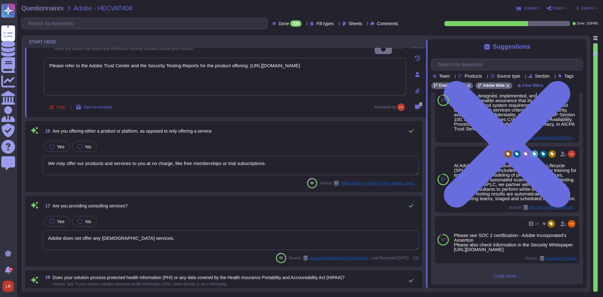
scroll to position [890, 0]
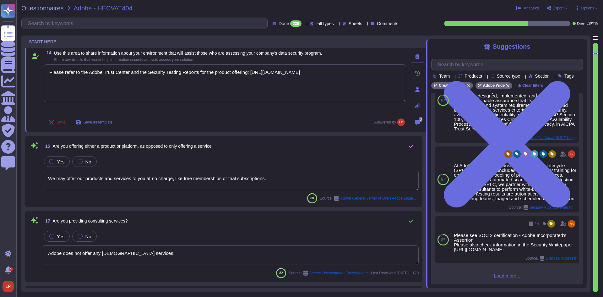
drag, startPoint x: 353, startPoint y: 177, endPoint x: 361, endPoint y: 179, distance: 8.8
click at [353, 177] on textarea "We may offer our products and services to you at no charge, like free membershi…" at bounding box center [231, 180] width 376 height 19
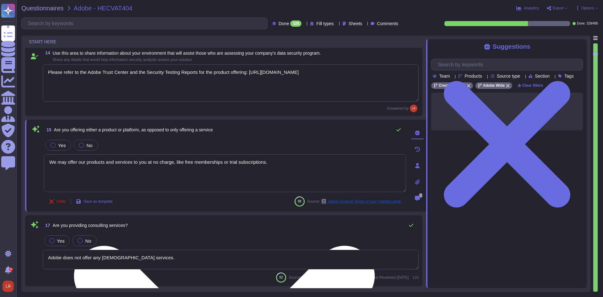
scroll to position [0, 0]
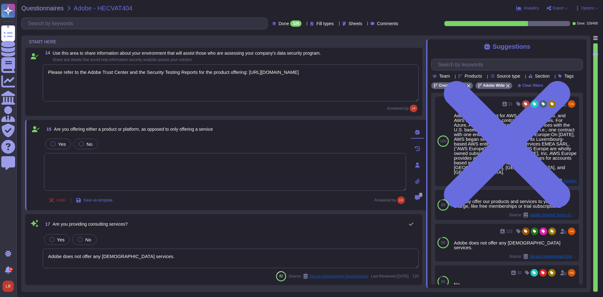
click at [265, 138] on div "Yes No" at bounding box center [225, 143] width 362 height 13
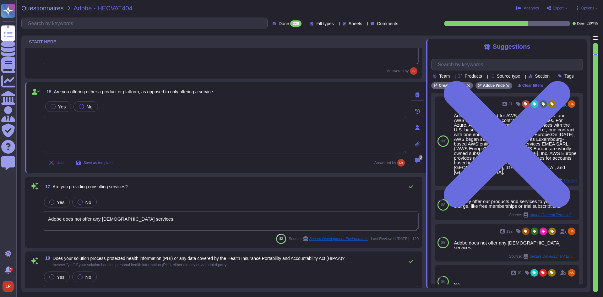
scroll to position [943, 0]
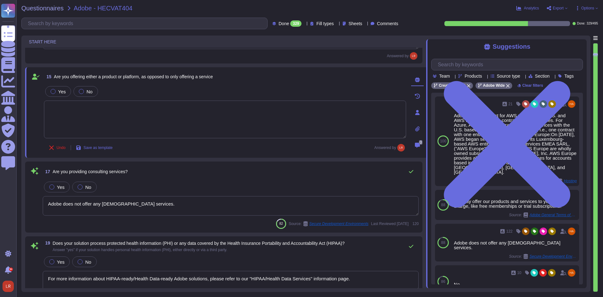
click at [293, 200] on textarea "Adobe does not offer any IaaS services." at bounding box center [231, 205] width 376 height 19
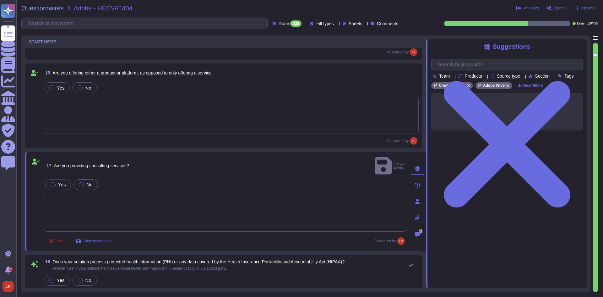
click at [87, 182] on span "No" at bounding box center [89, 184] width 6 height 5
click at [245, 169] on div "17 Are you providing consulting services? Answer saved Yes No Undo Save as temp…" at bounding box center [218, 201] width 376 height 91
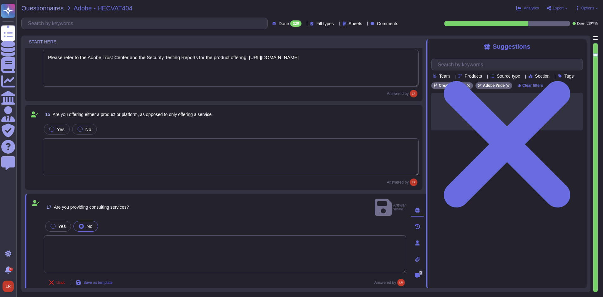
scroll to position [890, 0]
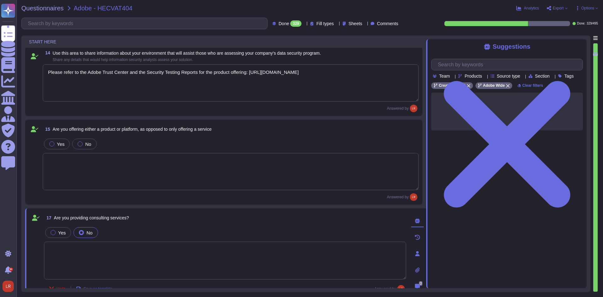
click at [207, 166] on textarea at bounding box center [231, 171] width 376 height 37
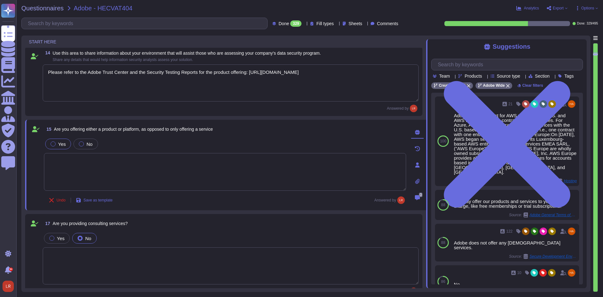
click at [57, 142] on label "Yes" at bounding box center [58, 143] width 15 height 5
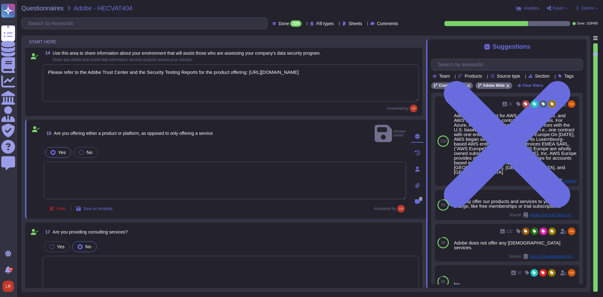
click at [243, 163] on textarea at bounding box center [225, 181] width 362 height 38
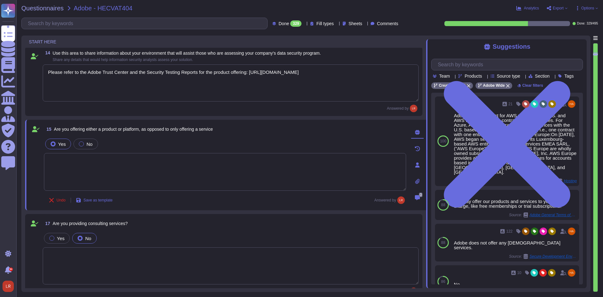
click at [200, 127] on span "Are you offering either a product or platform, as opposed to only offering a se…" at bounding box center [133, 129] width 159 height 5
click at [417, 148] on icon at bounding box center [417, 148] width 5 height 5
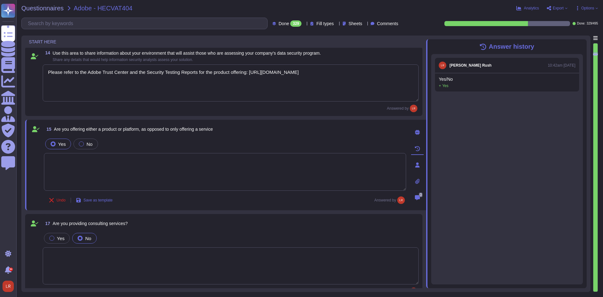
click at [417, 148] on icon at bounding box center [417, 148] width 5 height 5
click at [417, 133] on icon at bounding box center [417, 132] width 5 height 5
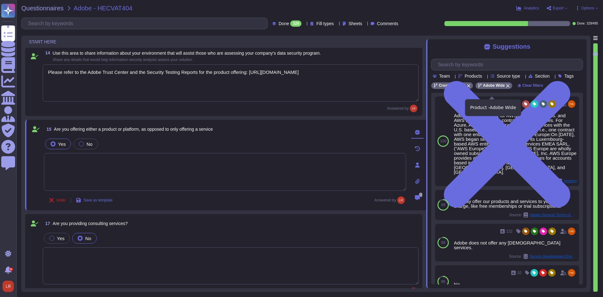
click at [506, 88] on icon at bounding box center [508, 86] width 4 height 4
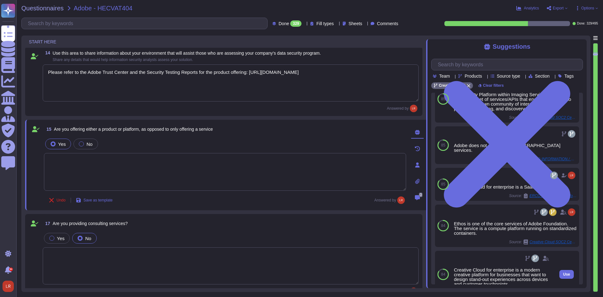
scroll to position [6, 0]
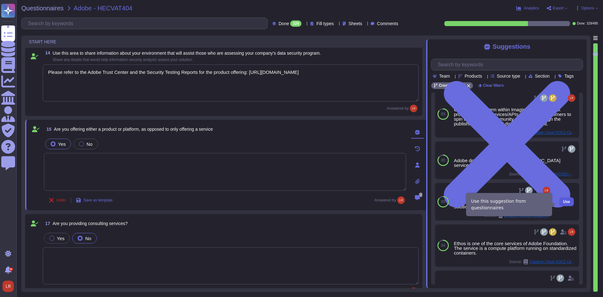
click at [564, 204] on span "Use" at bounding box center [567, 202] width 7 height 4
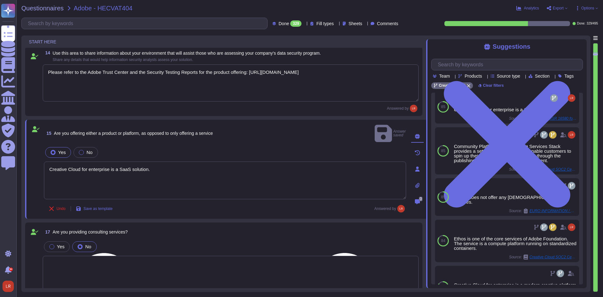
click at [169, 167] on textarea "Creative Cloud for enterprise is a SaaS solution." at bounding box center [225, 181] width 362 height 38
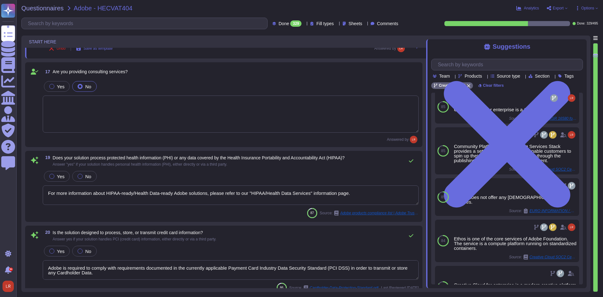
scroll to position [1048, 0]
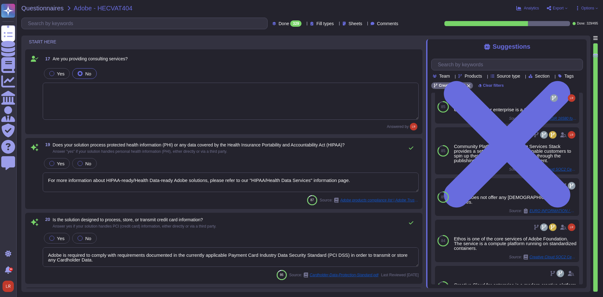
click at [278, 164] on div "Yes No" at bounding box center [231, 163] width 376 height 13
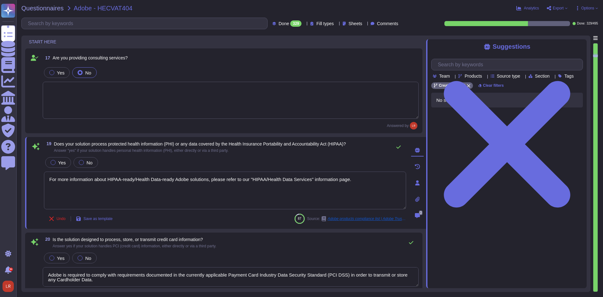
scroll to position [0, 0]
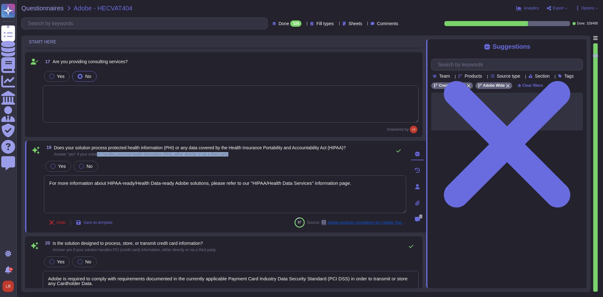
drag, startPoint x: 100, startPoint y: 146, endPoint x: 239, endPoint y: 145, distance: 138.3
click at [239, 152] on span "Answer "yes" if your solution handles personal health information (PHI), either…" at bounding box center [200, 154] width 292 height 4
click at [81, 164] on div at bounding box center [81, 166] width 5 height 5
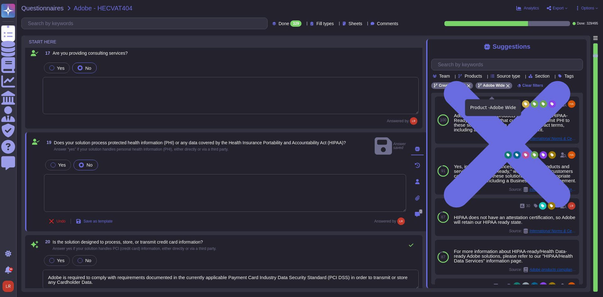
click at [507, 88] on icon at bounding box center [508, 85] width 3 height 3
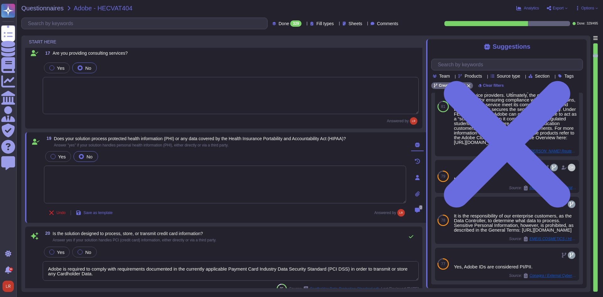
scroll to position [121, 0]
drag, startPoint x: 163, startPoint y: 145, endPoint x: 206, endPoint y: 146, distance: 43.4
click at [207, 146] on span "Answer "yes" if your solution handles personal health information (PHI), either…" at bounding box center [141, 145] width 175 height 4
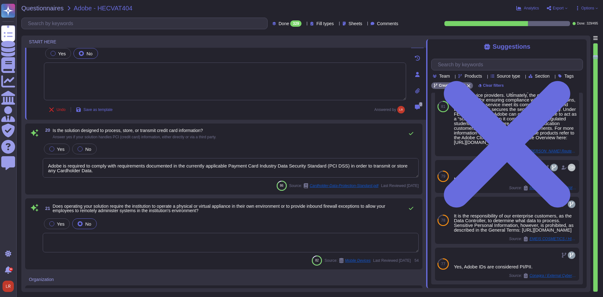
scroll to position [1153, 0]
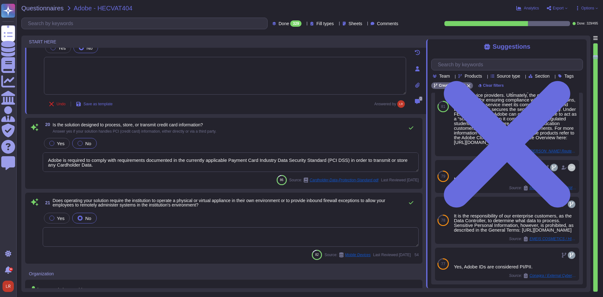
click at [85, 141] on span "No" at bounding box center [88, 143] width 6 height 5
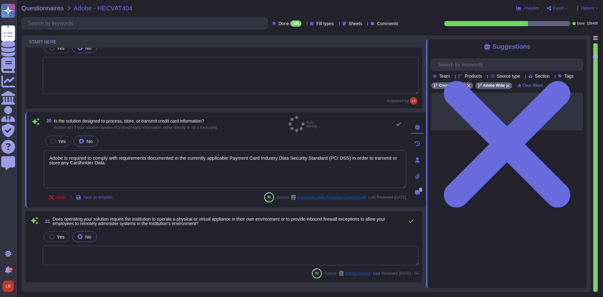
scroll to position [0, 0]
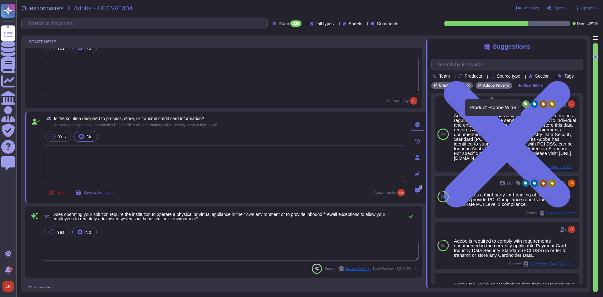
click at [506, 88] on icon at bounding box center [508, 86] width 4 height 4
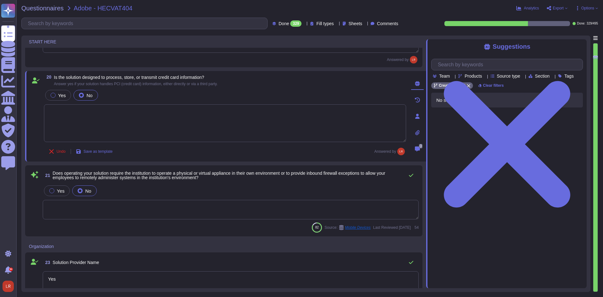
scroll to position [1205, 0]
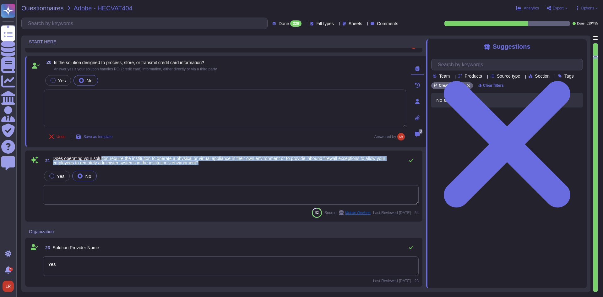
drag, startPoint x: 102, startPoint y: 156, endPoint x: 215, endPoint y: 162, distance: 112.7
click at [215, 162] on span "Does operating your solution require the institution to operate a physical or v…" at bounding box center [227, 160] width 349 height 9
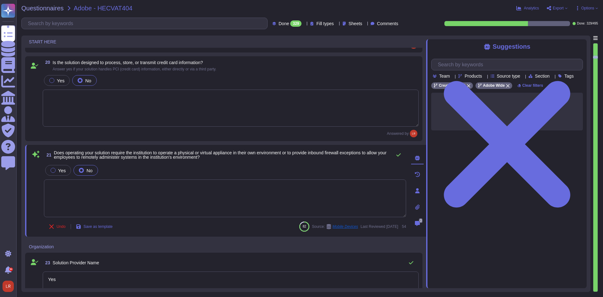
click at [215, 162] on div "21 Does operating your solution require the institution to operate a physical o…" at bounding box center [218, 191] width 376 height 84
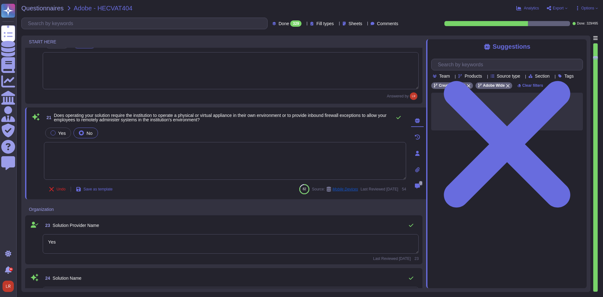
scroll to position [1257, 0]
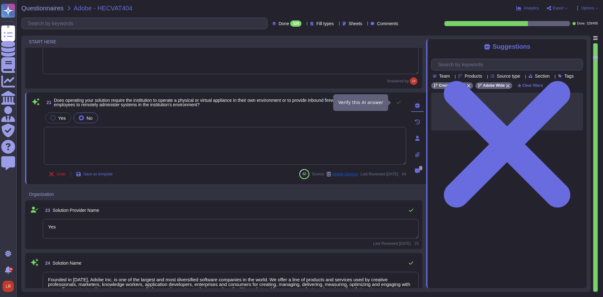
click at [399, 103] on icon at bounding box center [398, 102] width 5 height 5
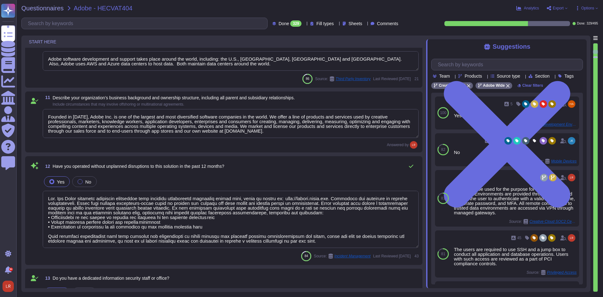
scroll to position [563, 0]
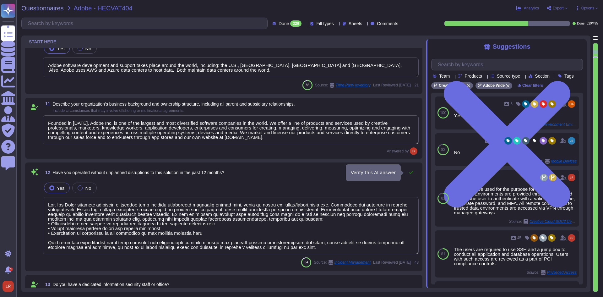
click at [412, 172] on icon at bounding box center [411, 172] width 5 height 5
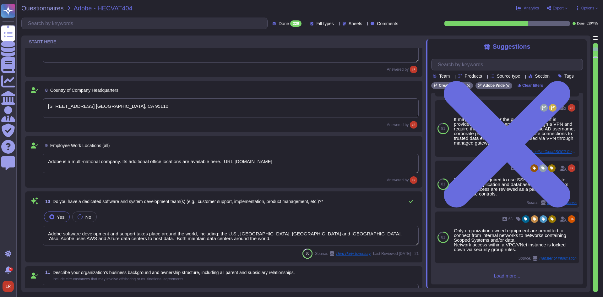
scroll to position [77, 0]
click at [298, 240] on textarea "Adobe software development and support takes place around the world, including:…" at bounding box center [231, 235] width 376 height 19
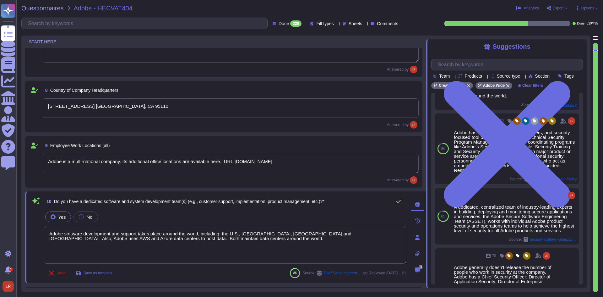
scroll to position [0, 0]
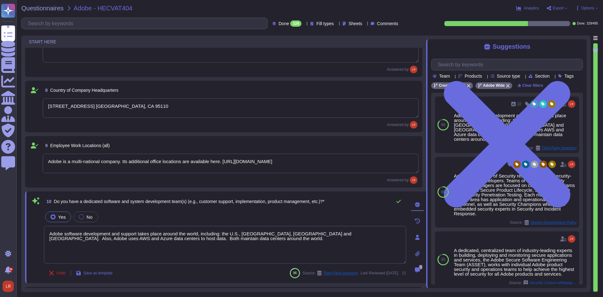
click at [325, 240] on textarea "Adobe software development and support takes place around the world, including:…" at bounding box center [225, 245] width 362 height 38
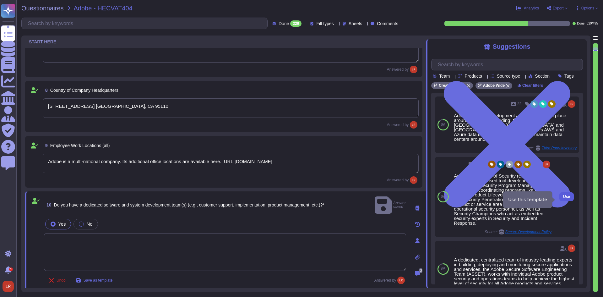
click at [564, 199] on span "Use" at bounding box center [567, 197] width 7 height 4
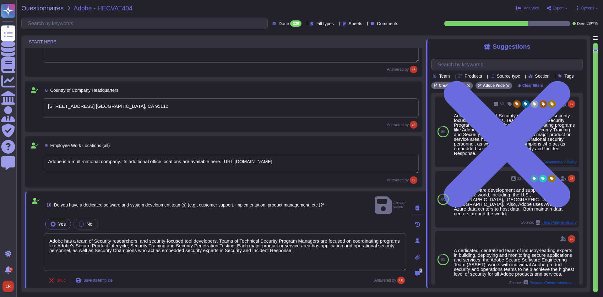
click at [178, 218] on div "Yes No" at bounding box center [225, 224] width 362 height 13
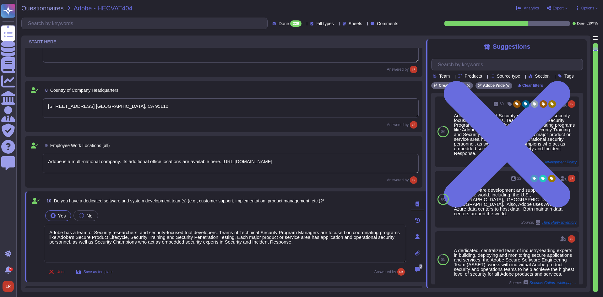
click at [263, 214] on div "Yes No" at bounding box center [225, 215] width 362 height 13
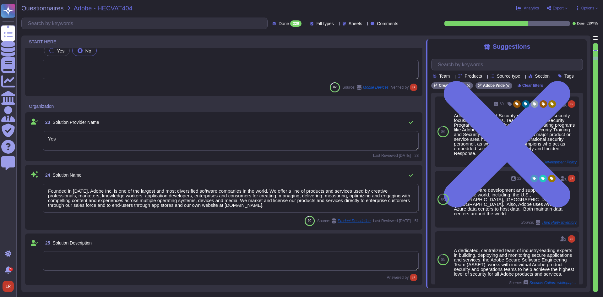
scroll to position [1143, 0]
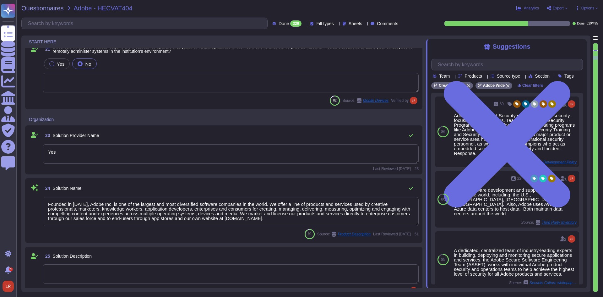
click at [390, 205] on textarea "Founded in 1982, Adobe Inc. is one of the largest and most diversified software…" at bounding box center [231, 211] width 376 height 29
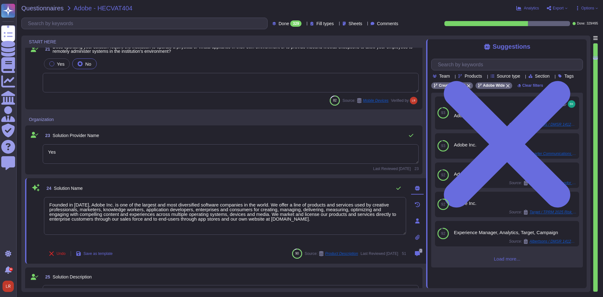
scroll to position [0, 0]
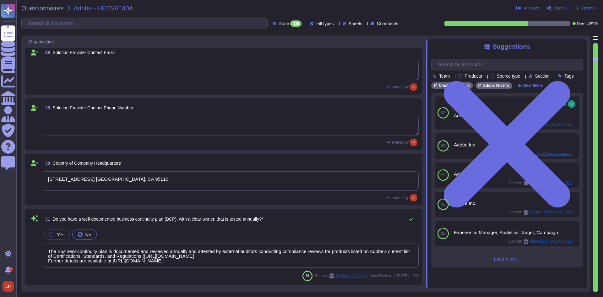
scroll to position [1562, 0]
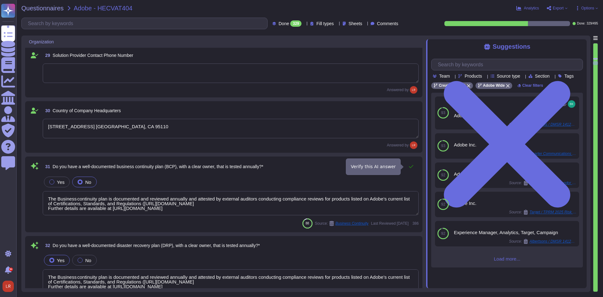
click at [410, 166] on icon at bounding box center [411, 166] width 5 height 5
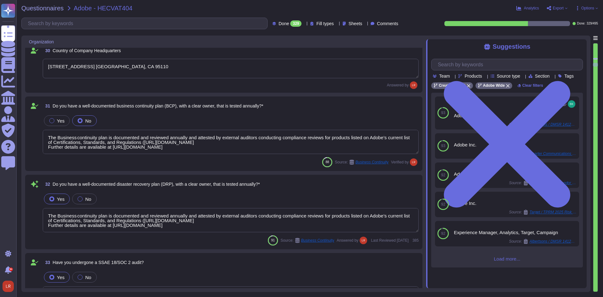
scroll to position [1666, 0]
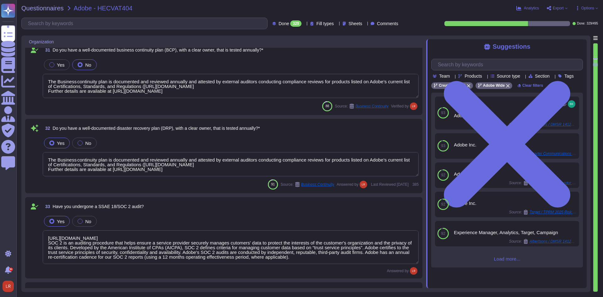
click at [377, 136] on div "32 Do you have a well-documented disaster recovery plan (DRP), with a clear own…" at bounding box center [224, 156] width 390 height 67
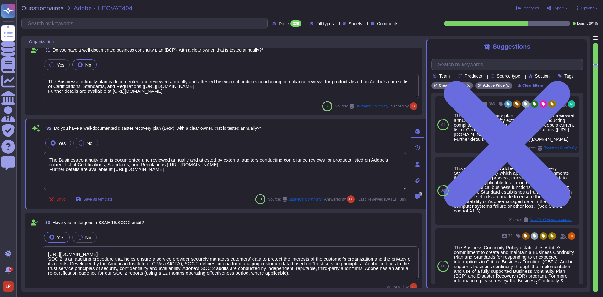
click at [249, 132] on span "32 Do you have a well-documented disaster recovery plan (DRP), with a clear own…" at bounding box center [152, 128] width 217 height 11
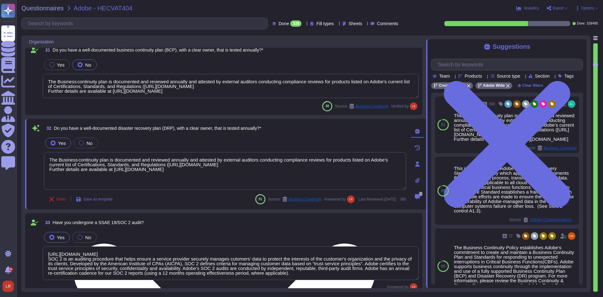
click at [328, 178] on textarea "The Business continuity plan is documented and reviewed annually and attested b…" at bounding box center [225, 171] width 362 height 38
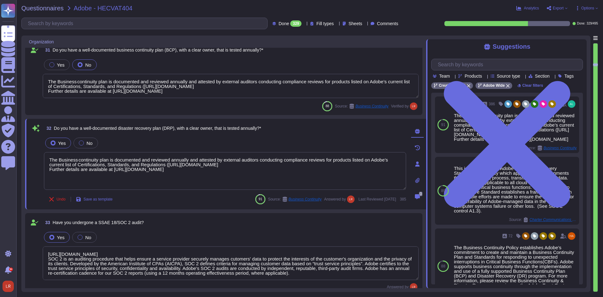
click at [218, 199] on div "Undo Save as template 91 Source: Business Continuity Answered by Last Reviewed …" at bounding box center [225, 199] width 362 height 13
click at [209, 128] on span "Do you have a well-documented disaster recovery plan (DRP), with a clear owner,…" at bounding box center [157, 128] width 207 height 5
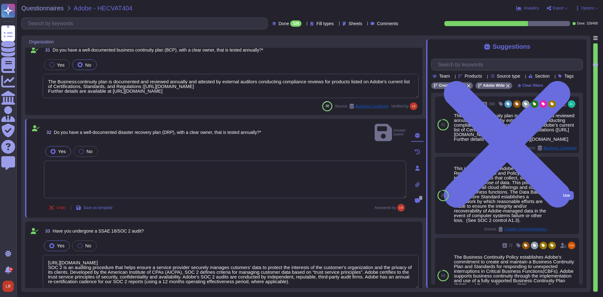
click at [523, 223] on div "This is covered under Adobe’s Disaster Recovery Standards and Policy which appl…" at bounding box center [503, 194] width 98 height 57
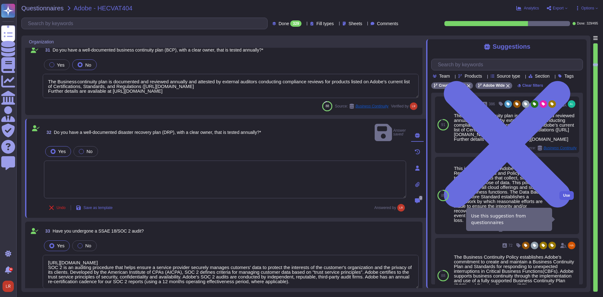
click at [564, 197] on span "Use" at bounding box center [567, 196] width 7 height 4
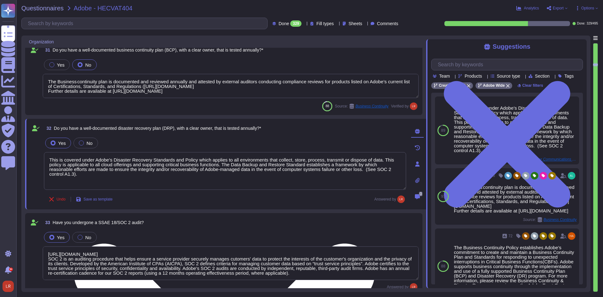
click at [312, 193] on div "Undo Save as template Answered by" at bounding box center [225, 199] width 362 height 13
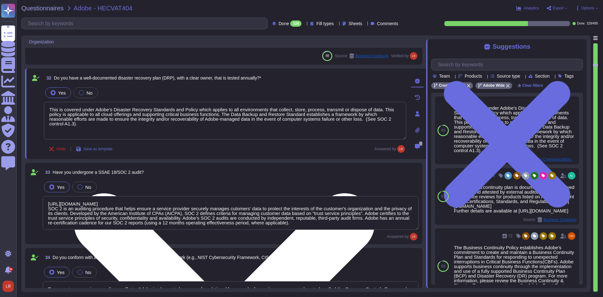
scroll to position [1719, 0]
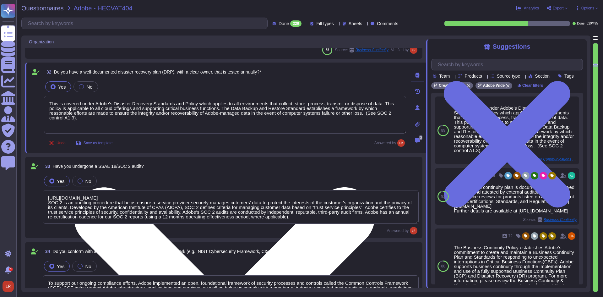
click at [237, 186] on div "Yes No" at bounding box center [231, 180] width 376 height 13
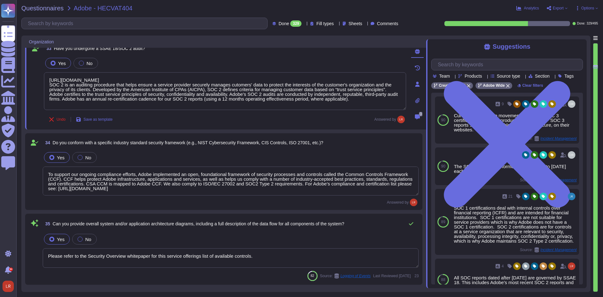
scroll to position [1, 0]
drag, startPoint x: 127, startPoint y: 223, endPoint x: 299, endPoint y: 229, distance: 172.4
click at [299, 229] on span "35 Can you provide overall system and/or application architecture diagrams, inc…" at bounding box center [194, 223] width 302 height 11
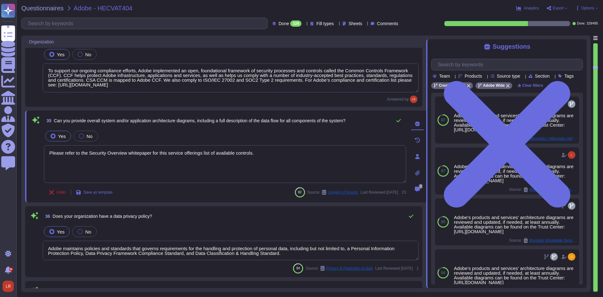
scroll to position [1929, 0]
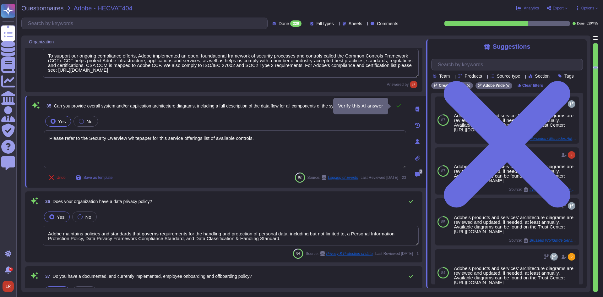
click at [397, 106] on icon at bounding box center [398, 105] width 5 height 5
click at [273, 211] on div "Yes No" at bounding box center [231, 215] width 376 height 13
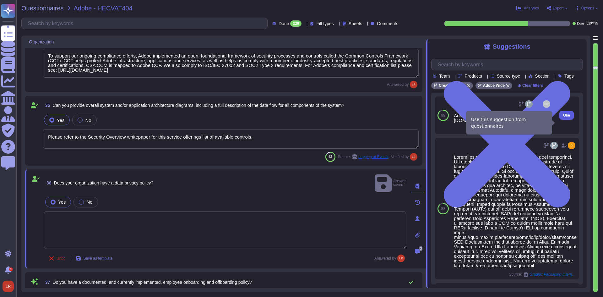
click at [564, 117] on span "Use" at bounding box center [567, 115] width 7 height 4
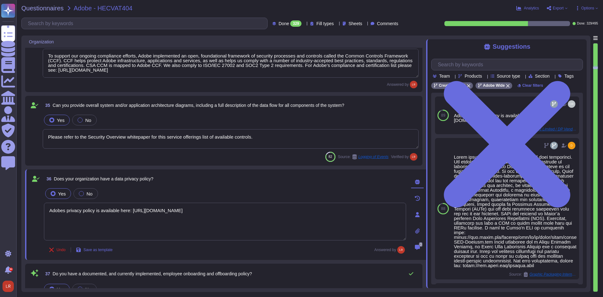
click at [251, 218] on textarea "Adobes privacy policy is available here: http://www.adobe.com/privacy/policy.ht…" at bounding box center [225, 222] width 362 height 38
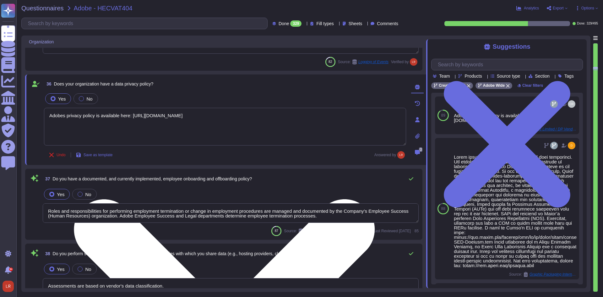
scroll to position [2033, 0]
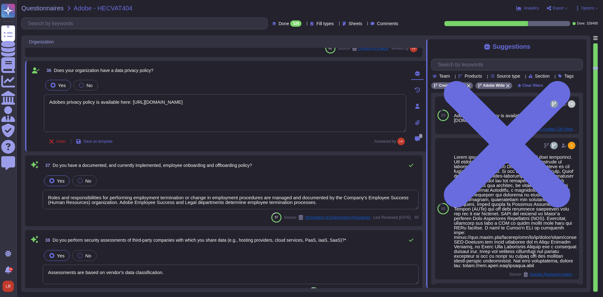
click at [274, 168] on div "37 Do you have a documented, and currently implemented, employee onboarding and…" at bounding box center [231, 165] width 376 height 13
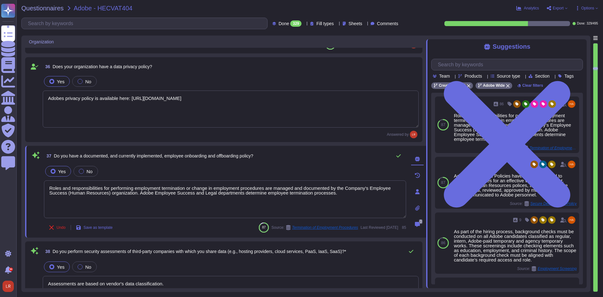
click at [179, 235] on div "37 Do you have a documented, and currently implemented, employee onboarding and…" at bounding box center [225, 192] width 401 height 92
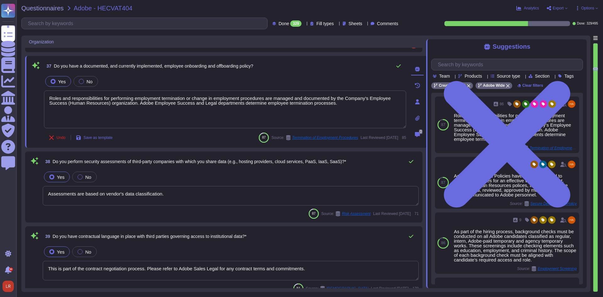
scroll to position [2138, 0]
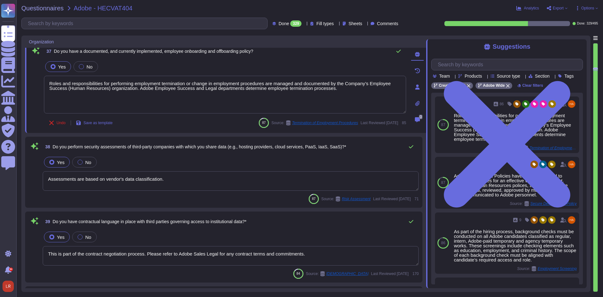
click at [242, 176] on textarea "Assessments are based on vendor's data classification." at bounding box center [231, 180] width 376 height 19
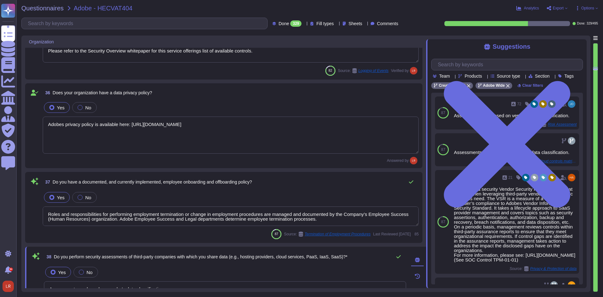
scroll to position [2033, 0]
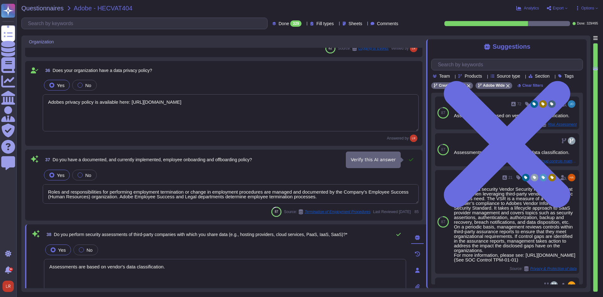
click at [410, 159] on icon at bounding box center [411, 159] width 5 height 5
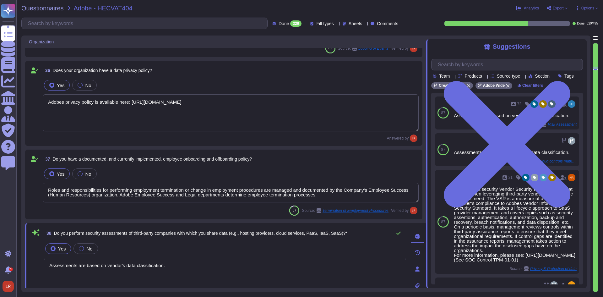
click at [181, 266] on textarea "Assessments are based on vendor's data classification." at bounding box center [225, 277] width 362 height 38
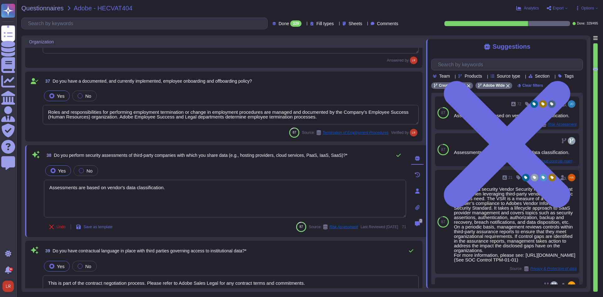
scroll to position [2138, 0]
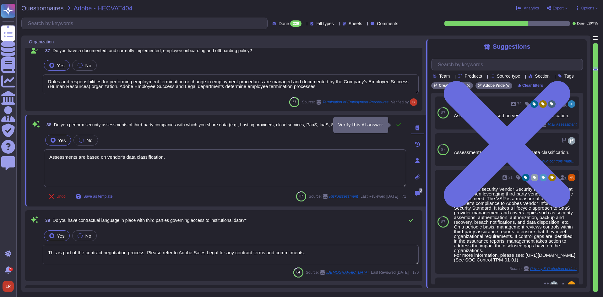
click at [396, 127] on button at bounding box center [398, 124] width 15 height 13
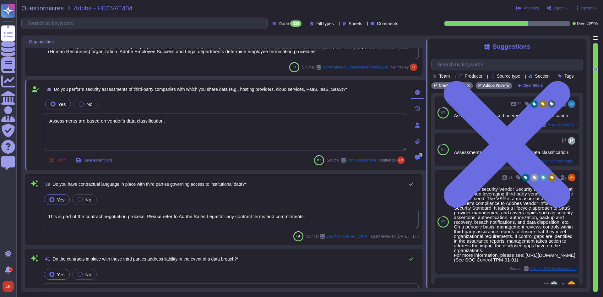
scroll to position [2190, 0]
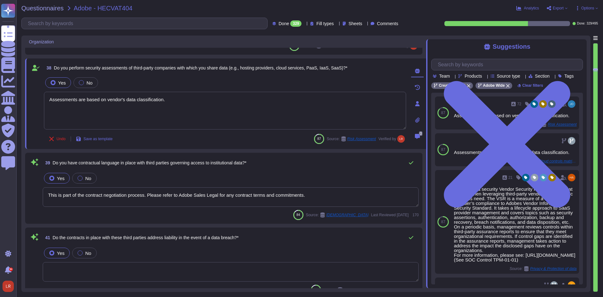
click at [184, 198] on textarea "This is part of the contract negotiation process. Please refer to Adobe Sales L…" at bounding box center [231, 196] width 376 height 19
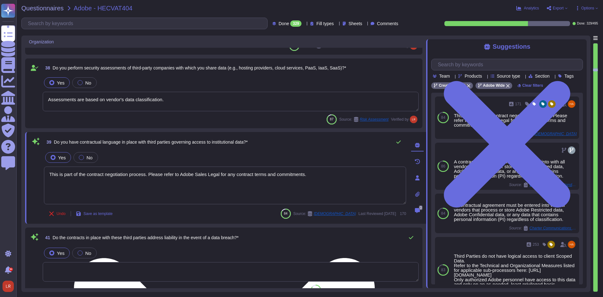
click at [362, 176] on textarea "This is part of the contract negotiation process. Please refer to Adobe Sales L…" at bounding box center [225, 186] width 362 height 38
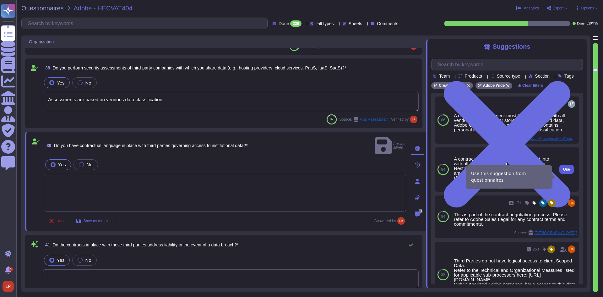
click at [566, 174] on button "Use" at bounding box center [567, 169] width 14 height 9
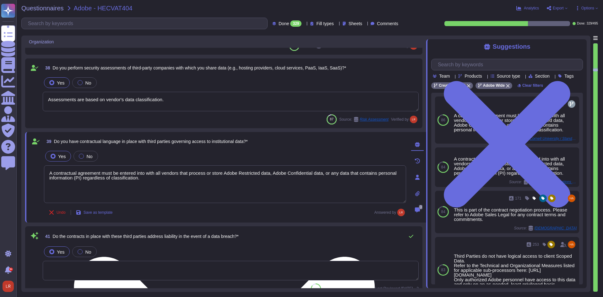
click at [271, 237] on div "41 Do the contracts in place with these third parties address liability in the …" at bounding box center [231, 236] width 376 height 13
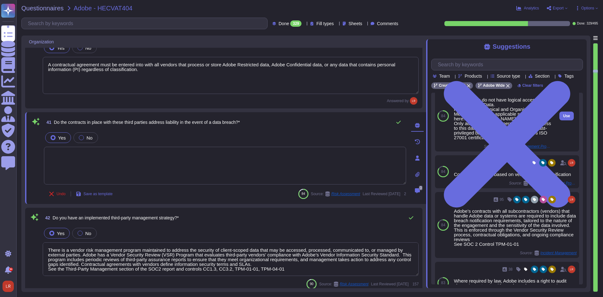
scroll to position [45, 0]
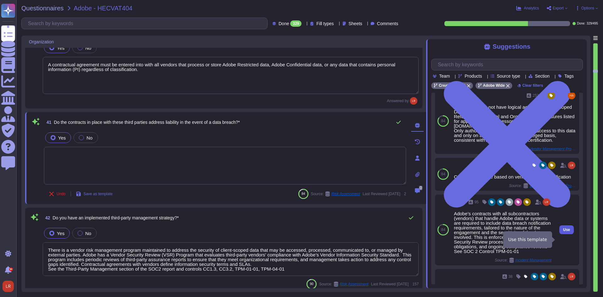
click at [564, 232] on span "Use" at bounding box center [567, 230] width 7 height 4
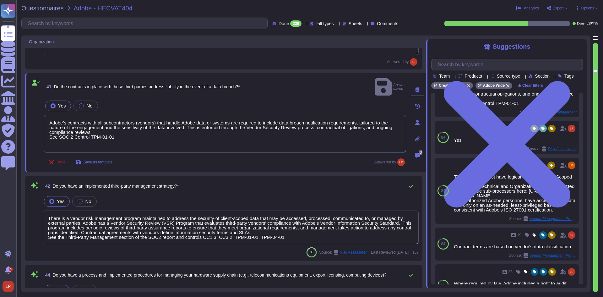
scroll to position [2348, 0]
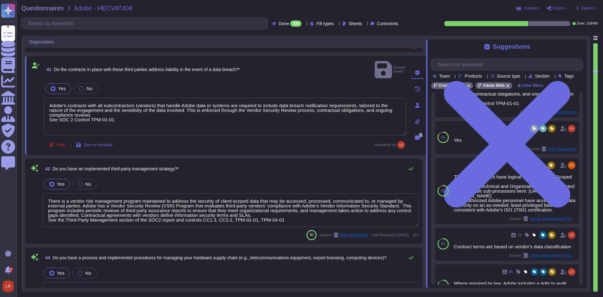
click at [251, 204] on textarea "There is a vendor risk management program maintained to address the security of…" at bounding box center [231, 210] width 376 height 34
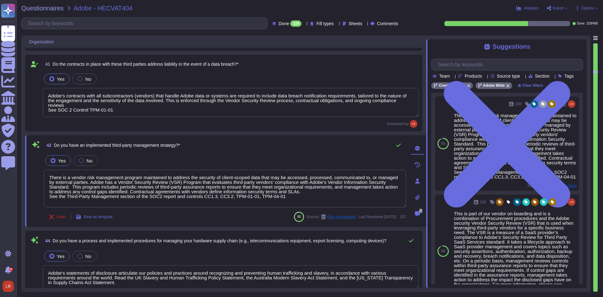
scroll to position [2266, 0]
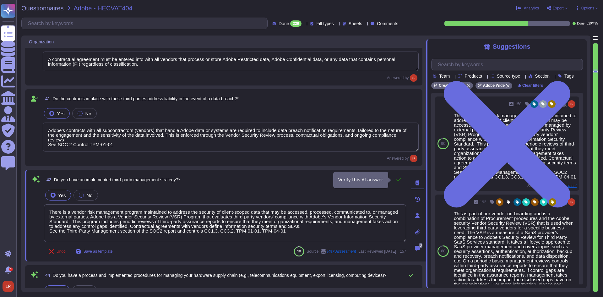
click at [399, 179] on icon at bounding box center [398, 179] width 5 height 5
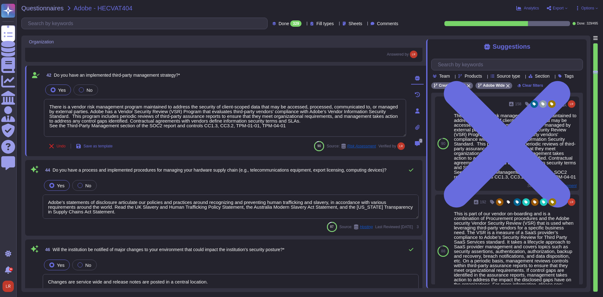
scroll to position [2371, 0]
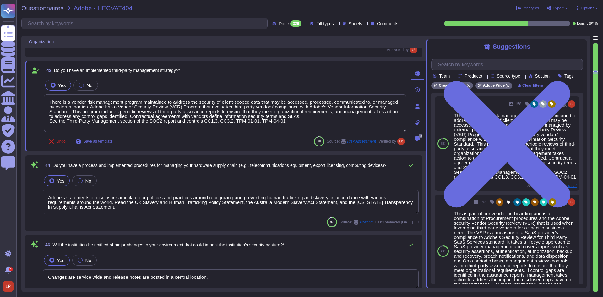
click at [231, 189] on div "Yes No Adobe’s statements of disclosure articulate our policies and practices a…" at bounding box center [231, 194] width 376 height 41
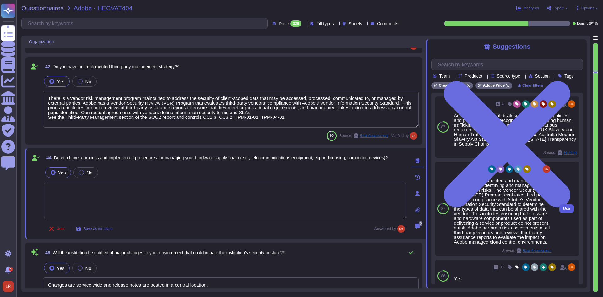
click at [564, 211] on span "Use" at bounding box center [567, 209] width 7 height 4
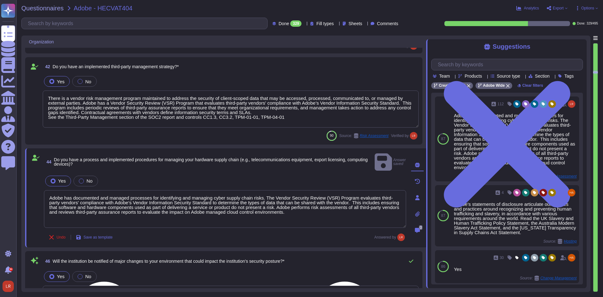
click at [301, 231] on div "Undo Save as template Answered by" at bounding box center [225, 237] width 362 height 13
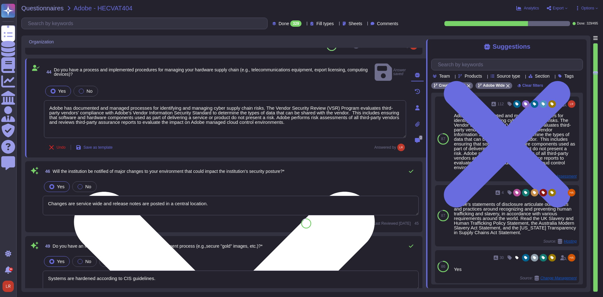
scroll to position [2476, 0]
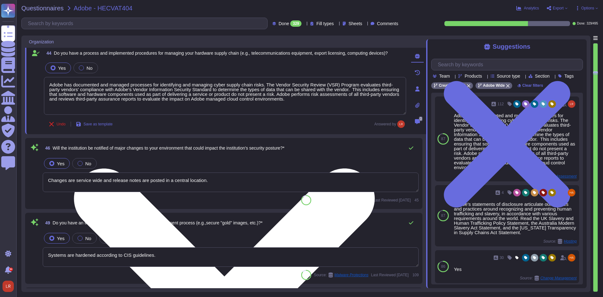
click at [215, 203] on div "86 Source: Change Management Last Reviewed 2024-08-23 45" at bounding box center [231, 200] width 376 height 10
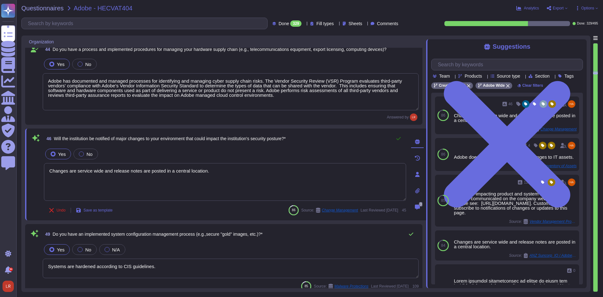
click at [399, 139] on icon at bounding box center [399, 138] width 4 height 3
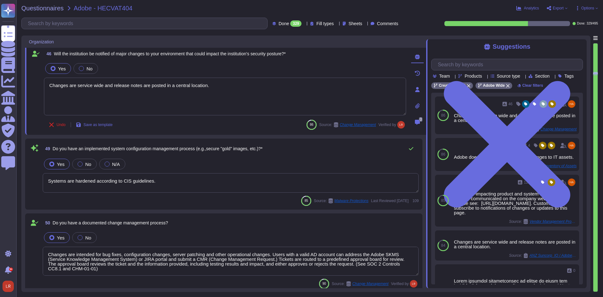
scroll to position [2580, 0]
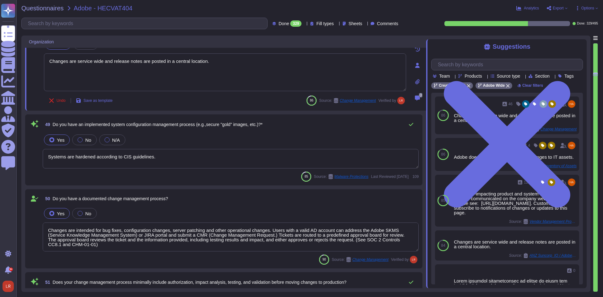
click at [202, 162] on textarea "Systems are hardened according to CIS guidelines." at bounding box center [231, 158] width 376 height 19
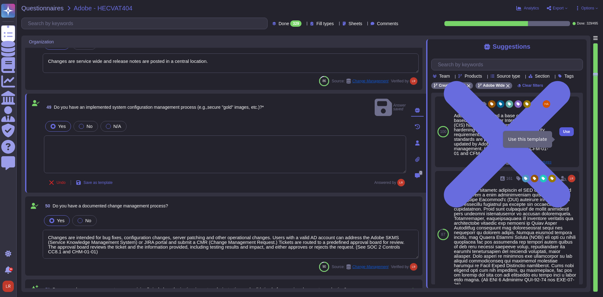
click at [564, 134] on span "Use" at bounding box center [567, 132] width 7 height 4
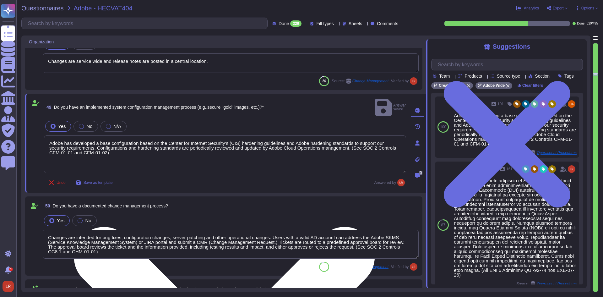
click at [291, 176] on div "Undo Save as template Answered by" at bounding box center [225, 182] width 362 height 13
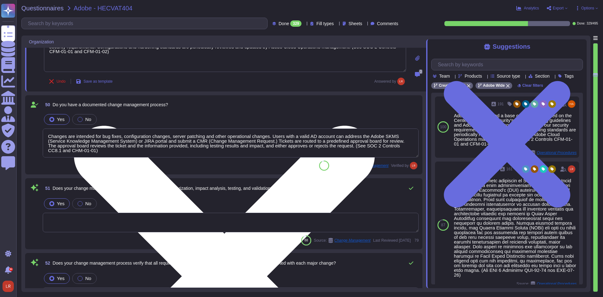
scroll to position [2685, 0]
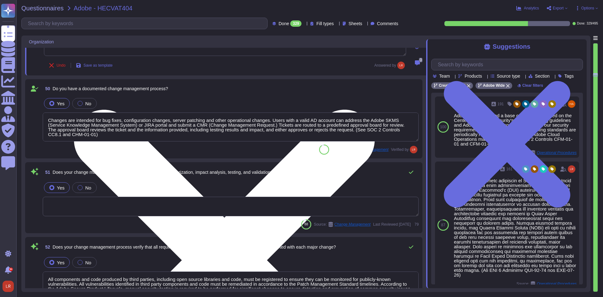
click at [192, 200] on textarea at bounding box center [231, 206] width 376 height 19
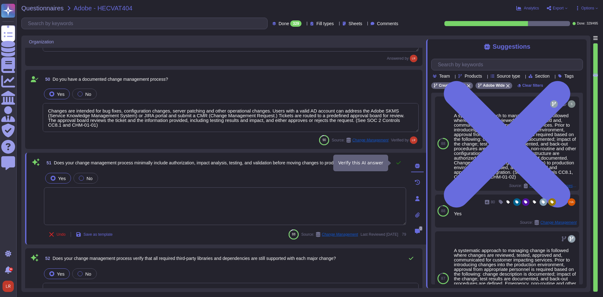
click at [400, 163] on icon at bounding box center [399, 162] width 4 height 3
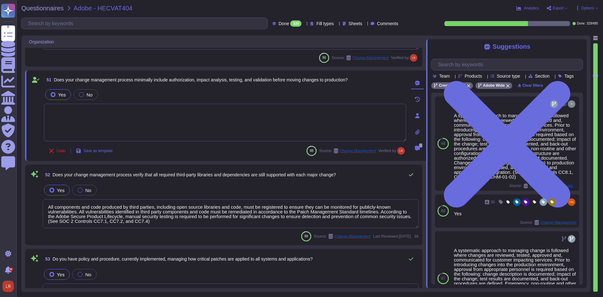
scroll to position [2790, 0]
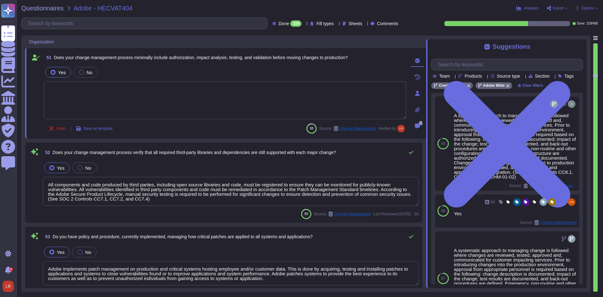
click at [215, 152] on span "Does your change management process verify that all required third-party librar…" at bounding box center [195, 152] width 284 height 5
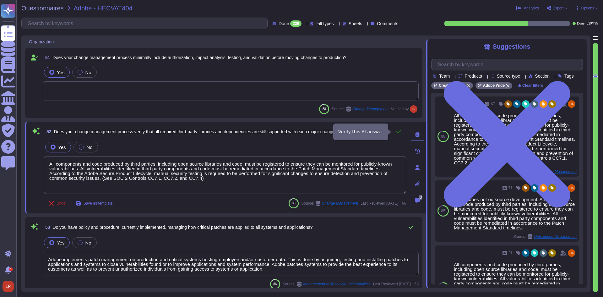
click at [399, 130] on icon at bounding box center [398, 131] width 5 height 5
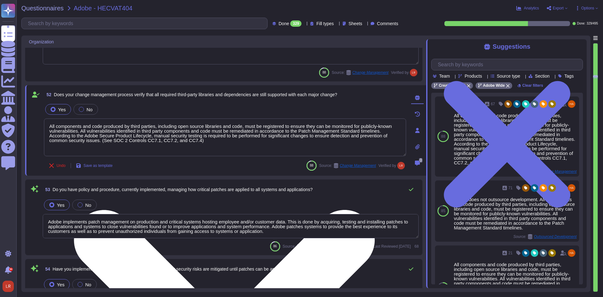
scroll to position [2843, 0]
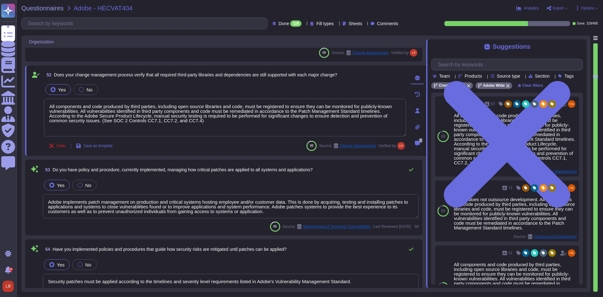
click at [298, 172] on span "Do you have policy and procedure, currently implemented, managing how critical …" at bounding box center [183, 169] width 260 height 5
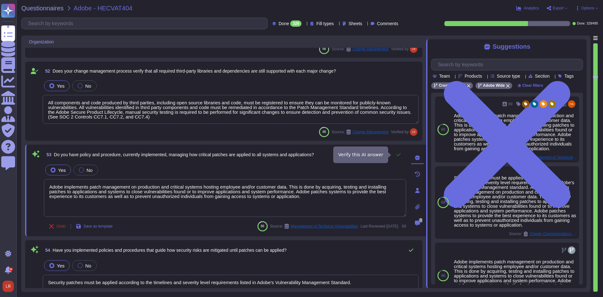
click at [399, 155] on icon at bounding box center [398, 154] width 5 height 5
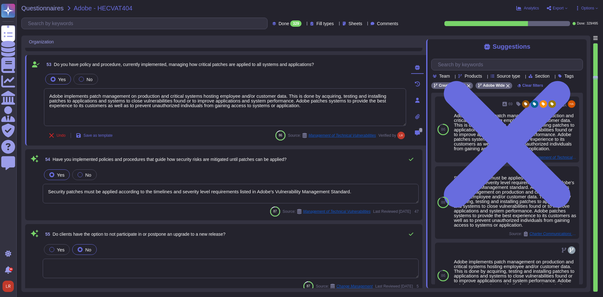
scroll to position [2947, 0]
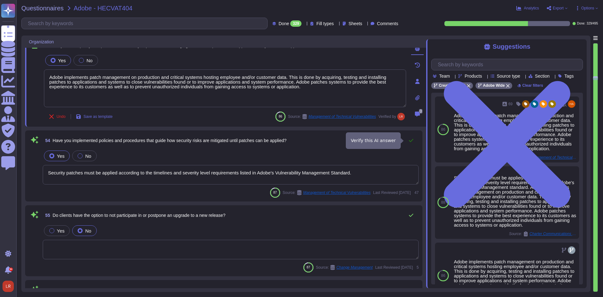
click at [411, 141] on icon at bounding box center [411, 140] width 4 height 3
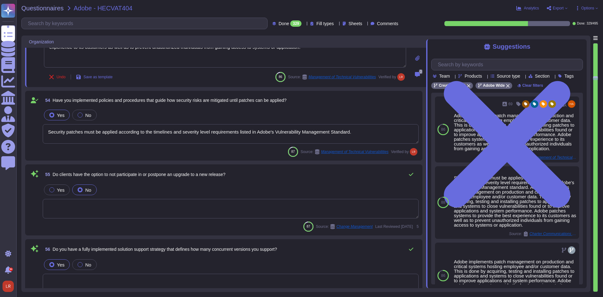
scroll to position [3000, 0]
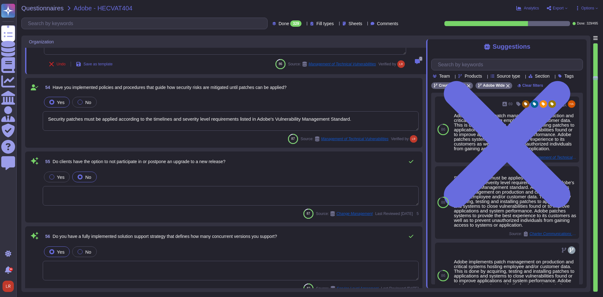
click at [265, 169] on div "55 Do clients have the option to not participate in or postpone an upgrade to a…" at bounding box center [224, 186] width 390 height 63
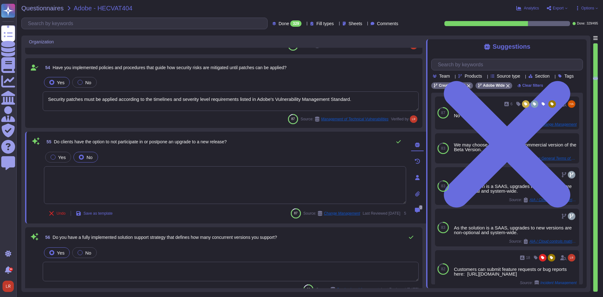
click at [106, 171] on textarea at bounding box center [225, 185] width 362 height 38
click at [80, 174] on textarea at bounding box center [225, 185] width 362 height 38
click at [83, 174] on textarea at bounding box center [225, 185] width 362 height 38
click at [161, 216] on div "Undo Save as template 87 Source: Change Management Last Reviewed 2025-03-26 5" at bounding box center [225, 213] width 362 height 13
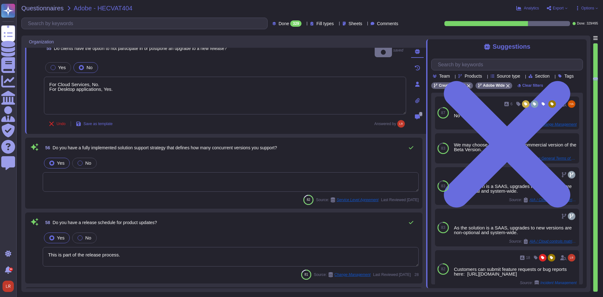
scroll to position [3104, 0]
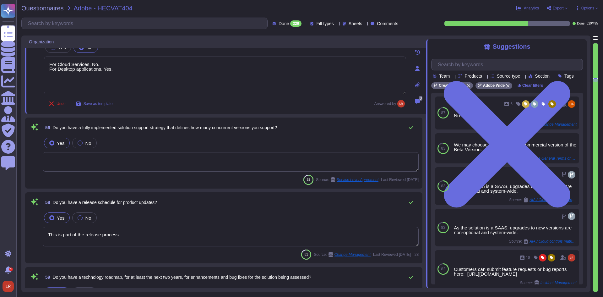
click at [184, 129] on span "Do you have a fully implemented solution support strategy that defines how many…" at bounding box center [165, 127] width 224 height 5
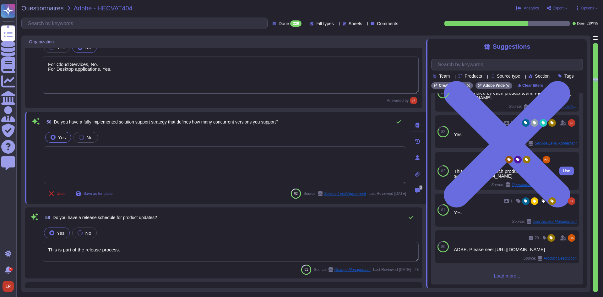
scroll to position [35, 0]
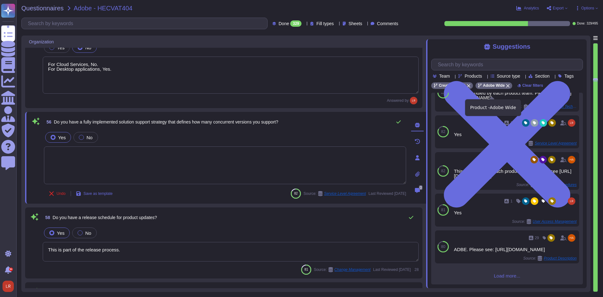
click at [508, 88] on icon at bounding box center [508, 86] width 4 height 4
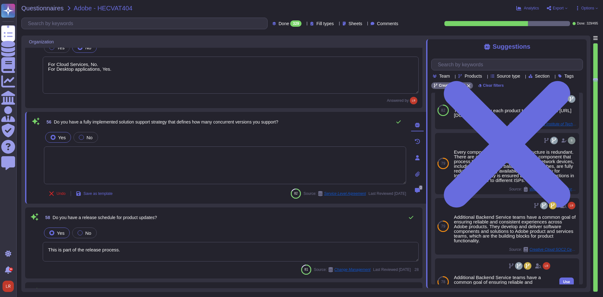
scroll to position [0, 0]
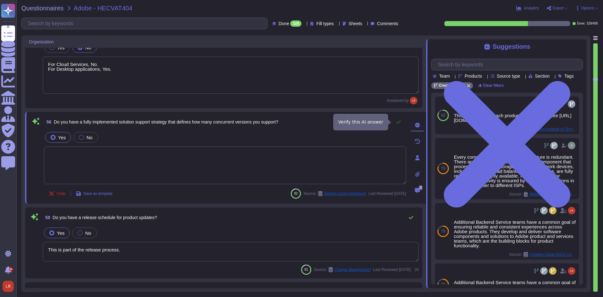
click at [402, 121] on button at bounding box center [398, 122] width 15 height 13
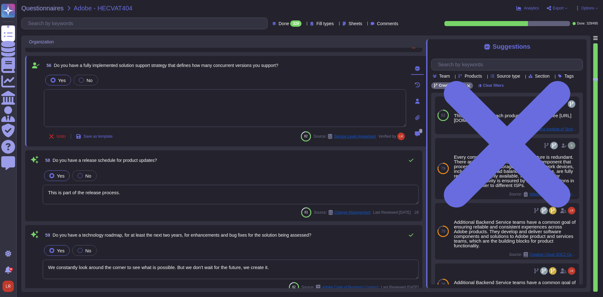
scroll to position [3209, 0]
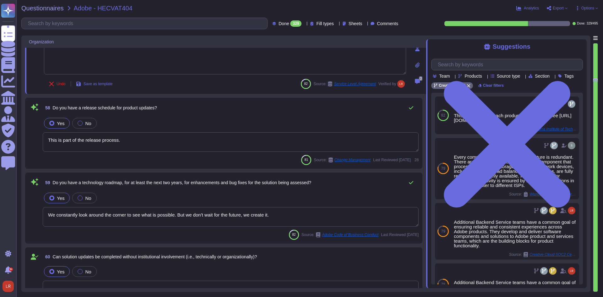
click at [163, 145] on textarea "This is part of the release process." at bounding box center [231, 141] width 376 height 19
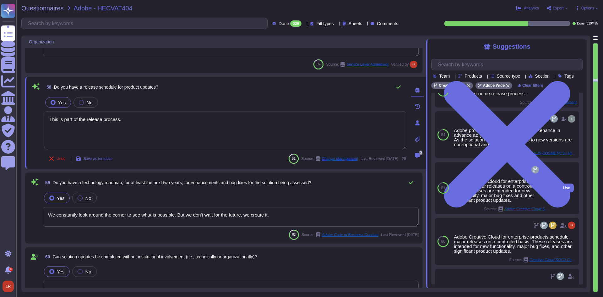
scroll to position [52, 0]
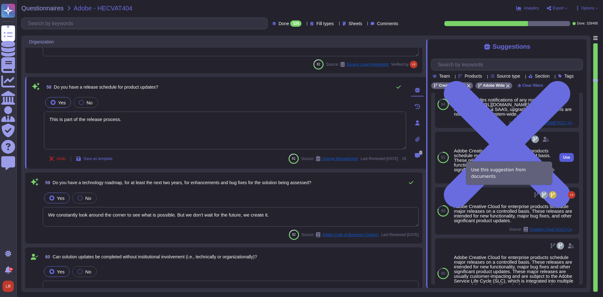
click at [565, 162] on button "Use" at bounding box center [567, 157] width 14 height 9
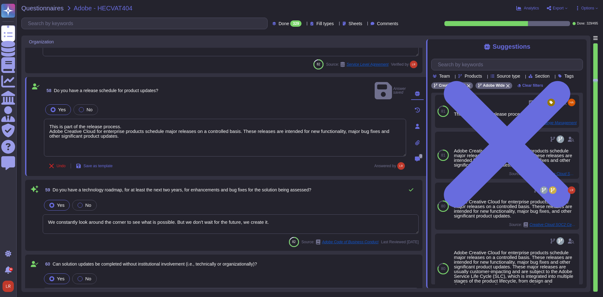
drag, startPoint x: 131, startPoint y: 116, endPoint x: 35, endPoint y: 116, distance: 95.9
click at [39, 117] on div "58 Do you have a release schedule for product updates? Answer saved Yes No This…" at bounding box center [218, 126] width 376 height 91
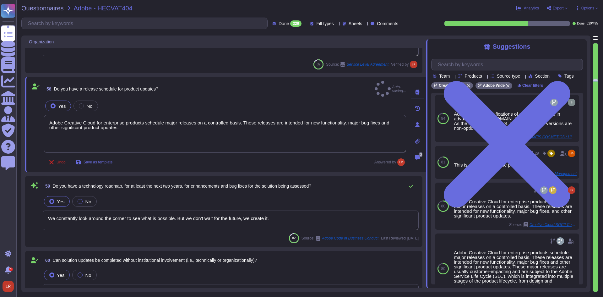
click at [195, 95] on div "58 Do you have a release schedule for product updates? Auto-saving... Yes No Ad…" at bounding box center [218, 125] width 376 height 88
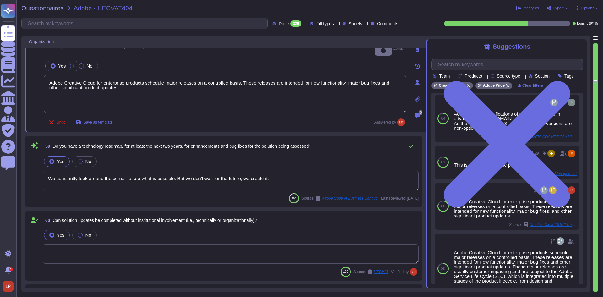
scroll to position [3262, 0]
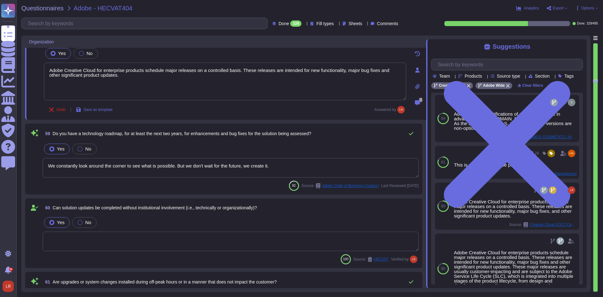
click at [170, 142] on div "Yes No" at bounding box center [231, 148] width 376 height 13
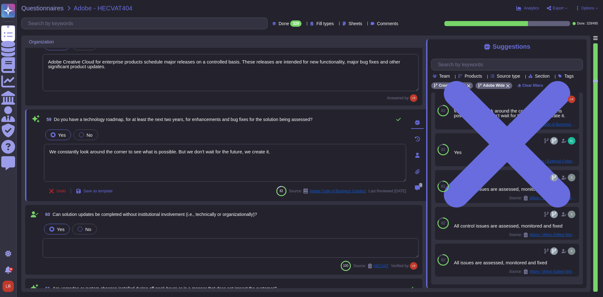
scroll to position [0, 0]
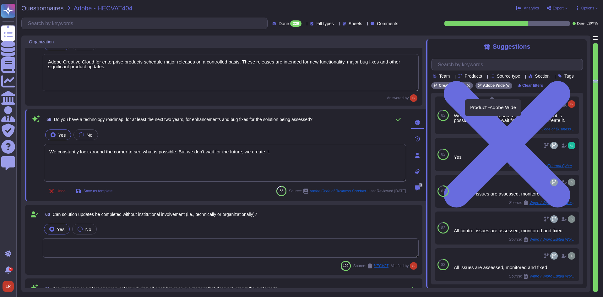
click at [506, 88] on icon at bounding box center [508, 86] width 4 height 4
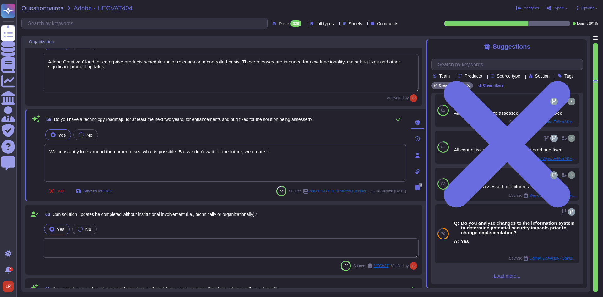
scroll to position [47, 0]
click at [400, 118] on icon at bounding box center [398, 119] width 5 height 5
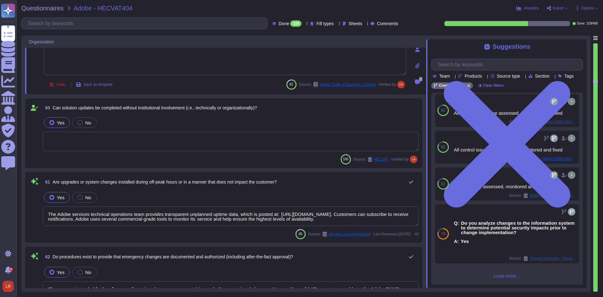
scroll to position [3366, 0]
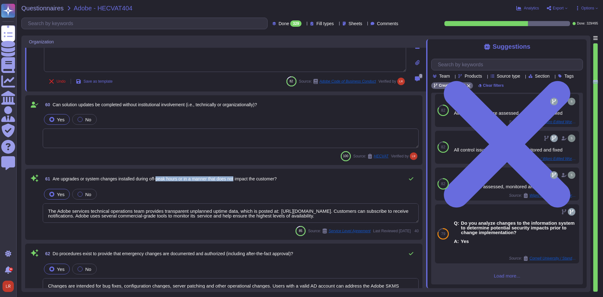
drag, startPoint x: 160, startPoint y: 179, endPoint x: 238, endPoint y: 182, distance: 78.3
click at [238, 182] on span "61 Are upgrades or system changes installed during off-peak hours or in a manne…" at bounding box center [160, 178] width 234 height 11
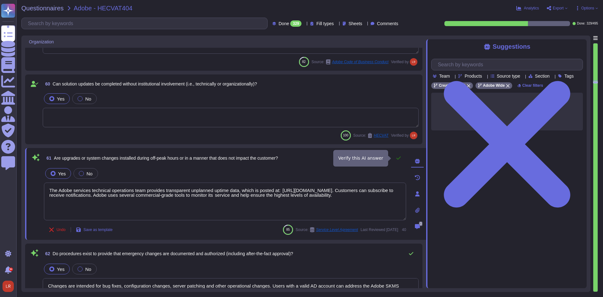
click at [399, 158] on icon at bounding box center [398, 158] width 5 height 5
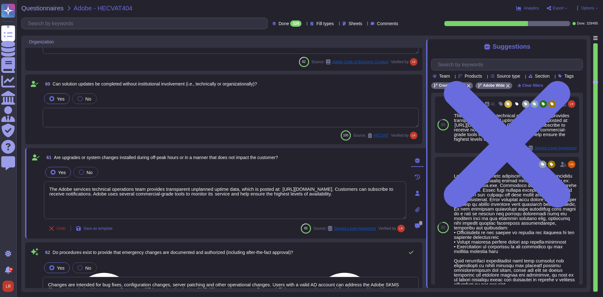
drag, startPoint x: 196, startPoint y: 196, endPoint x: 199, endPoint y: 193, distance: 4.1
click at [196, 196] on textarea "The Adobe services technical operations team provides transparent unplanned upt…" at bounding box center [225, 200] width 362 height 38
click at [245, 188] on textarea "The Adobe services technical operations team provides transparent unplanned upt…" at bounding box center [225, 200] width 362 height 38
click at [152, 170] on div "Yes No" at bounding box center [225, 172] width 362 height 13
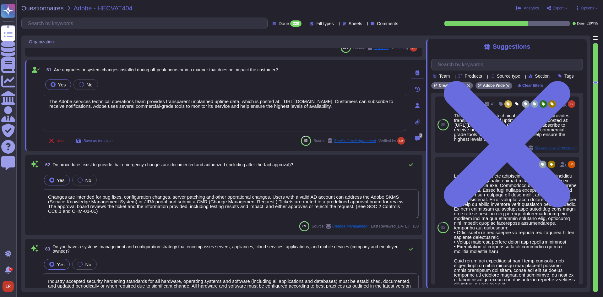
scroll to position [3471, 0]
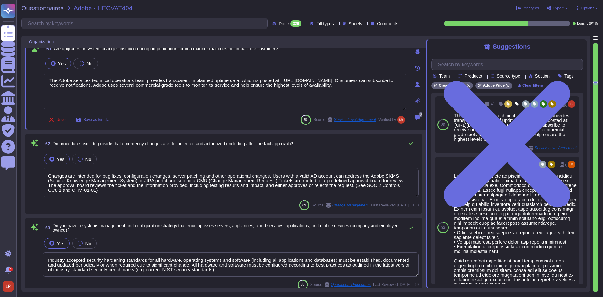
click at [174, 151] on div "62 Do procedures exist to provide that emergency changes are documented and aut…" at bounding box center [224, 173] width 390 height 73
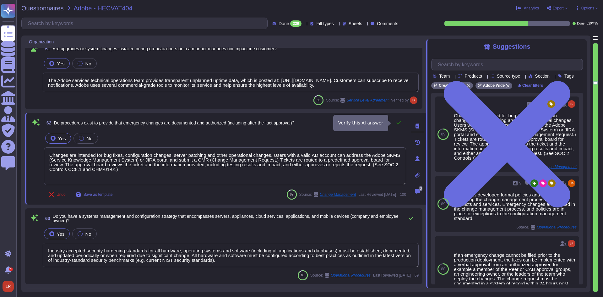
click at [399, 122] on icon at bounding box center [398, 122] width 5 height 5
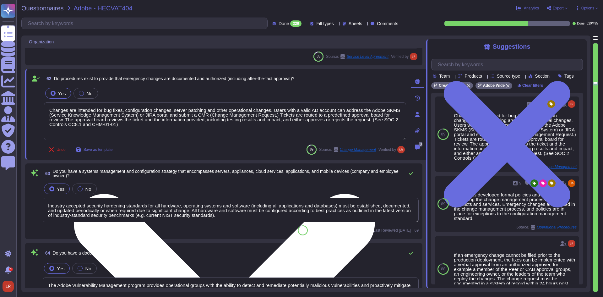
scroll to position [3523, 0]
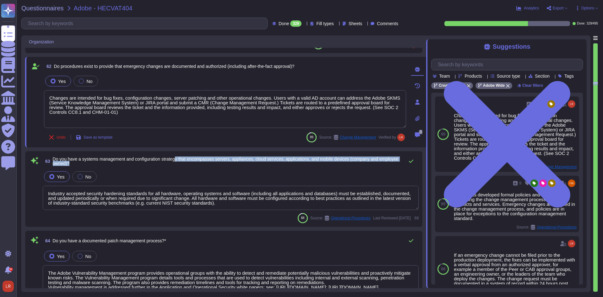
drag, startPoint x: 181, startPoint y: 158, endPoint x: 360, endPoint y: 163, distance: 179.5
click at [360, 163] on span "Do you have a systems management and configuration strategy that encompasses se…" at bounding box center [227, 161] width 349 height 9
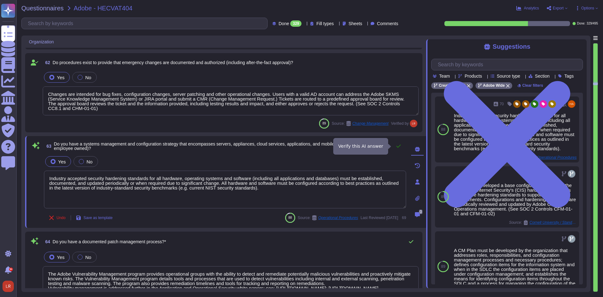
click at [398, 148] on icon at bounding box center [398, 146] width 5 height 5
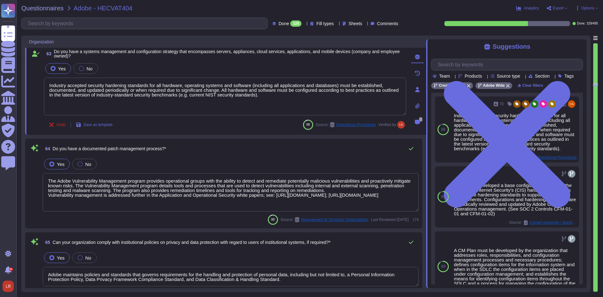
scroll to position [3628, 0]
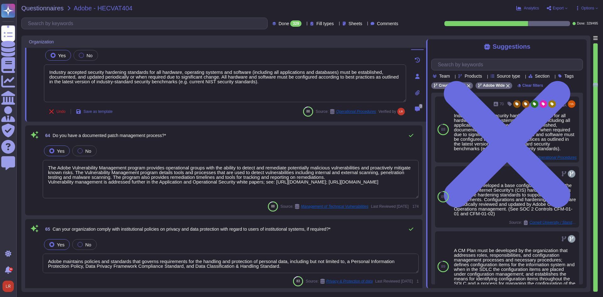
click at [255, 167] on textarea "The Adobe Vulnerability Management program provides operational groups with the…" at bounding box center [231, 179] width 376 height 38
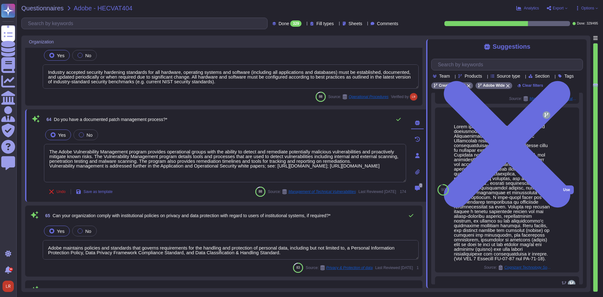
scroll to position [97, 0]
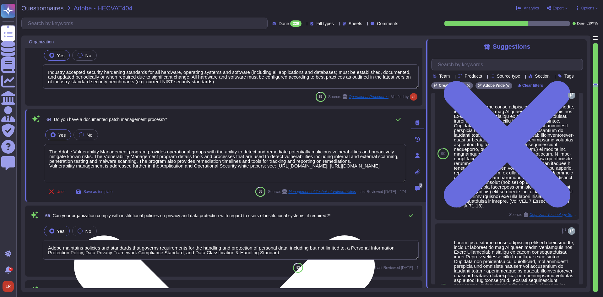
click at [388, 154] on textarea "The Adobe Vulnerability Management program provides operational groups with the…" at bounding box center [225, 163] width 362 height 38
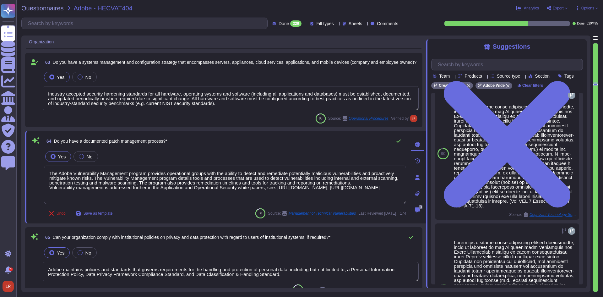
scroll to position [3628, 0]
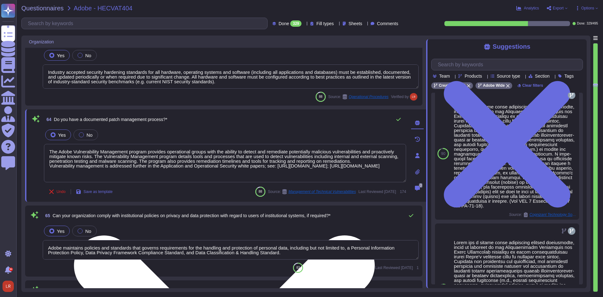
click at [384, 155] on textarea "The Adobe Vulnerability Management program provides operational groups with the…" at bounding box center [225, 163] width 362 height 38
click at [299, 158] on textarea "The Adobe Vulnerability Management program provides operational groups with the…" at bounding box center [225, 163] width 362 height 38
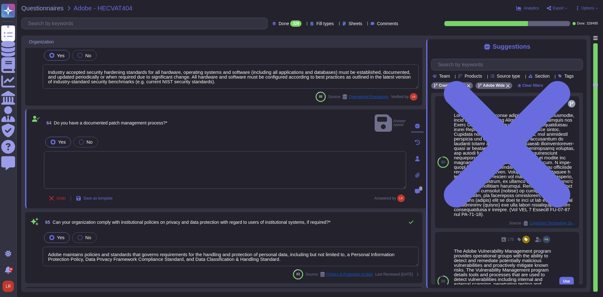
scroll to position [0, 0]
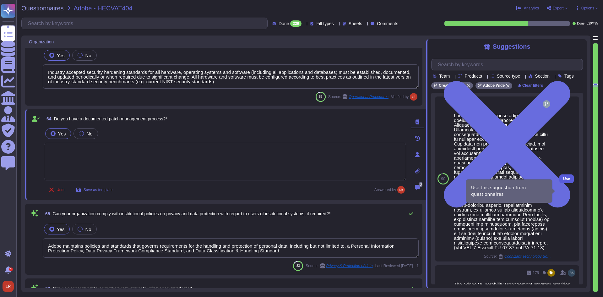
click at [564, 181] on span "Use" at bounding box center [567, 179] width 7 height 4
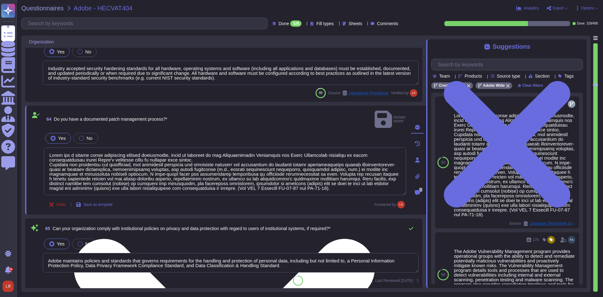
click at [181, 198] on div "Undo Save as template Answered by" at bounding box center [225, 204] width 362 height 13
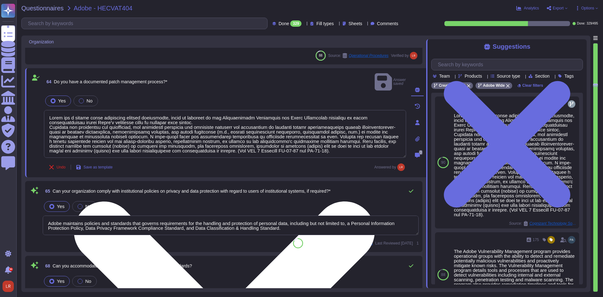
scroll to position [3681, 0]
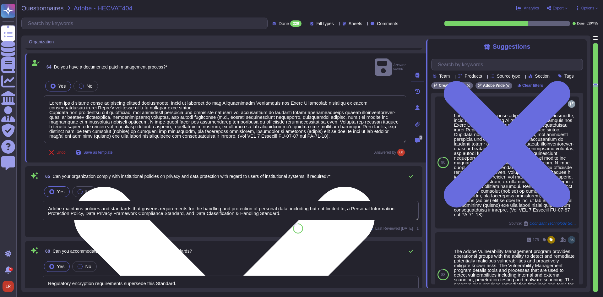
click at [166, 185] on div "Yes No" at bounding box center [231, 191] width 376 height 13
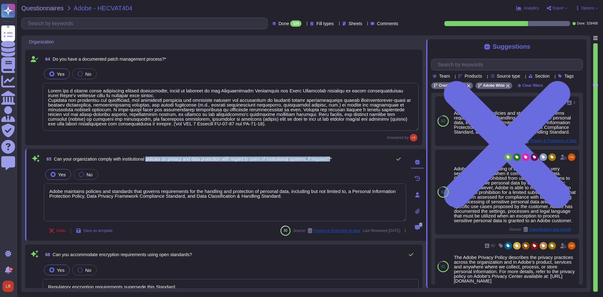
drag, startPoint x: 151, startPoint y: 160, endPoint x: 342, endPoint y: 163, distance: 190.8
click at [332, 163] on span "65 Can your organization comply with institutional policies on privacy and data…" at bounding box center [188, 158] width 288 height 11
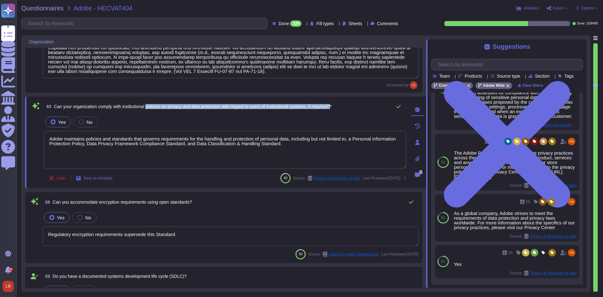
scroll to position [93, 0]
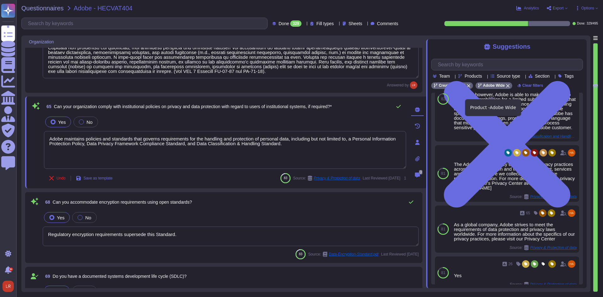
click at [506, 88] on icon at bounding box center [508, 86] width 4 height 4
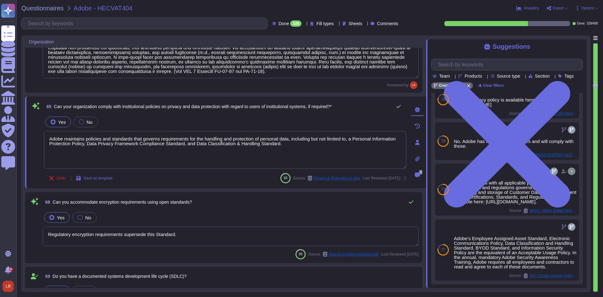
scroll to position [107, 0]
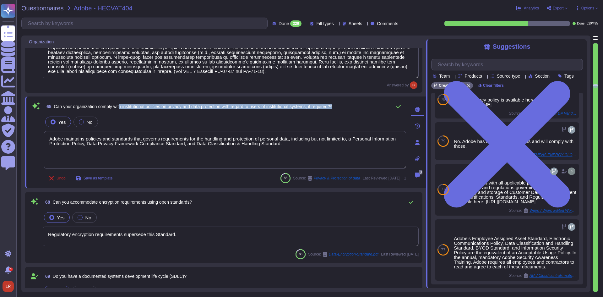
drag, startPoint x: 122, startPoint y: 107, endPoint x: 347, endPoint y: 107, distance: 225.7
click at [347, 107] on div "65 Can your organization comply with institutional policies on privacy and data…" at bounding box center [225, 106] width 362 height 13
click at [259, 112] on span "65 Can your organization comply with institutional policies on privacy and data…" at bounding box center [188, 106] width 288 height 11
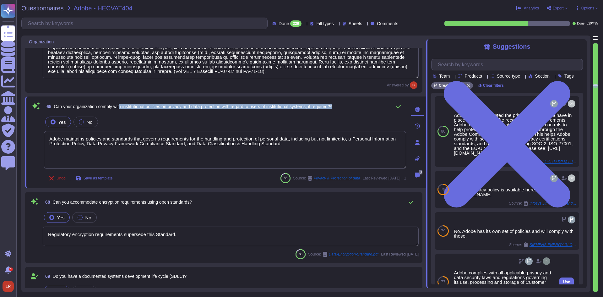
scroll to position [0, 0]
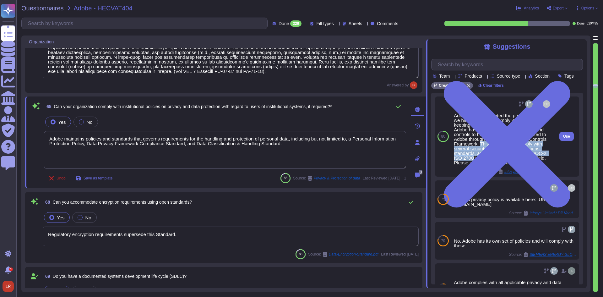
drag, startPoint x: 499, startPoint y: 153, endPoint x: 508, endPoint y: 165, distance: 14.8
click at [508, 165] on div "Adobe has documented the privacy practices we have in place to comply with the …" at bounding box center [503, 139] width 98 height 52
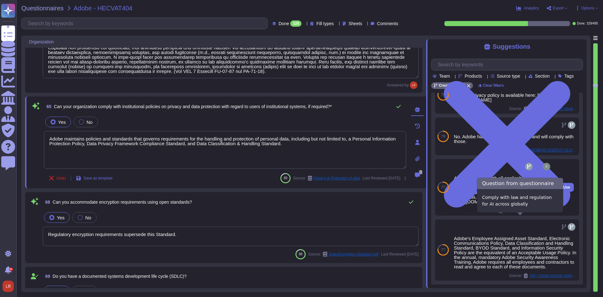
scroll to position [112, 0]
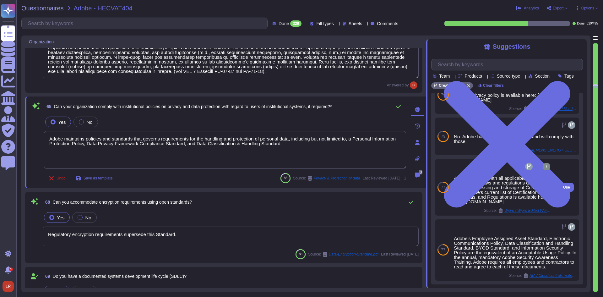
click at [483, 181] on div "Adobe complies with all applicable privacy and data security laws and regulatio…" at bounding box center [503, 190] width 98 height 28
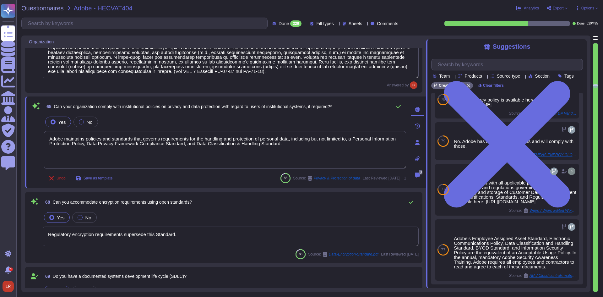
scroll to position [107, 0]
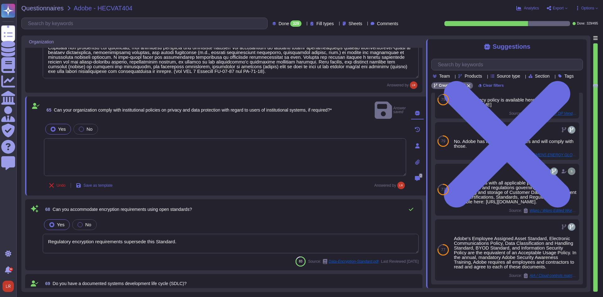
click at [315, 150] on textarea at bounding box center [225, 157] width 362 height 38
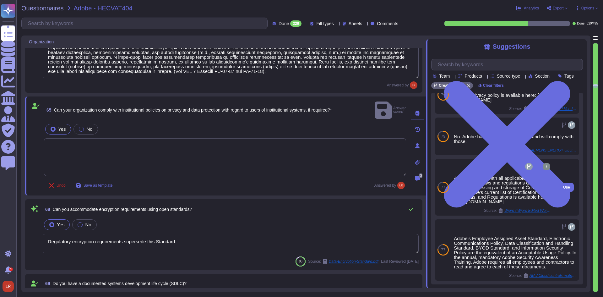
scroll to position [112, 0]
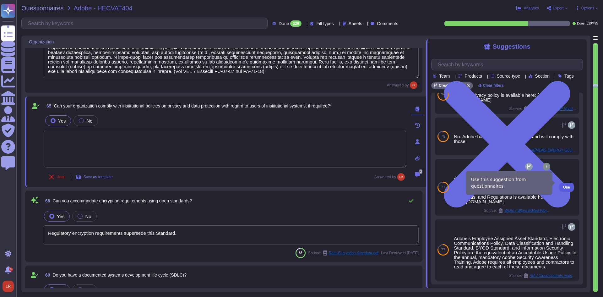
click at [561, 183] on button "Use" at bounding box center [567, 187] width 14 height 9
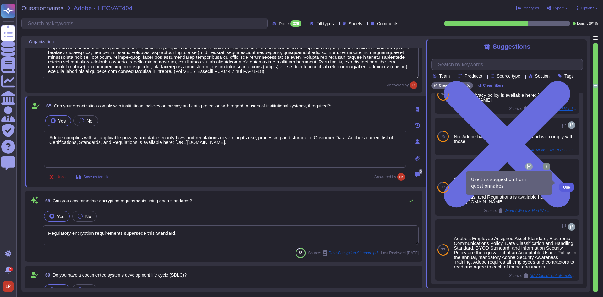
scroll to position [107, 0]
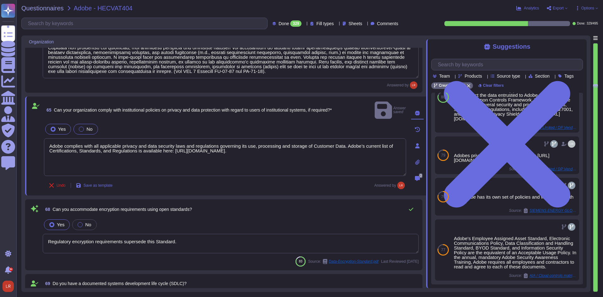
click at [85, 127] on label "No" at bounding box center [86, 129] width 14 height 5
click at [218, 205] on div "68 Can you accommodate encryption requirements using open standards?" at bounding box center [231, 209] width 376 height 13
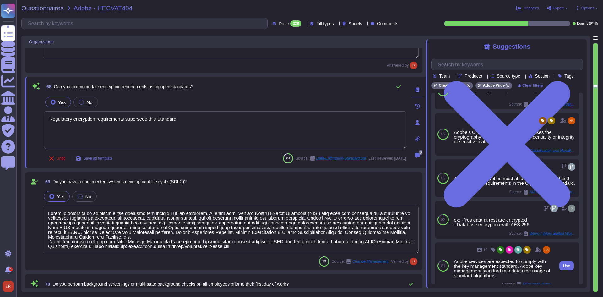
scroll to position [0, 0]
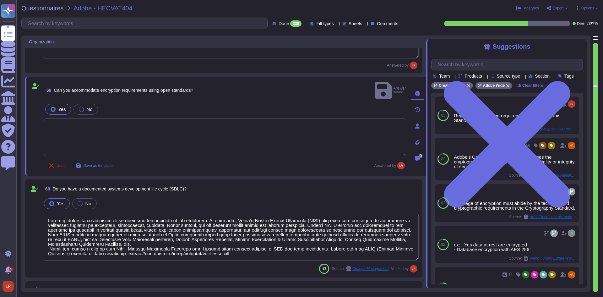
click at [232, 159] on div "Undo Save as template Answered by" at bounding box center [225, 165] width 362 height 13
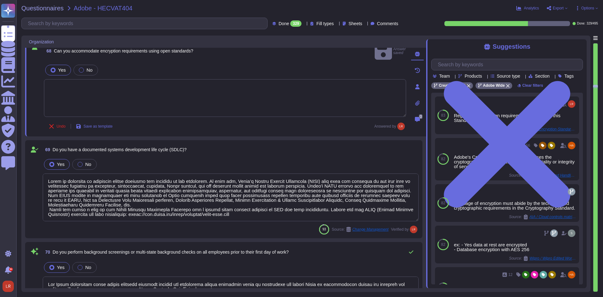
scroll to position [3890, 0]
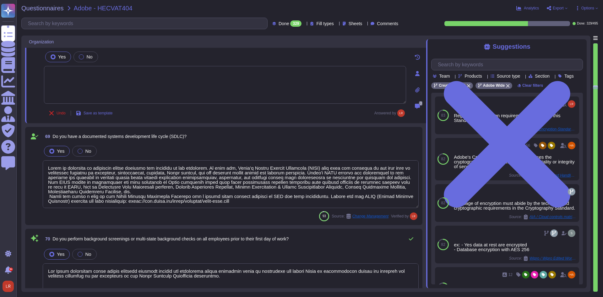
click at [228, 170] on textarea at bounding box center [231, 184] width 376 height 48
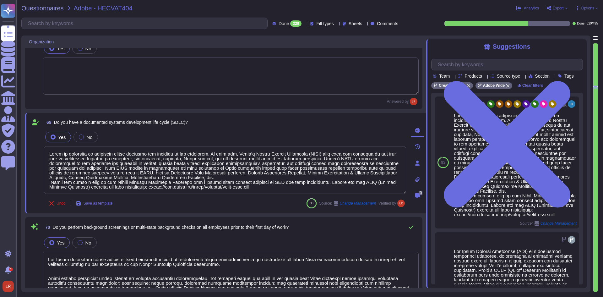
scroll to position [1, 0]
drag, startPoint x: 52, startPoint y: 180, endPoint x: 322, endPoint y: 181, distance: 270.9
click at [322, 181] on textarea at bounding box center [225, 170] width 362 height 48
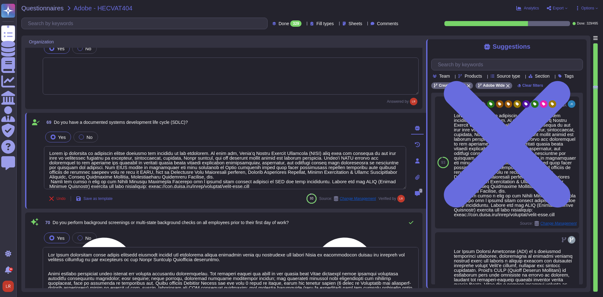
scroll to position [0, 0]
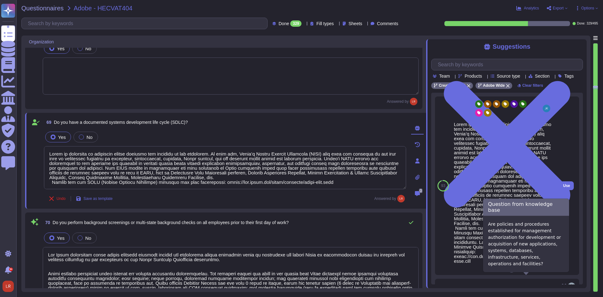
click at [510, 273] on icon at bounding box center [512, 269] width 4 height 5
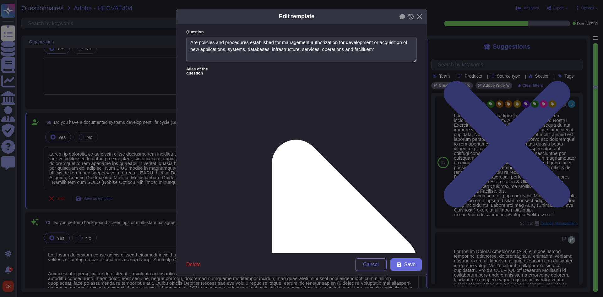
drag, startPoint x: 409, startPoint y: 114, endPoint x: 380, endPoint y: 210, distance: 99.6
drag, startPoint x: 191, startPoint y: 159, endPoint x: 249, endPoint y: 166, distance: 58.6
click at [405, 263] on span "Save" at bounding box center [410, 264] width 11 height 5
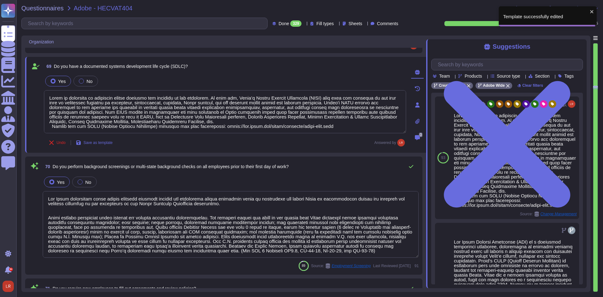
scroll to position [3943, 0]
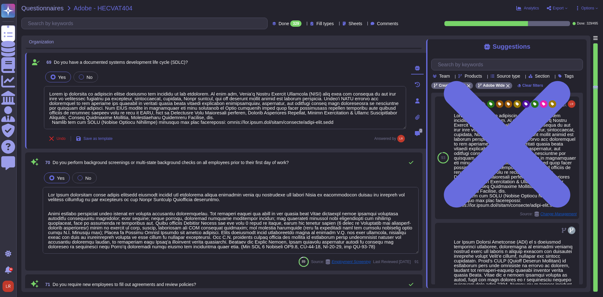
click at [184, 164] on span "Do you perform background screenings or multi-state background checks on all em…" at bounding box center [171, 162] width 236 height 5
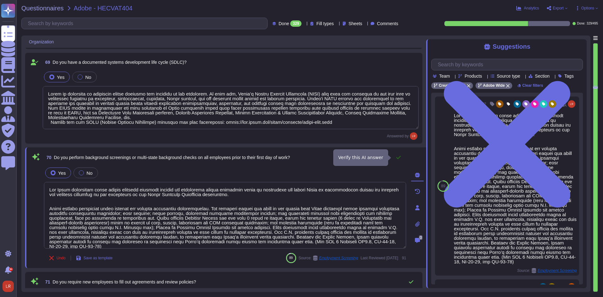
click at [399, 157] on icon at bounding box center [398, 157] width 5 height 5
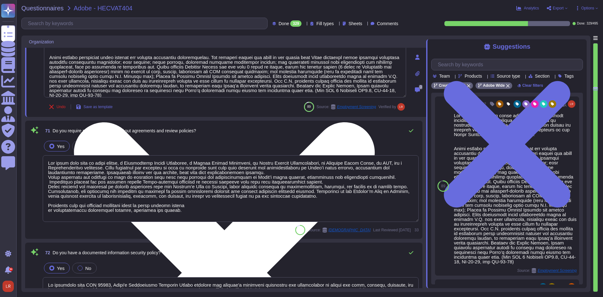
scroll to position [4100, 0]
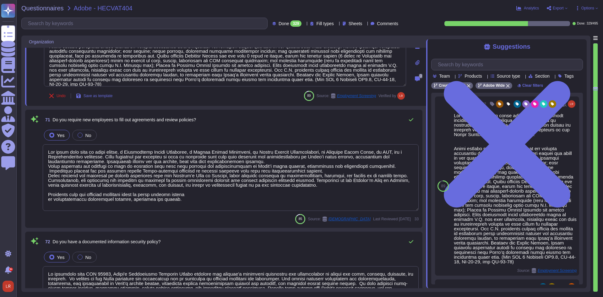
click at [221, 118] on div "71 Do you require new employees to fill out agreements and review policies?" at bounding box center [231, 119] width 376 height 13
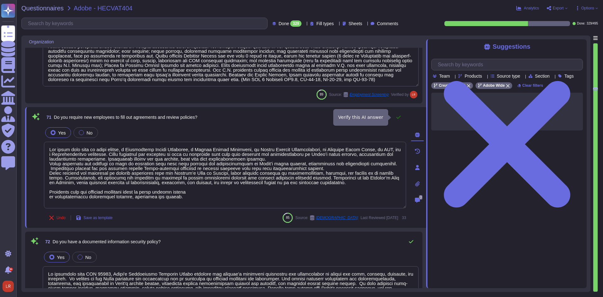
click at [399, 118] on icon at bounding box center [399, 117] width 4 height 3
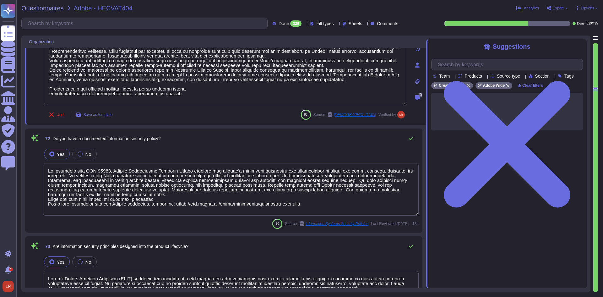
scroll to position [4204, 0]
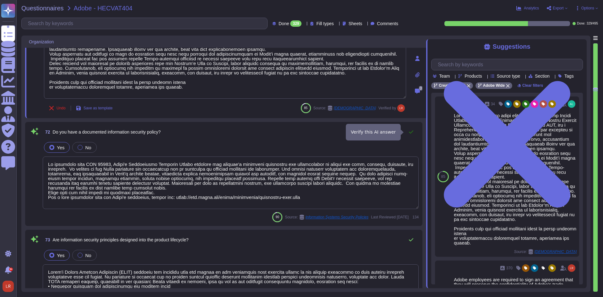
click at [413, 131] on icon at bounding box center [411, 131] width 5 height 5
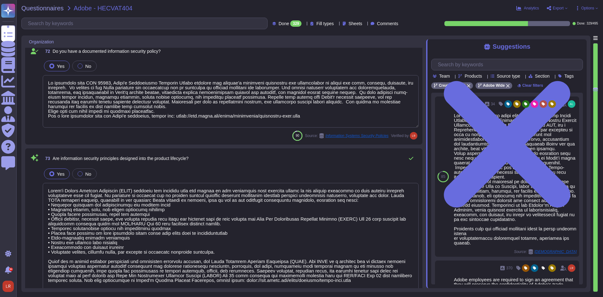
scroll to position [4309, 0]
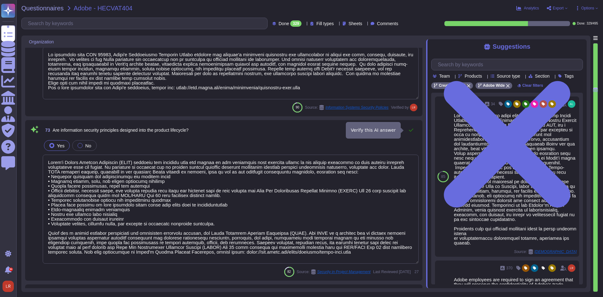
click at [414, 128] on icon at bounding box center [411, 130] width 5 height 5
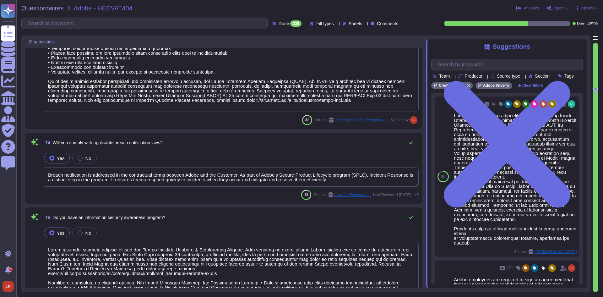
scroll to position [4466, 0]
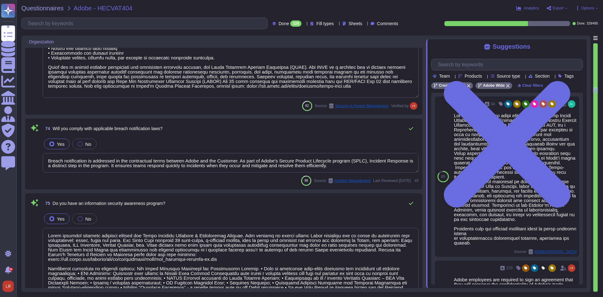
click at [213, 162] on textarea "Breach notification is addressed in the contractual terms between Adobe and the…" at bounding box center [231, 162] width 376 height 19
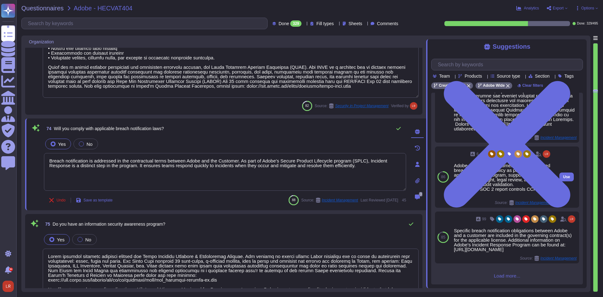
scroll to position [218, 0]
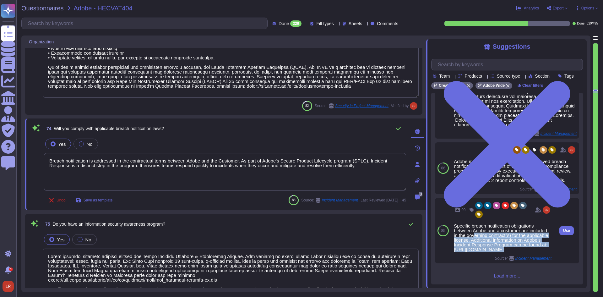
drag, startPoint x: 494, startPoint y: 236, endPoint x: 495, endPoint y: 253, distance: 17.0
click at [495, 252] on div "Specific breach notification obligations between Adobe and a customer are inclu…" at bounding box center [503, 237] width 98 height 28
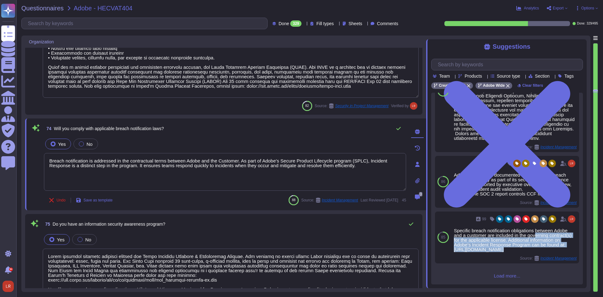
scroll to position [209, 0]
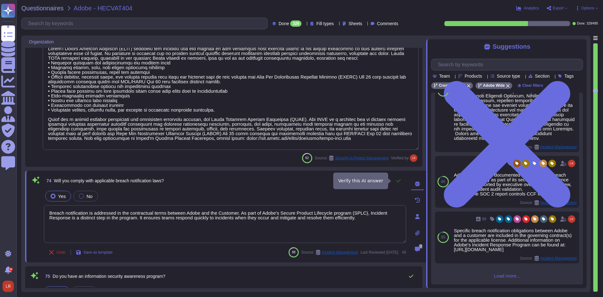
click at [397, 179] on icon at bounding box center [398, 180] width 5 height 5
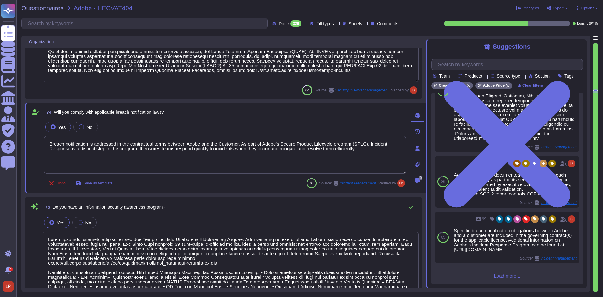
scroll to position [4519, 0]
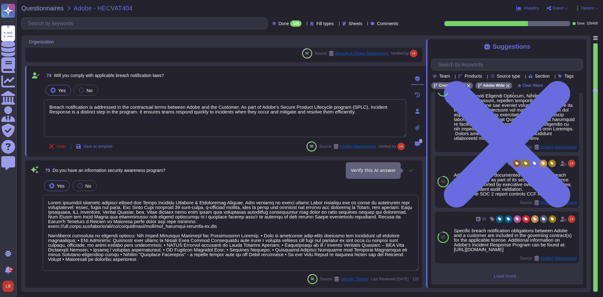
click at [413, 169] on icon at bounding box center [411, 170] width 4 height 3
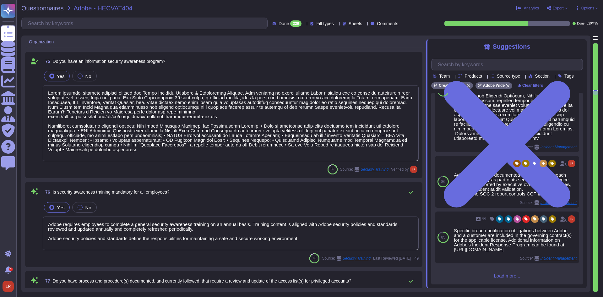
scroll to position [4676, 0]
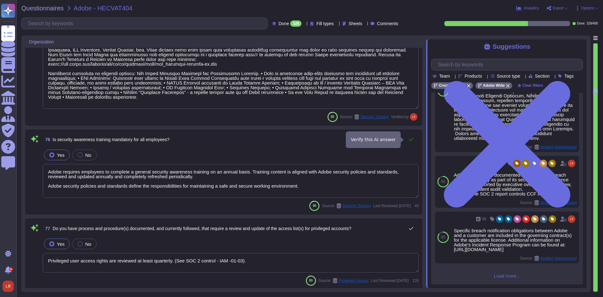
click at [410, 140] on icon at bounding box center [411, 139] width 5 height 5
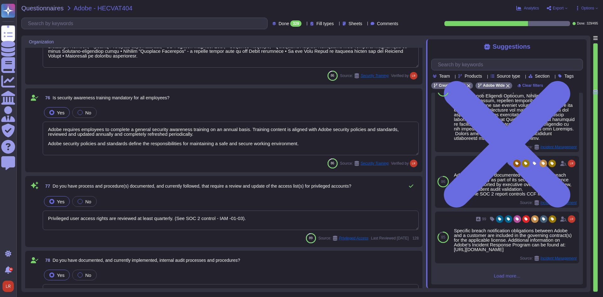
scroll to position [4728, 0]
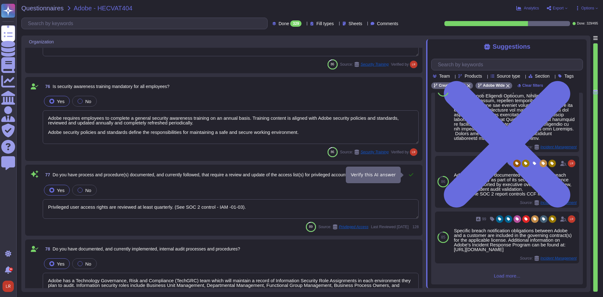
click at [415, 174] on button at bounding box center [411, 174] width 15 height 13
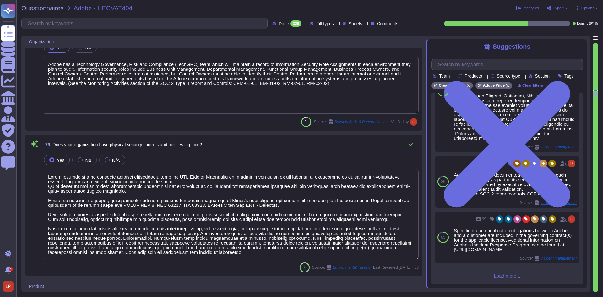
scroll to position [4938, 0]
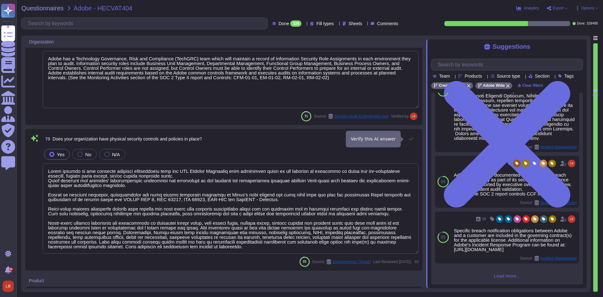
click at [413, 138] on icon at bounding box center [411, 138] width 4 height 3
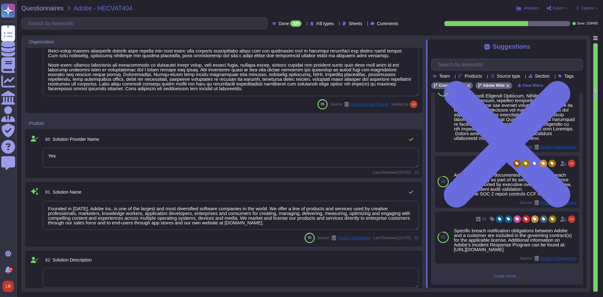
scroll to position [5095, 0]
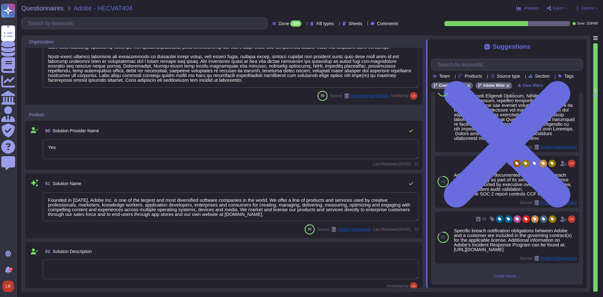
click at [402, 147] on textarea "Yes" at bounding box center [231, 149] width 376 height 19
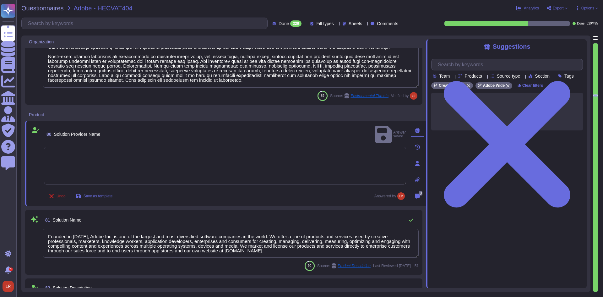
click at [226, 198] on div "Undo Save as template Answered by" at bounding box center [225, 196] width 362 height 13
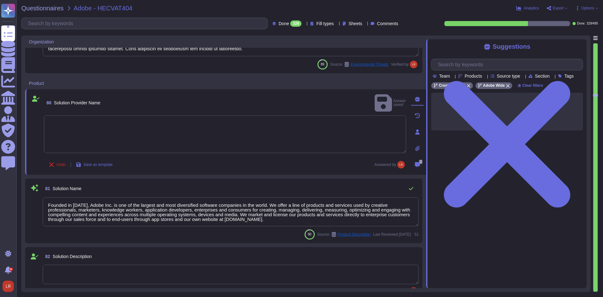
scroll to position [5147, 0]
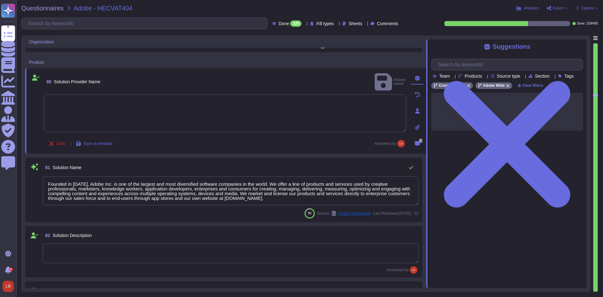
click at [395, 184] on textarea "Founded in 1982, Adobe Inc. is one of the largest and most diversified software…" at bounding box center [231, 190] width 376 height 29
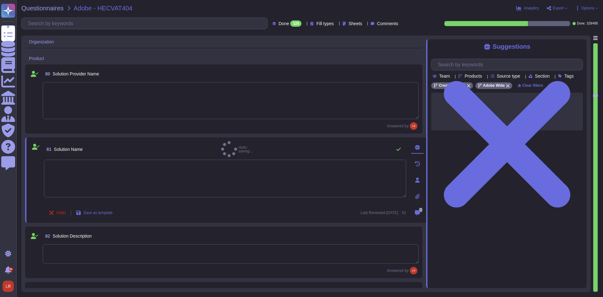
click at [231, 208] on div "Undo Save as template Last Reviewed 2025-05-29 51" at bounding box center [225, 213] width 362 height 13
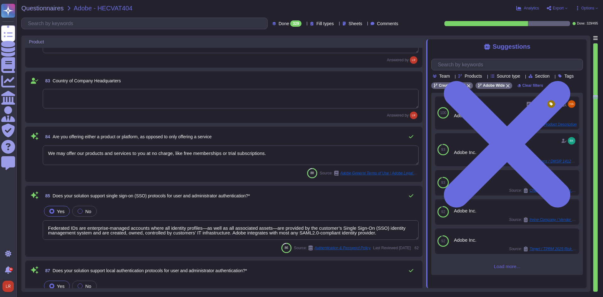
scroll to position [5357, 0]
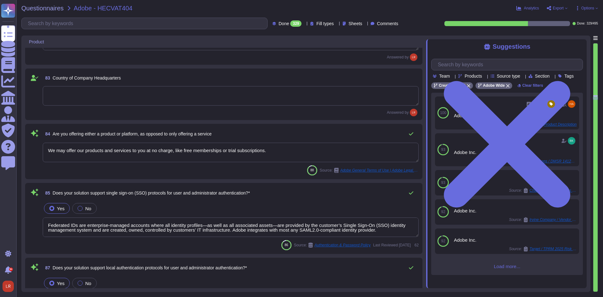
click at [370, 153] on textarea "We may offer our products and services to you at no charge, like free membershi…" at bounding box center [231, 152] width 376 height 19
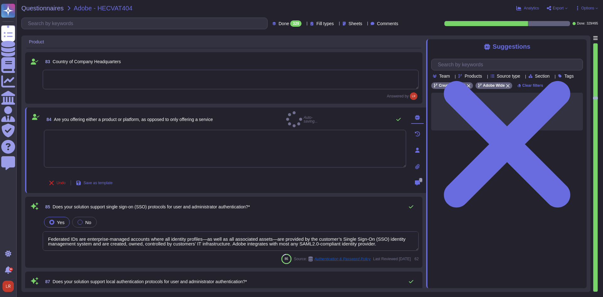
click at [230, 185] on div "Undo Save as template" at bounding box center [225, 183] width 362 height 13
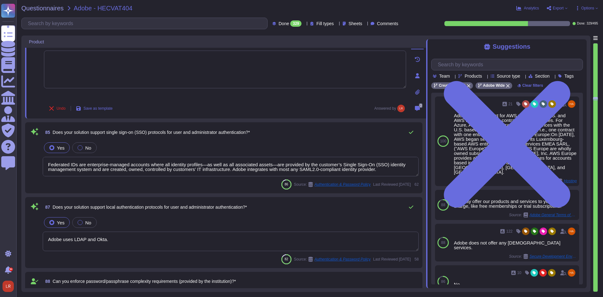
scroll to position [5462, 0]
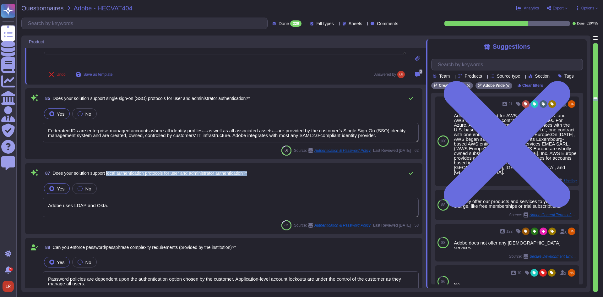
drag, startPoint x: 108, startPoint y: 174, endPoint x: 262, endPoint y: 172, distance: 153.4
click at [262, 172] on div "87 Does your solution support local authentication protocols for user and admin…" at bounding box center [231, 173] width 376 height 13
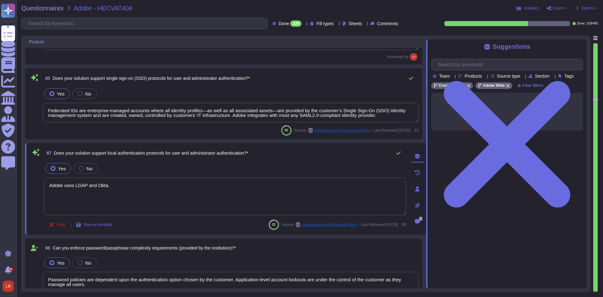
click at [186, 154] on span "Does your solution support local authentication protocols for user and administ…" at bounding box center [151, 153] width 195 height 5
click at [187, 154] on span "Does your solution support local authentication protocols for user and administ…" at bounding box center [151, 153] width 195 height 5
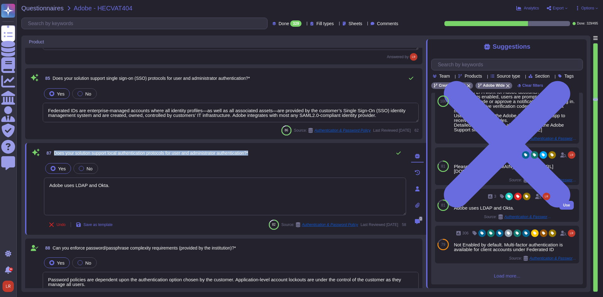
scroll to position [109, 0]
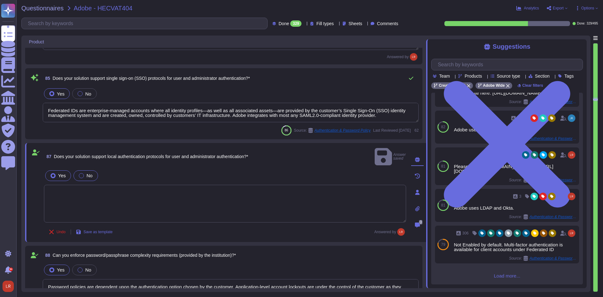
click at [85, 173] on label "No" at bounding box center [86, 175] width 14 height 5
click at [96, 187] on textarea at bounding box center [225, 204] width 362 height 38
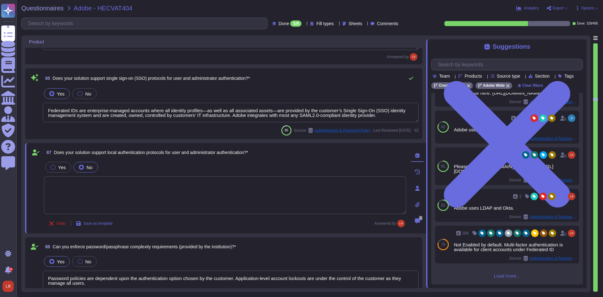
click at [96, 186] on textarea at bounding box center [225, 195] width 362 height 38
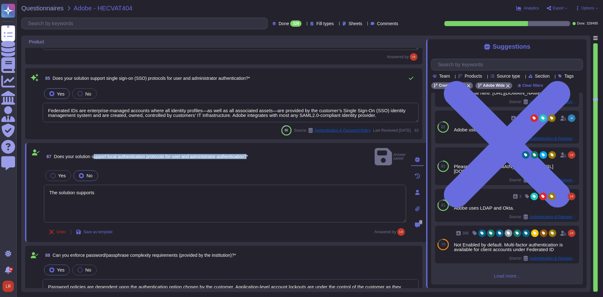
drag, startPoint x: 95, startPoint y: 153, endPoint x: 249, endPoint y: 152, distance: 154.0
click at [249, 154] on span "Does your solution support local authentication protocols for user and administ…" at bounding box center [151, 156] width 195 height 5
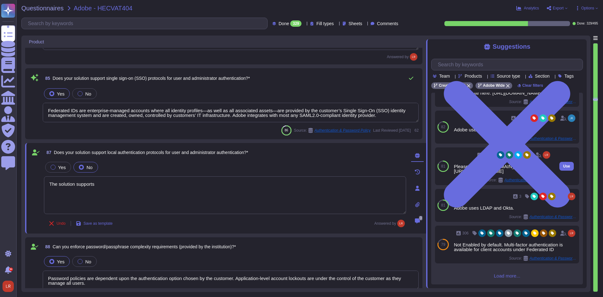
click at [480, 164] on div "Please see: https://helpx.adobe.com/enterprise/help/identity.html and https://h…" at bounding box center [503, 168] width 98 height 9
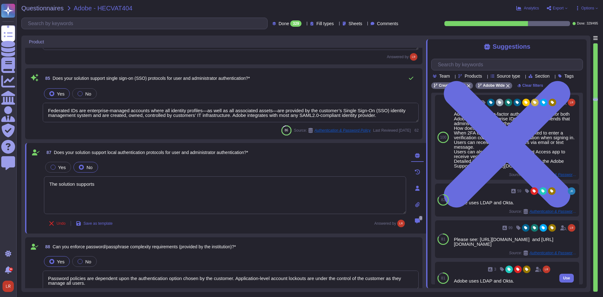
scroll to position [0, 0]
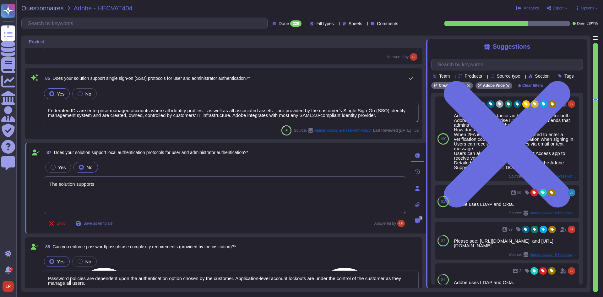
click at [121, 181] on textarea "The solution supports" at bounding box center [225, 195] width 362 height 38
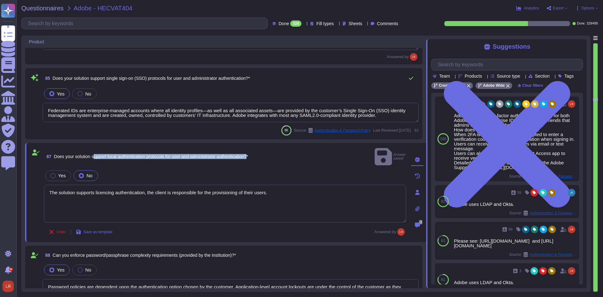
drag, startPoint x: 95, startPoint y: 151, endPoint x: 255, endPoint y: 154, distance: 160.0
click at [249, 154] on span "Does your solution support local authentication protocols for user and administ…" at bounding box center [151, 156] width 195 height 5
copy span "upport local authentication protocols for user and administrator authentication?"
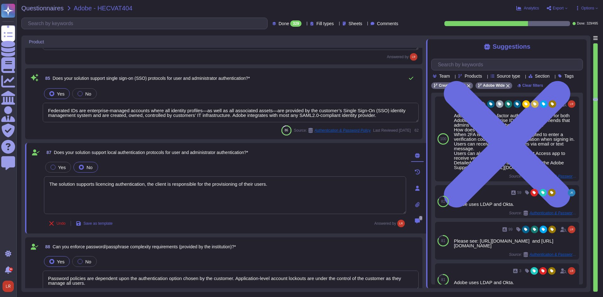
drag, startPoint x: 287, startPoint y: 184, endPoint x: 25, endPoint y: 180, distance: 261.9
click at [26, 180] on div "87 Does your solution support local authentication protocols for user and admin…" at bounding box center [225, 188] width 401 height 91
paste textarea "Please see User Authentication in [URL][DOMAIN_NAME]"
click at [225, 222] on div "Undo Save as template Answered by" at bounding box center [225, 223] width 362 height 13
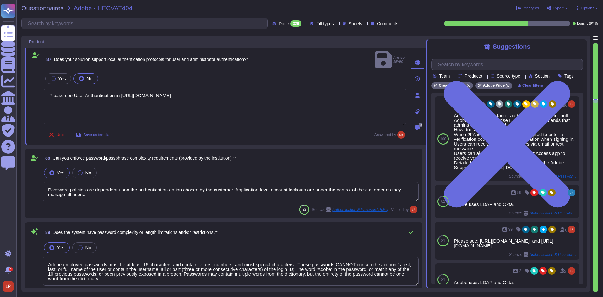
scroll to position [5566, 0]
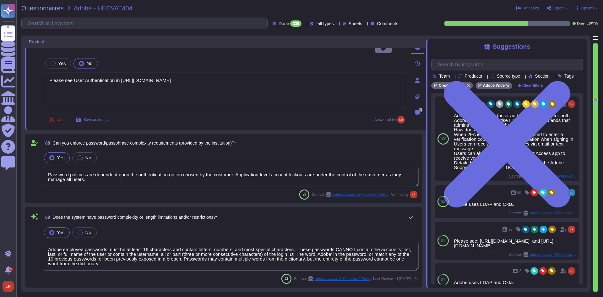
click at [213, 190] on div "92 Source: Authentication & Password Policy Verified by" at bounding box center [231, 195] width 376 height 10
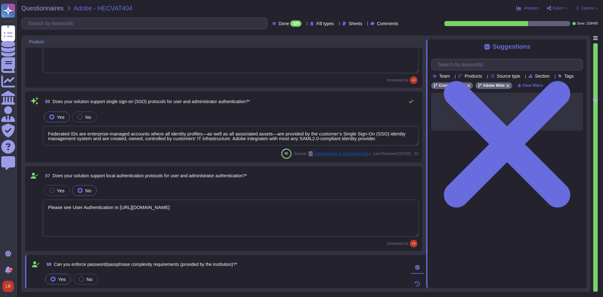
scroll to position [5392, 0]
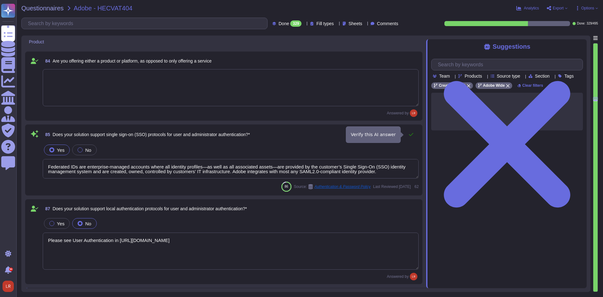
click at [414, 134] on icon at bounding box center [411, 134] width 5 height 5
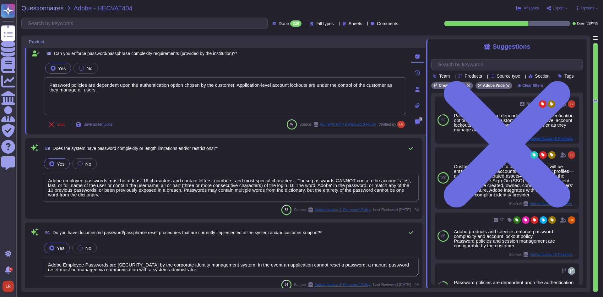
scroll to position [5581, 0]
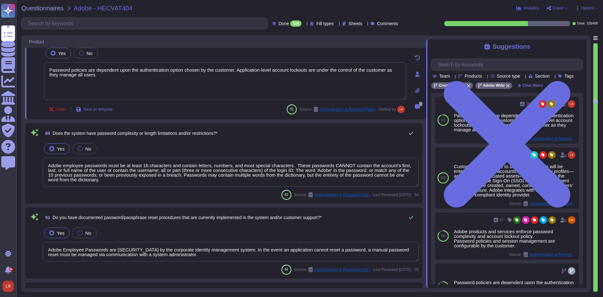
click at [173, 181] on textarea "Adobe employee passwords must be at least 16 characters and contain letters, nu…" at bounding box center [231, 172] width 376 height 29
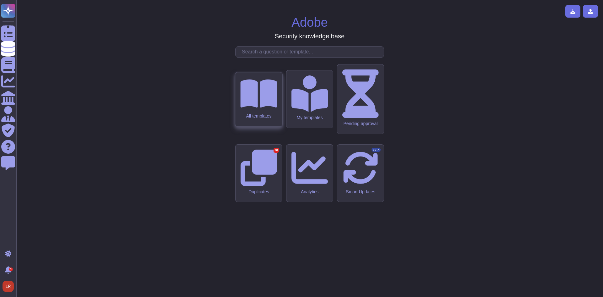
click at [270, 118] on div "All templates" at bounding box center [258, 115] width 37 height 5
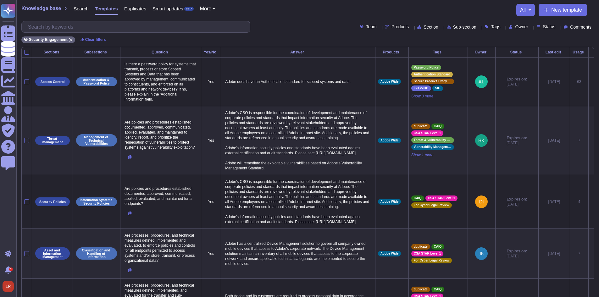
click at [594, 25] on div at bounding box center [594, 27] width 0 height 5
click at [583, 41] on div "Commented" at bounding box center [576, 43] width 41 height 6
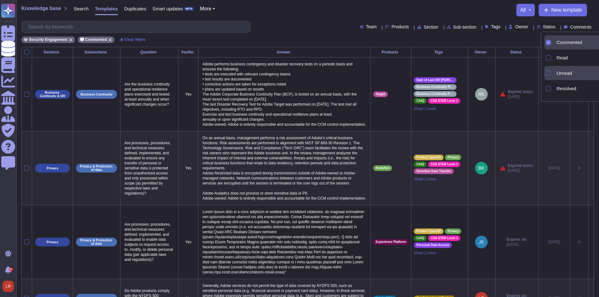
click at [569, 73] on span "Unread" at bounding box center [563, 73] width 15 height 6
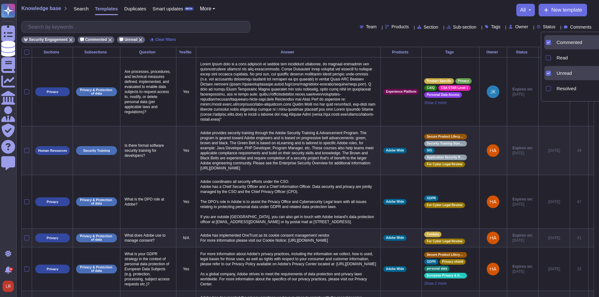
click at [341, 42] on div "Security Engagement Commented Unread Clear filters" at bounding box center [307, 38] width 572 height 10
click at [307, 34] on div "Security Engagement Commented Unread Clear filters" at bounding box center [307, 38] width 572 height 10
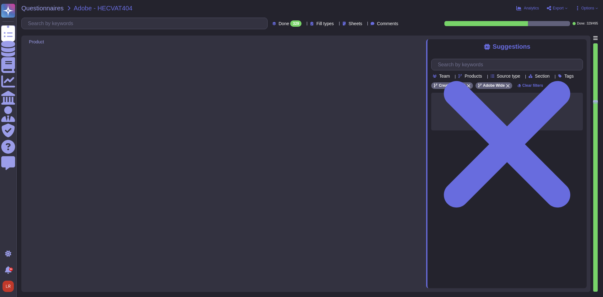
type textarea "Federated IDs are enterprise-managed accounts where all identity profiles—as we…"
type textarea "Please see User Authentication in [URL][DOMAIN_NAME]"
type textarea "Password policies are dependent upon the authentication option chosen by the cu…"
type textarea "Adobe employee passwords must be at least 16 characters and contain letters, nu…"
type textarea "Adobe Employee Passwords are [SECURITY_DATA] by the corporate identity manageme…"
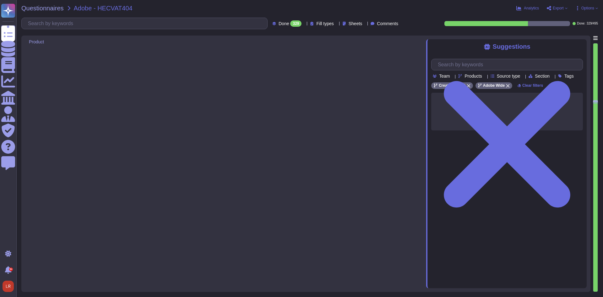
type textarea "Passwords are [SECURITY_DATA] or encrypted. SHA-256 hashing is used in combinat…"
type textarea "These items are logged, where possible by all applications where input is recei…"
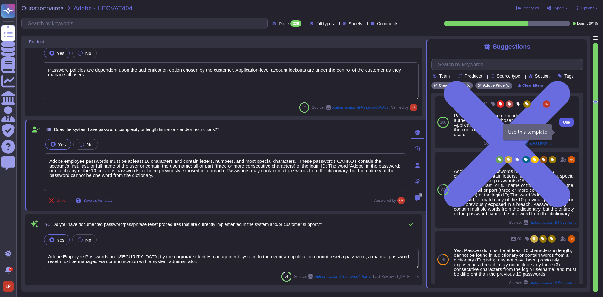
click at [564, 124] on span "Use" at bounding box center [567, 122] width 7 height 4
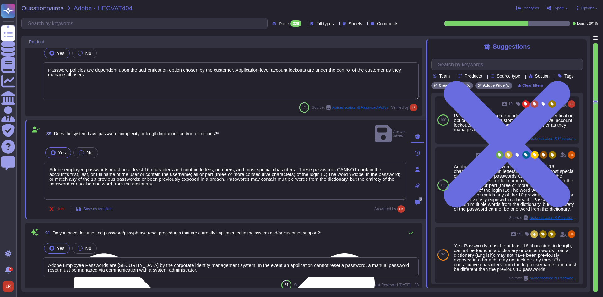
click at [227, 207] on div "89 Does the system have password complexity or length limitations and/or restri…" at bounding box center [225, 169] width 401 height 99
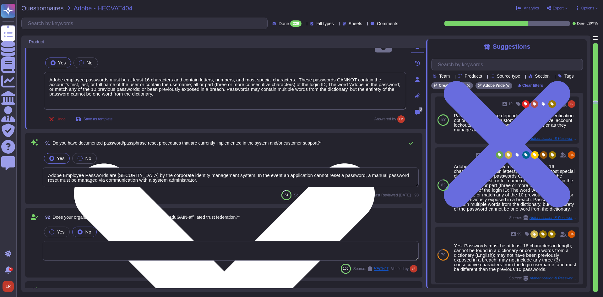
scroll to position [5686, 0]
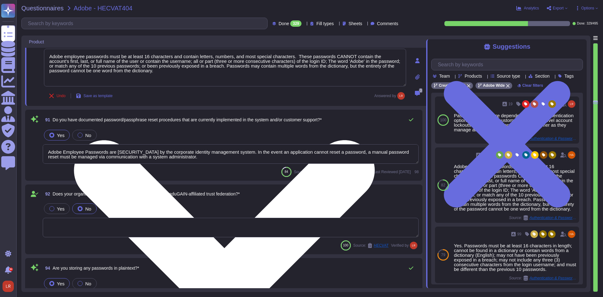
click at [388, 153] on textarea "Adobe Employee Passwords are [SECURITY_DATA] by the corporate identity manageme…" at bounding box center [231, 153] width 376 height 19
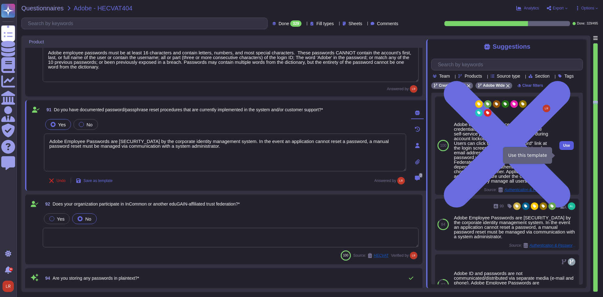
click at [564, 147] on span "Use" at bounding box center [567, 146] width 7 height 4
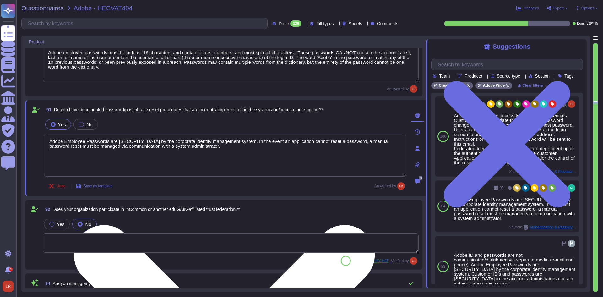
click at [50, 140] on textarea "Adobe does not have access to customers credentials. Customer needs to initiate…" at bounding box center [225, 155] width 362 height 43
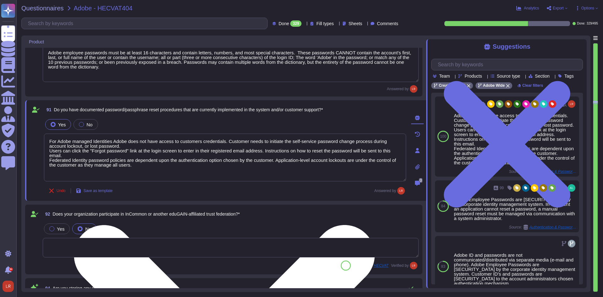
click at [96, 142] on textarea "For Adobe managed Identities Adobe does not have access to customers credential…" at bounding box center [225, 158] width 362 height 48
click at [113, 158] on textarea "For Adobe managed identities, Adobe does not have access to customers credentia…" at bounding box center [225, 158] width 362 height 48
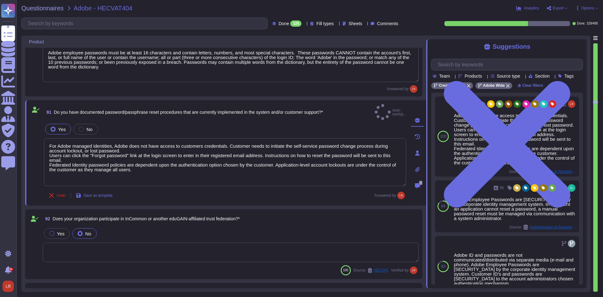
click at [186, 193] on div "Undo Save as template Answered by" at bounding box center [225, 195] width 362 height 13
type textarea "For Adobe managed identities, Adobe does not have access to customers credentia…"
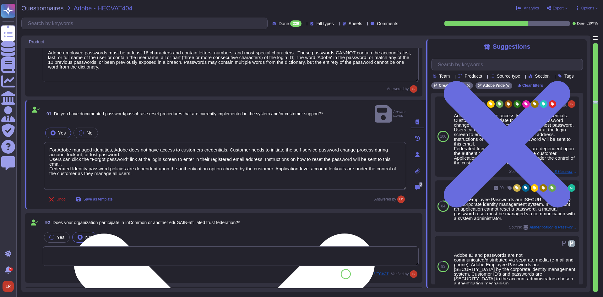
scroll to position [1, 0]
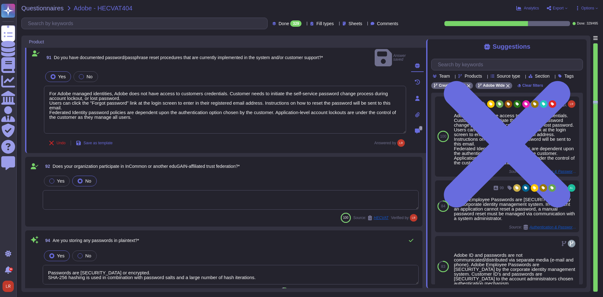
type textarea "Adobe uses Splunk for its SIEM. For some offerings, customer can retrieve appli…"
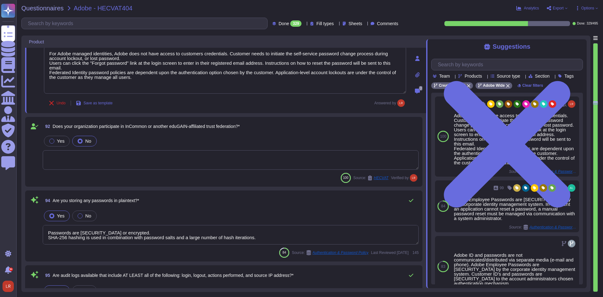
type textarea "Adobe retains access logs for Adobe office’s and owned locations for 1 year. Lo…"
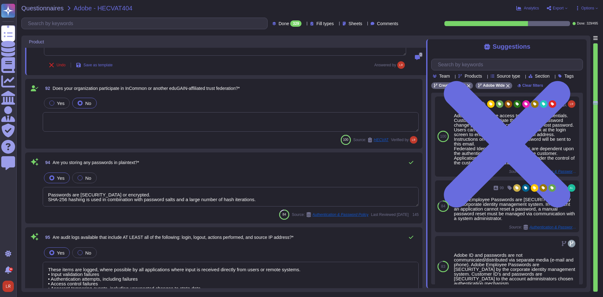
scroll to position [5843, 0]
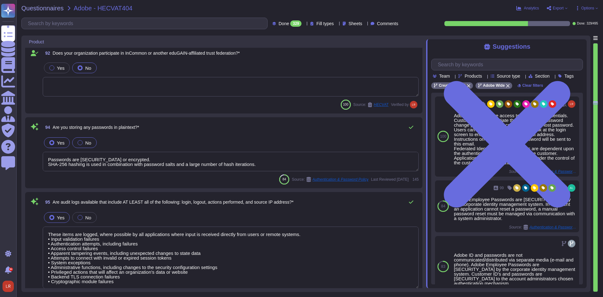
click at [82, 138] on div "No" at bounding box center [84, 142] width 24 height 11
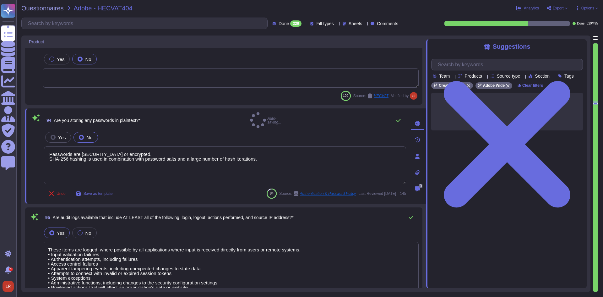
scroll to position [0, 0]
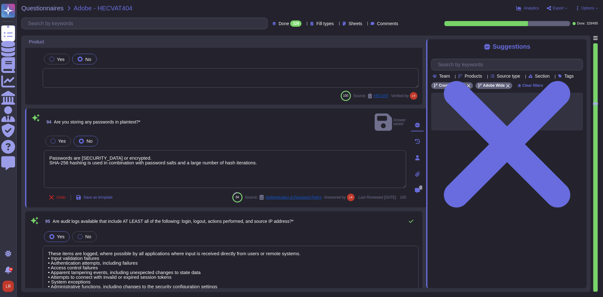
click at [176, 191] on div "Undo Save as template 84 Source: Authentication & Password Policy Answered by L…" at bounding box center [225, 197] width 362 height 13
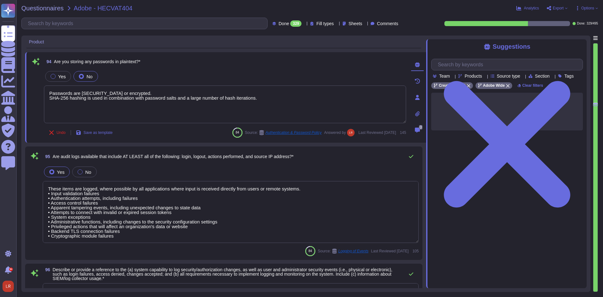
scroll to position [5948, 0]
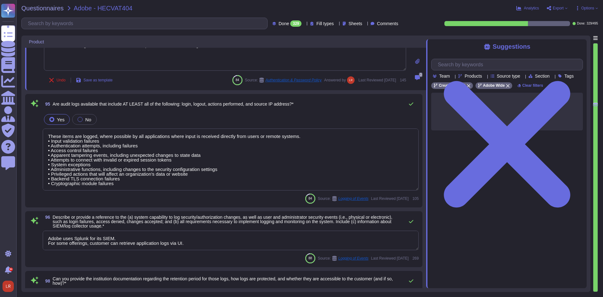
type textarea "Adobe does not follow a typical directory deployment model. There are no member…"
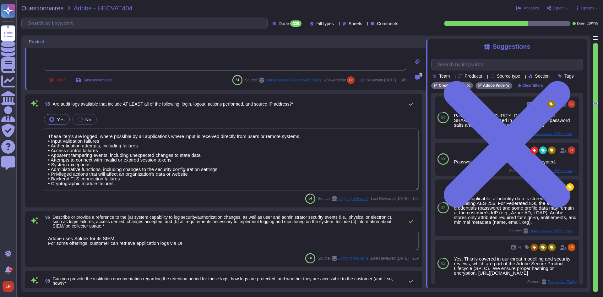
click at [249, 170] on textarea "These items are logged, where possible by all applications where input is recei…" at bounding box center [231, 160] width 376 height 62
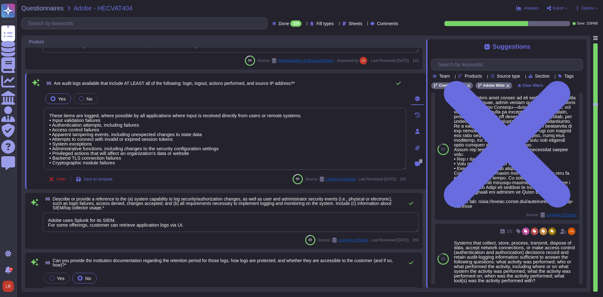
scroll to position [295, 0]
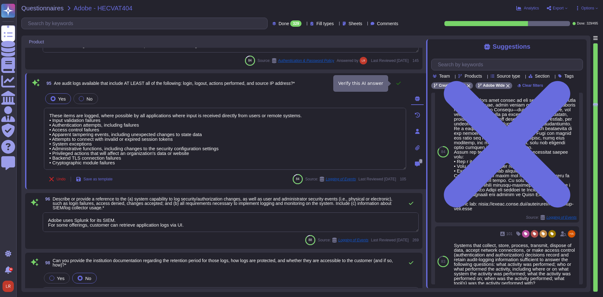
click at [399, 83] on icon at bounding box center [398, 83] width 5 height 5
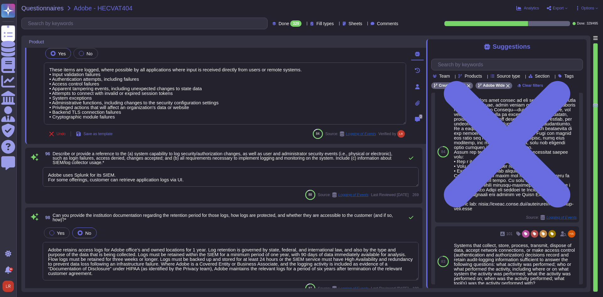
scroll to position [6000, 0]
type textarea "Some Adobe products and services support identity federation standards such as …"
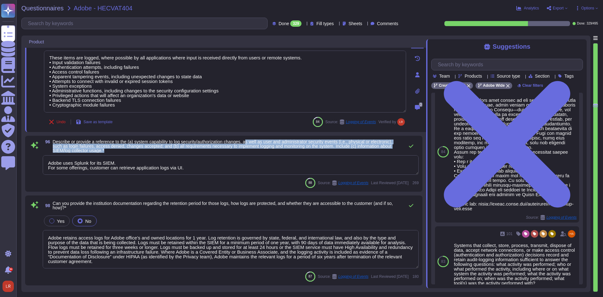
drag, startPoint x: 250, startPoint y: 142, endPoint x: 376, endPoint y: 152, distance: 125.8
click at [376, 152] on span "Describe or provide a reference to the (a) system capability to log security/au…" at bounding box center [227, 146] width 349 height 13
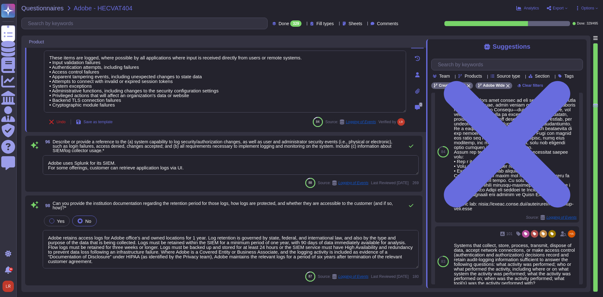
scroll to position [0, 0]
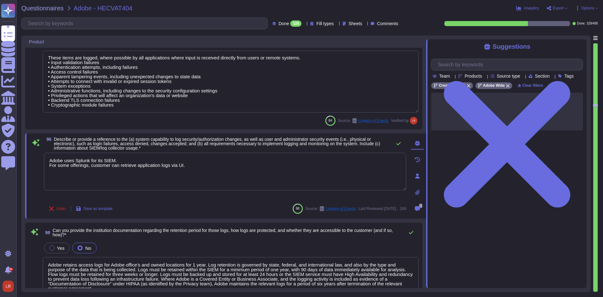
click at [193, 146] on span "Describe or provide a reference to the (a) system capability to log security/au…" at bounding box center [217, 144] width 327 height 14
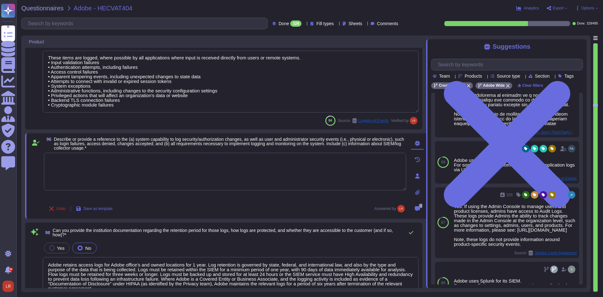
scroll to position [467, 0]
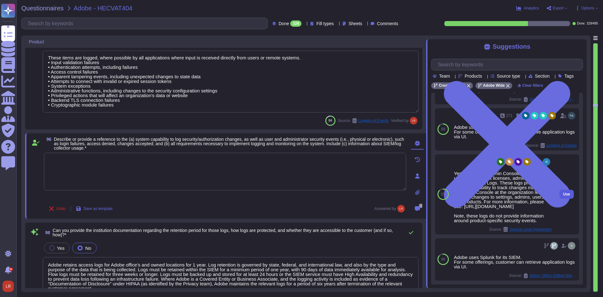
click at [566, 199] on button "Use" at bounding box center [567, 194] width 14 height 9
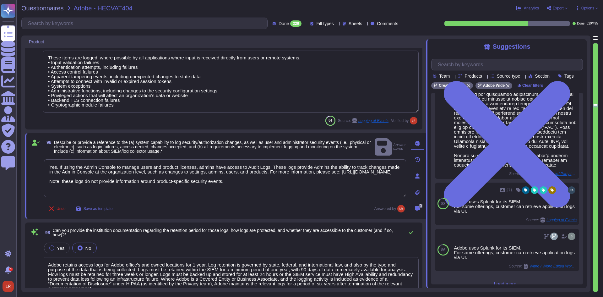
click at [201, 200] on div "96 Describe or provide a reference to the (a) system capability to log security…" at bounding box center [218, 176] width 376 height 78
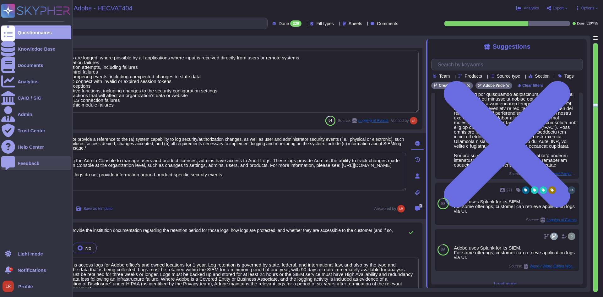
drag, startPoint x: 58, startPoint y: 159, endPoint x: 12, endPoint y: 157, distance: 46.3
click at [24, 159] on div "Product 92 Does your organization participate in InCommon or another eduGAIN-af…" at bounding box center [306, 164] width 570 height 256
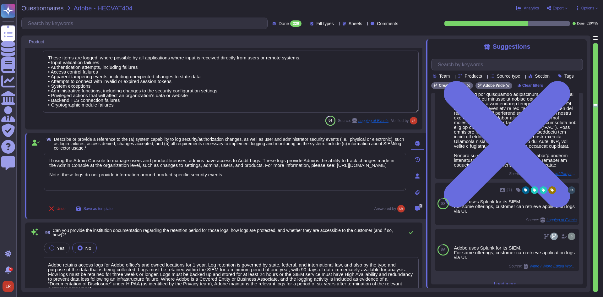
click at [185, 205] on div "Undo Save as template Answered by" at bounding box center [225, 208] width 362 height 13
type textarea "If using the Admin Console to manage users and product licenses, admins have ac…"
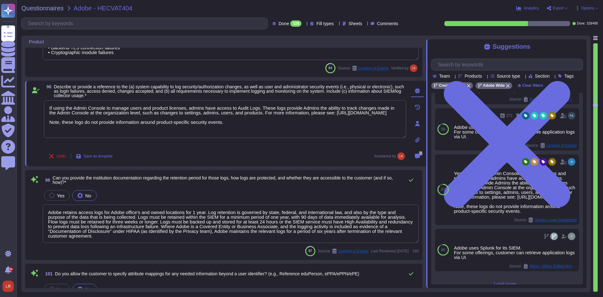
type textarea "Some Adobe products and services support identity federation standards such as …"
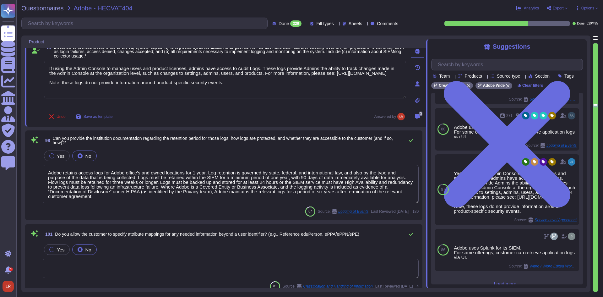
scroll to position [6105, 0]
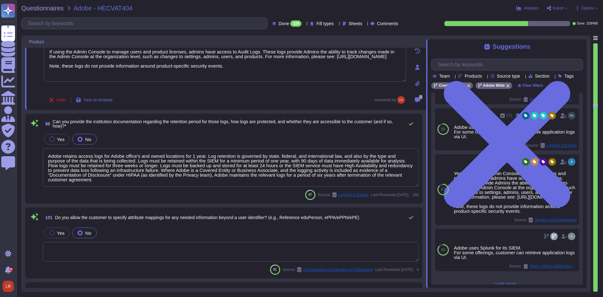
type textarea "As a Personal User or a Business User, you may create an Adobe account using an…"
drag, startPoint x: 150, startPoint y: 121, endPoint x: 283, endPoint y: 123, distance: 133.3
click at [283, 123] on span "Can you provide the institution documentation regarding the retention period fo…" at bounding box center [223, 123] width 340 height 9
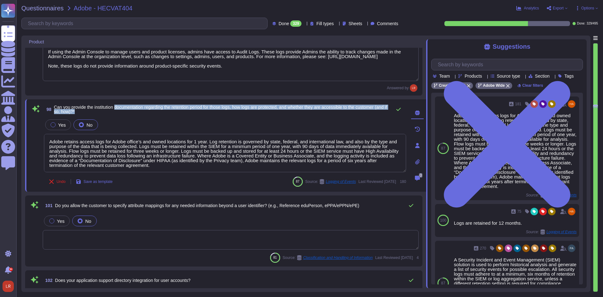
drag, startPoint x: 117, startPoint y: 107, endPoint x: 381, endPoint y: 110, distance: 263.7
click at [381, 110] on span "Can you provide the institution documentation regarding the retention period fo…" at bounding box center [221, 109] width 335 height 9
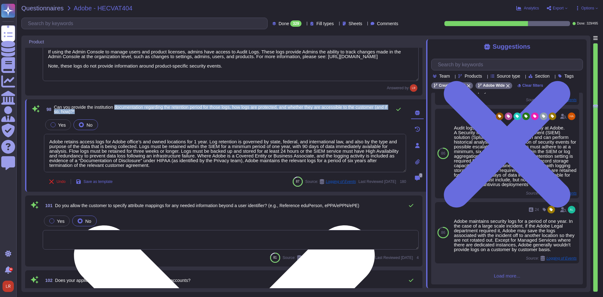
scroll to position [233, 0]
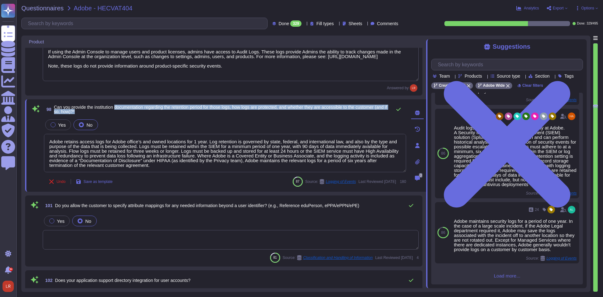
click at [172, 109] on span "Can you provide the institution documentation regarding the retention period fo…" at bounding box center [220, 109] width 333 height 9
click at [245, 108] on span "Can you provide the institution documentation regarding the retention period fo…" at bounding box center [220, 109] width 333 height 9
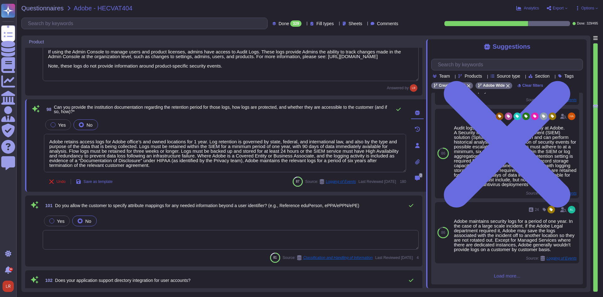
click at [257, 113] on span "Can you provide the institution documentation regarding the retention period fo…" at bounding box center [221, 109] width 335 height 9
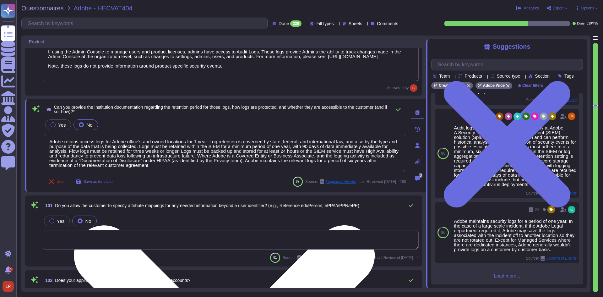
click at [223, 156] on textarea "Adobe retains access logs for Adobe office’s and owned locations for 1 year. Lo…" at bounding box center [225, 153] width 362 height 38
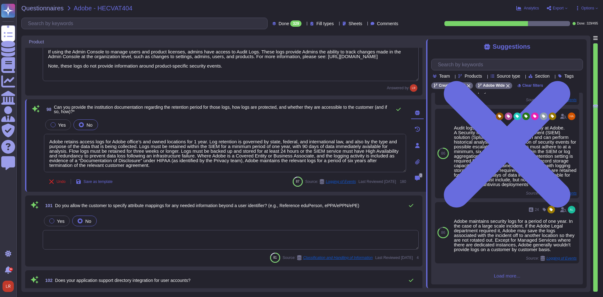
click at [190, 119] on div "Yes No" at bounding box center [225, 124] width 362 height 13
click at [102, 112] on span "Can you provide the institution documentation regarding the retention period fo…" at bounding box center [221, 109] width 335 height 9
click at [55, 126] on label "Yes" at bounding box center [58, 124] width 15 height 5
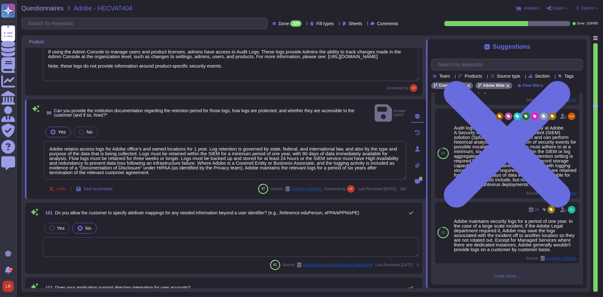
click at [281, 116] on div "98 Can you provide the institution documentation regarding the retention period…" at bounding box center [218, 149] width 376 height 92
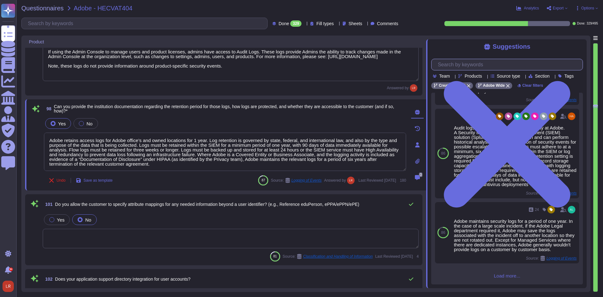
click at [471, 65] on input "text" at bounding box center [509, 64] width 148 height 11
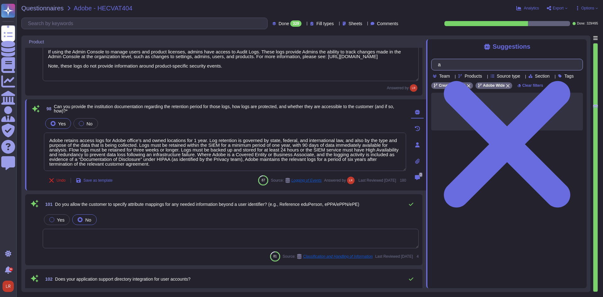
scroll to position [0, 0]
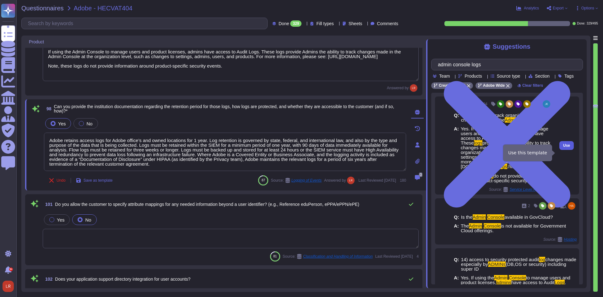
type input "admin console logs"
click at [565, 147] on span "Use" at bounding box center [567, 146] width 7 height 4
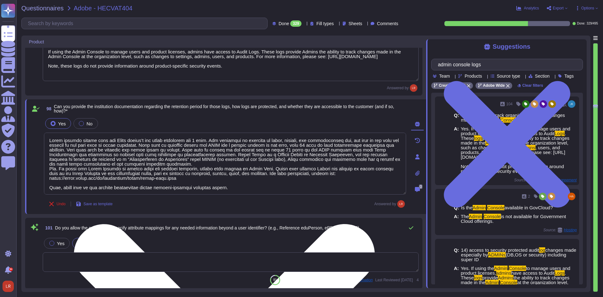
drag, startPoint x: 58, startPoint y: 169, endPoint x: 48, endPoint y: 169, distance: 10.4
click at [48, 169] on textarea at bounding box center [225, 164] width 362 height 62
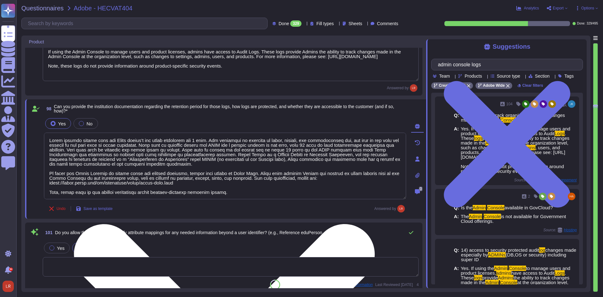
click at [222, 178] on textarea at bounding box center [225, 166] width 362 height 67
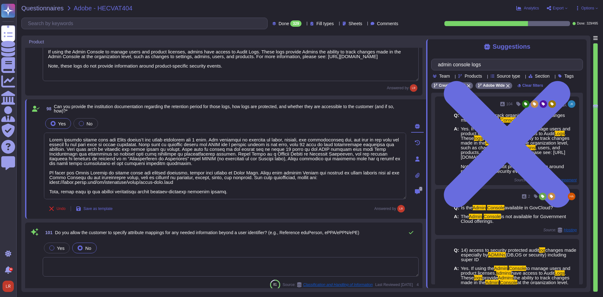
type textarea "Lorem ipsumdo sitame cons adi Elits doeius’t inc utlab etdolorem ali 0 enim. Ad…"
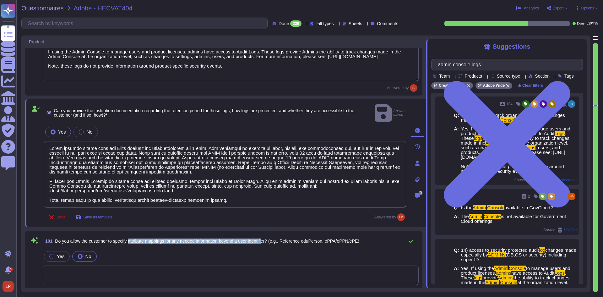
drag, startPoint x: 134, startPoint y: 234, endPoint x: 270, endPoint y: 236, distance: 136.1
click at [270, 236] on span "101 Do you allow the customer to specify attribute mappings for any needed info…" at bounding box center [201, 240] width 317 height 11
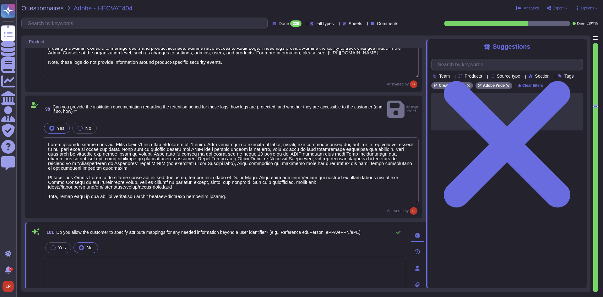
type textarea "As a Personal User or a Business User, you may create an Adobe account using an…"
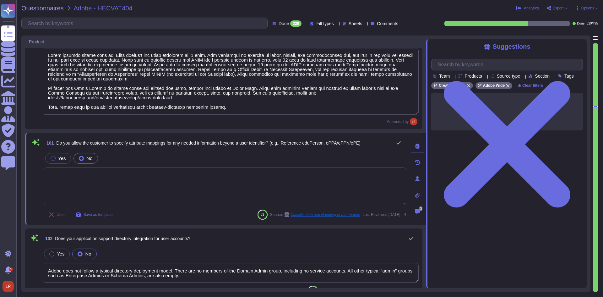
scroll to position [6210, 0]
type textarea "To set up 2-Factor Authentication (2FA) for an Adobe ID account, customers can …"
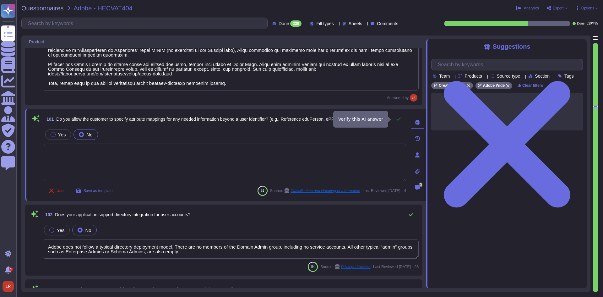
click at [400, 117] on icon at bounding box center [398, 119] width 5 height 5
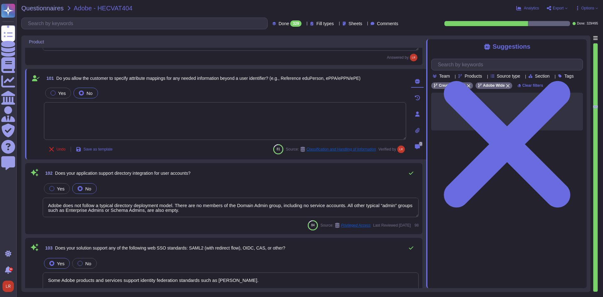
scroll to position [6263, 0]
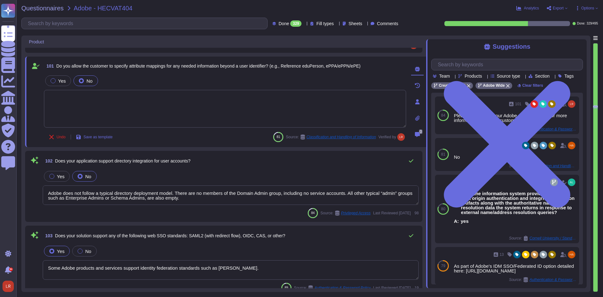
click at [232, 165] on div "102 Does your application support directory integration for user accounts?" at bounding box center [231, 161] width 376 height 13
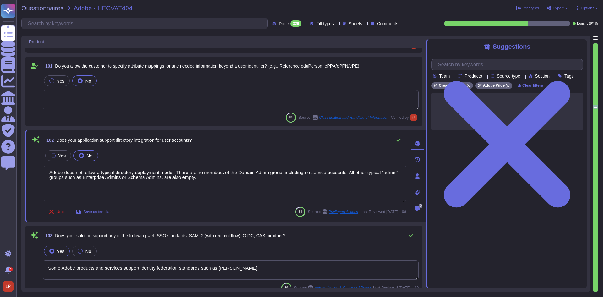
click at [192, 139] on span "Does your application support directory integration for user accounts?" at bounding box center [123, 140] width 135 height 5
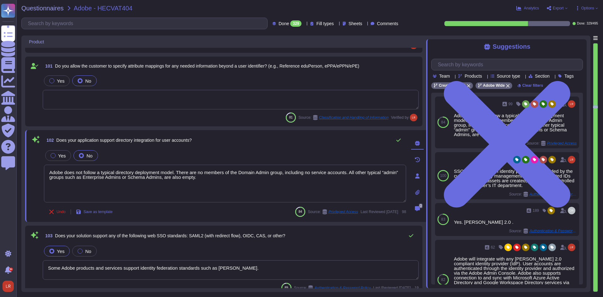
click at [183, 139] on span "Does your application support directory integration for user accounts?" at bounding box center [123, 140] width 135 height 5
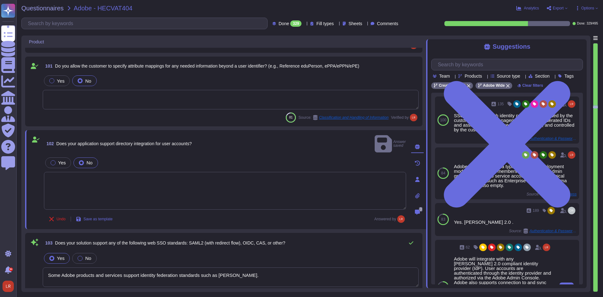
click at [507, 273] on div "Adobe will integrate with any [PERSON_NAME] 2.0 compliant identity provider (Id…" at bounding box center [503, 289] width 98 height 66
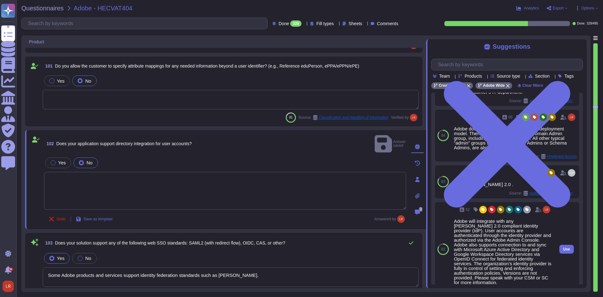
scroll to position [52, 0]
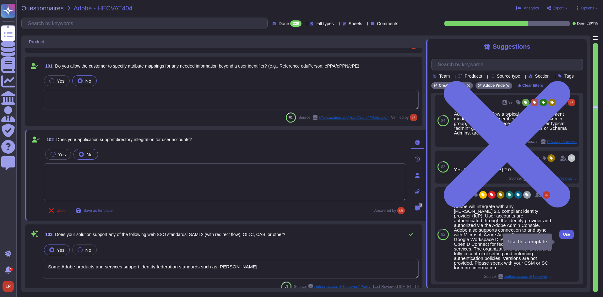
click at [564, 236] on span "Use" at bounding box center [567, 235] width 7 height 4
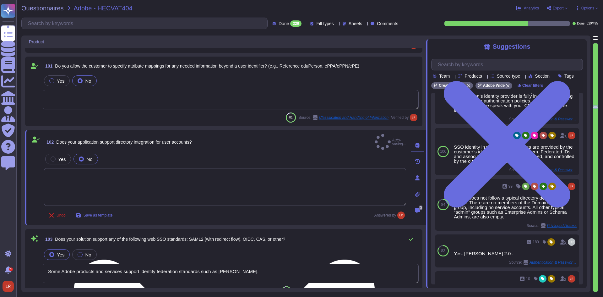
type textarea "Adobe will integrate with any [PERSON_NAME] 2.0 compliant identity provider (Id…"
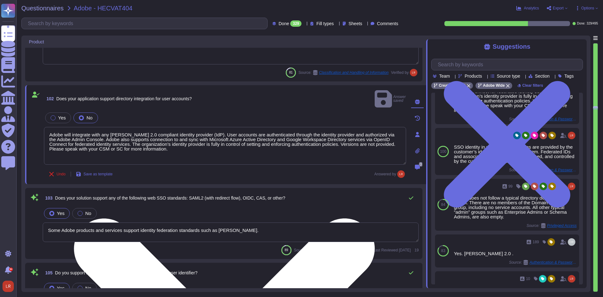
type textarea "Active sessions must be terminated when not in use. Session management is confi…"
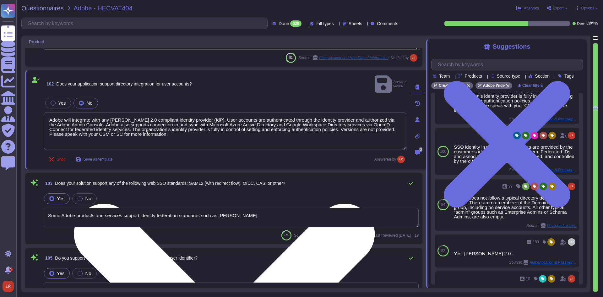
click at [177, 181] on span "Does your solution support any of the following web SSO standards: SAML2 (with …" at bounding box center [170, 183] width 230 height 5
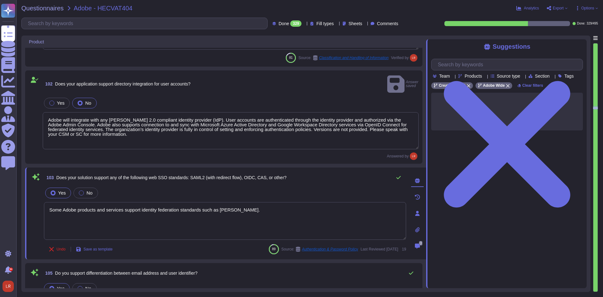
scroll to position [0, 0]
click at [242, 208] on textarea "Some Adobe products and services support identity federation standards such as …" at bounding box center [225, 221] width 362 height 38
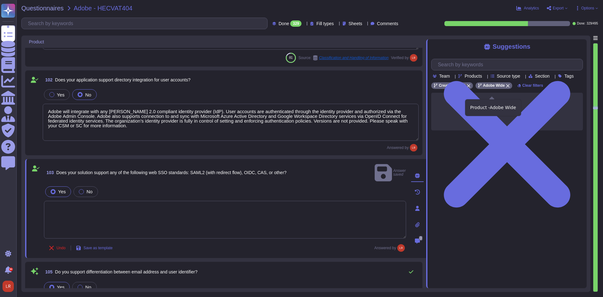
type textarea "Active sessions must be terminated when not in use. Session management is confi…"
click at [508, 88] on icon at bounding box center [508, 86] width 4 height 4
click at [206, 205] on textarea at bounding box center [225, 220] width 362 height 38
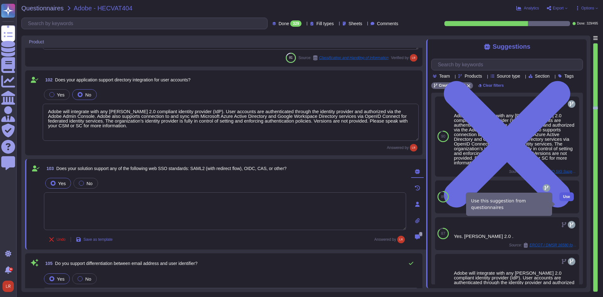
click at [566, 201] on button "Use" at bounding box center [567, 196] width 14 height 9
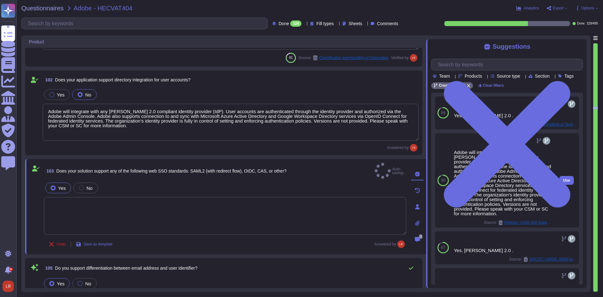
type textarea "Yes. [PERSON_NAME] 2.0 ."
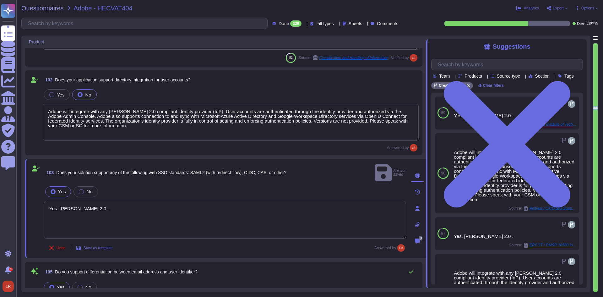
click at [198, 246] on div "103 Does your solution support any of the following web SSO standards: SAML2 (w…" at bounding box center [225, 208] width 401 height 99
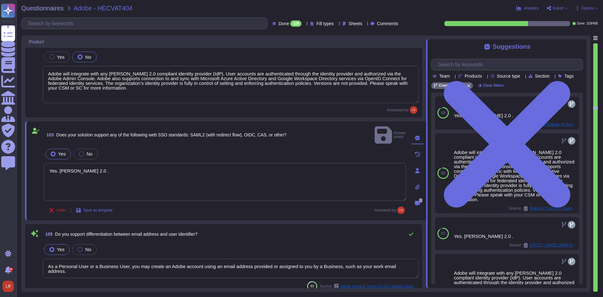
scroll to position [6367, 0]
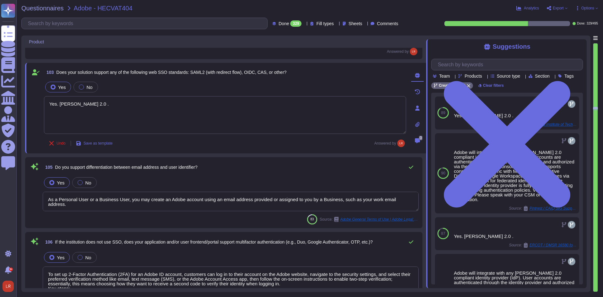
type textarea "Adobe stores all customer data on servers with non-routable IP addresses (RFC 1…"
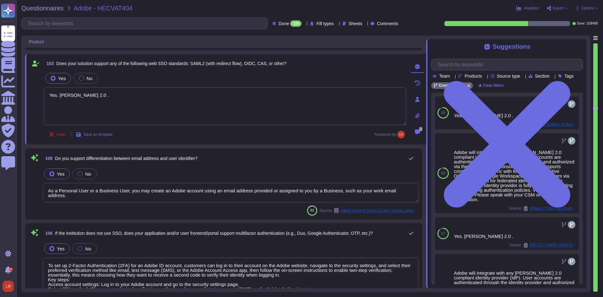
click at [158, 210] on div "83 Source: Adobe General Terms of Use | Adobe Legal.pdf" at bounding box center [231, 211] width 376 height 10
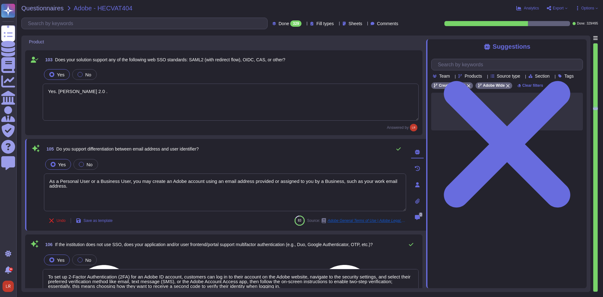
click at [179, 183] on textarea "As a Personal User or a Business User, you may create an Adobe account using an…" at bounding box center [225, 192] width 362 height 38
click at [218, 183] on textarea "As a Personal User or a Business User, you may create an Adobe account using an…" at bounding box center [225, 192] width 362 height 38
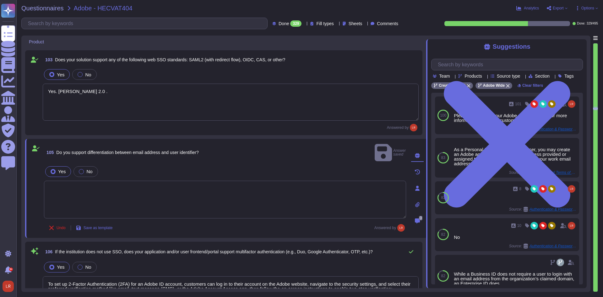
click at [118, 183] on textarea at bounding box center [225, 200] width 362 height 38
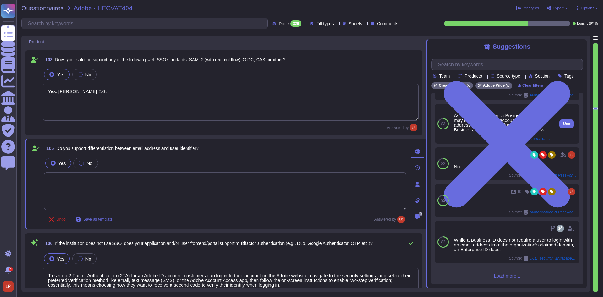
scroll to position [41, 0]
click at [97, 180] on textarea at bounding box center [225, 191] width 362 height 38
click at [84, 163] on label "No" at bounding box center [86, 163] width 14 height 5
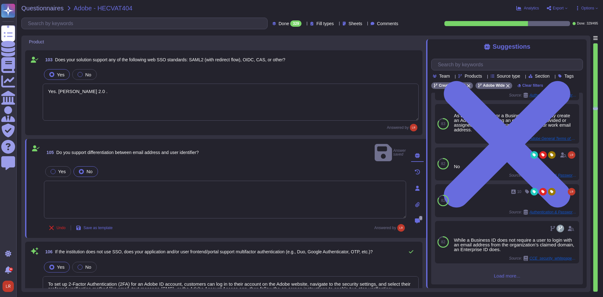
click at [69, 182] on textarea at bounding box center [225, 200] width 362 height 38
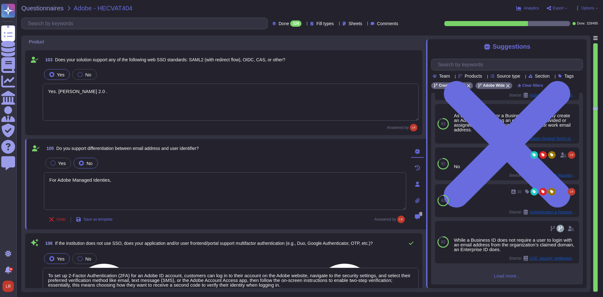
click at [121, 180] on textarea "For Adobe Managed Identities," at bounding box center [225, 191] width 362 height 38
paste textarea "Identities"
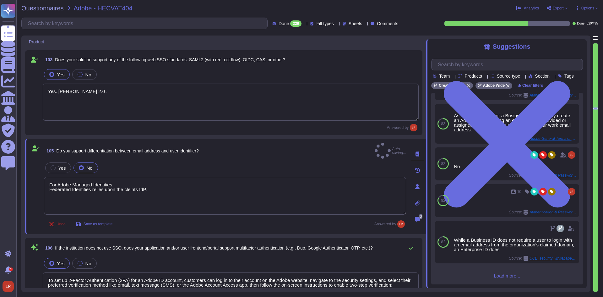
click at [177, 218] on div "Undo Save as template Answered by" at bounding box center [225, 224] width 362 height 13
type textarea "For Adobe Managed Identities. Federated Identities relies upon the clients' IdP."
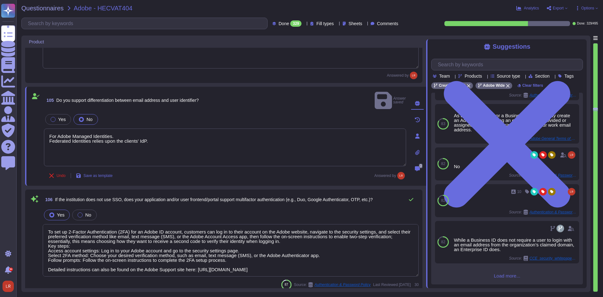
scroll to position [1, 0]
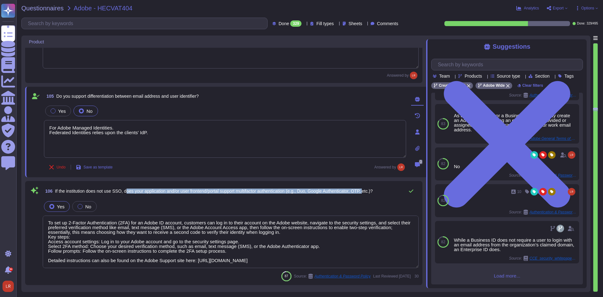
drag, startPoint x: 129, startPoint y: 191, endPoint x: 374, endPoint y: 192, distance: 245.5
click at [373, 192] on span "If the institution does not use SSO, does your application and/or user frontend…" at bounding box center [214, 191] width 318 height 5
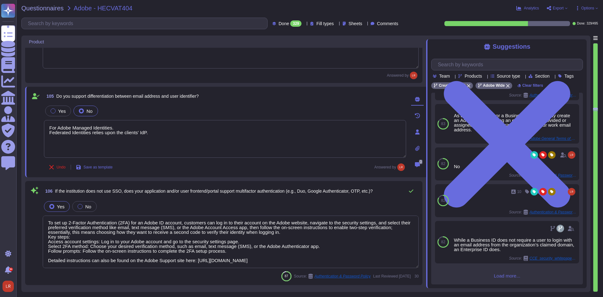
scroll to position [0, 0]
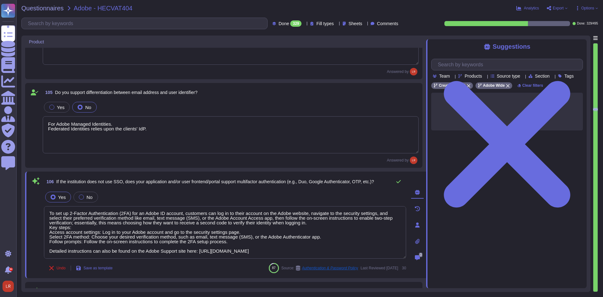
type textarea "All communication with the SaaS are via HTTPS. API calls are also encrypted."
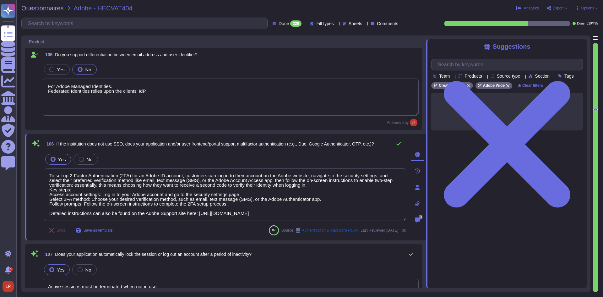
scroll to position [6524, 0]
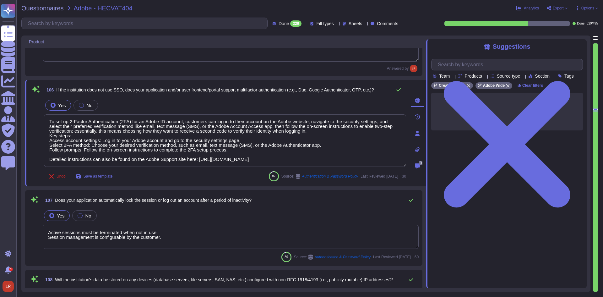
type textarea "Document Cloud provides AES-256 encryption of data at rest and in transit. Crea…"
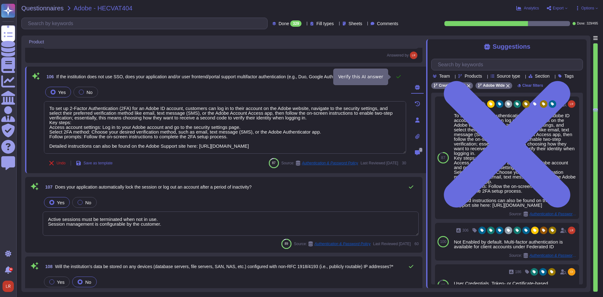
click at [400, 76] on icon at bounding box center [398, 76] width 5 height 5
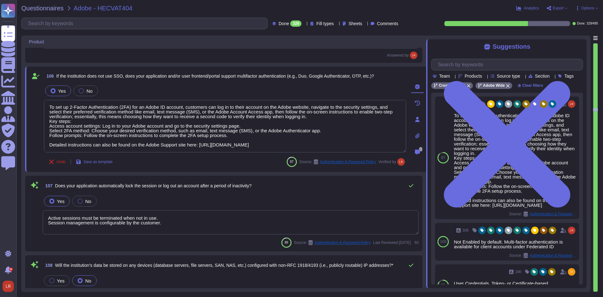
click at [140, 214] on textarea "Active sessions must be terminated when not in use. Session management is confi…" at bounding box center [231, 222] width 376 height 24
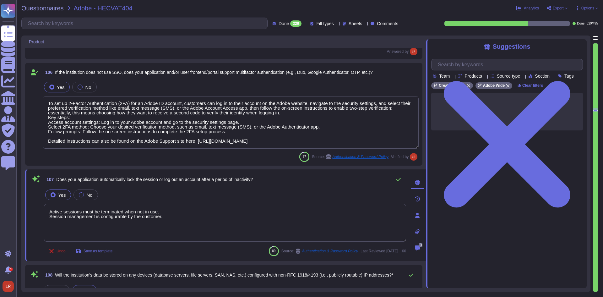
type textarea "Active sessions must be terminated when not in use. Session management is confi…"
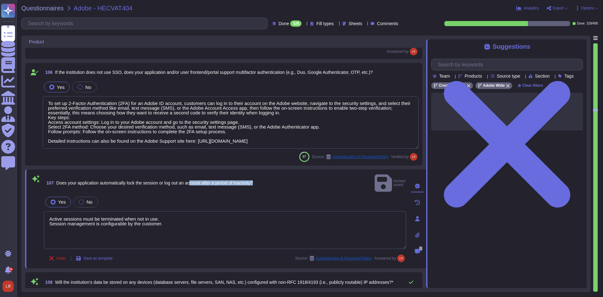
drag, startPoint x: 194, startPoint y: 180, endPoint x: 262, endPoint y: 181, distance: 67.6
click at [262, 181] on div "107 Does your application automatically lock the session or log out an account …" at bounding box center [225, 183] width 362 height 20
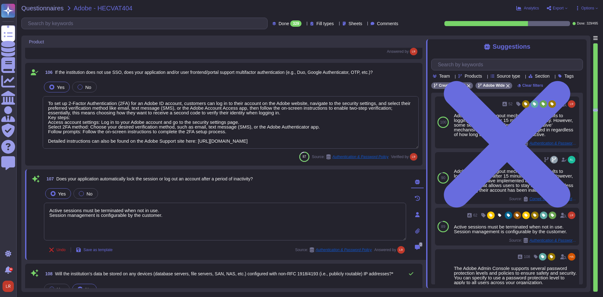
click at [289, 210] on textarea "Active sessions must be terminated when not in use. Session management is confi…" at bounding box center [225, 222] width 362 height 38
click at [299, 185] on div "107 Does your application automatically lock the session or log out an account …" at bounding box center [218, 214] width 376 height 83
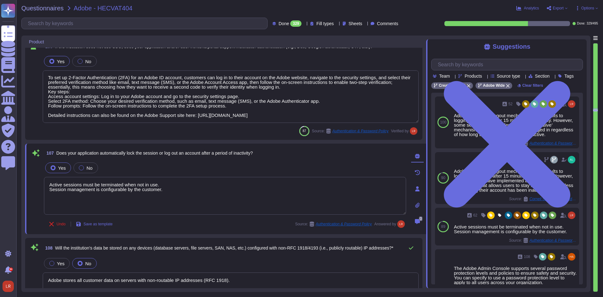
scroll to position [6629, 0]
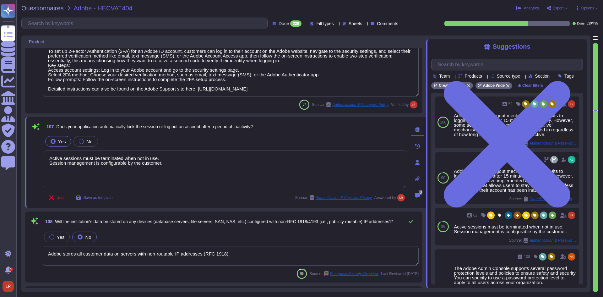
click at [272, 232] on div "Yes No" at bounding box center [231, 236] width 376 height 13
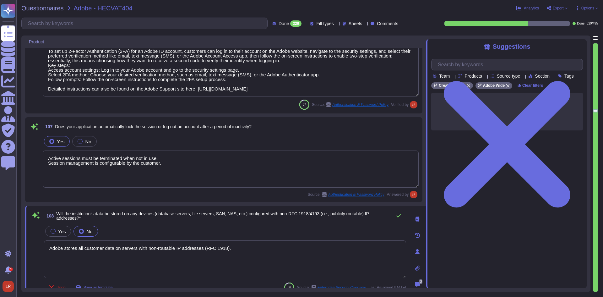
click at [353, 132] on div "107 Does your application automatically lock the session or log out an account …" at bounding box center [224, 159] width 390 height 77
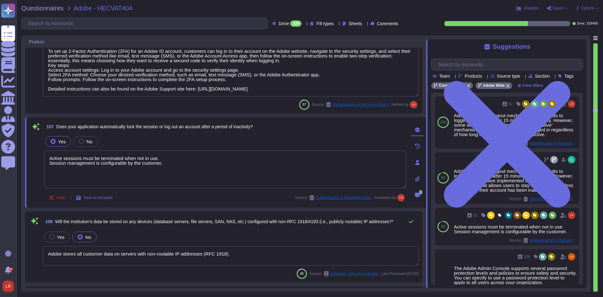
click at [369, 134] on div "107 Does your application automatically lock the session or log out an account …" at bounding box center [218, 162] width 376 height 83
click at [63, 128] on span "Does your application automatically lock the session or log out an account afte…" at bounding box center [154, 126] width 197 height 5
click at [37, 126] on icon at bounding box center [36, 127] width 8 height 8
click at [308, 131] on div "107 Does your application automatically lock the session or log out an account …" at bounding box center [225, 126] width 362 height 11
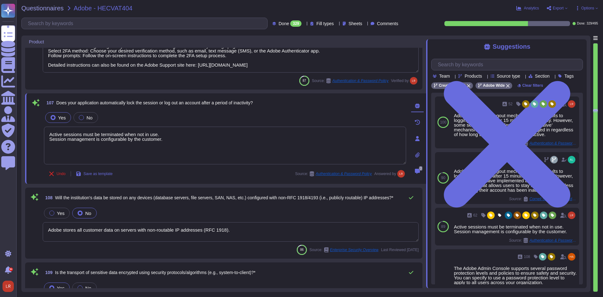
scroll to position [6682, 0]
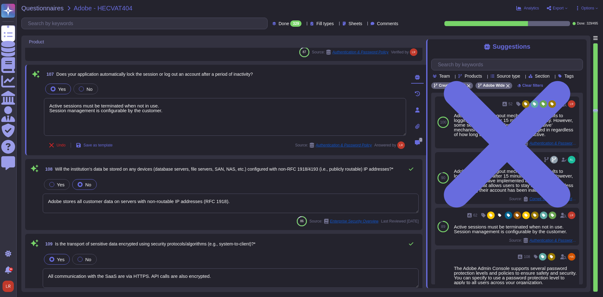
click at [201, 176] on div "108 Will the institution's data be stored on any devices (database servers, fil…" at bounding box center [224, 194] width 390 height 63
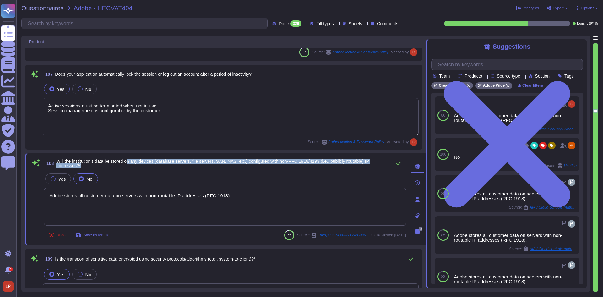
drag, startPoint x: 129, startPoint y: 162, endPoint x: 338, endPoint y: 168, distance: 208.5
click at [338, 168] on span "108 Will the institution's data be stored on any devices (database servers, fil…" at bounding box center [216, 163] width 345 height 11
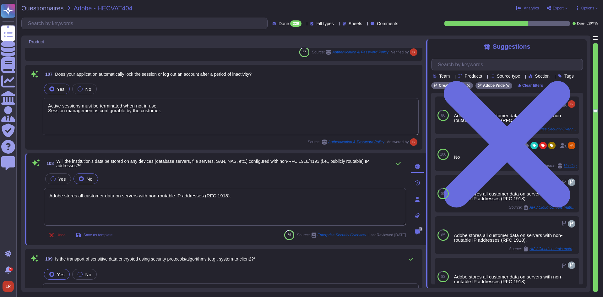
click at [293, 171] on div "108 Will the institution's data be stored on any devices (database servers, fil…" at bounding box center [218, 199] width 376 height 84
drag, startPoint x: 262, startPoint y: 160, endPoint x: 371, endPoint y: 161, distance: 109.1
click at [369, 161] on span "Will the institution's data be stored on any devices (database servers, file se…" at bounding box center [212, 163] width 313 height 9
click at [163, 169] on div "108 Will the institution's data be stored on any devices (database servers, fil…" at bounding box center [225, 163] width 362 height 13
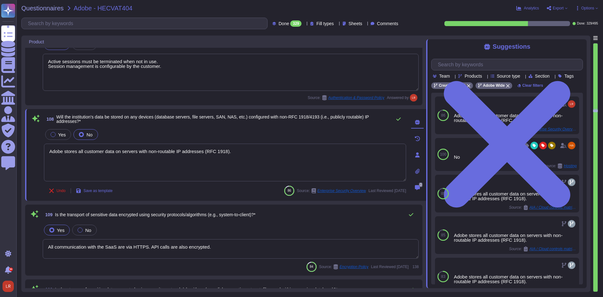
scroll to position [6734, 0]
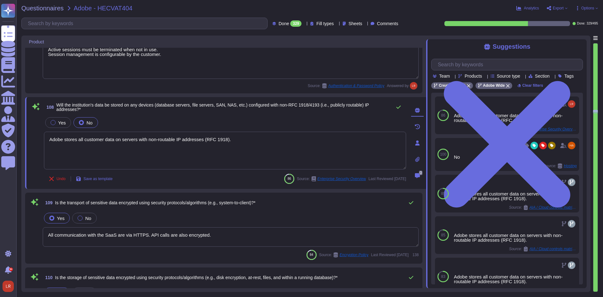
type textarea "Adobe utilizes cloud-native key management systems (KMS) and/or approved key re…"
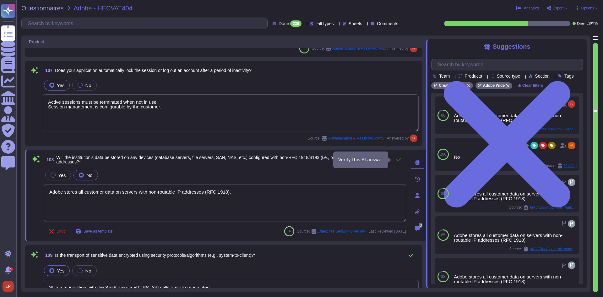
click at [397, 158] on icon at bounding box center [398, 159] width 5 height 5
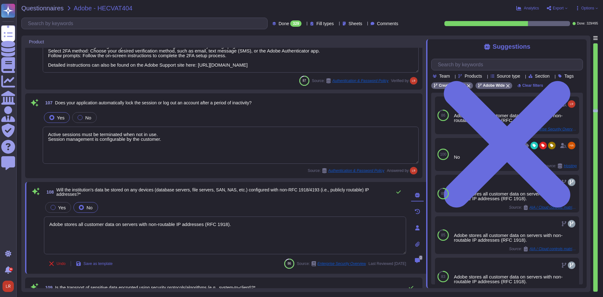
scroll to position [6629, 0]
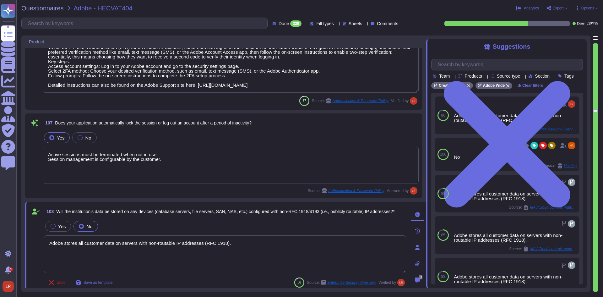
click at [321, 135] on div "Yes No" at bounding box center [231, 137] width 376 height 13
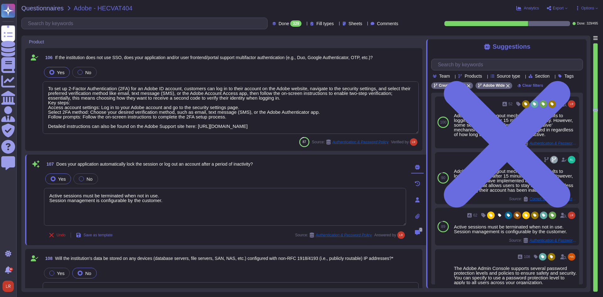
type textarea "Yes. [PERSON_NAME] 2.0 ."
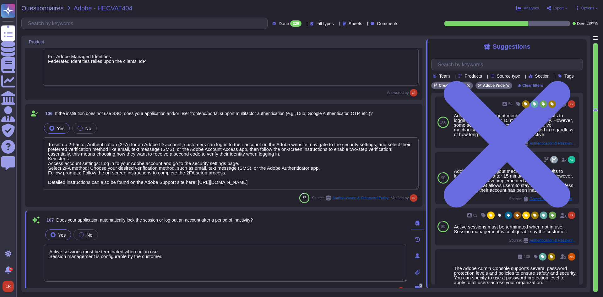
scroll to position [6503, 0]
type textarea "Adobe will integrate with any [PERSON_NAME] 2.0 compliant identity provider (Id…"
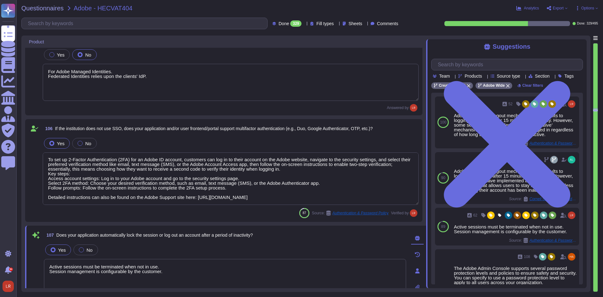
click at [304, 142] on div "Yes No" at bounding box center [231, 143] width 376 height 13
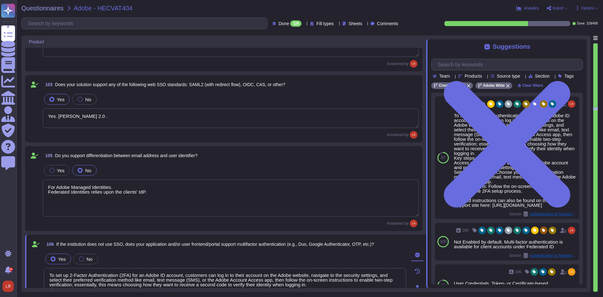
type textarea "Lorem ipsumdo sitame cons adi Elits doeius’t inc utlab etdolorem ali 0 enim. Ad…"
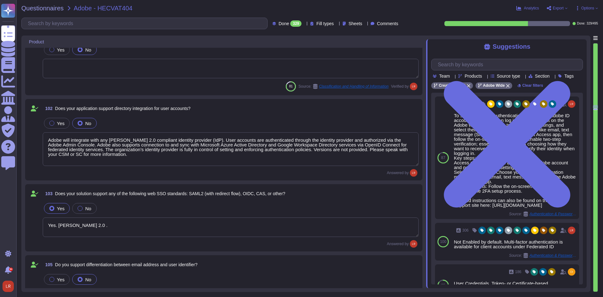
type textarea "If using the Admin Console to manage users and product licenses, admins have ac…"
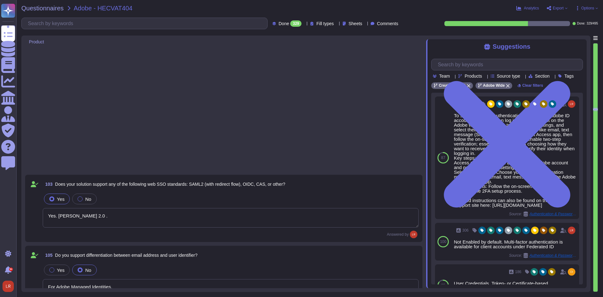
type textarea "Active sessions must be terminated when not in use. Session management is confi…"
type textarea "Adobe stores all customer data on servers with non-routable IP addresses (RFC 1…"
type textarea "All communication with the SaaS are via HTTPS. API calls are also encrypted."
type textarea "Document Cloud provides AES-256 encryption of data at rest and in transit. Crea…"
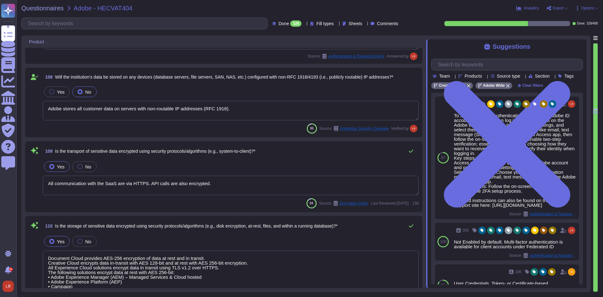
type textarea "Adobe utilizes cloud-native key management systems (KMS) and/or approved key re…"
type textarea "30 days after the contract with the customer is terminated, customer data is re…"
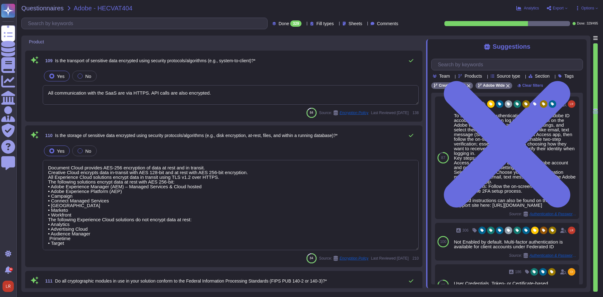
scroll to position [6858, 0]
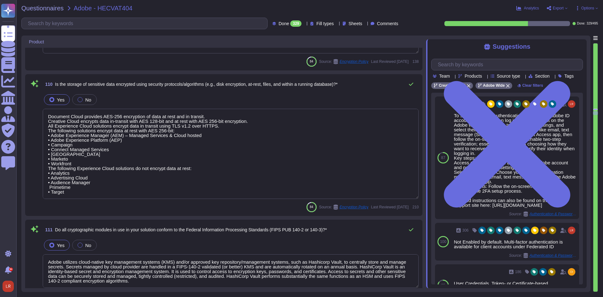
type textarea "This is covered under Adobe’s Disaster Recovery Standards and Policy which appl…"
drag, startPoint x: 131, startPoint y: 81, endPoint x: 243, endPoint y: 88, distance: 112.4
click at [243, 88] on span "110 Is the storage of sensitive data encrypted using security protocols/algorit…" at bounding box center [190, 84] width 295 height 11
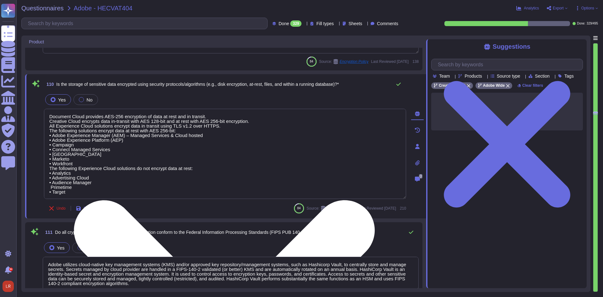
click at [381, 121] on textarea "Document Cloud provides AES-256 encryption of data at rest and in transit. Crea…" at bounding box center [225, 154] width 362 height 90
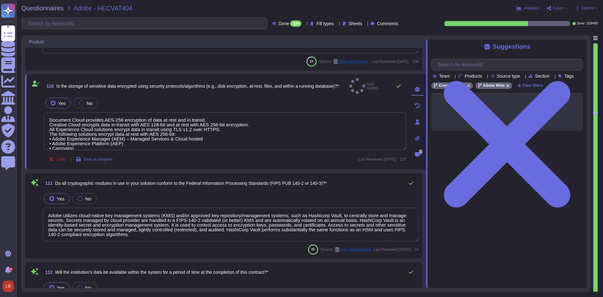
type textarea "Adobe securely erases media containing decommissioned restricted data in accord…"
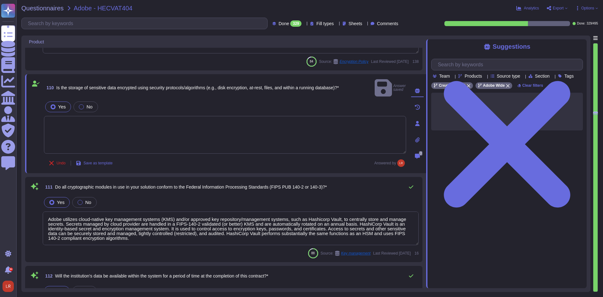
click at [282, 160] on div "Undo Save as template Answered by" at bounding box center [225, 163] width 362 height 13
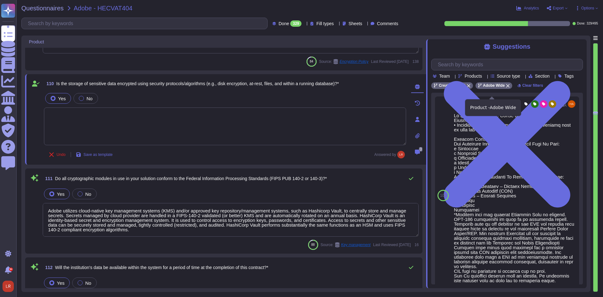
click at [508, 88] on icon at bounding box center [508, 86] width 4 height 4
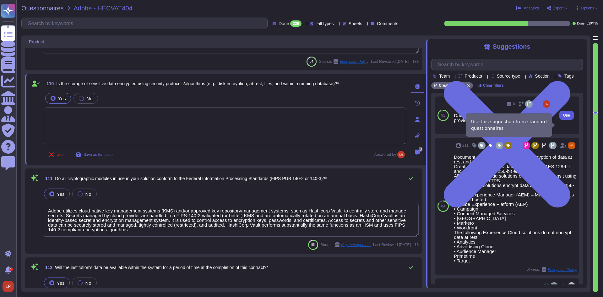
click at [560, 120] on button "Use" at bounding box center [567, 115] width 14 height 9
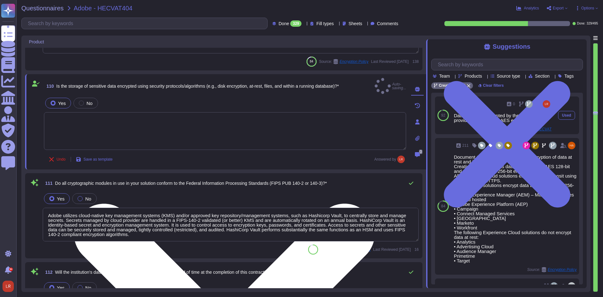
type textarea "Data at rest is encrypted by the cloud service provider using 256-bit AES encry…"
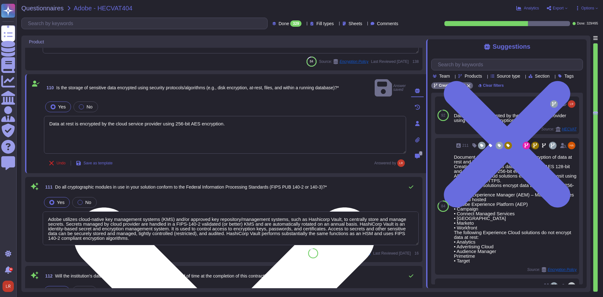
click at [190, 157] on div "Undo Save as template Answered by" at bounding box center [225, 163] width 362 height 13
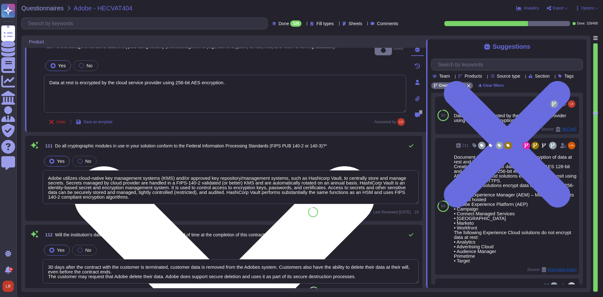
scroll to position [6911, 0]
type textarea "30 days after the contract with the customer is terminated, customer data is re…"
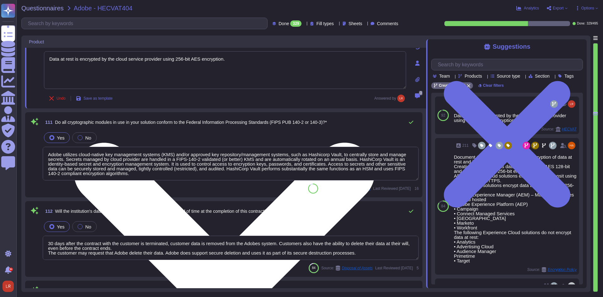
click at [207, 133] on div "Yes No" at bounding box center [231, 137] width 376 height 13
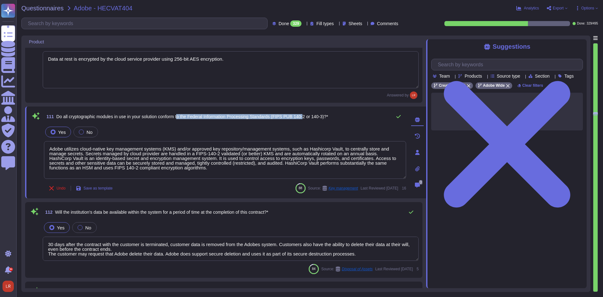
drag, startPoint x: 182, startPoint y: 117, endPoint x: 307, endPoint y: 122, distance: 124.6
click at [307, 122] on span "111 Do all cryptographic modules in use in your solution conform to the Federal…" at bounding box center [186, 116] width 284 height 11
click at [275, 127] on div "Yes No" at bounding box center [225, 131] width 362 height 13
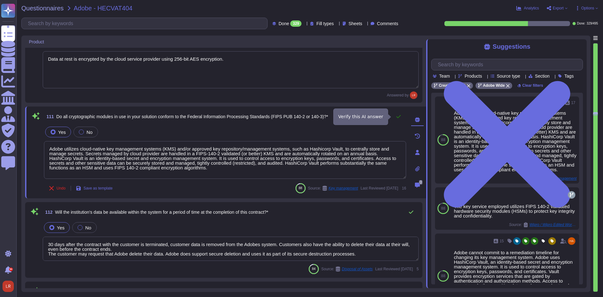
click at [400, 114] on button at bounding box center [398, 116] width 15 height 13
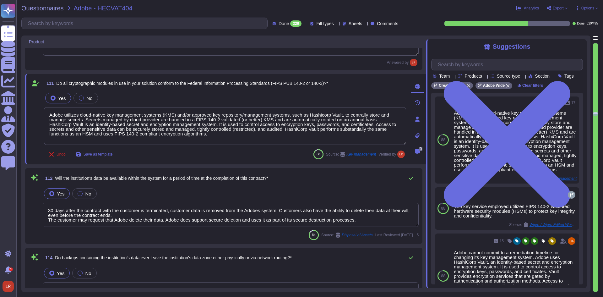
scroll to position [6963, 0]
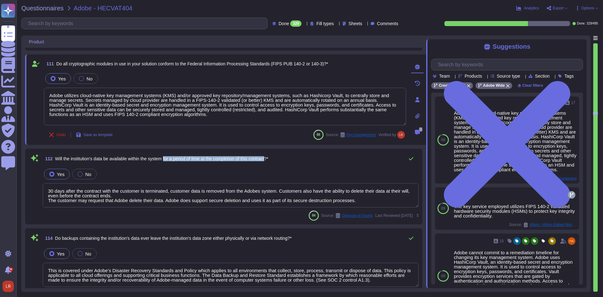
drag, startPoint x: 168, startPoint y: 159, endPoint x: 275, endPoint y: 162, distance: 106.9
click at [268, 162] on span "112 Will the institution's data be available within the system for a period of …" at bounding box center [156, 158] width 226 height 11
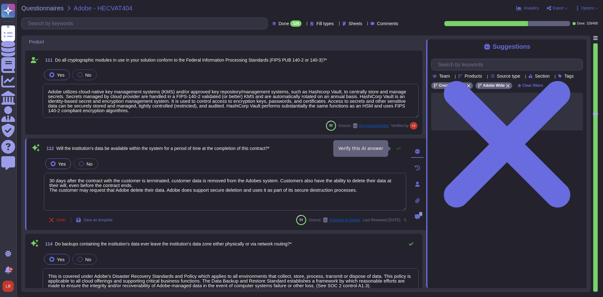
click at [400, 147] on icon at bounding box center [398, 148] width 5 height 5
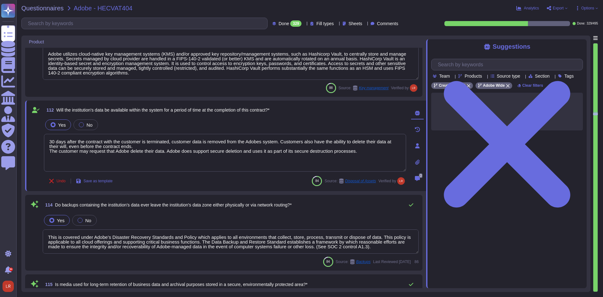
scroll to position [7015, 0]
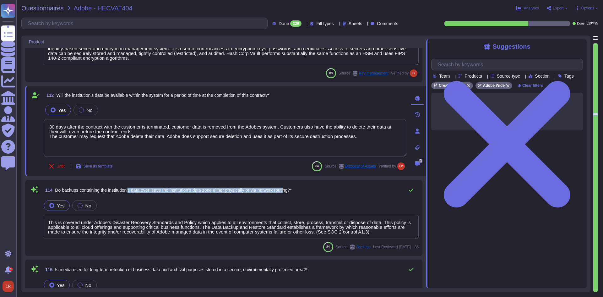
drag, startPoint x: 151, startPoint y: 190, endPoint x: 292, endPoint y: 190, distance: 140.5
click at [292, 190] on span "Do backups containing the institution's data ever leave the institution's data …" at bounding box center [173, 190] width 237 height 5
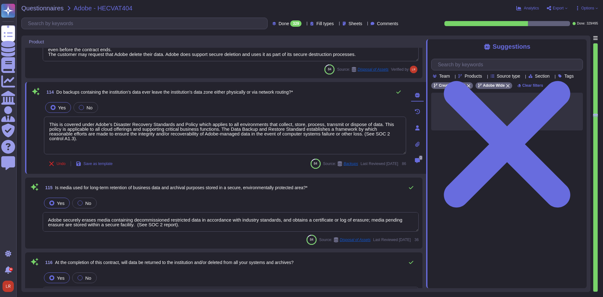
type textarea "System backups must include all operating system, application, and user data."
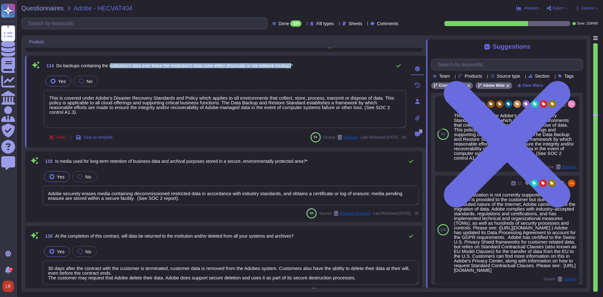
drag, startPoint x: 114, startPoint y: 67, endPoint x: 299, endPoint y: 67, distance: 185.1
click at [293, 67] on span "Do backups containing the institution's data ever leave the institution's data …" at bounding box center [174, 65] width 237 height 5
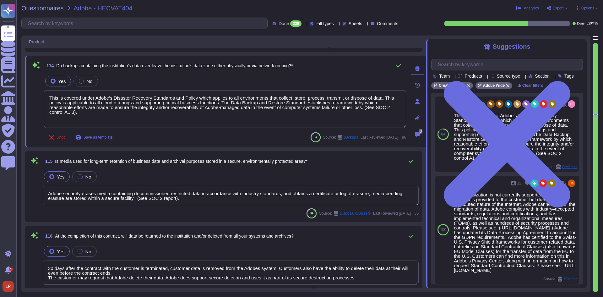
click at [249, 78] on div "Yes No" at bounding box center [225, 80] width 362 height 13
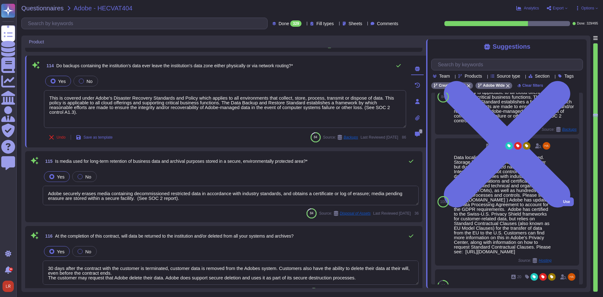
scroll to position [52, 0]
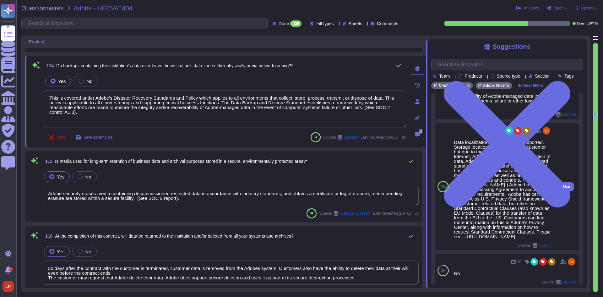
drag, startPoint x: 491, startPoint y: 170, endPoint x: 507, endPoint y: 253, distance: 85.2
click at [507, 239] on div "Data localization is not currently supported. Storage location is provided to t…" at bounding box center [503, 189] width 98 height 99
click at [507, 227] on div "Data localization is not currently supported. Storage location is provided to t…" at bounding box center [503, 189] width 98 height 99
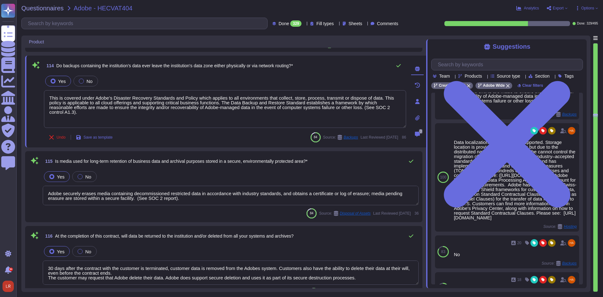
click at [231, 138] on div "Undo Save as template 84 Source: Backups Last Reviewed [DATE] 86" at bounding box center [225, 137] width 362 height 13
click at [399, 66] on icon at bounding box center [398, 65] width 5 height 5
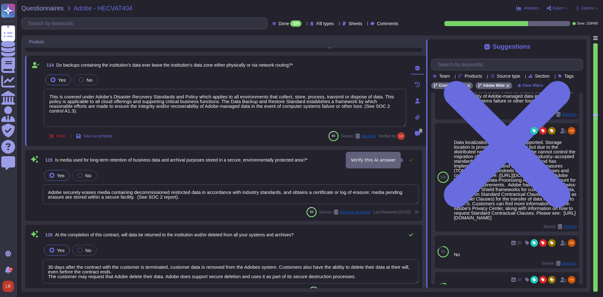
click at [412, 160] on icon at bounding box center [411, 159] width 5 height 5
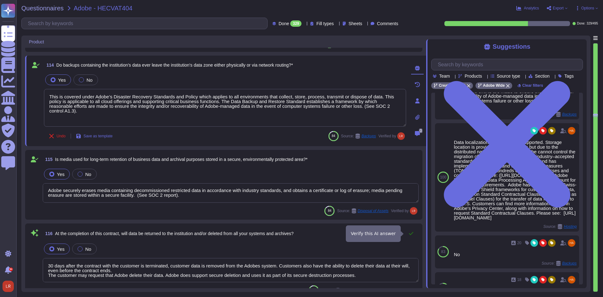
click at [412, 232] on icon at bounding box center [411, 233] width 5 height 5
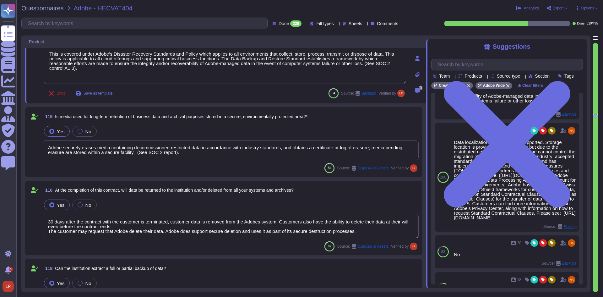
type textarea "Backups are copied to disk at another data center location within the same regi…"
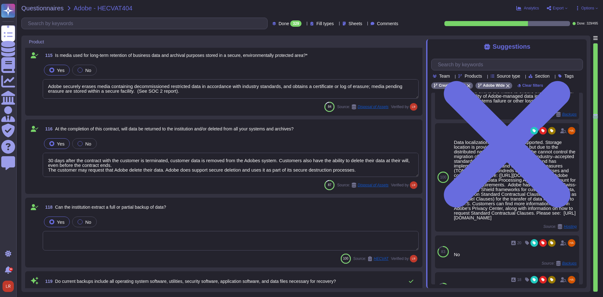
type textarea "Backups are copied to disk at another data center location within the same regi…"
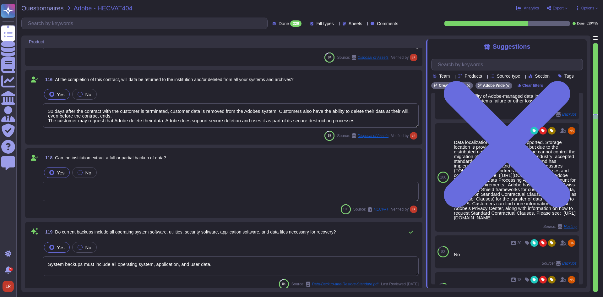
type textarea "Under the control of the Cloud Infrastructure Provider in Cloud environments. D…"
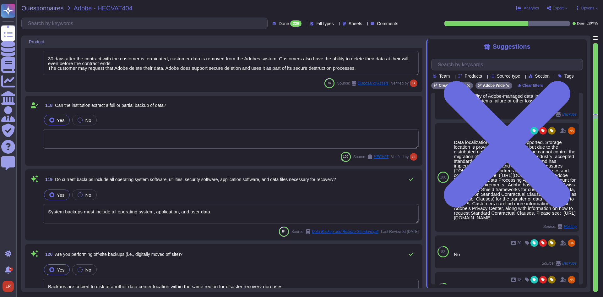
scroll to position [7330, 0]
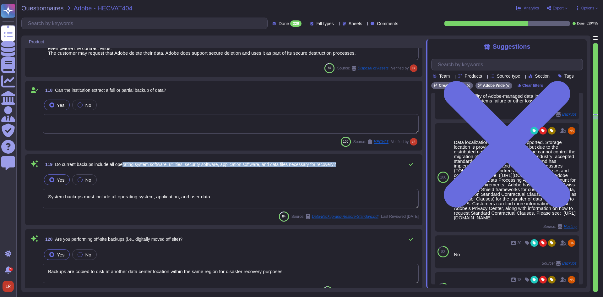
drag, startPoint x: 125, startPoint y: 164, endPoint x: 345, endPoint y: 162, distance: 220.0
click at [345, 162] on div "119 Do current backups include all operating system software, utilities, securi…" at bounding box center [231, 164] width 376 height 13
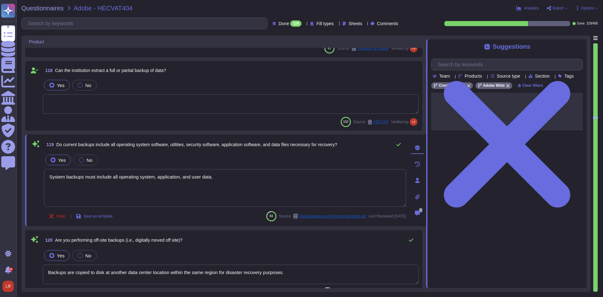
scroll to position [0, 0]
click at [397, 145] on icon at bounding box center [399, 144] width 4 height 3
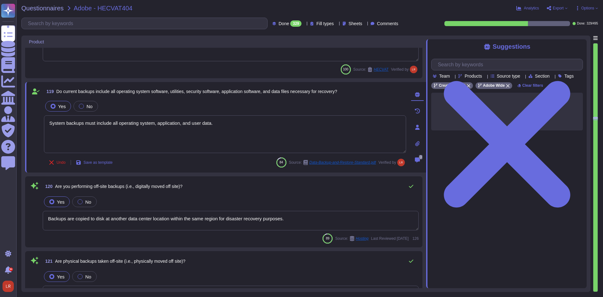
click at [199, 189] on div "120 Are you performing off-site backups (i.e., digitally moved off site)?" at bounding box center [231, 186] width 376 height 13
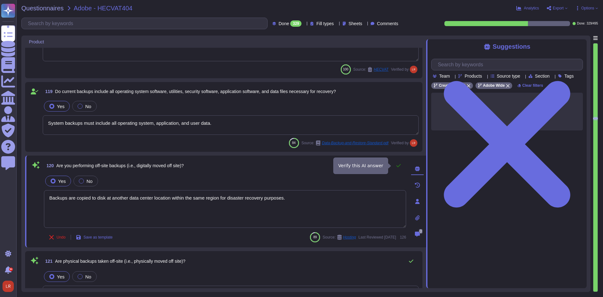
click at [402, 165] on button at bounding box center [398, 165] width 15 height 13
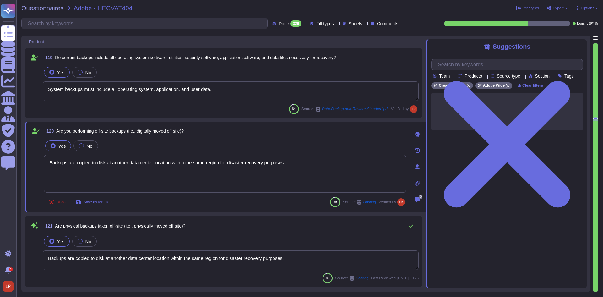
type textarea "As described within our SOC 2 reports, Adobe uses the Common Controls Framework…"
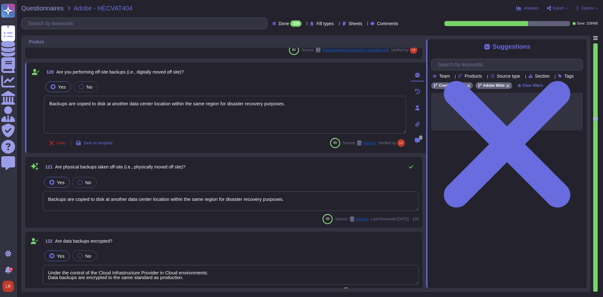
scroll to position [7487, 0]
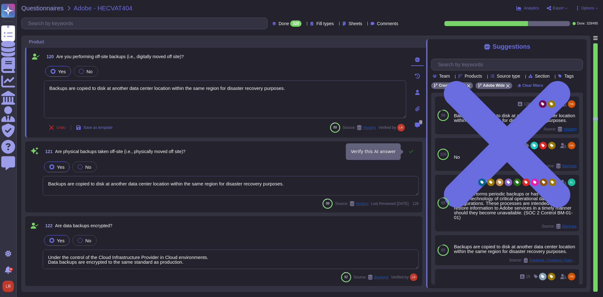
click at [412, 152] on icon at bounding box center [411, 151] width 5 height 5
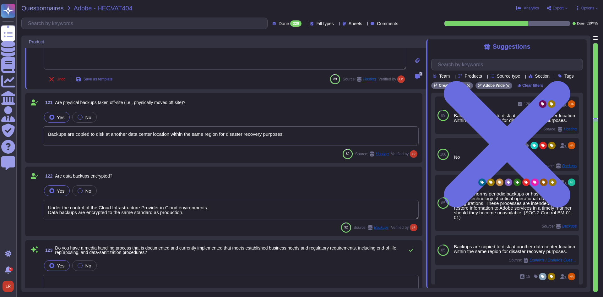
type textarea "There are two groups of Adobe employees who may require and are granted access …"
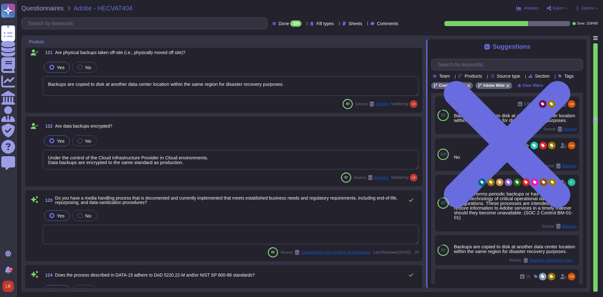
scroll to position [7591, 0]
type textarea "Adobe has a centralized Device Management solution to manage mobile devices tha…"
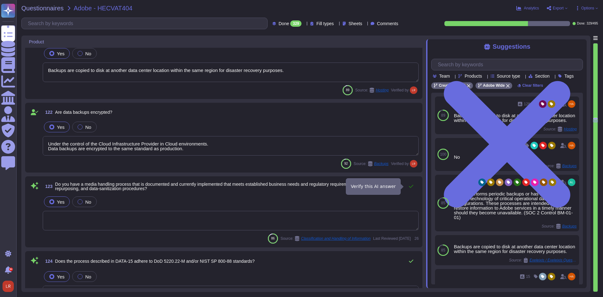
click at [411, 185] on icon at bounding box center [411, 186] width 5 height 5
click at [124, 215] on textarea at bounding box center [231, 219] width 376 height 19
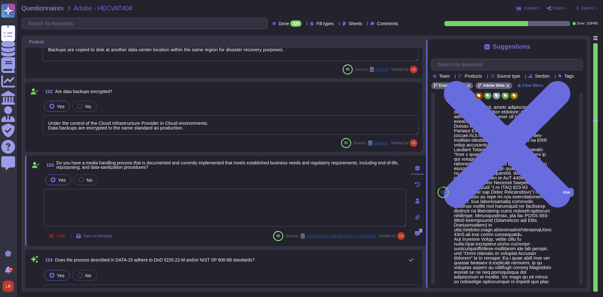
scroll to position [145, 0]
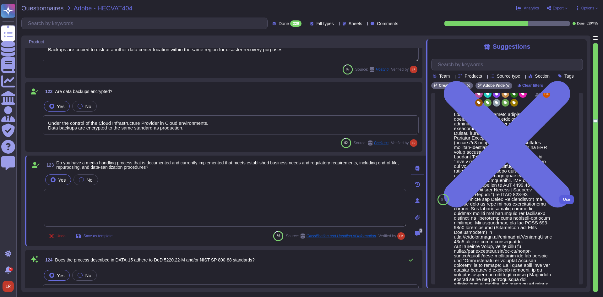
click at [564, 201] on span "Use" at bounding box center [567, 200] width 7 height 4
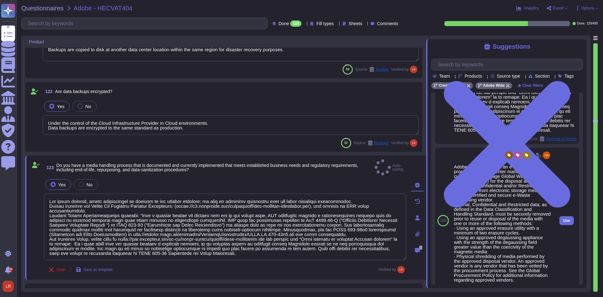
type textarea "Lor ipsum dolorsit, ametc adipiscingel se doeiusm te inc utlabor etdolore; ma a…"
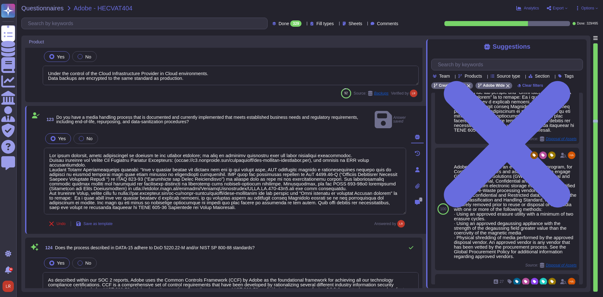
type textarea "Adobe has a centralized Device Management solution to manage mobile devices tha…"
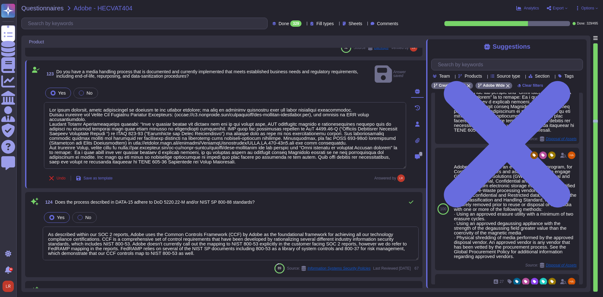
scroll to position [7696, 0]
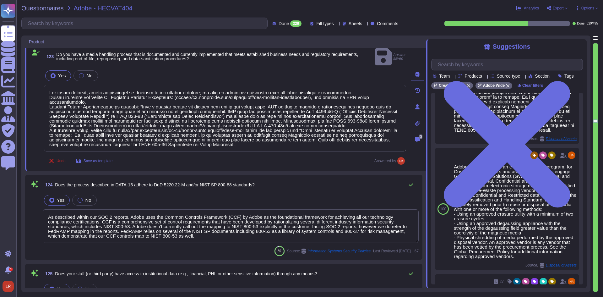
type textarea "Creative Cloud Shared Services is a virtualized, multi-tenant environment."
click at [209, 219] on textarea "As described within our SOC 2 reports, Adobe uses the Common Controls Framework…" at bounding box center [231, 226] width 376 height 34
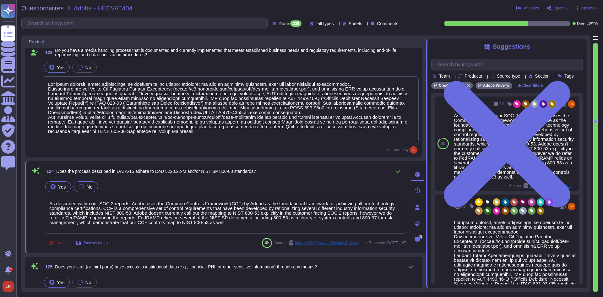
click at [94, 184] on div "No" at bounding box center [86, 186] width 24 height 11
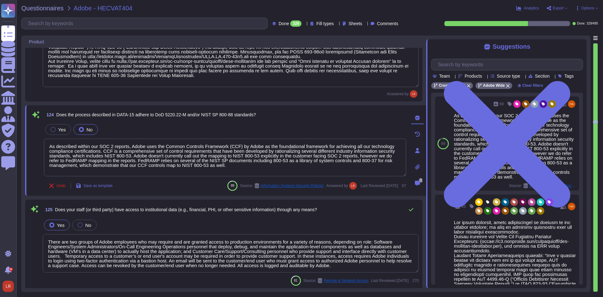
scroll to position [7801, 0]
type textarea "Adobe implements programs for identifying, documenting, and maintaining steward…"
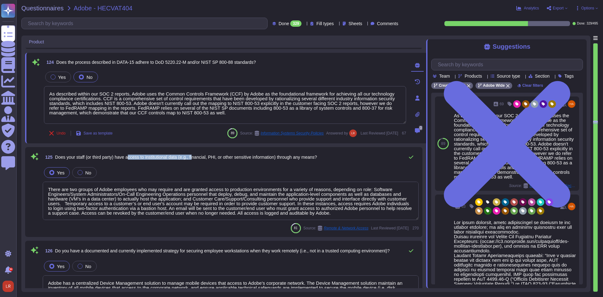
drag, startPoint x: 130, startPoint y: 158, endPoint x: 197, endPoint y: 160, distance: 67.0
click at [197, 160] on span "Does your staff (or third party) have access to institutional data (e.g., finan…" at bounding box center [186, 157] width 262 height 5
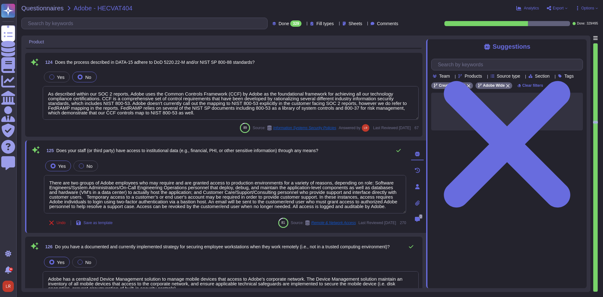
click at [146, 165] on div "Yes No" at bounding box center [225, 165] width 362 height 13
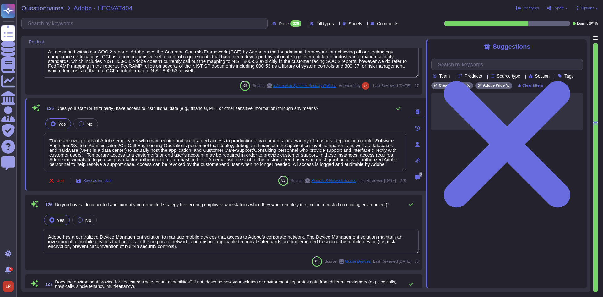
type textarea "At the end of your license term, we will use commercially reasonable efforts to…"
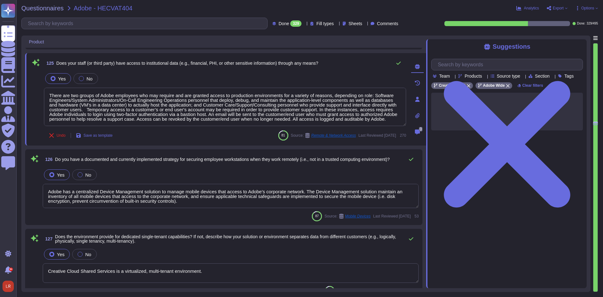
scroll to position [7906, 0]
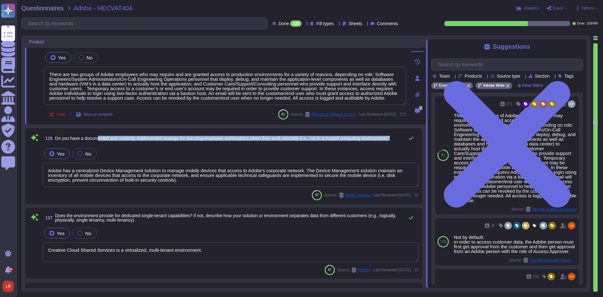
drag, startPoint x: 100, startPoint y: 137, endPoint x: 239, endPoint y: 139, distance: 139.6
click at [239, 139] on span "Do you have a documented and currently implemented strategy for securing employ…" at bounding box center [222, 138] width 335 height 4
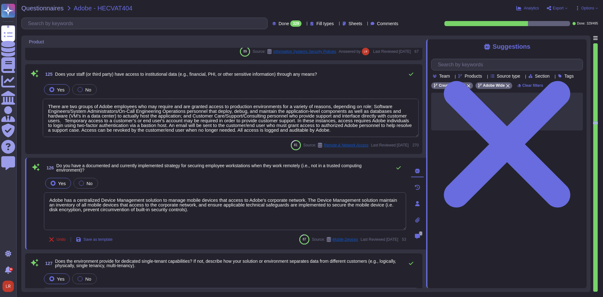
scroll to position [7854, 0]
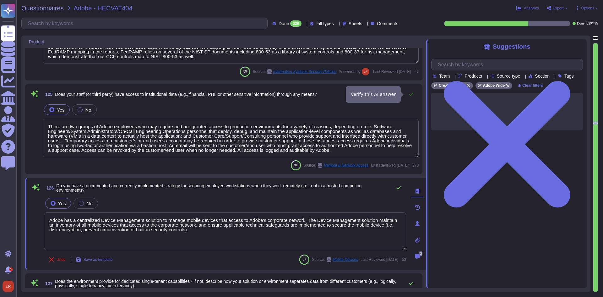
click at [412, 93] on icon at bounding box center [411, 94] width 5 height 5
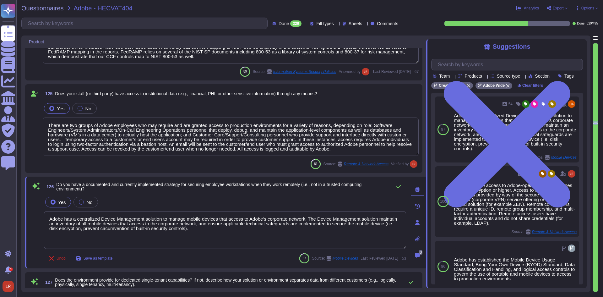
click at [304, 22] on div at bounding box center [304, 23] width 0 height 5
click at [289, 52] on div "To do 166" at bounding box center [289, 55] width 51 height 7
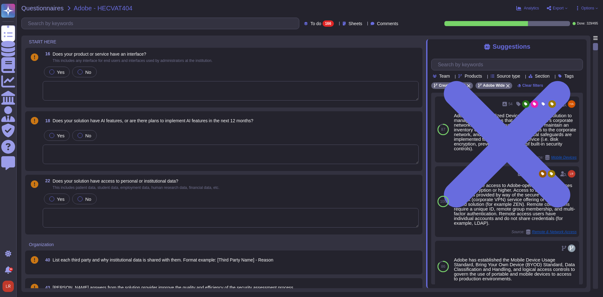
click at [154, 88] on textarea at bounding box center [231, 90] width 376 height 19
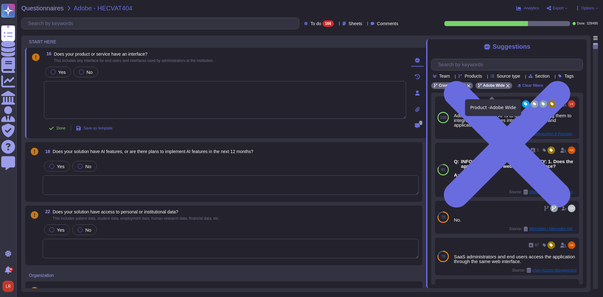
click at [506, 88] on icon at bounding box center [508, 86] width 4 height 4
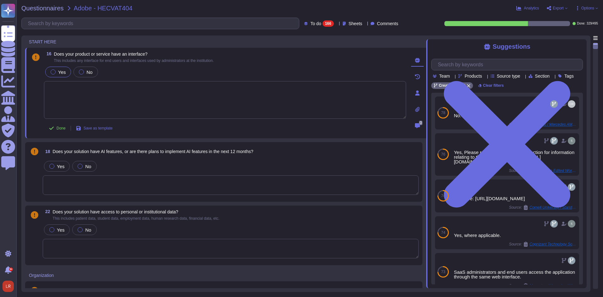
click at [53, 73] on div at bounding box center [53, 71] width 5 height 5
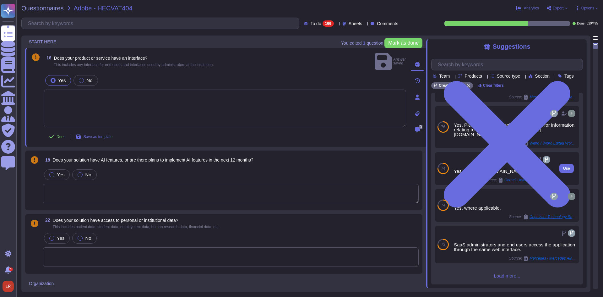
scroll to position [44, 0]
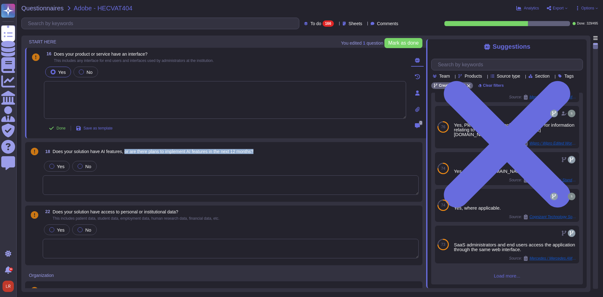
drag, startPoint x: 126, startPoint y: 152, endPoint x: 267, endPoint y: 153, distance: 140.8
click at [267, 153] on div "18 Does your solution have AI features, or are there plans to implement AI feat…" at bounding box center [231, 151] width 376 height 11
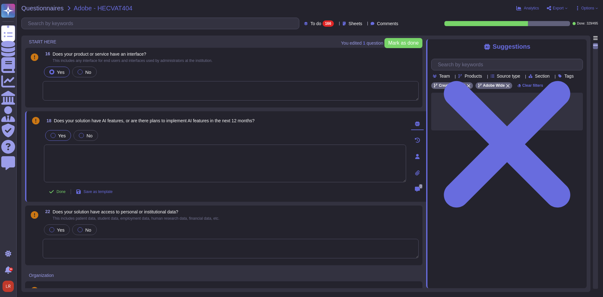
click at [58, 133] on label "Yes" at bounding box center [58, 135] width 15 height 5
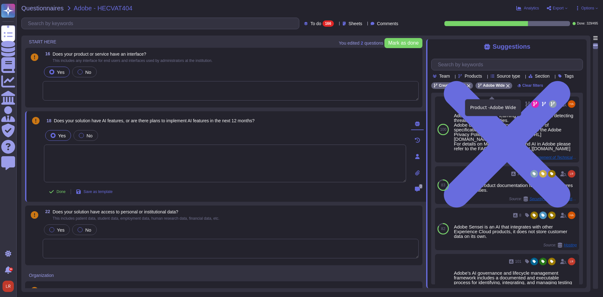
click at [508, 88] on icon at bounding box center [508, 86] width 4 height 4
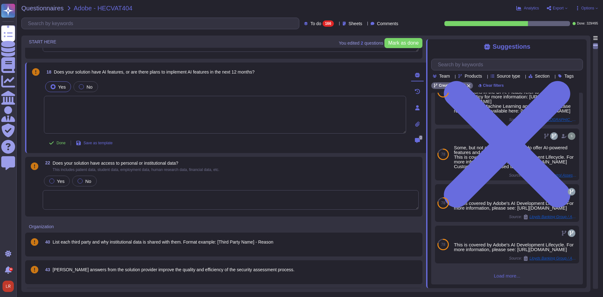
scroll to position [52, 0]
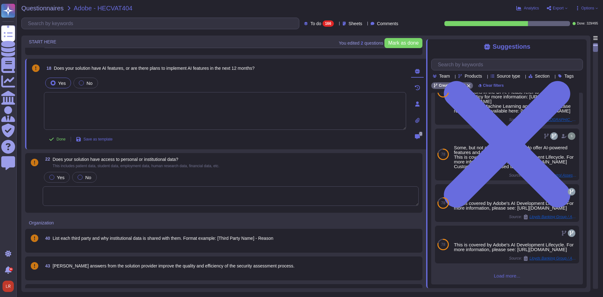
click at [146, 193] on textarea at bounding box center [231, 195] width 376 height 19
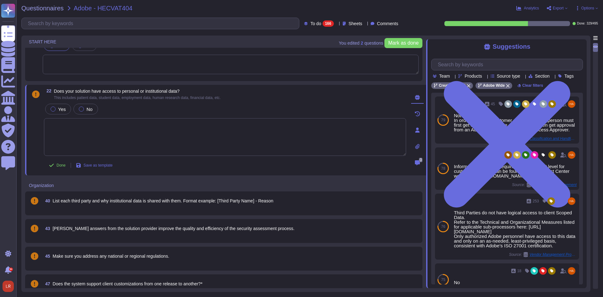
scroll to position [105, 0]
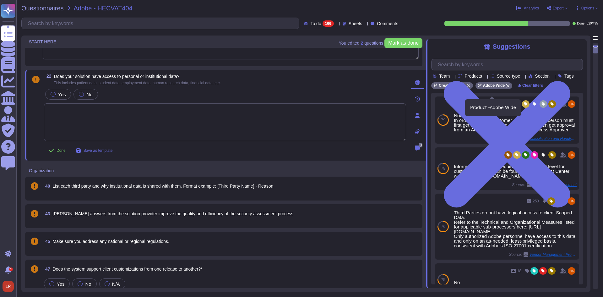
click at [506, 88] on icon at bounding box center [508, 86] width 4 height 4
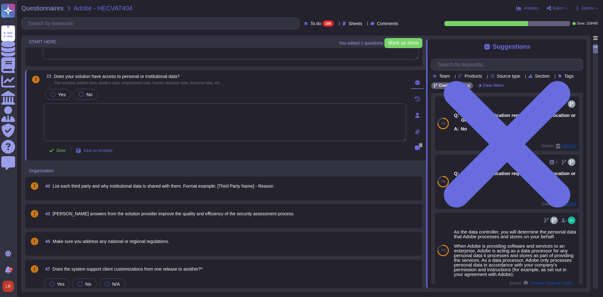
click at [107, 111] on textarea at bounding box center [225, 122] width 362 height 38
click at [79, 92] on label "No" at bounding box center [86, 94] width 14 height 5
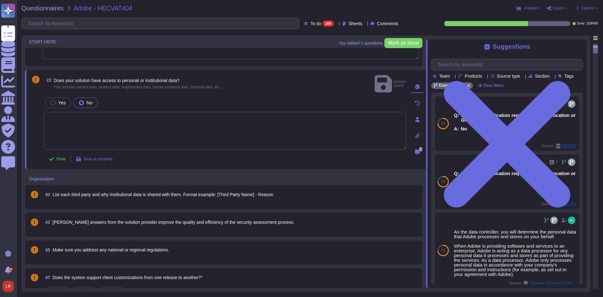
click at [73, 112] on textarea at bounding box center [225, 131] width 362 height 38
click at [126, 117] on textarea at bounding box center [225, 131] width 362 height 38
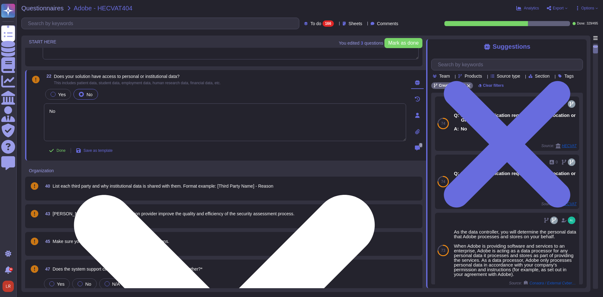
type textarea "N"
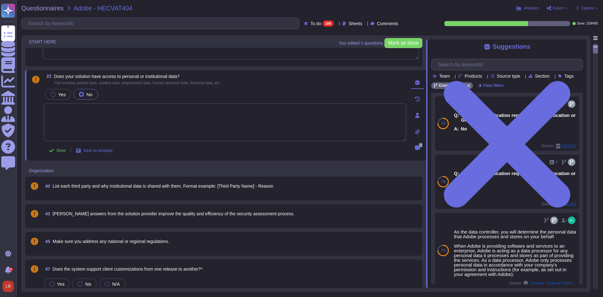
click at [177, 173] on div "Organization" at bounding box center [181, 170] width 313 height 12
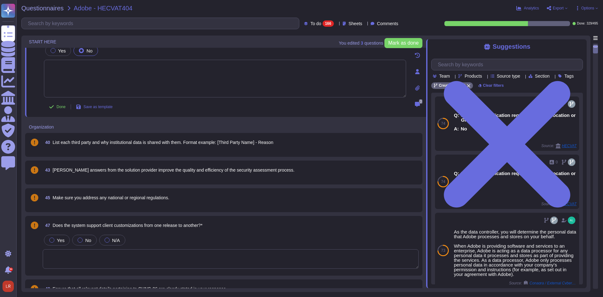
scroll to position [157, 0]
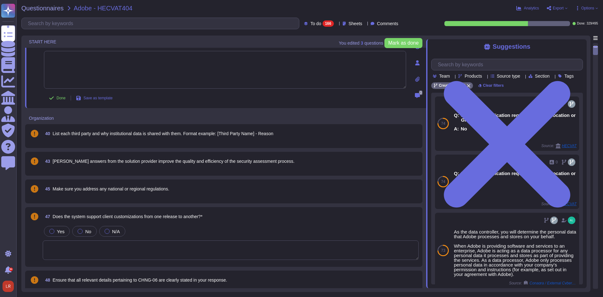
click at [119, 136] on span "List each third party and why institutional data is shared with them. Format ex…" at bounding box center [163, 133] width 221 height 5
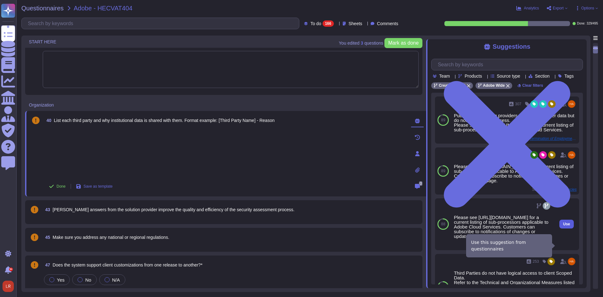
click at [564, 226] on span "Use" at bounding box center [567, 224] width 7 height 4
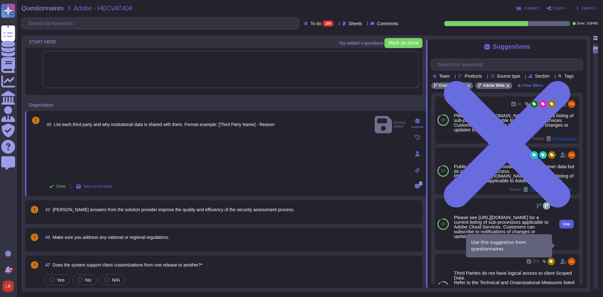
click at [564, 226] on span "Use" at bounding box center [567, 224] width 7 height 4
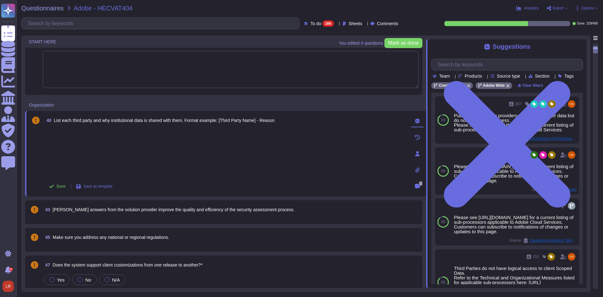
click at [140, 159] on div at bounding box center [225, 153] width 362 height 49
click at [47, 137] on div at bounding box center [225, 153] width 362 height 49
click at [151, 151] on div at bounding box center [225, 153] width 362 height 49
click at [156, 149] on div at bounding box center [225, 153] width 362 height 49
click at [133, 144] on div at bounding box center [225, 153] width 362 height 49
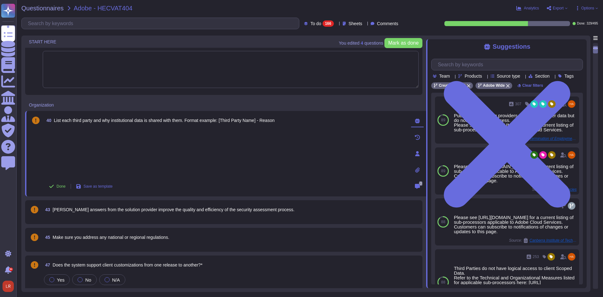
click at [133, 144] on div at bounding box center [225, 153] width 362 height 49
click at [132, 144] on div at bounding box center [225, 153] width 362 height 49
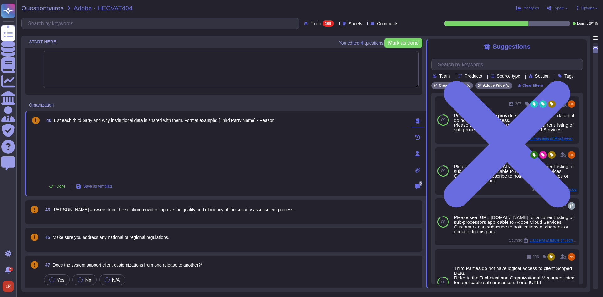
click at [132, 144] on div at bounding box center [225, 153] width 362 height 49
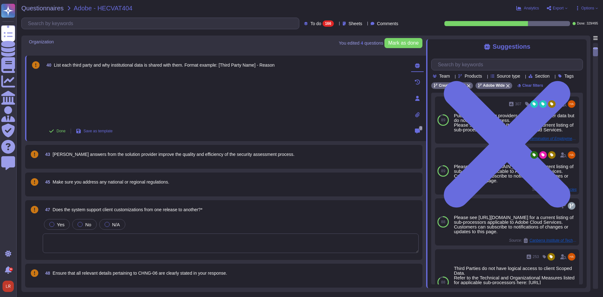
scroll to position [210, 0]
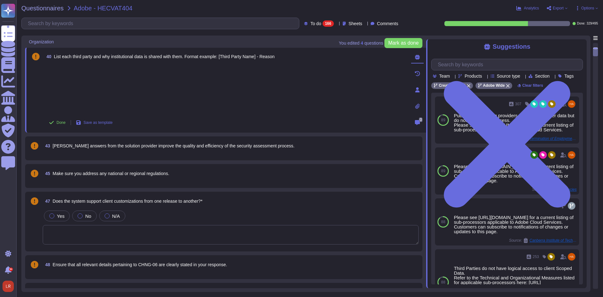
click at [240, 104] on div at bounding box center [225, 89] width 362 height 49
click at [417, 55] on icon at bounding box center [417, 57] width 5 height 5
click at [225, 75] on div at bounding box center [225, 89] width 362 height 49
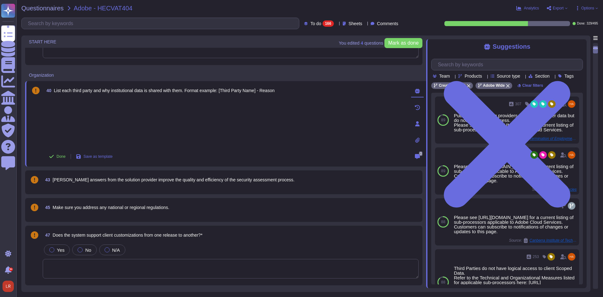
scroll to position [140, 0]
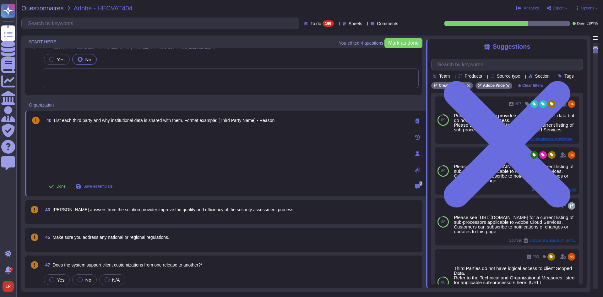
click at [177, 148] on div at bounding box center [225, 153] width 362 height 49
click at [175, 207] on span "[PERSON_NAME] answers from the solution provider improve the quality and effici…" at bounding box center [174, 209] width 242 height 5
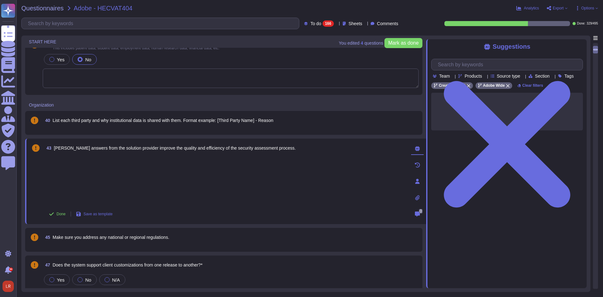
click at [180, 184] on div at bounding box center [225, 180] width 362 height 49
click at [172, 181] on div at bounding box center [225, 180] width 362 height 49
click at [153, 178] on div at bounding box center [225, 180] width 362 height 49
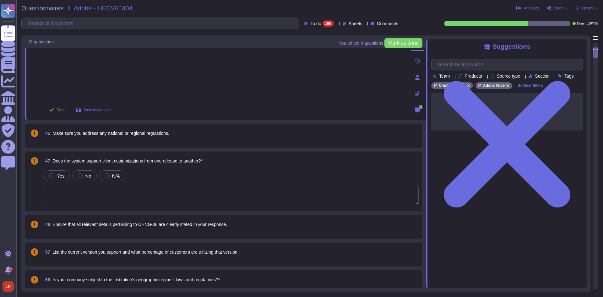
scroll to position [244, 0]
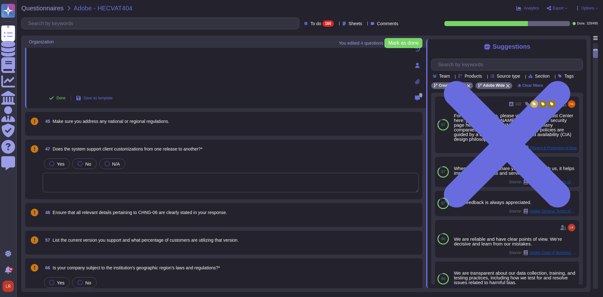
click at [128, 120] on span "Make sure you address any national or regional regulations." at bounding box center [111, 121] width 117 height 5
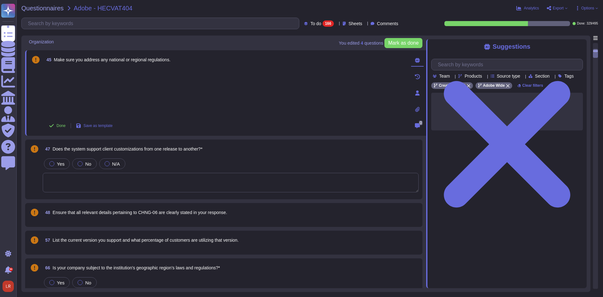
click at [165, 149] on span "Does the system support client customizations from one release to another?*" at bounding box center [128, 148] width 150 height 5
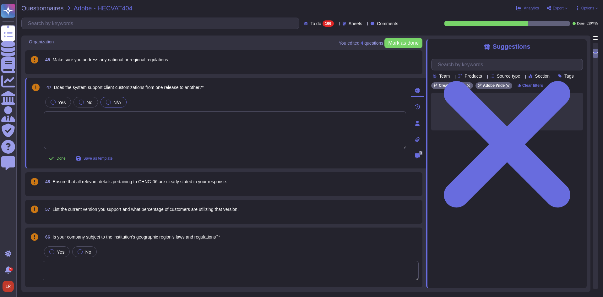
click at [111, 101] on label "N/A" at bounding box center [113, 102] width 15 height 5
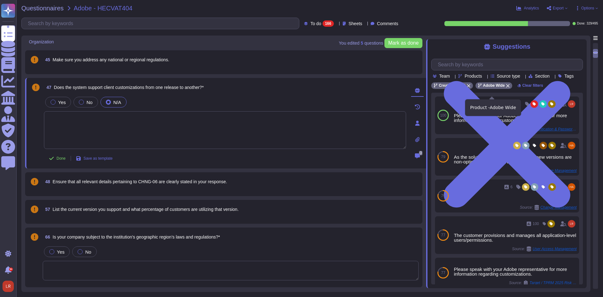
click at [507, 88] on icon at bounding box center [508, 85] width 3 height 3
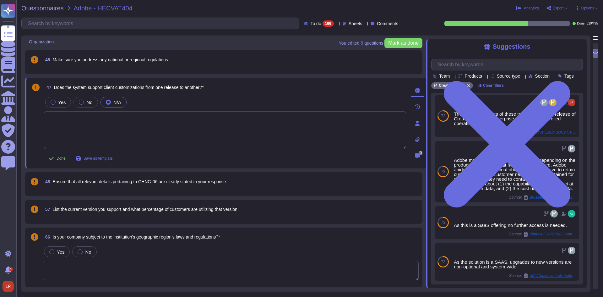
scroll to position [76, 0]
drag, startPoint x: 124, startPoint y: 128, endPoint x: 115, endPoint y: 125, distance: 9.5
click at [123, 127] on textarea at bounding box center [225, 130] width 362 height 38
click at [61, 102] on span "Yes" at bounding box center [62, 102] width 8 height 5
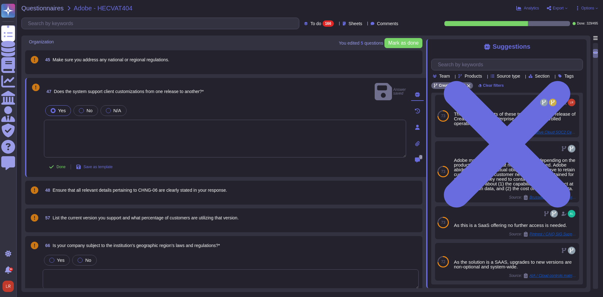
click at [157, 161] on div "Done Save as template" at bounding box center [225, 167] width 362 height 13
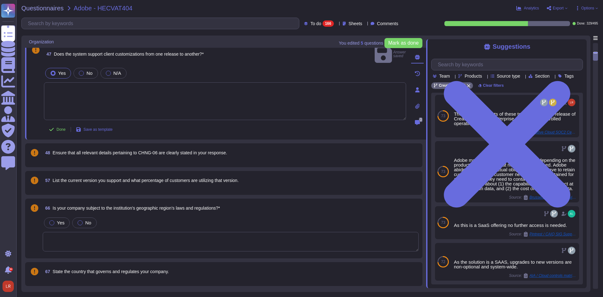
scroll to position [297, 0]
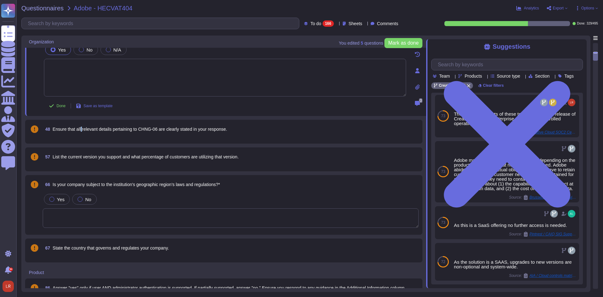
click at [82, 130] on span "Ensure that all relevant details pertaining to CHNG-06 are clearly stated in yo…" at bounding box center [140, 129] width 175 height 5
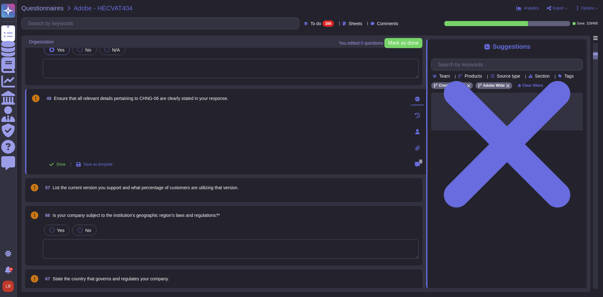
click at [152, 189] on span "List the current version you support and what percentage of customers are utili…" at bounding box center [146, 187] width 186 height 5
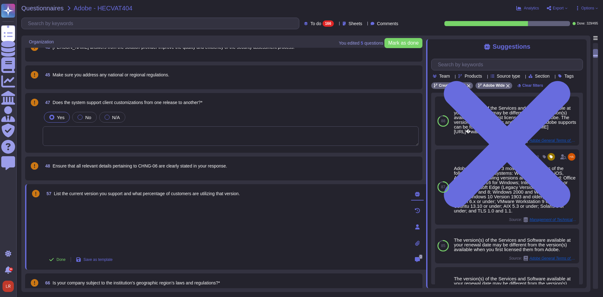
scroll to position [244, 0]
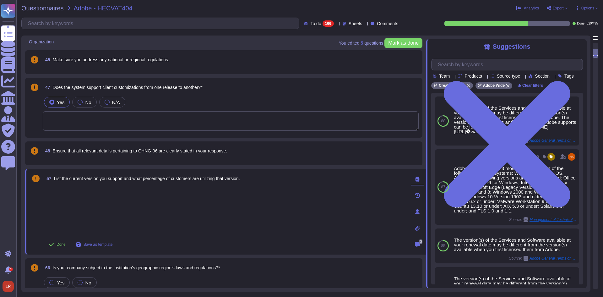
click at [195, 152] on span "Ensure that all relevant details pertaining to CHNG-06 are clearly stated in yo…" at bounding box center [140, 150] width 175 height 5
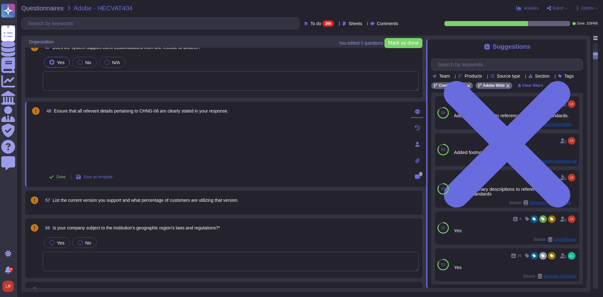
scroll to position [297, 0]
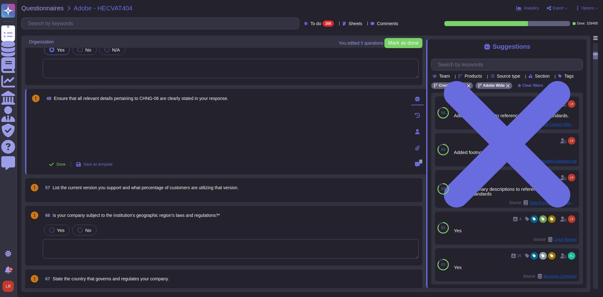
click at [123, 186] on span "List the current version you support and what percentage of customers are utili…" at bounding box center [146, 187] width 186 height 5
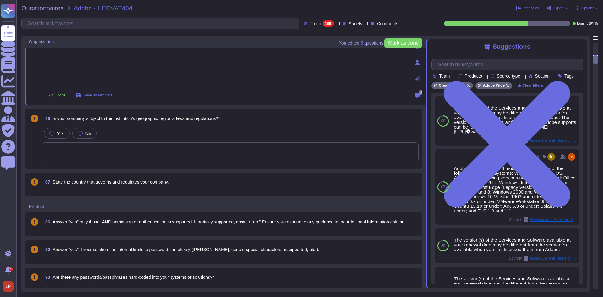
scroll to position [401, 0]
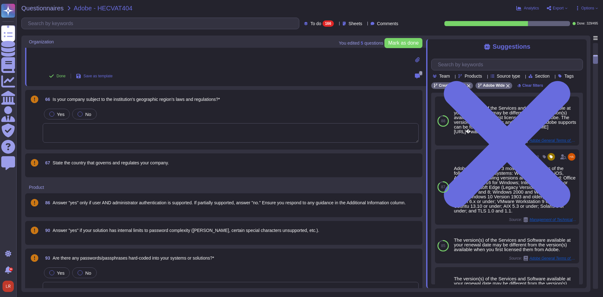
click at [137, 97] on span "Is your company subject to the institution's geographic region's laws and regul…" at bounding box center [137, 99] width 168 height 5
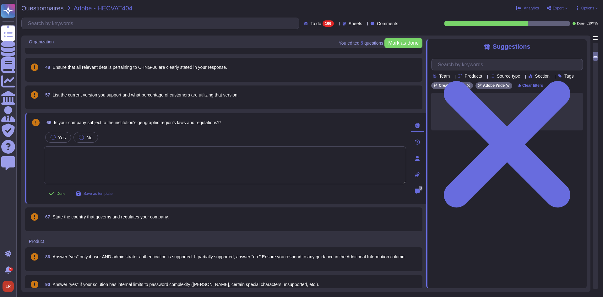
scroll to position [297, 0]
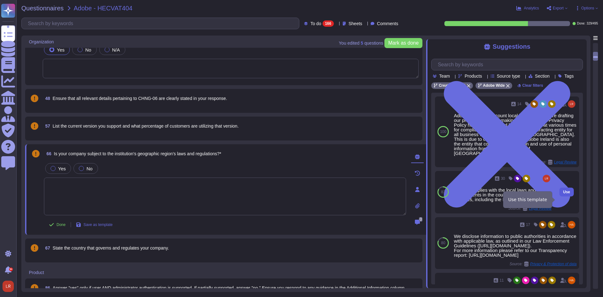
click at [564, 194] on span "Use" at bounding box center [567, 192] width 7 height 4
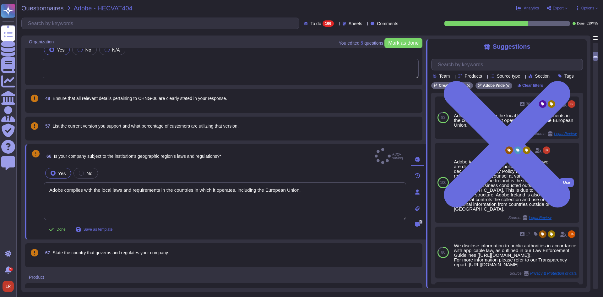
type textarea "Adobe complies with the local laws and requirements in the countries in which i…"
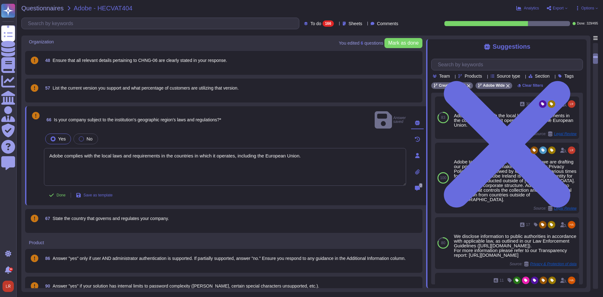
scroll to position [349, 0]
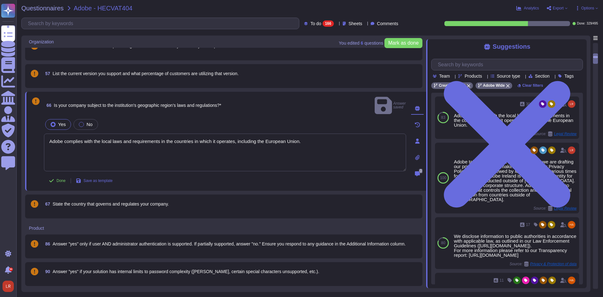
click at [185, 198] on div "67 State the country that governs and regulates your company." at bounding box center [231, 203] width 376 height 11
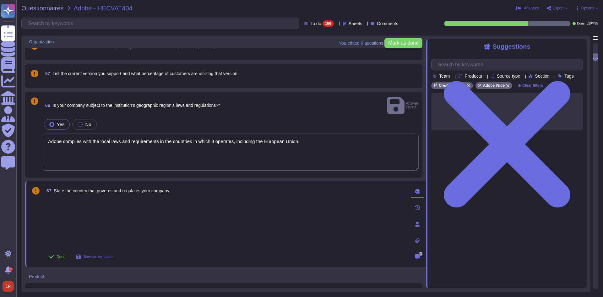
click at [125, 213] on div at bounding box center [225, 223] width 362 height 49
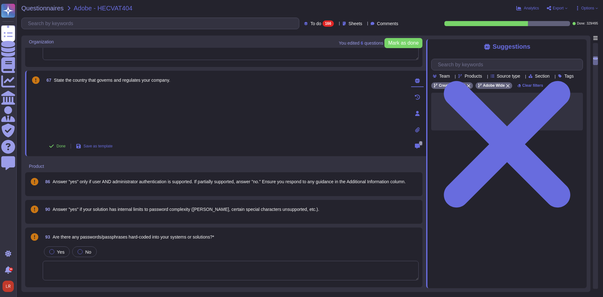
scroll to position [454, 0]
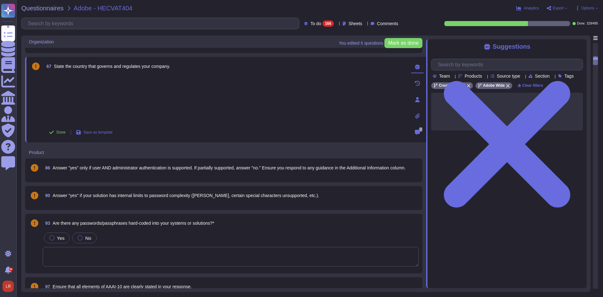
click at [156, 166] on span "Answer "yes" only if user AND administrator authentication is supported. If par…" at bounding box center [229, 167] width 353 height 5
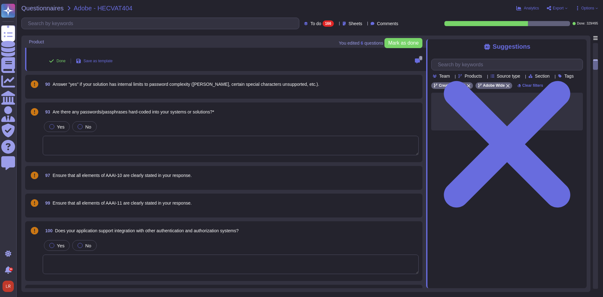
scroll to position [559, 0]
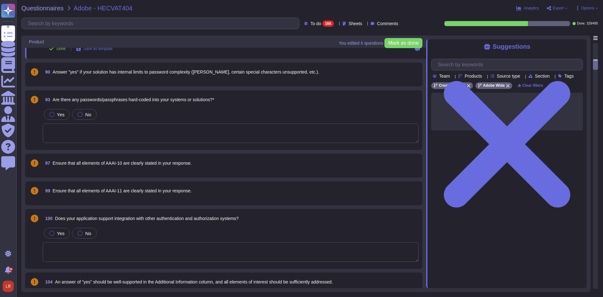
click at [149, 133] on textarea at bounding box center [231, 133] width 376 height 19
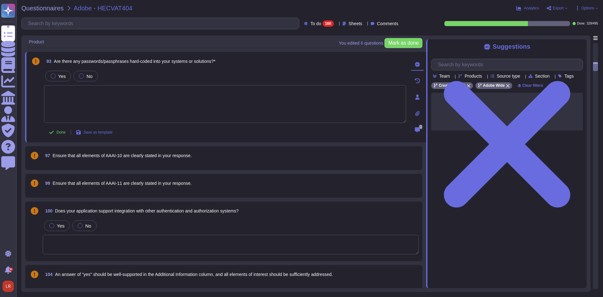
scroll to position [506, 0]
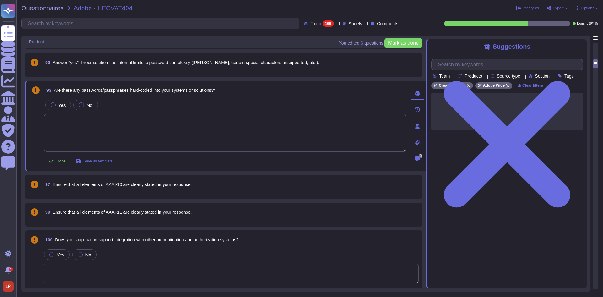
drag, startPoint x: 89, startPoint y: 104, endPoint x: 99, endPoint y: 107, distance: 9.8
click at [89, 103] on span "No" at bounding box center [89, 104] width 6 height 5
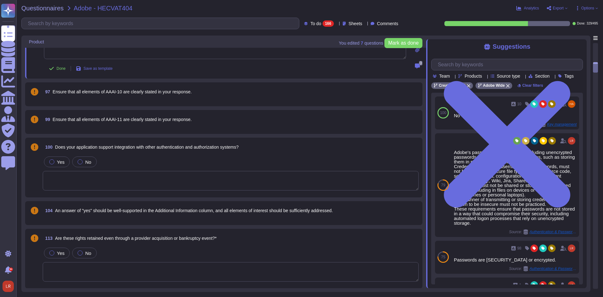
scroll to position [611, 0]
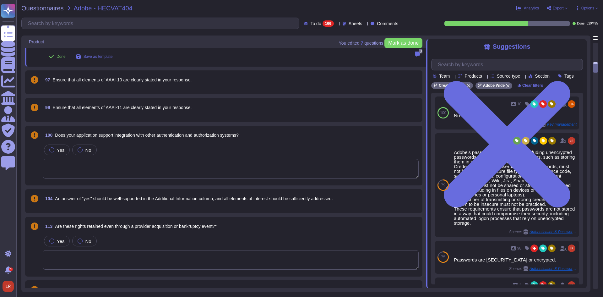
click at [134, 169] on textarea at bounding box center [231, 168] width 376 height 19
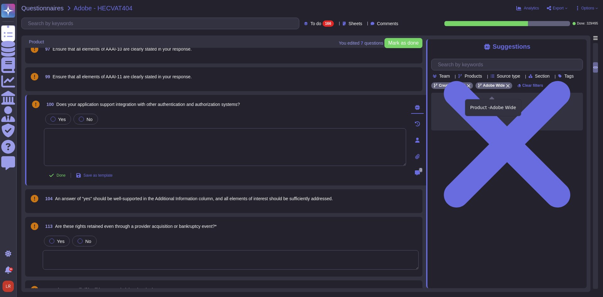
click at [507, 88] on icon at bounding box center [508, 85] width 3 height 3
click at [97, 138] on textarea at bounding box center [225, 147] width 362 height 38
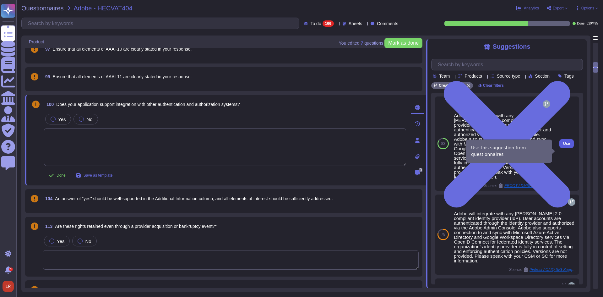
click at [564, 146] on span "Use" at bounding box center [567, 144] width 7 height 4
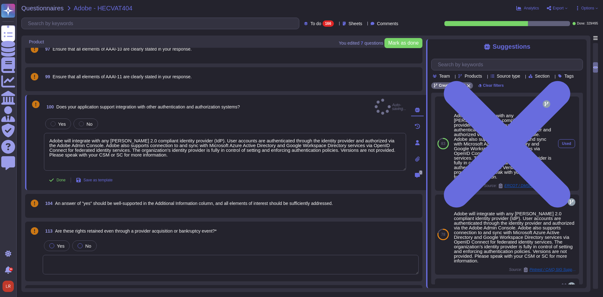
type textarea "Adobe will integrate with any [PERSON_NAME] 2.0 compliant identity provider (Id…"
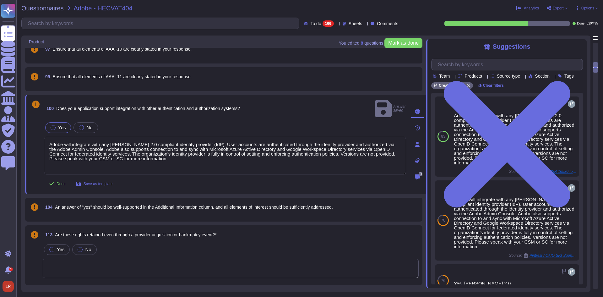
click at [61, 125] on span "Yes" at bounding box center [62, 127] width 8 height 5
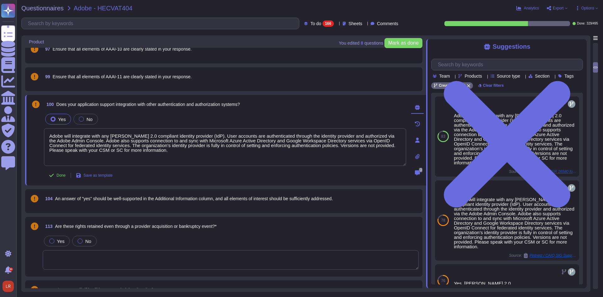
click at [217, 198] on span "An answer of "yes" should be well-supported in the Additional Information colum…" at bounding box center [194, 198] width 278 height 5
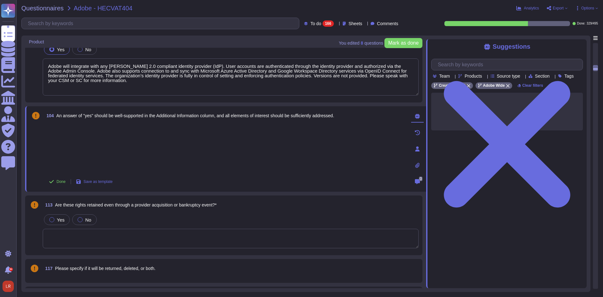
scroll to position [716, 0]
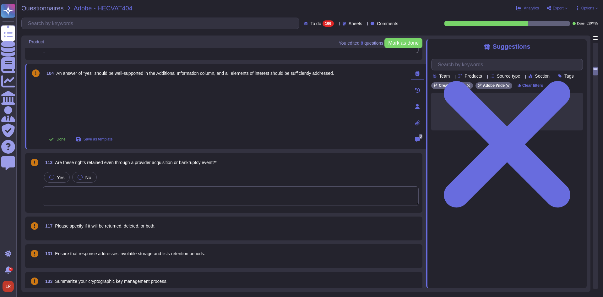
click at [166, 160] on span "Are these rights retained even through a provider acquisition or bankruptcy eve…" at bounding box center [136, 162] width 162 height 5
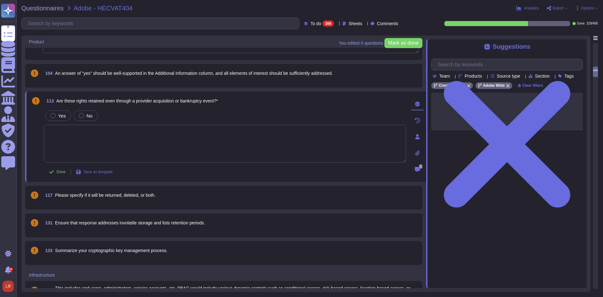
click at [122, 195] on span "Please specify if it will be returned, deleted, or both." at bounding box center [105, 195] width 101 height 5
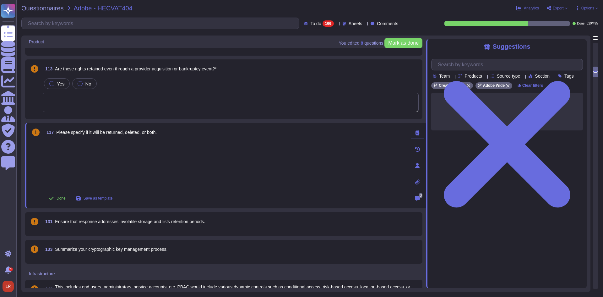
scroll to position [768, 0]
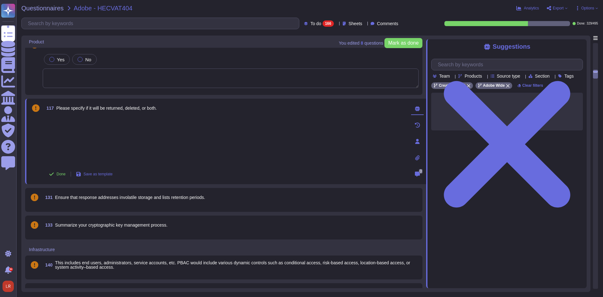
click at [142, 196] on span "Ensure that response addresses involatile storage and lists retention periods." at bounding box center [130, 197] width 150 height 5
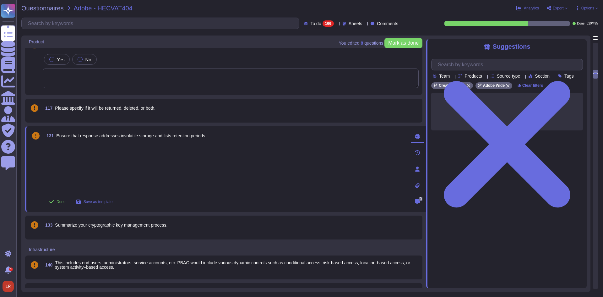
click at [133, 223] on span "Summarize your cryptographic key management process." at bounding box center [111, 225] width 113 height 5
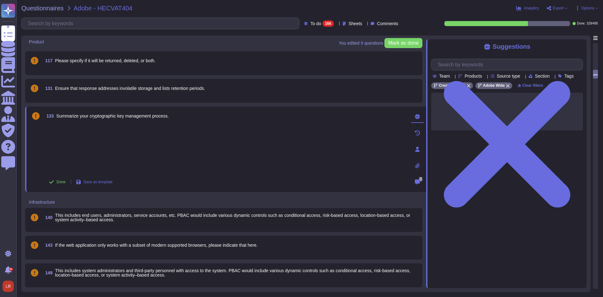
scroll to position [821, 0]
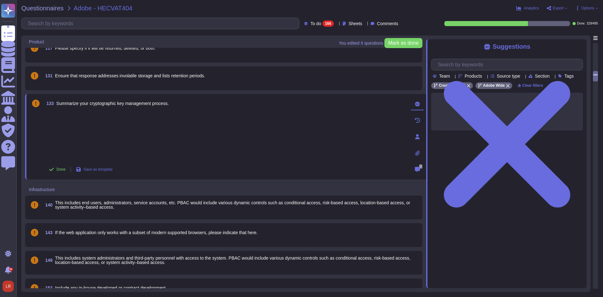
click at [141, 202] on span "This includes end users, administrators, service accounts, etc. PBAC would incl…" at bounding box center [232, 204] width 355 height 9
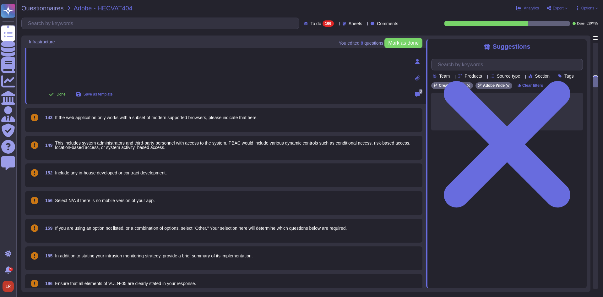
scroll to position [925, 0]
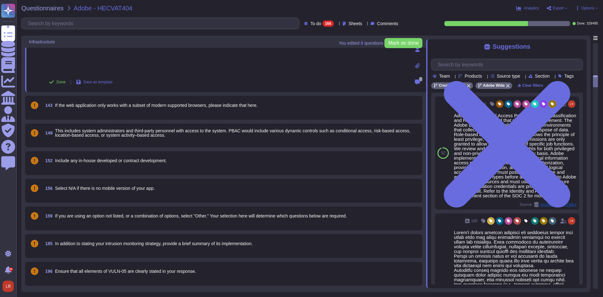
click at [154, 106] on span "If the web application only works with a subset of modern supported browsers, p…" at bounding box center [156, 105] width 203 height 5
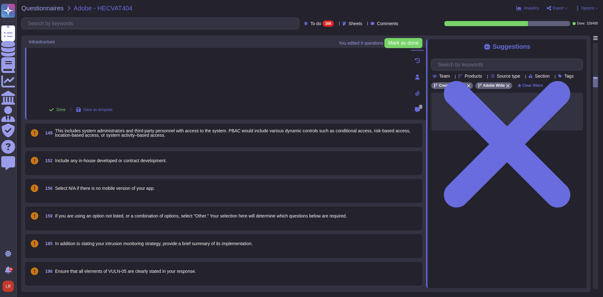
click at [152, 135] on span "This includes system administrators and third-party personnel with access to th…" at bounding box center [232, 132] width 355 height 9
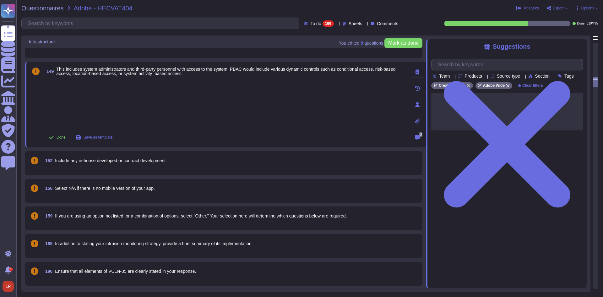
click at [146, 159] on span "Include any in-house developed or contract development." at bounding box center [111, 160] width 112 height 5
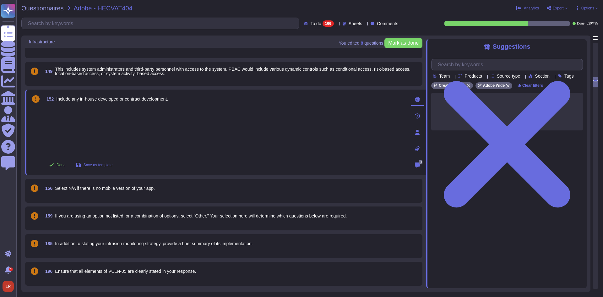
click at [135, 188] on span "Select N/A if there is no mobile version of your app." at bounding box center [105, 188] width 100 height 5
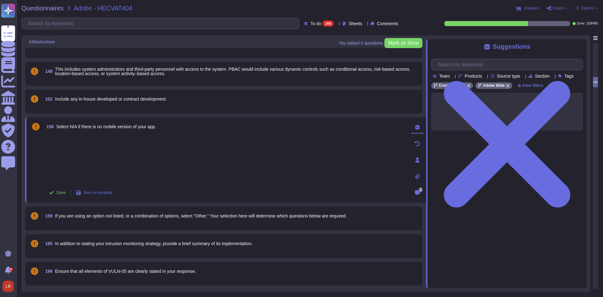
scroll to position [978, 0]
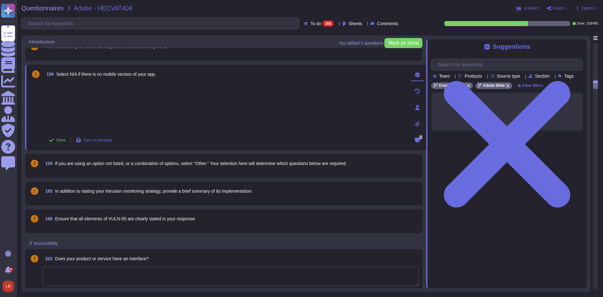
click at [170, 162] on span "If you are using an option not listed, or a combination of options, select "Oth…" at bounding box center [201, 163] width 292 height 5
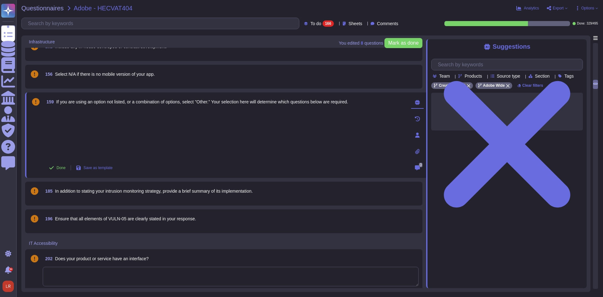
click at [159, 193] on span "In addition to stating your intrusion monitoring strategy, provide a brief summ…" at bounding box center [154, 191] width 198 height 5
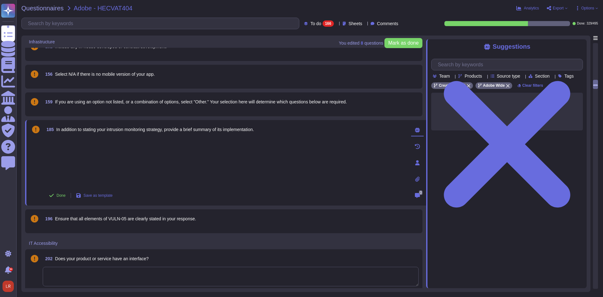
click at [154, 218] on span "Ensure that all elements of VULN-05 are clearly stated in your response." at bounding box center [125, 218] width 141 height 5
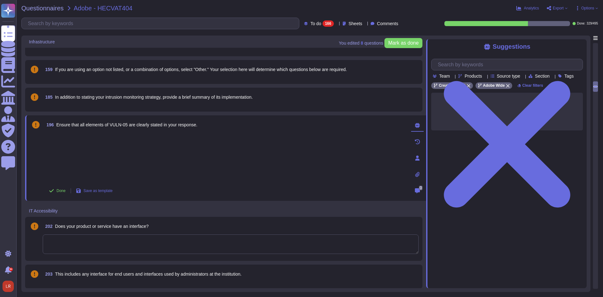
scroll to position [1030, 0]
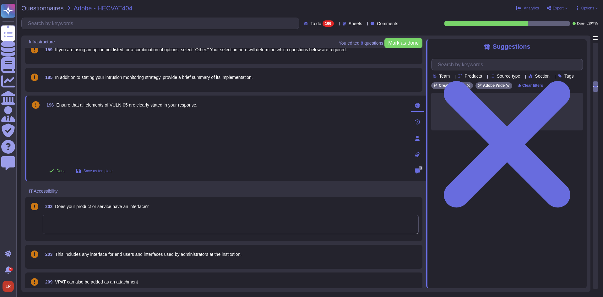
click at [135, 204] on span "Does your product or service have an interface?" at bounding box center [102, 206] width 94 height 5
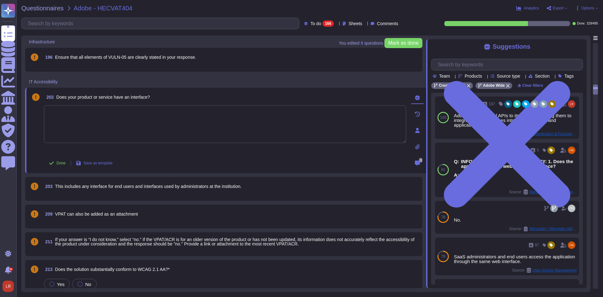
scroll to position [1082, 0]
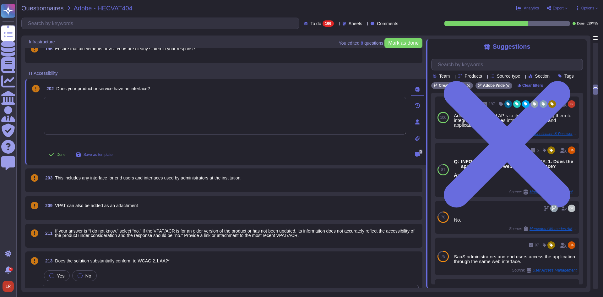
click at [128, 180] on span "This includes any interface for end users and interfaces used by administrators…" at bounding box center [148, 177] width 187 height 5
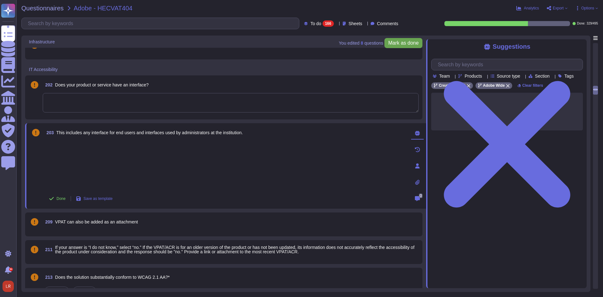
click at [408, 43] on span "Mark as done" at bounding box center [403, 43] width 30 height 5
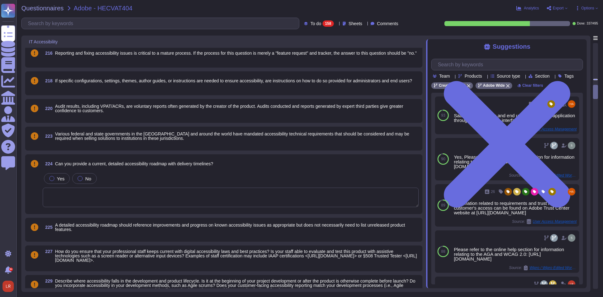
click at [558, 7] on span "Export" at bounding box center [558, 8] width 11 height 4
click at [570, 38] on p "Download" at bounding box center [581, 45] width 22 height 15
